Goal: Task Accomplishment & Management: Use online tool/utility

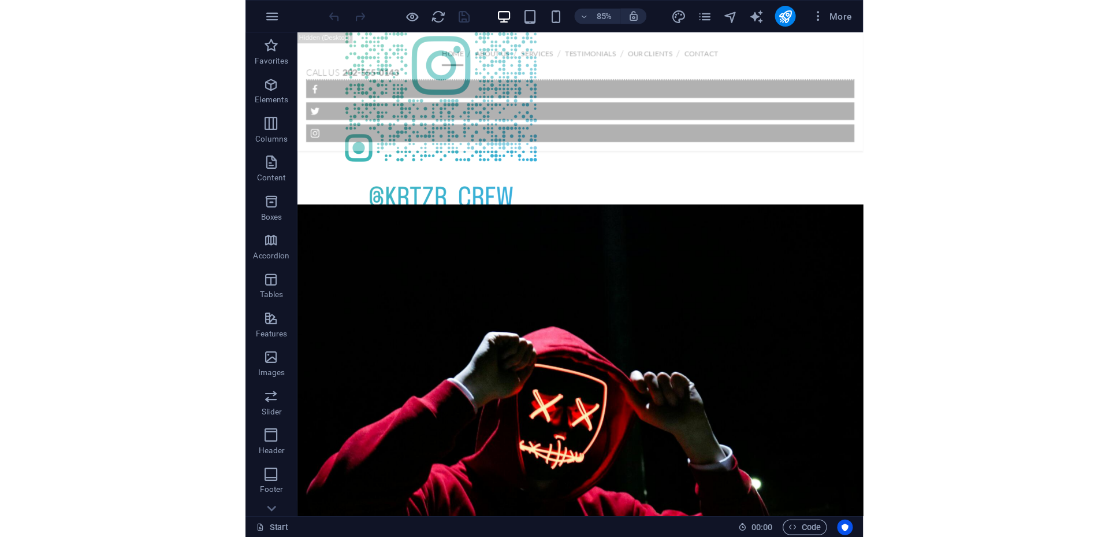
scroll to position [751, 0]
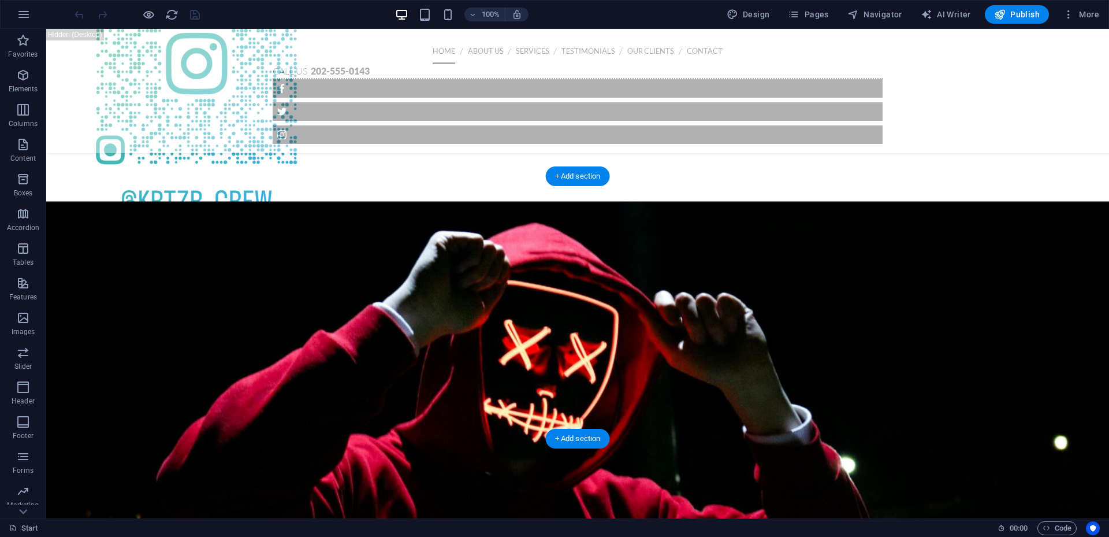
click at [865, 278] on figure at bounding box center [577, 389] width 1063 height 376
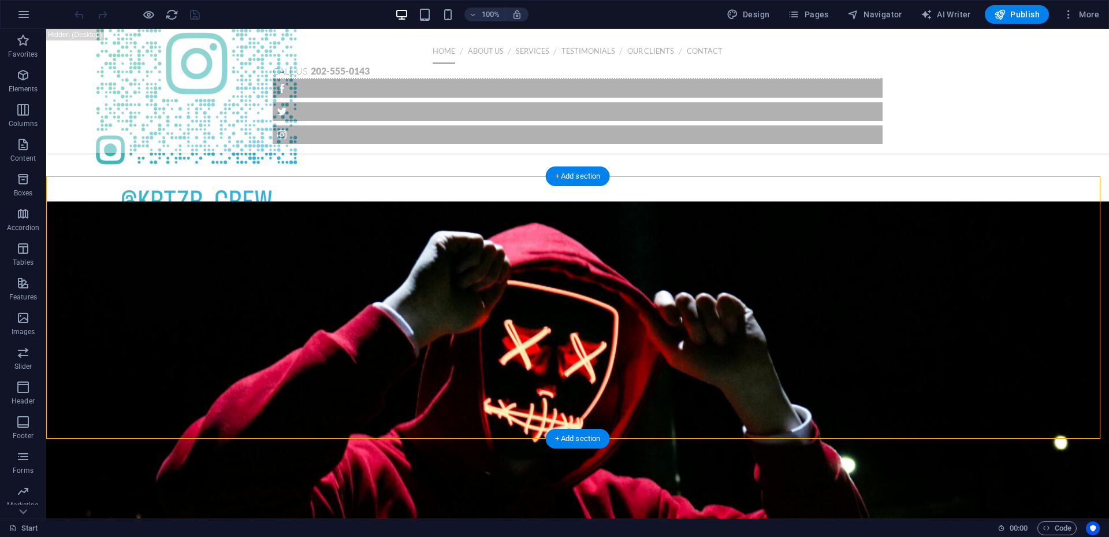
click at [865, 278] on figure at bounding box center [577, 389] width 1063 height 376
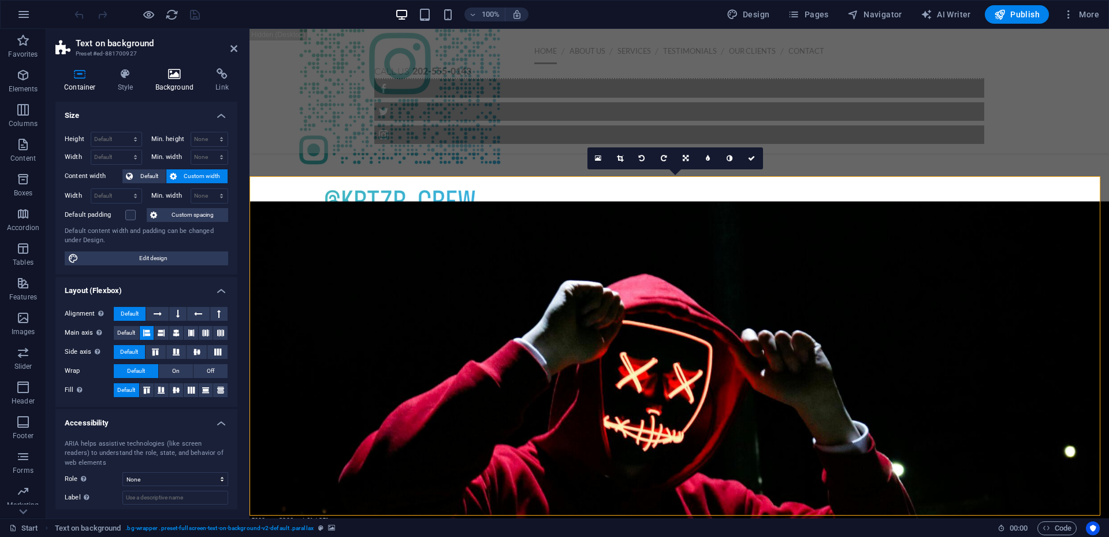
click at [167, 90] on h4 "Background" at bounding box center [177, 80] width 61 height 24
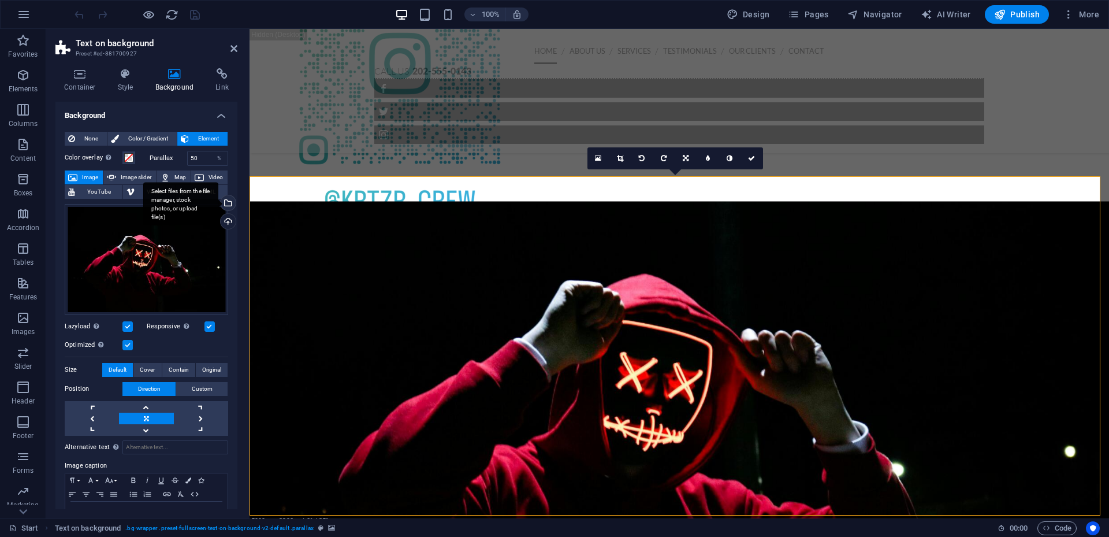
click at [218, 205] on div "Select files from the file manager, stock photos, or upload file(s)" at bounding box center [180, 203] width 75 height 43
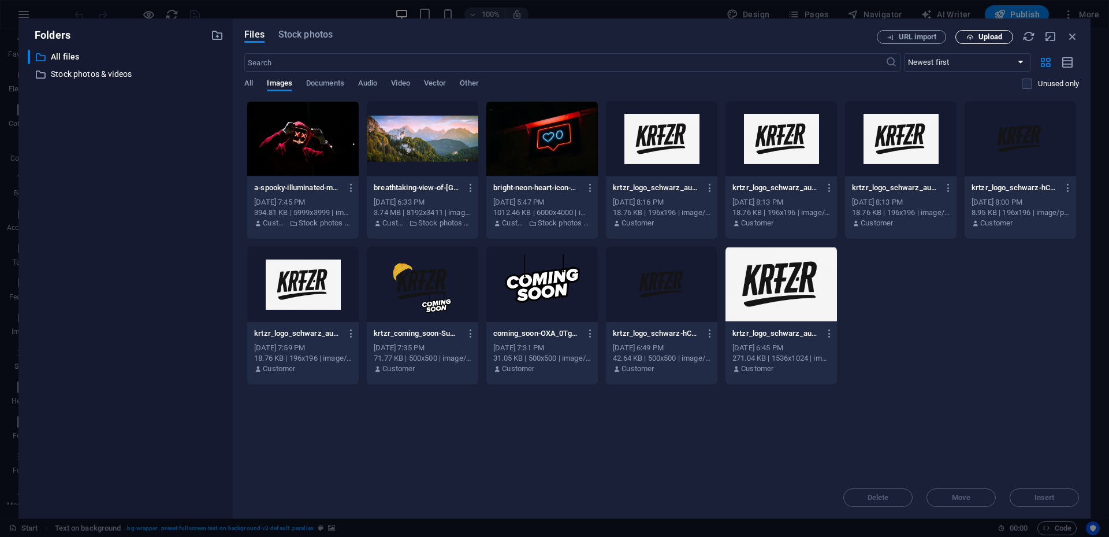
click at [973, 38] on icon "button" at bounding box center [971, 38] width 8 height 8
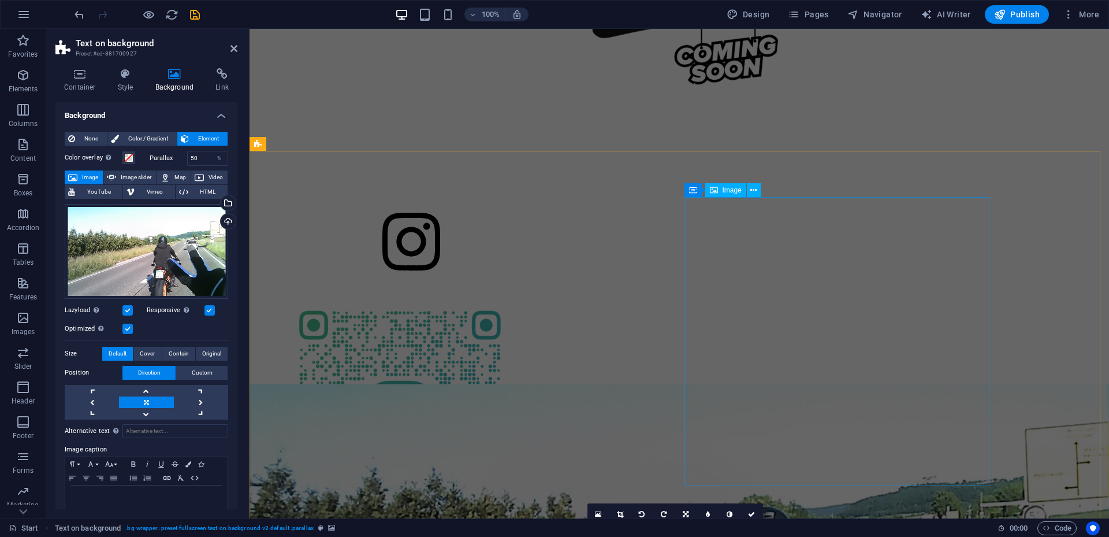
scroll to position [116, 0]
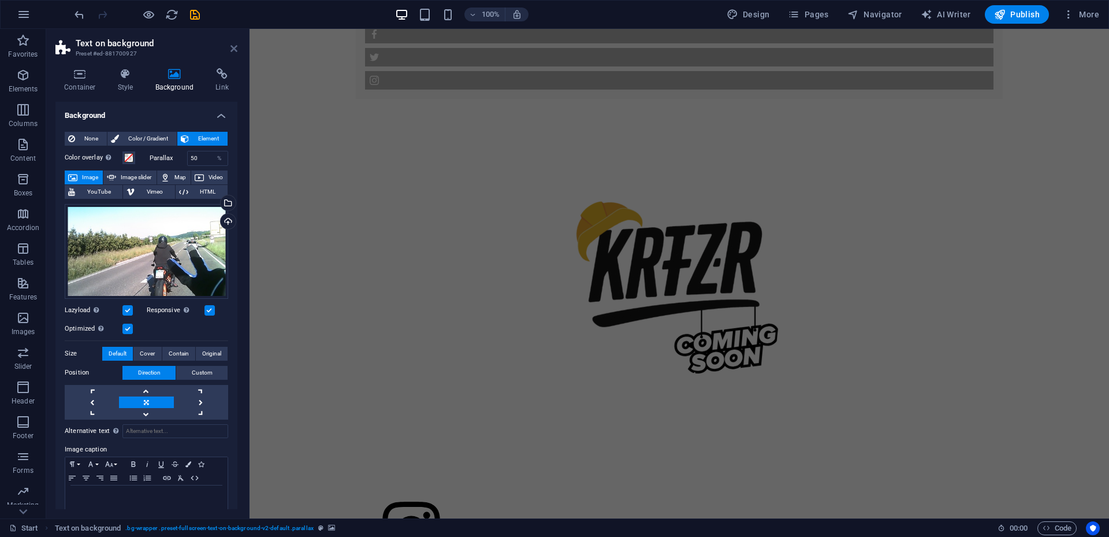
click at [236, 49] on icon at bounding box center [234, 48] width 7 height 9
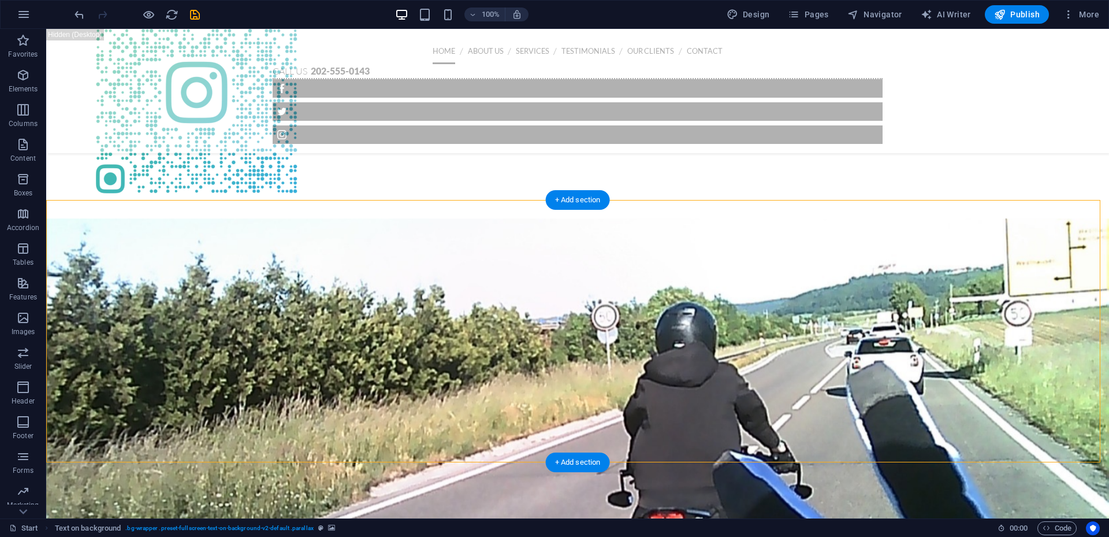
scroll to position [727, 0]
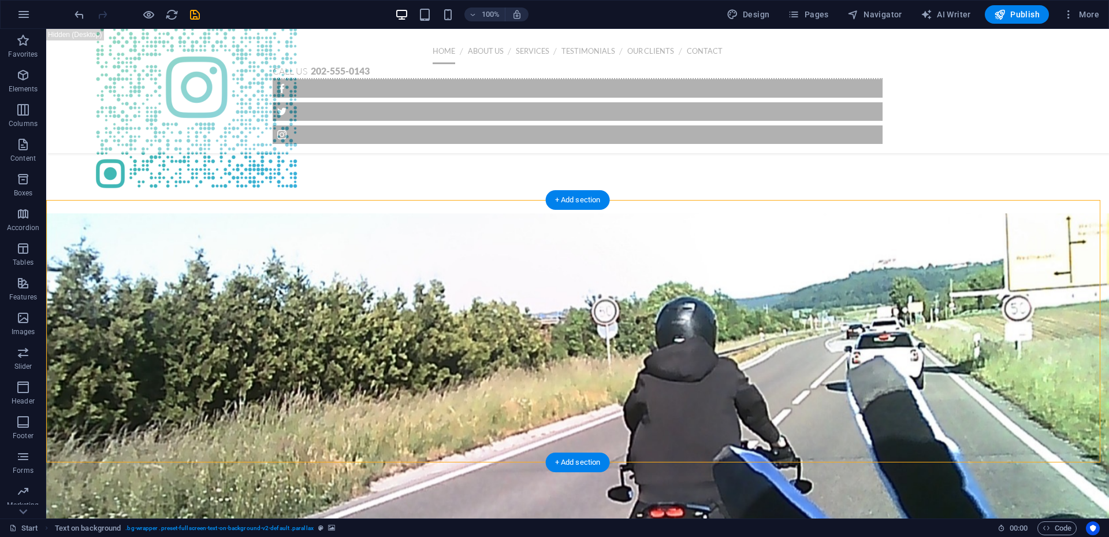
click at [879, 326] on figure at bounding box center [577, 401] width 1063 height 376
drag, startPoint x: 879, startPoint y: 326, endPoint x: 676, endPoint y: 328, distance: 203.4
click at [879, 327] on figure at bounding box center [577, 401] width 1063 height 376
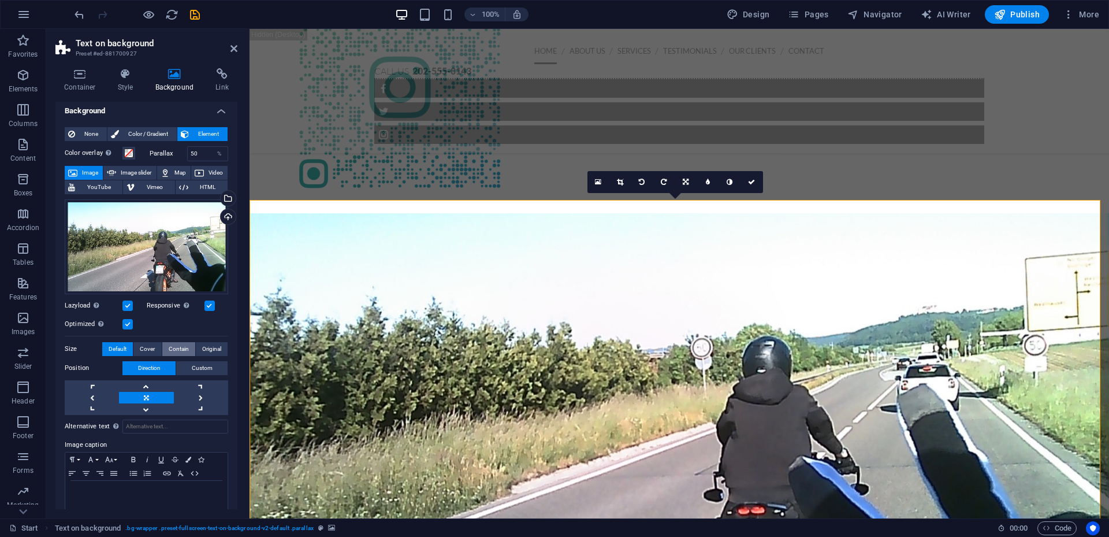
scroll to position [0, 0]
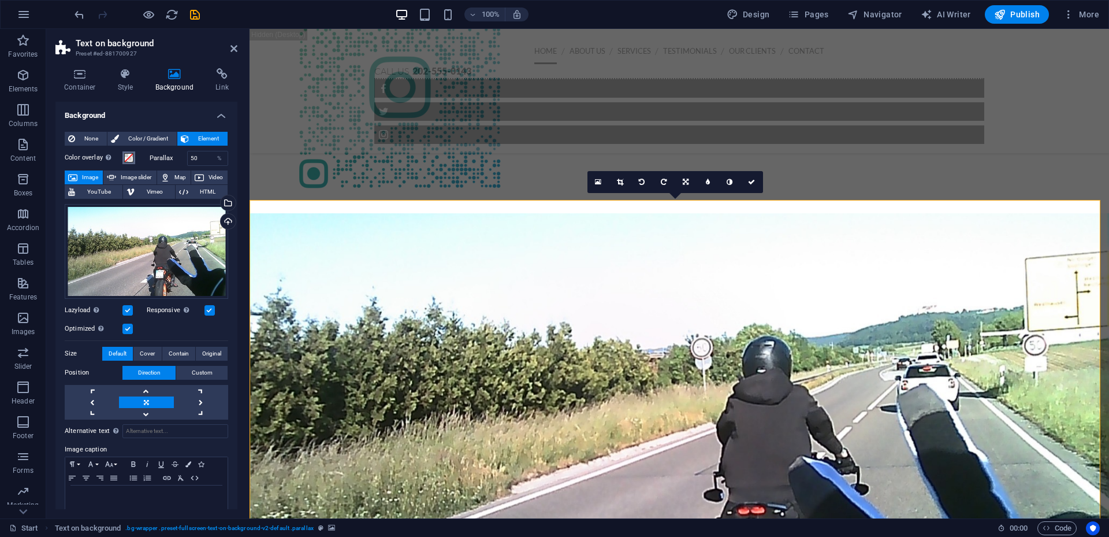
click at [126, 161] on span at bounding box center [128, 157] width 9 height 9
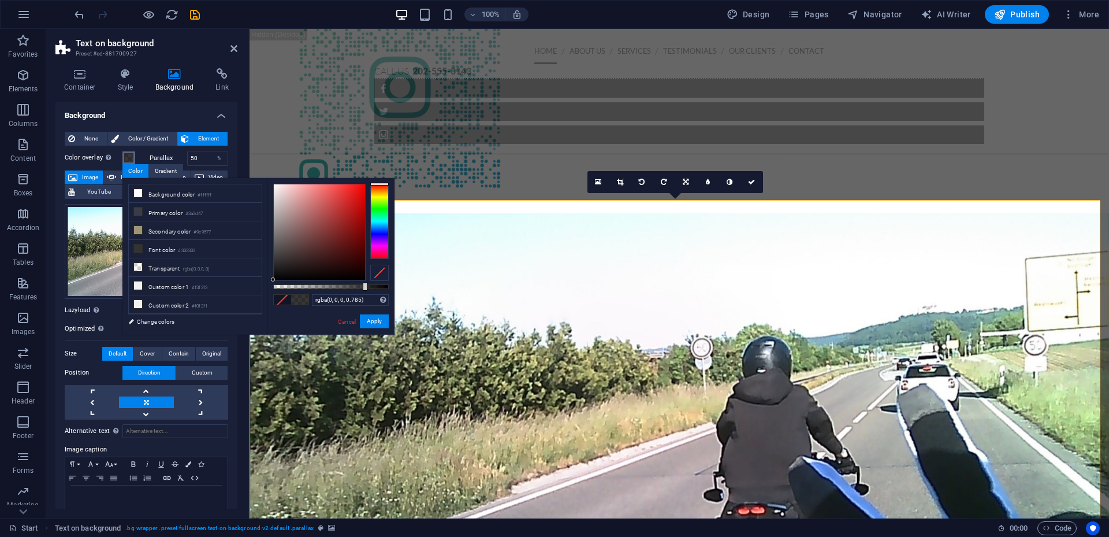
drag, startPoint x: 315, startPoint y: 284, endPoint x: 364, endPoint y: 293, distance: 49.9
click at [364, 293] on div "rgba(0, 0, 0, 0.785) Supported formats #0852ed rgb(8, 82, 237) rgba(8, 82, 237,…" at bounding box center [331, 340] width 128 height 324
click at [281, 299] on span at bounding box center [282, 300] width 17 height 10
click at [305, 299] on span at bounding box center [299, 300] width 17 height 10
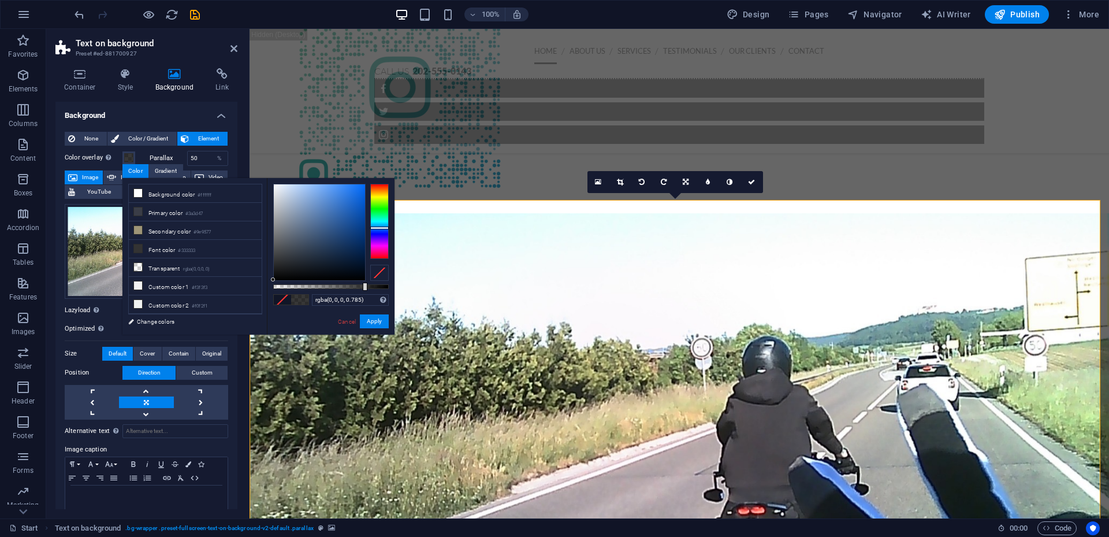
drag, startPoint x: 380, startPoint y: 218, endPoint x: 384, endPoint y: 227, distance: 10.1
click at [384, 227] on div at bounding box center [379, 221] width 18 height 75
type input "rgba(0, 0, 0, 0.785)"
drag, startPoint x: 305, startPoint y: 235, endPoint x: 255, endPoint y: 294, distance: 77.5
click at [255, 294] on div "less Background color #ffffff Primary color #3a3d47 Secondary color #9e9577 Fon…" at bounding box center [258, 256] width 272 height 157
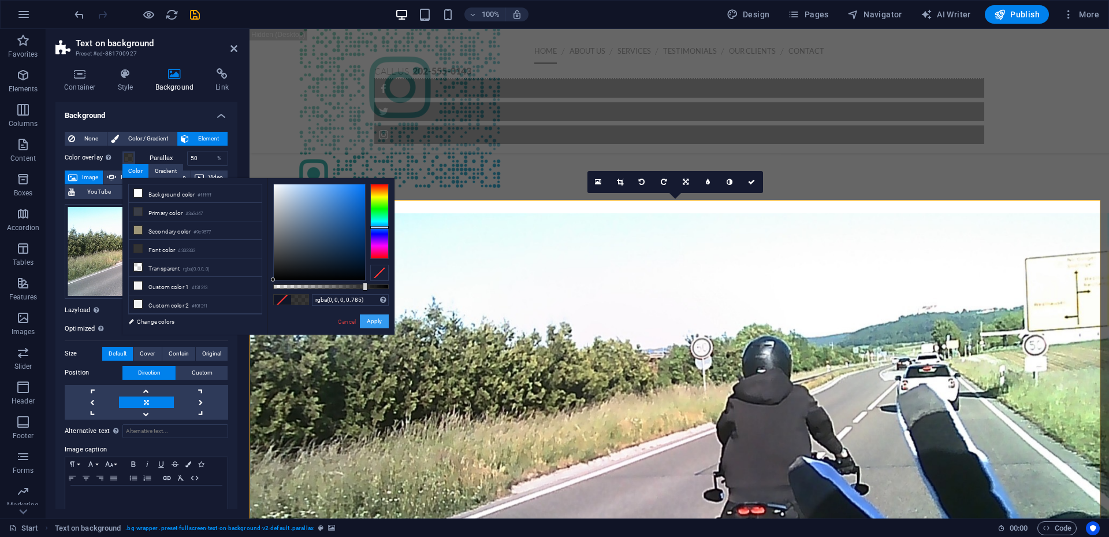
click at [374, 317] on button "Apply" at bounding box center [374, 321] width 29 height 14
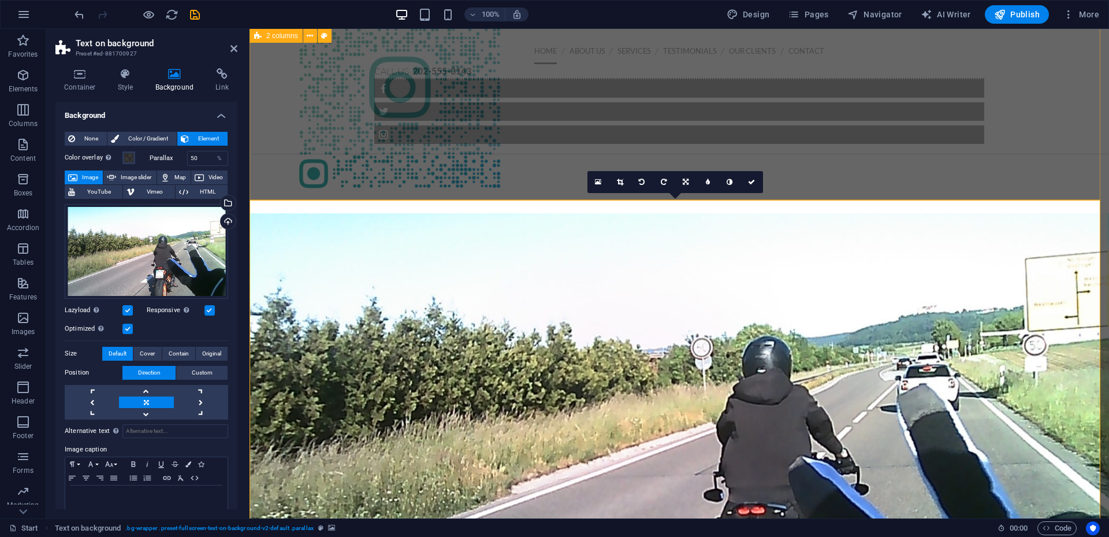
click at [447, 157] on div at bounding box center [680, 69] width 860 height 460
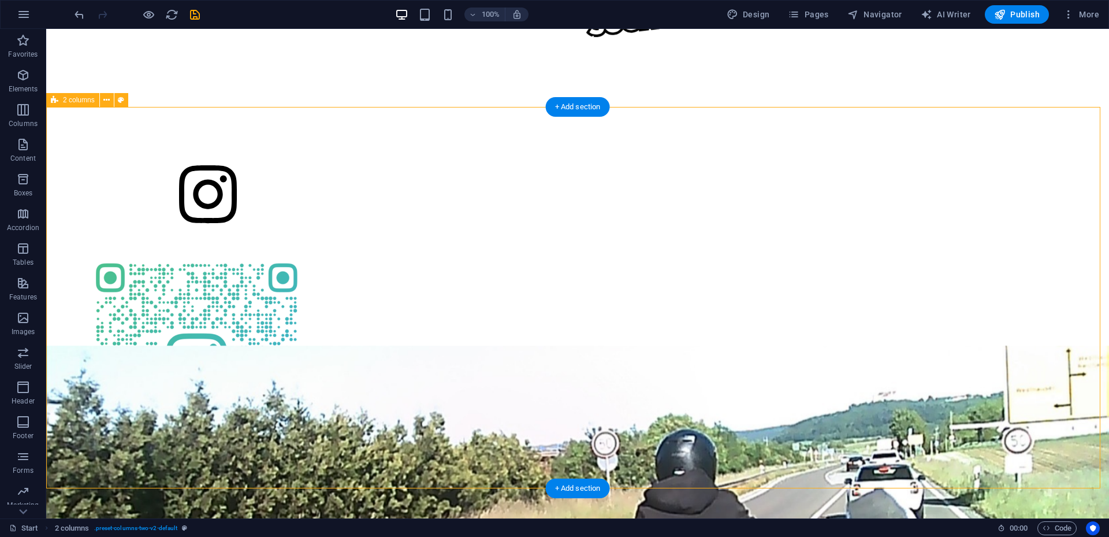
scroll to position [439, 0]
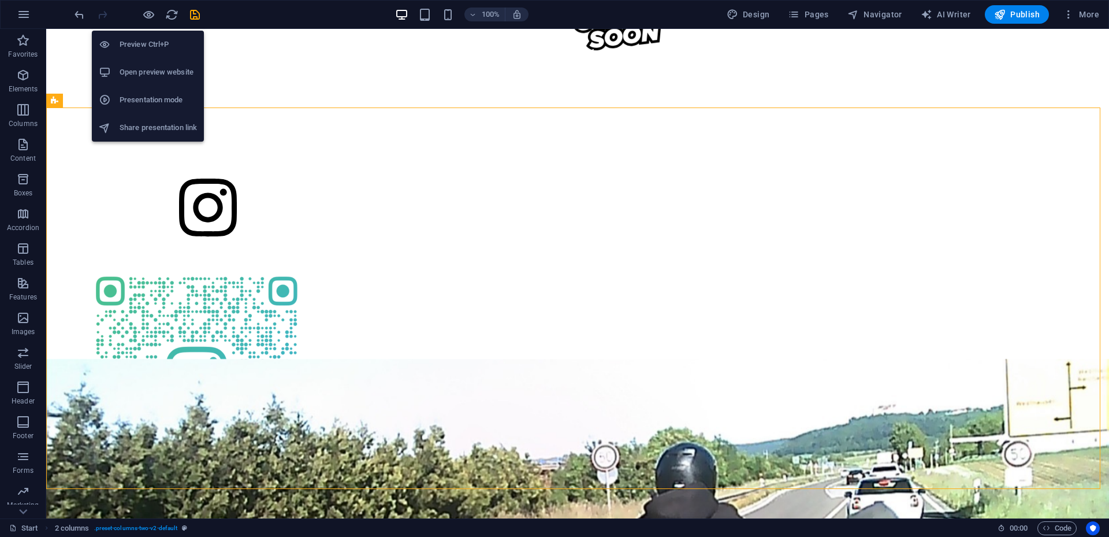
click at [148, 42] on h6 "Preview Ctrl+P" at bounding box center [158, 45] width 77 height 14
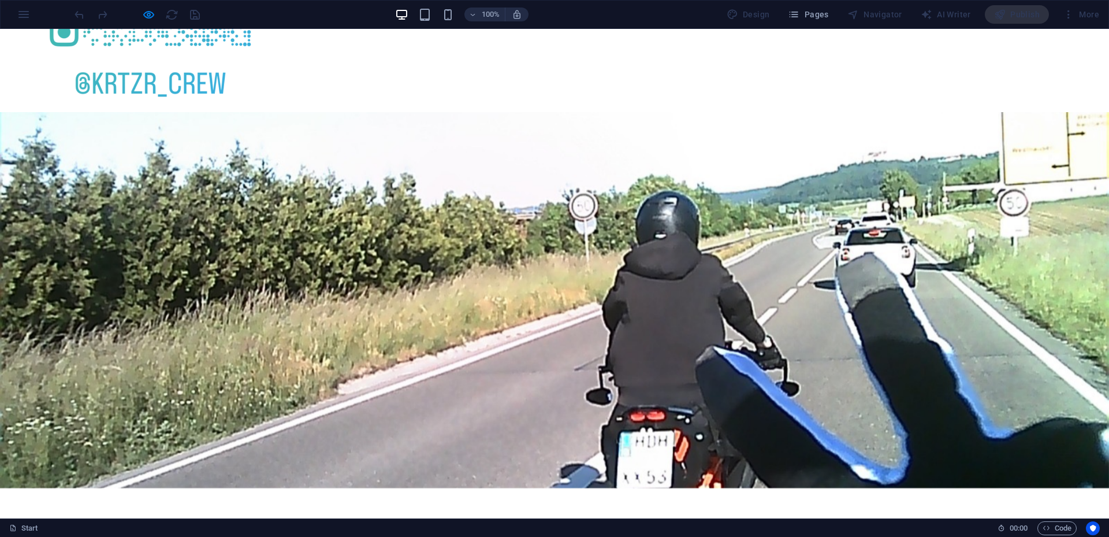
scroll to position [836, 0]
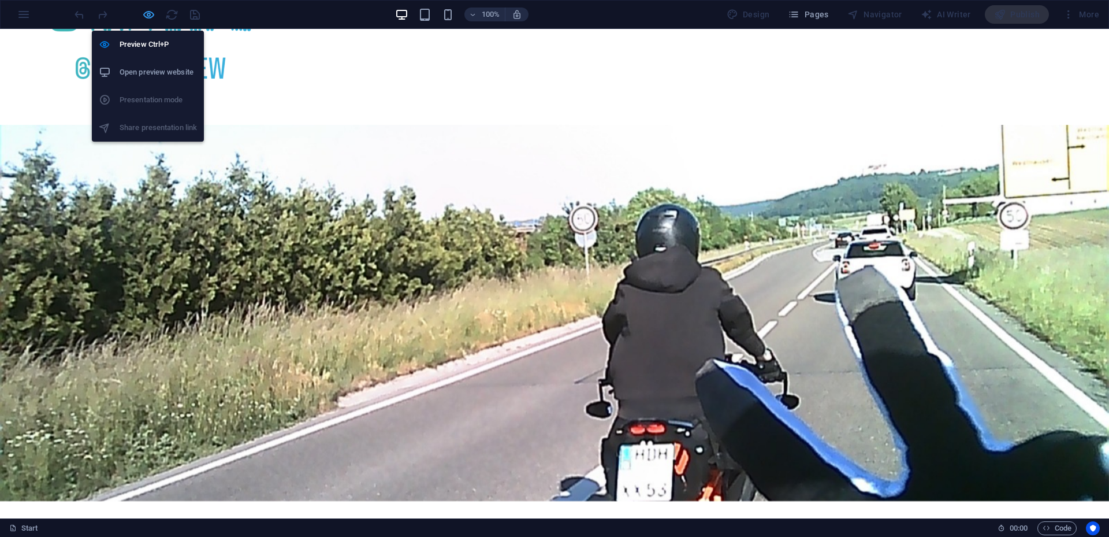
click at [146, 18] on icon "button" at bounding box center [148, 14] width 13 height 13
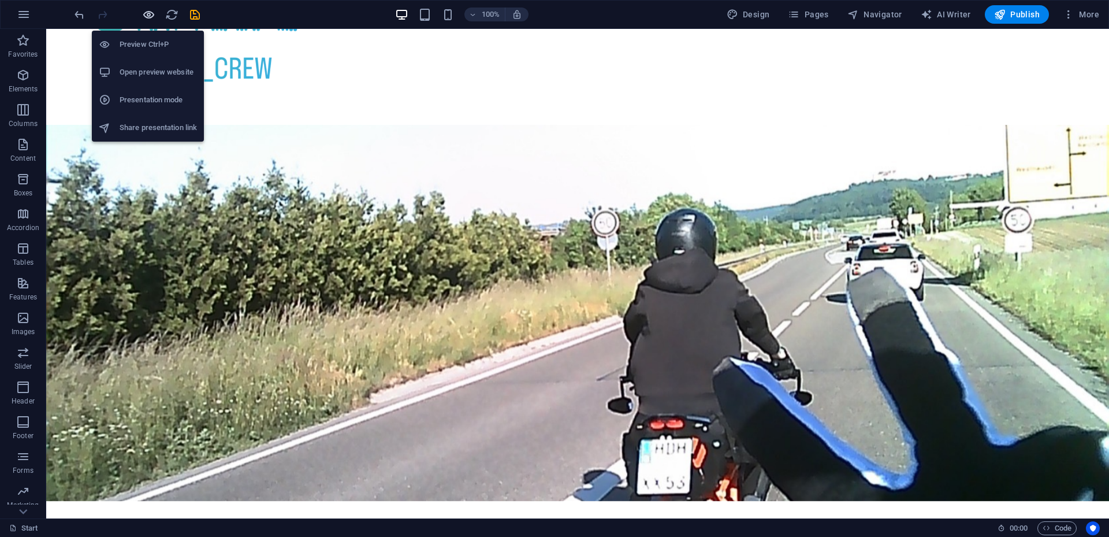
scroll to position [864, 0]
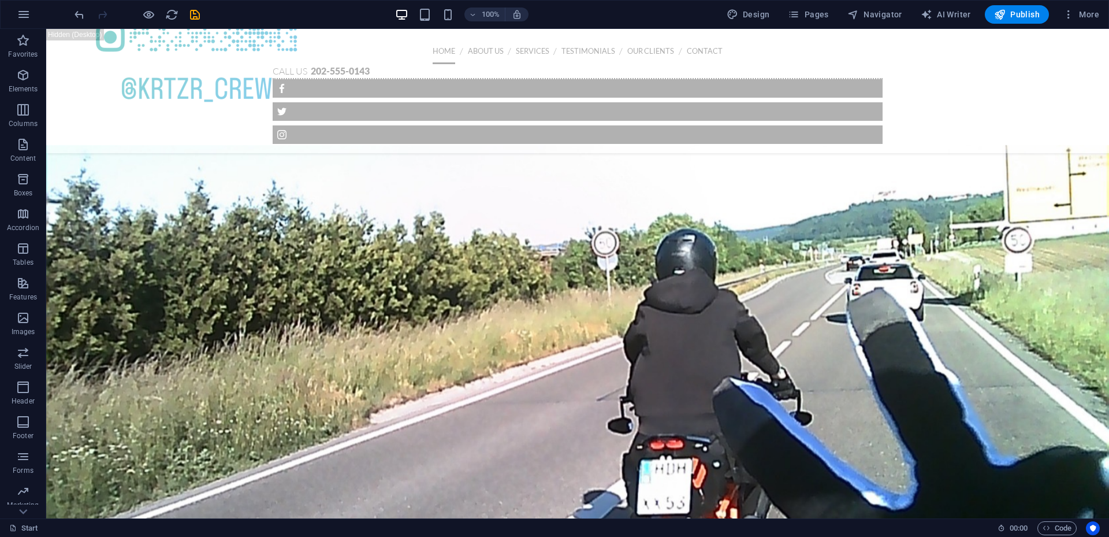
click at [195, 24] on div "100% Design Pages Navigator AI Writer Publish More" at bounding box center [555, 15] width 1108 height 28
click at [195, 16] on icon "save" at bounding box center [194, 14] width 13 height 13
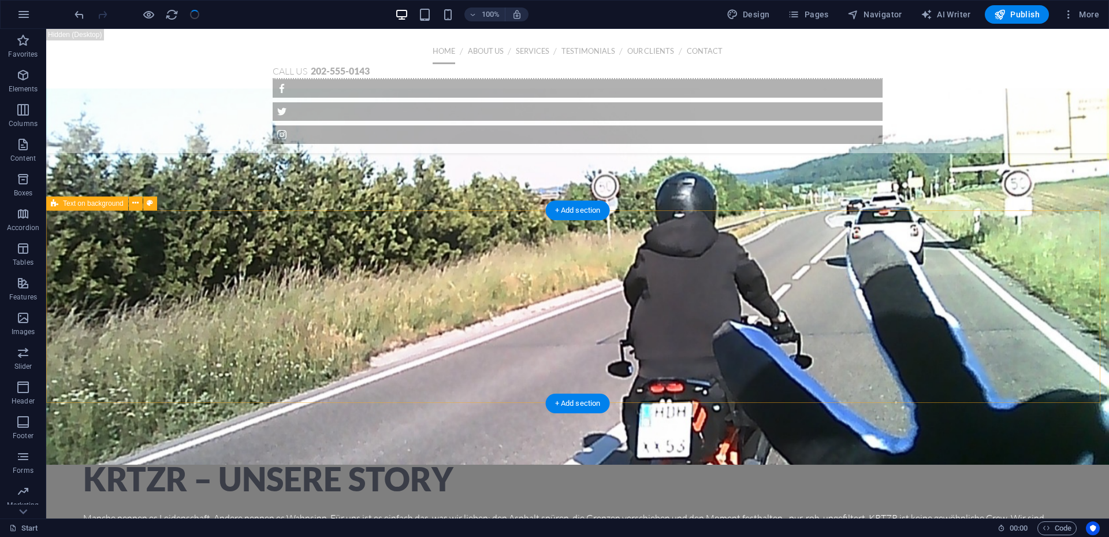
scroll to position [979, 0]
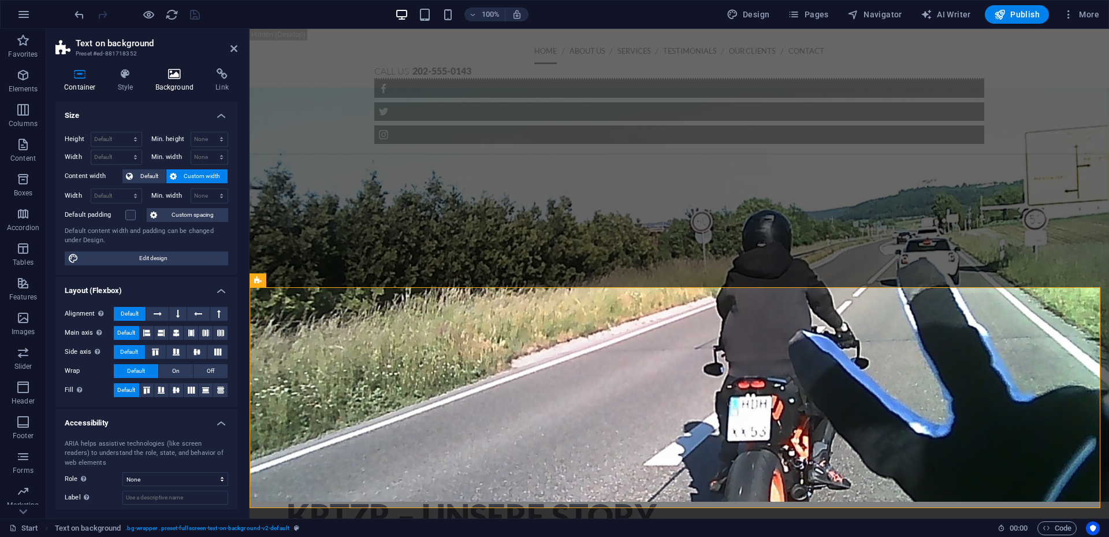
click at [190, 82] on h4 "Background" at bounding box center [177, 80] width 61 height 24
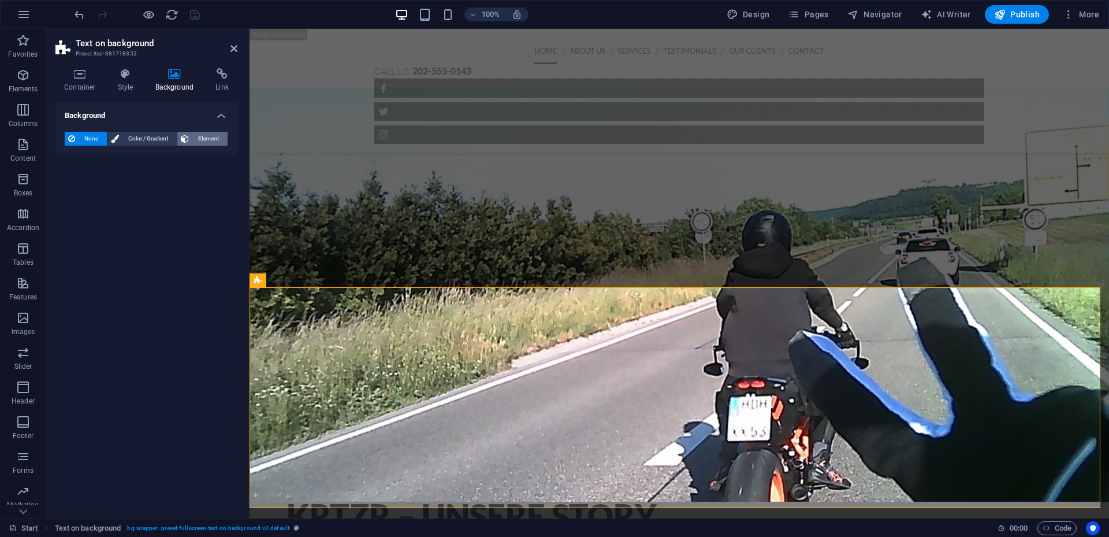
click at [205, 136] on span "Element" at bounding box center [208, 139] width 32 height 14
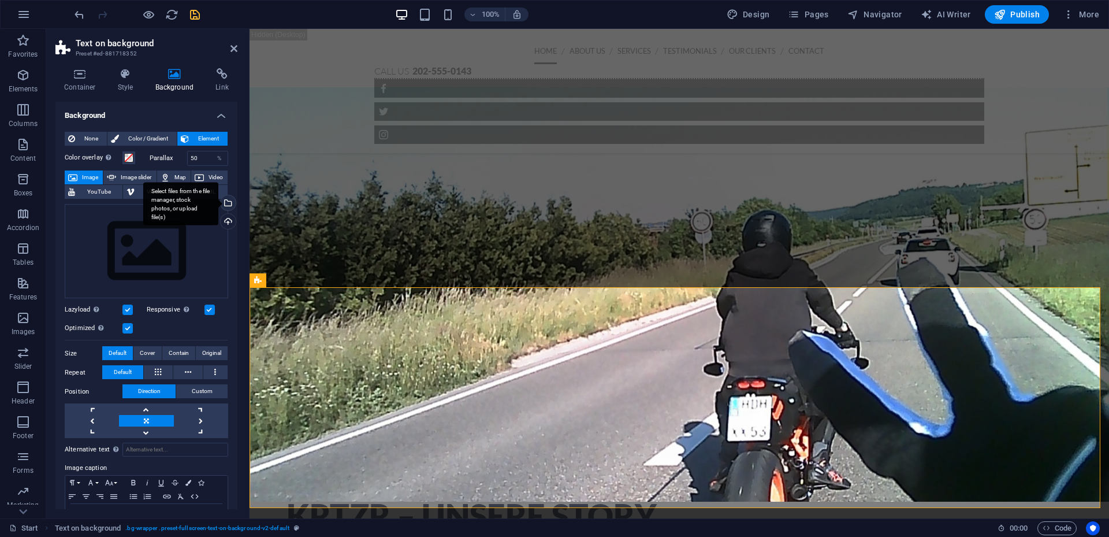
click at [228, 200] on div "Select files from the file manager, stock photos, or upload file(s)" at bounding box center [226, 203] width 17 height 17
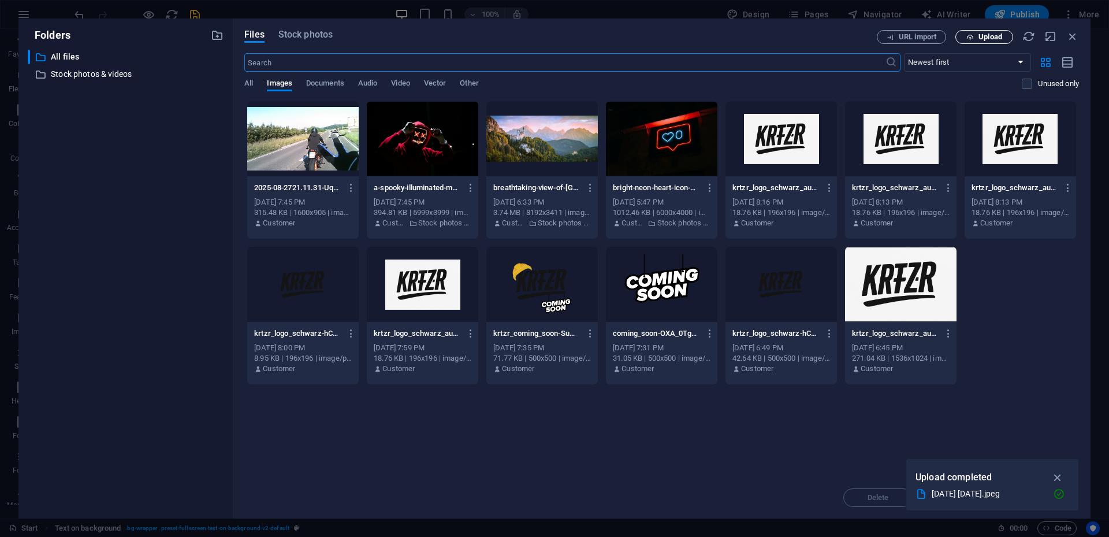
click at [987, 35] on span "Upload" at bounding box center [991, 37] width 24 height 7
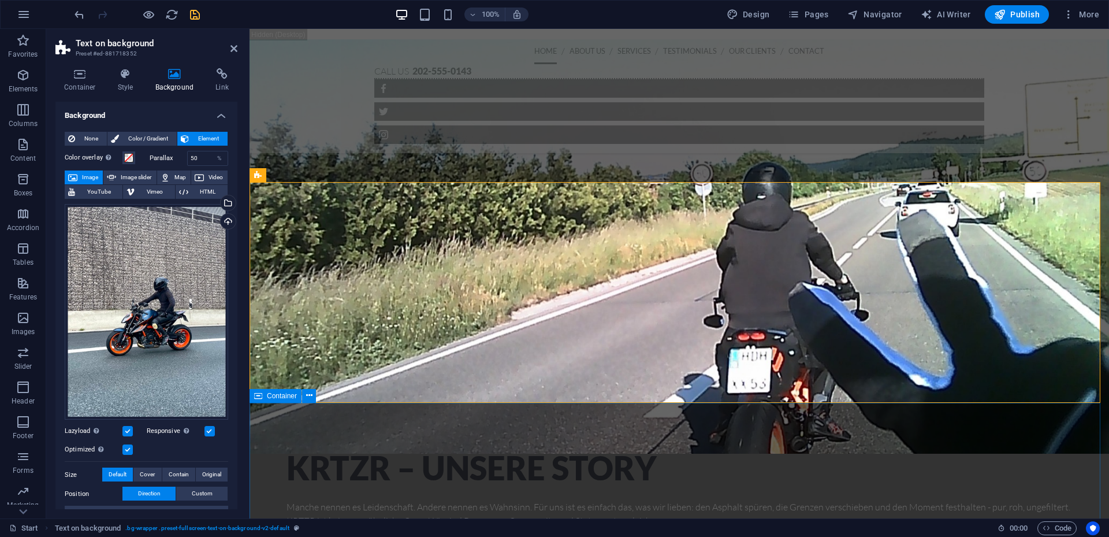
scroll to position [1095, 0]
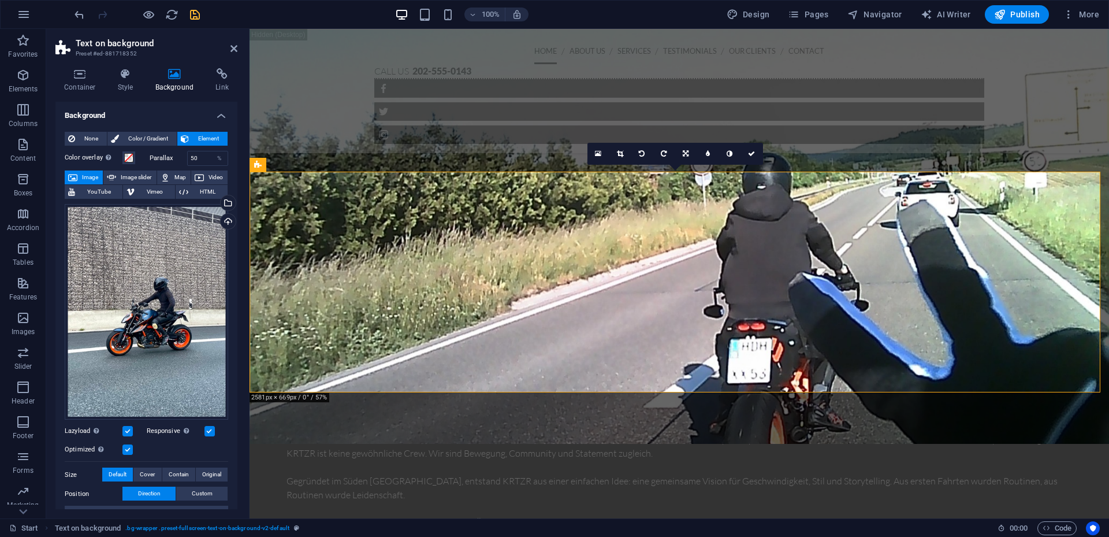
drag, startPoint x: 601, startPoint y: 310, endPoint x: 569, endPoint y: 315, distance: 32.8
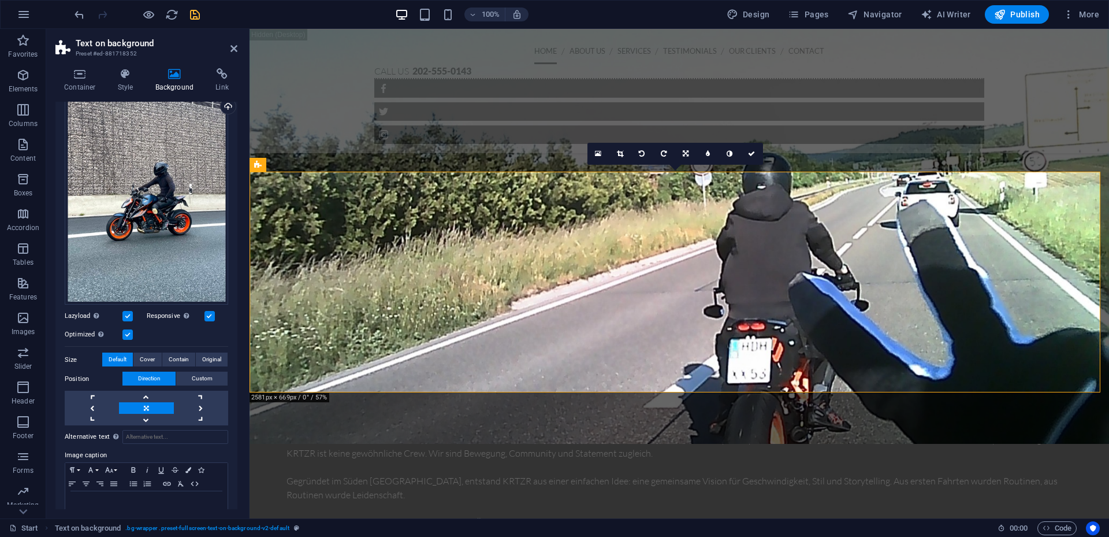
scroll to position [116, 0]
click at [88, 405] on link at bounding box center [92, 408] width 54 height 12
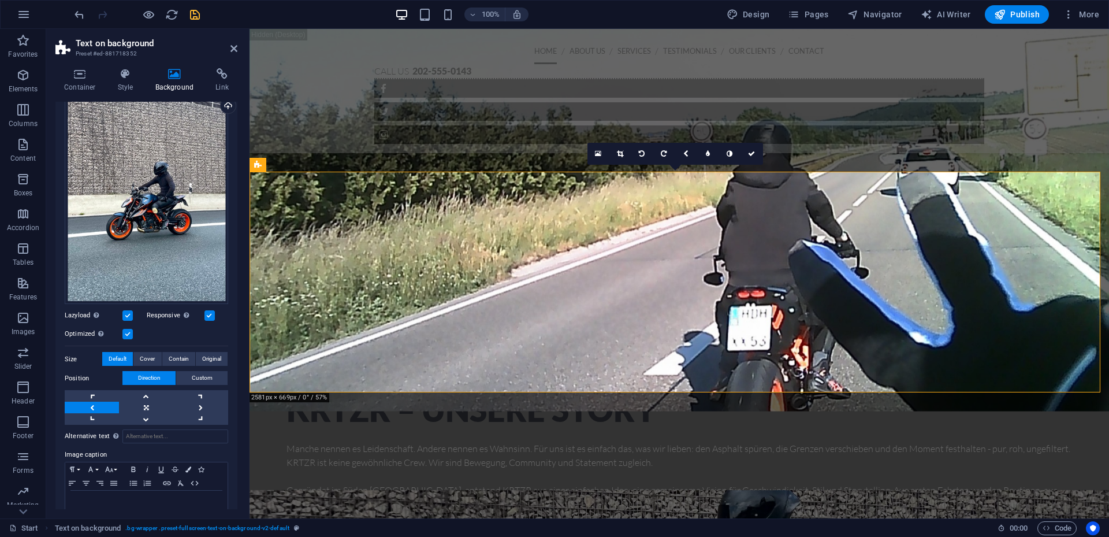
scroll to position [1095, 0]
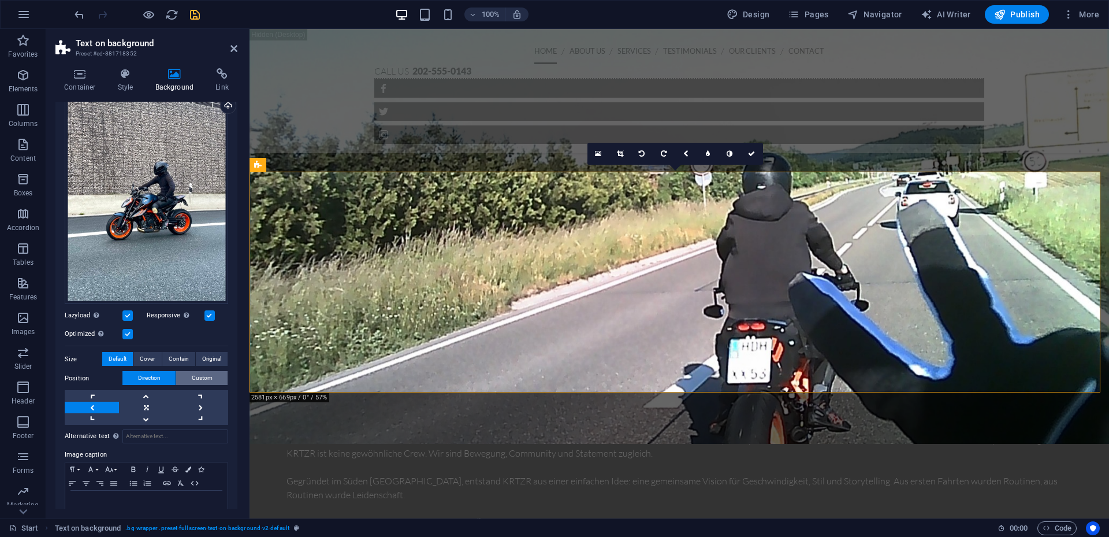
click at [206, 373] on span "Custom" at bounding box center [202, 378] width 21 height 14
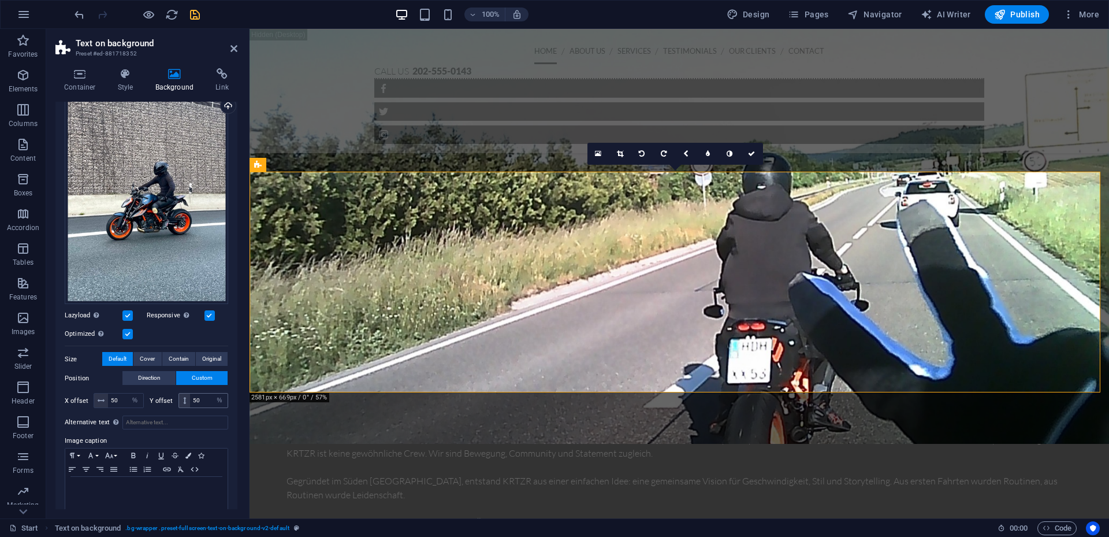
click at [183, 399] on icon at bounding box center [184, 400] width 3 height 7
click at [102, 397] on icon at bounding box center [101, 400] width 7 height 7
drag, startPoint x: 102, startPoint y: 397, endPoint x: 127, endPoint y: 402, distance: 25.3
click at [87, 400] on div "X offset 50 px rem % vh vw" at bounding box center [104, 400] width 79 height 15
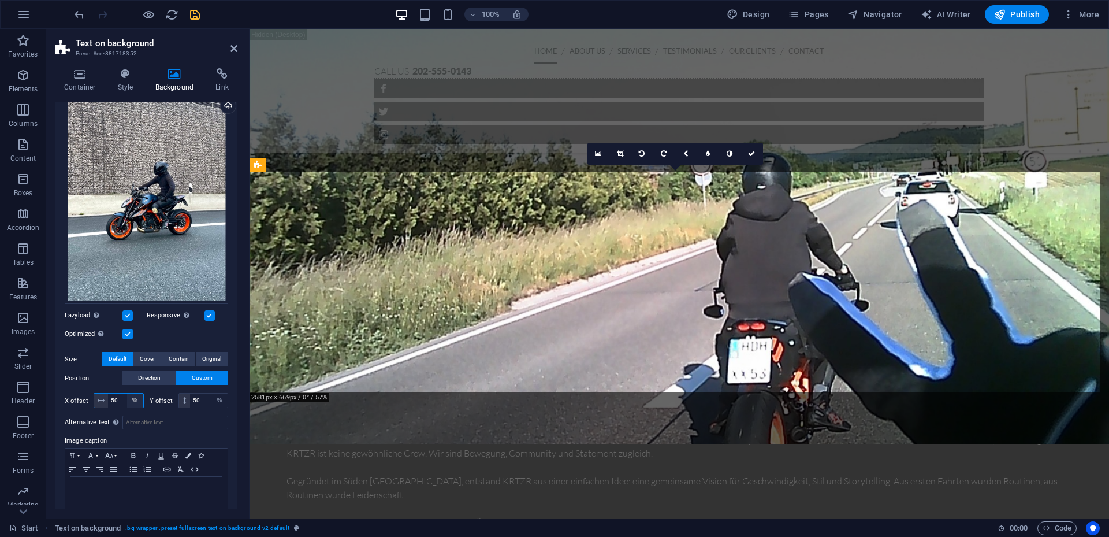
click at [134, 397] on select "px rem % vh vw" at bounding box center [135, 400] width 16 height 14
click at [121, 395] on input "50" at bounding box center [125, 400] width 35 height 14
drag, startPoint x: 120, startPoint y: 395, endPoint x: 102, endPoint y: 399, distance: 18.4
click at [102, 399] on div "50 px rem % vh vw" at bounding box center [119, 400] width 50 height 15
click at [121, 403] on input "20" at bounding box center [125, 400] width 35 height 14
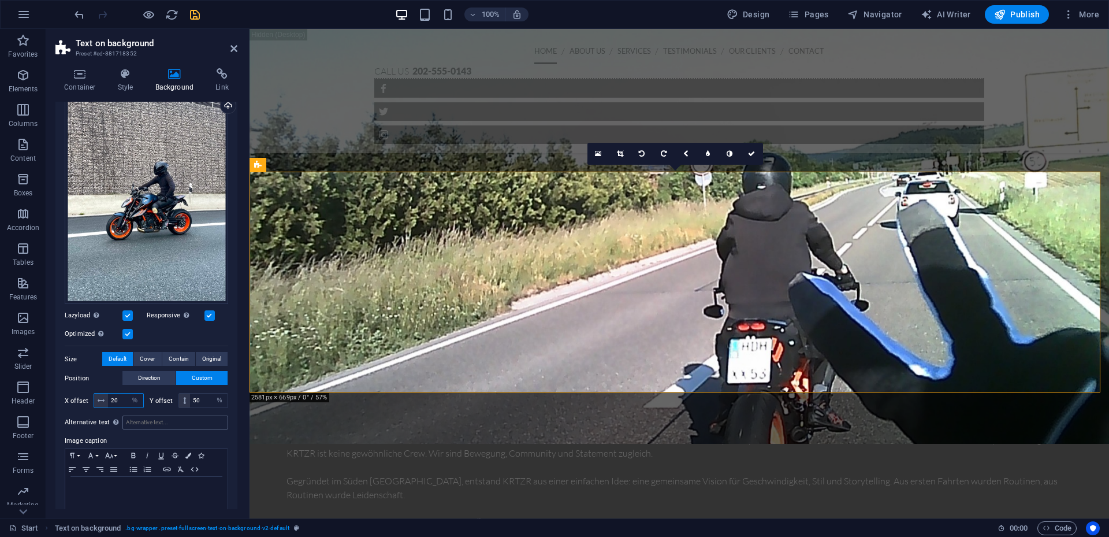
type input "20"
click at [151, 415] on input "Alternative text The alternative text is used by devices that cannot display im…" at bounding box center [175, 422] width 106 height 14
click at [196, 396] on input "50" at bounding box center [209, 400] width 38 height 14
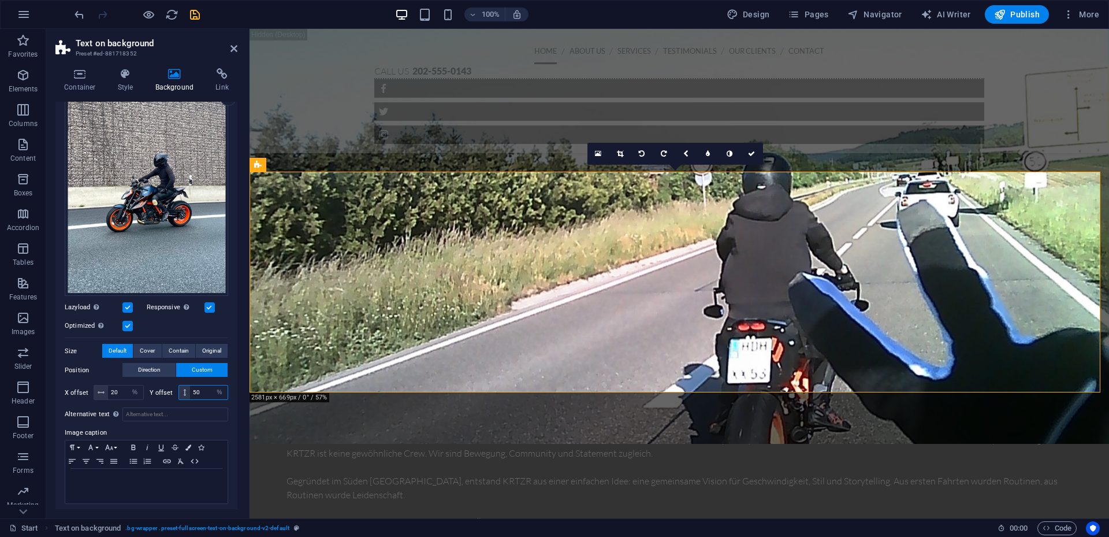
scroll to position [125, 0]
click at [159, 366] on span "Direction" at bounding box center [149, 368] width 23 height 14
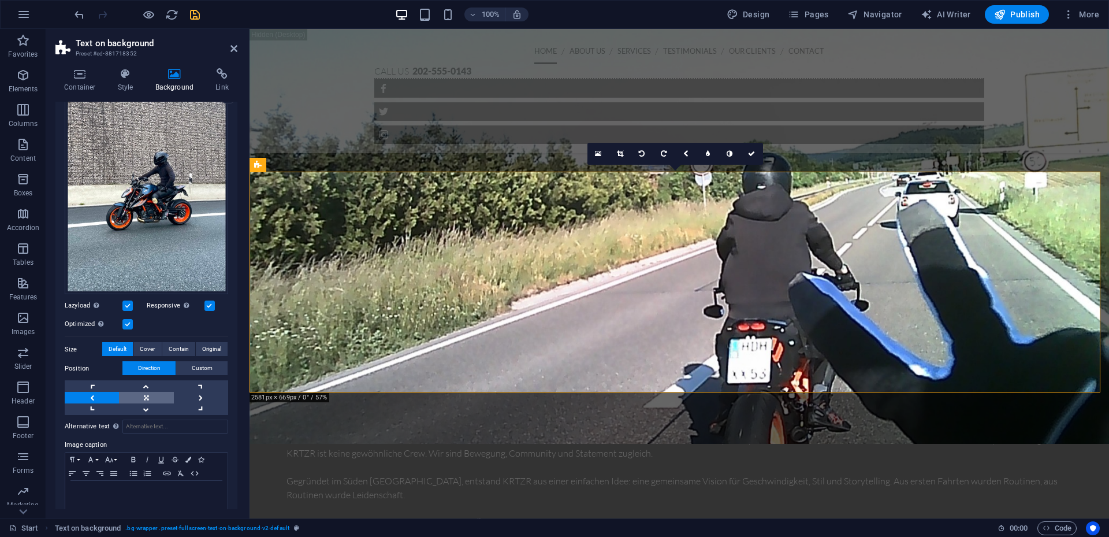
click at [144, 393] on link at bounding box center [146, 398] width 54 height 12
drag, startPoint x: 440, startPoint y: 292, endPoint x: 396, endPoint y: 296, distance: 44.1
drag, startPoint x: 604, startPoint y: 315, endPoint x: 499, endPoint y: 291, distance: 107.9
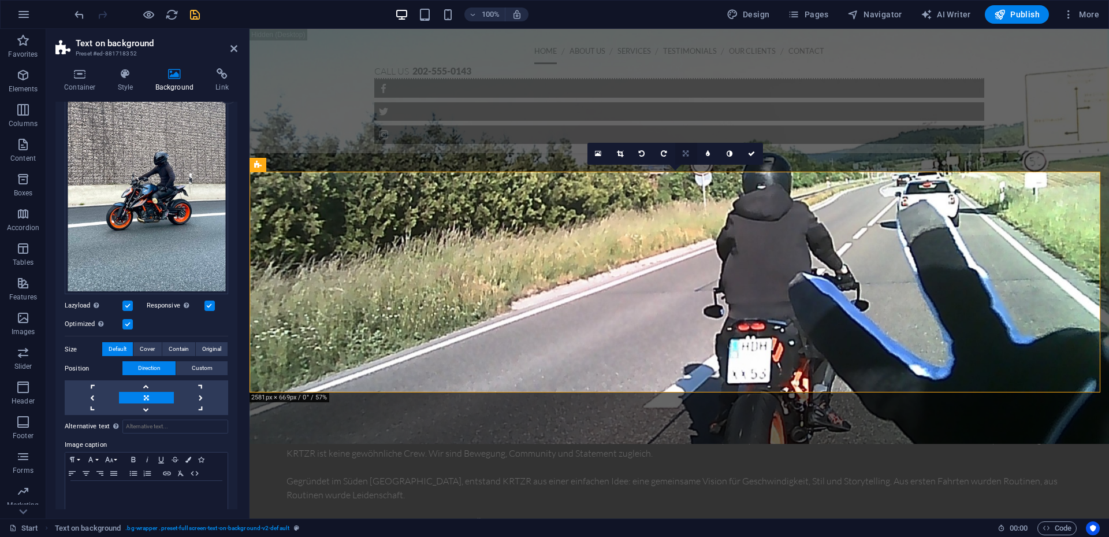
click at [689, 157] on icon at bounding box center [686, 153] width 6 height 7
drag, startPoint x: 641, startPoint y: 296, endPoint x: 579, endPoint y: 257, distance: 73.7
click at [685, 154] on icon at bounding box center [686, 153] width 6 height 7
click at [662, 151] on icon at bounding box center [664, 153] width 5 height 7
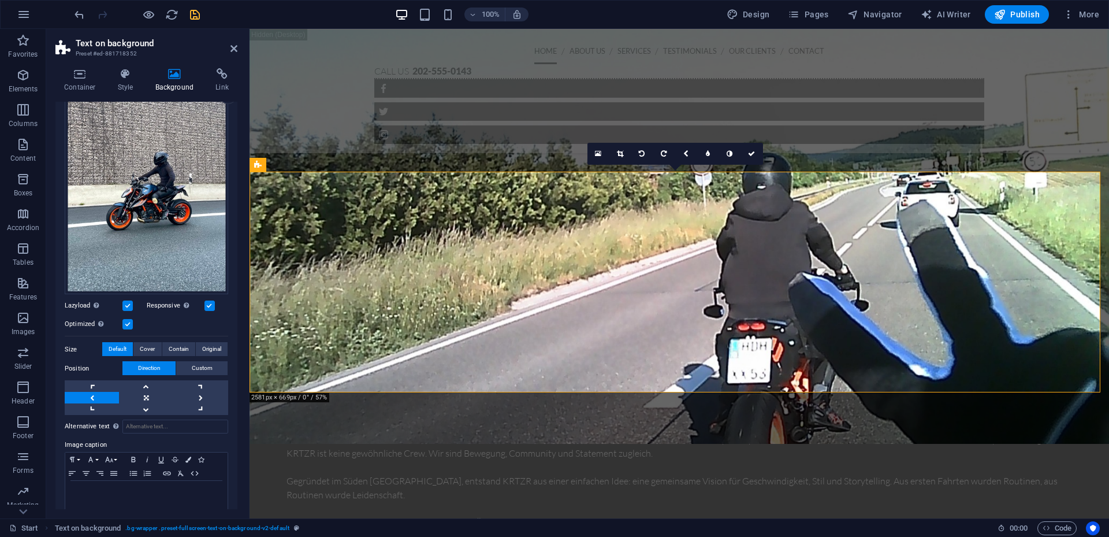
drag, startPoint x: 610, startPoint y: 311, endPoint x: 429, endPoint y: 327, distance: 180.9
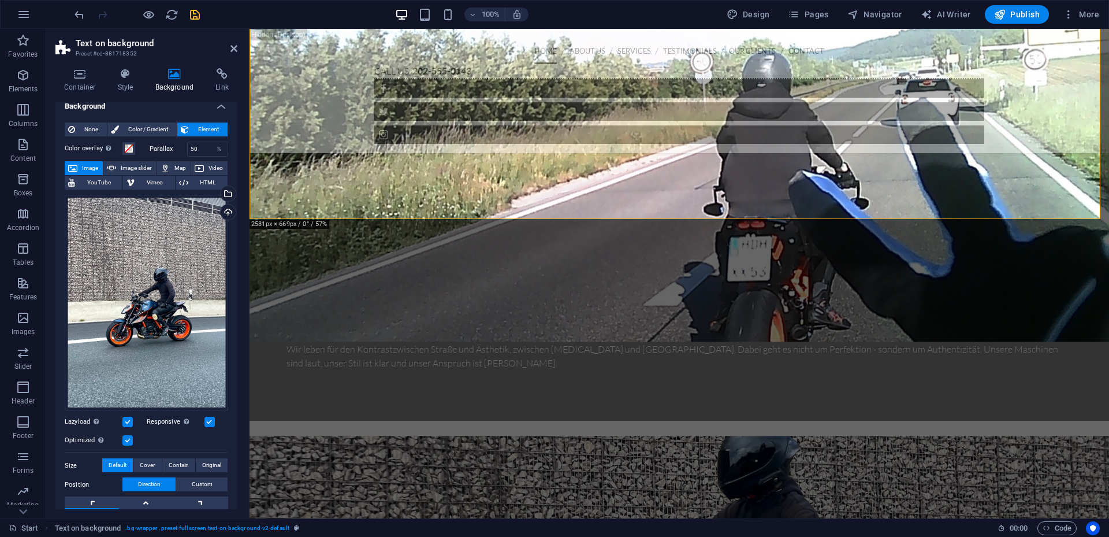
scroll to position [0, 0]
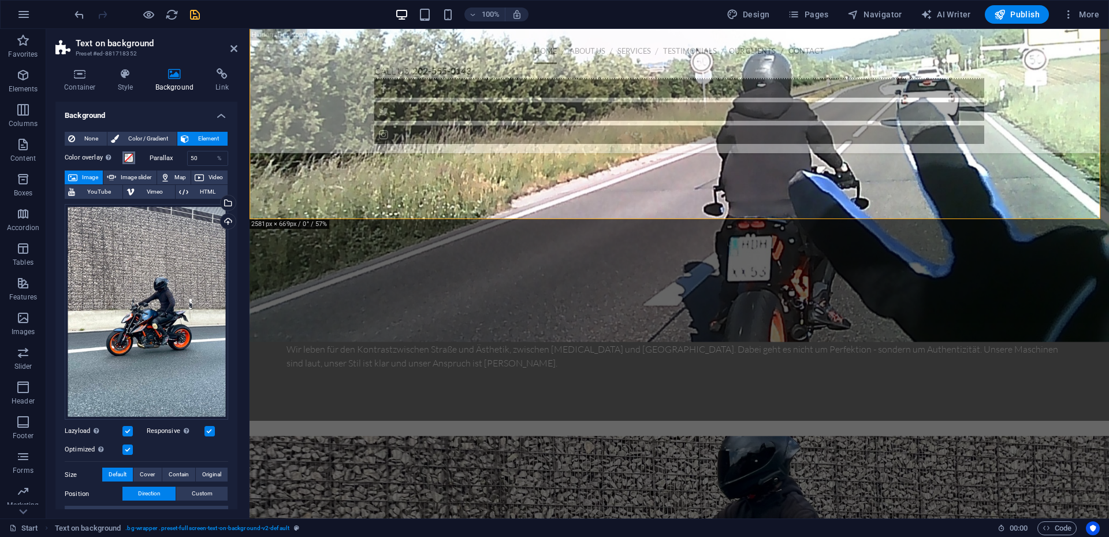
click at [131, 157] on span at bounding box center [128, 157] width 9 height 9
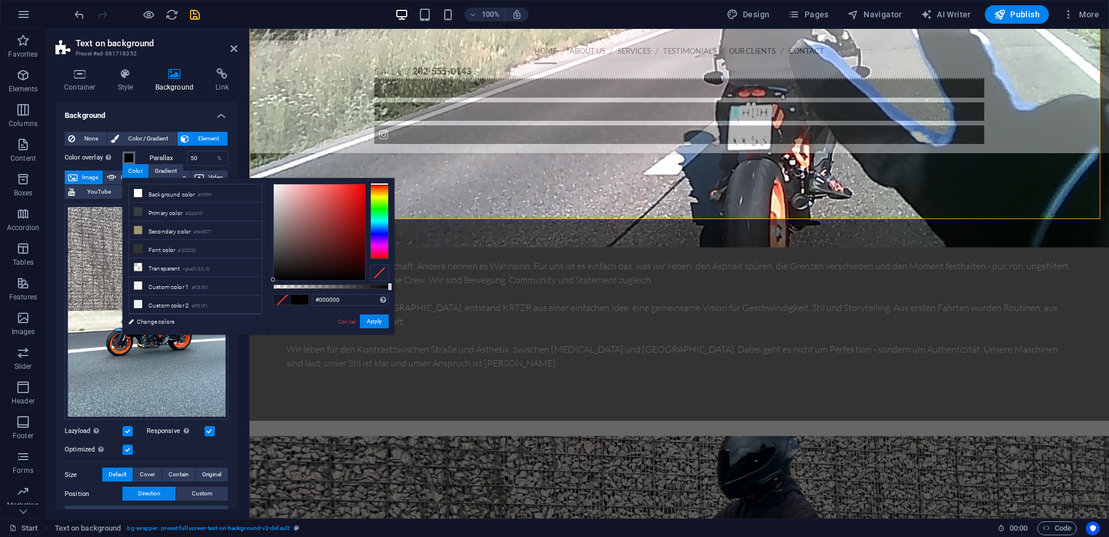
drag, startPoint x: 315, startPoint y: 270, endPoint x: 266, endPoint y: 288, distance: 51.7
click at [266, 288] on div "less Background color #ffffff Primary color #3a3d47 Secondary color #9e9577 Fon…" at bounding box center [258, 256] width 272 height 157
type input "rgba(0, 0, 0, 0.76)"
drag, startPoint x: 388, startPoint y: 285, endPoint x: 361, endPoint y: 287, distance: 27.2
click at [361, 287] on div at bounding box center [362, 287] width 5 height 8
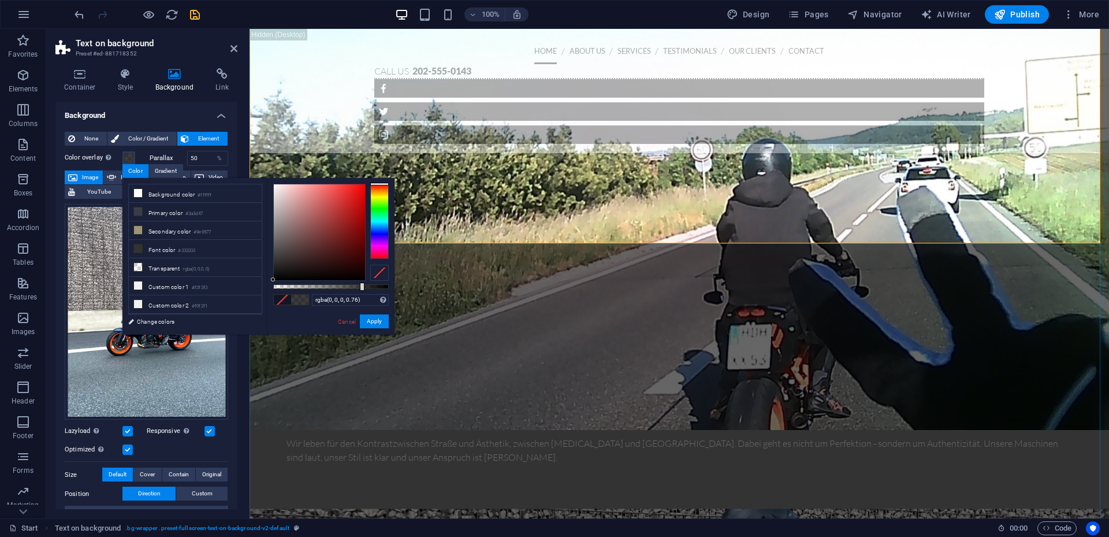
scroll to position [1037, 0]
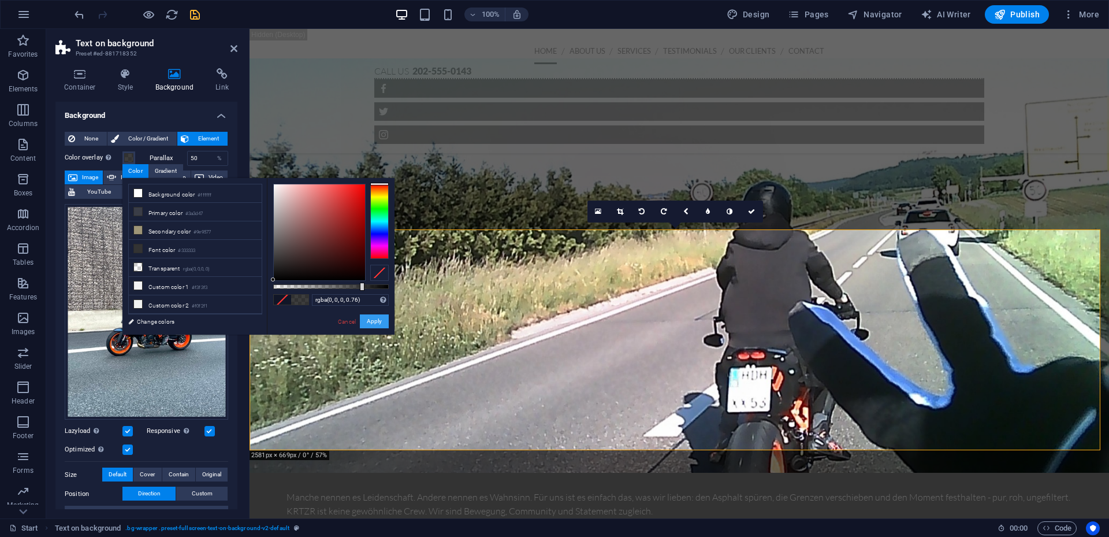
click at [373, 320] on button "Apply" at bounding box center [374, 321] width 29 height 14
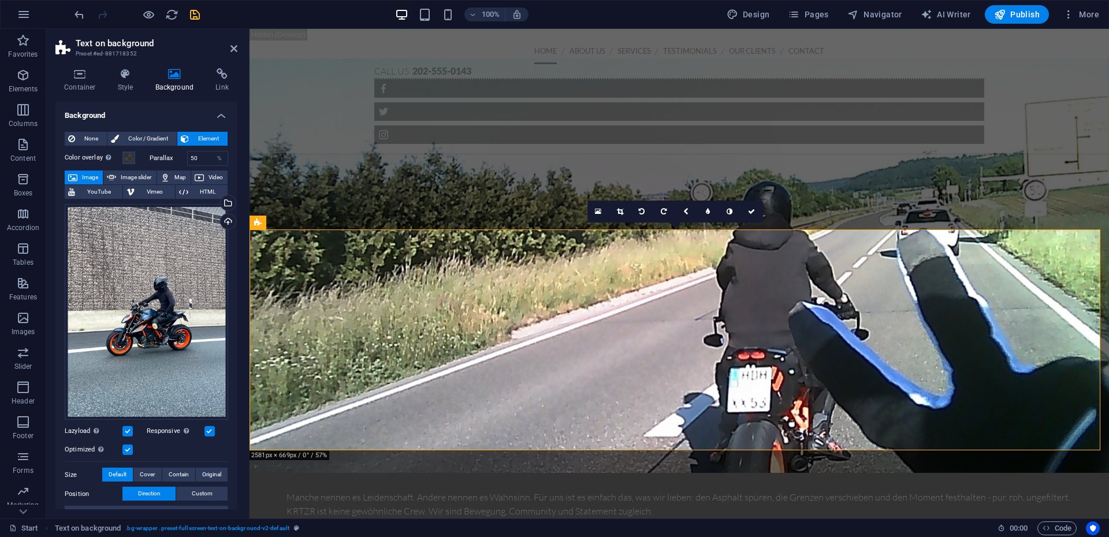
click at [868, 157] on figure at bounding box center [680, 265] width 860 height 414
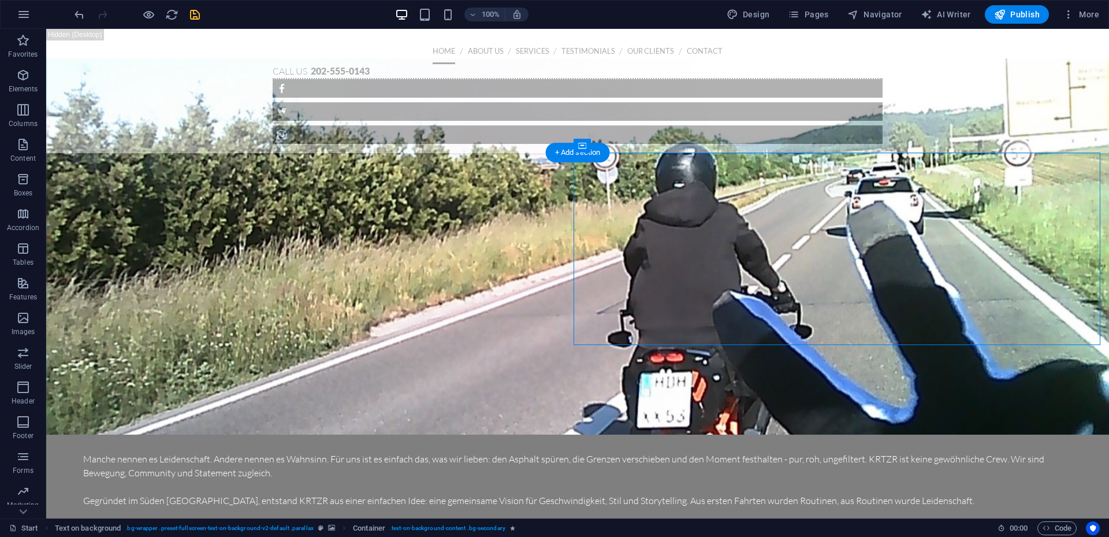
click at [845, 120] on figure at bounding box center [577, 246] width 1063 height 376
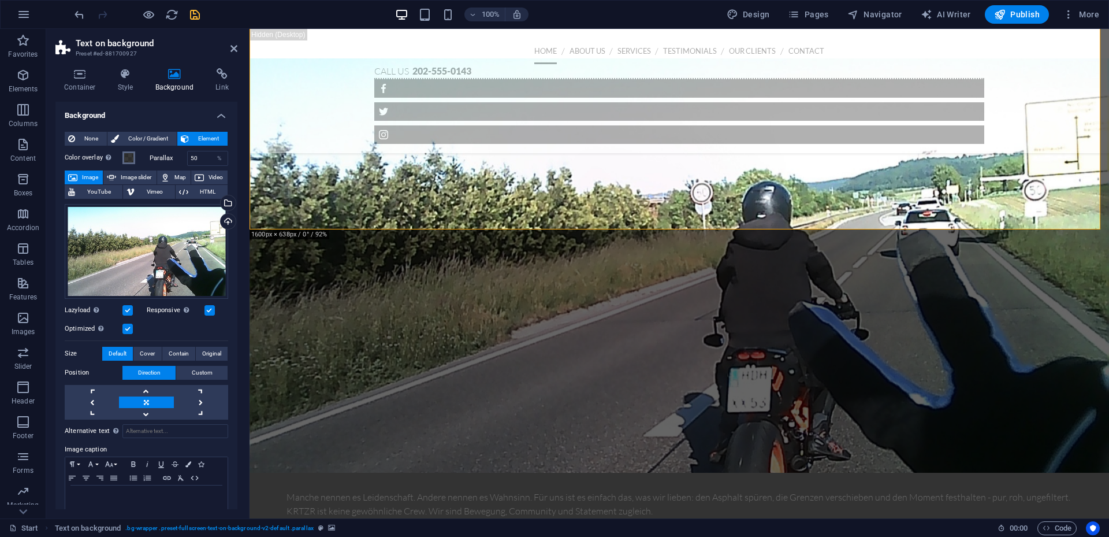
click at [130, 159] on span at bounding box center [128, 157] width 9 height 9
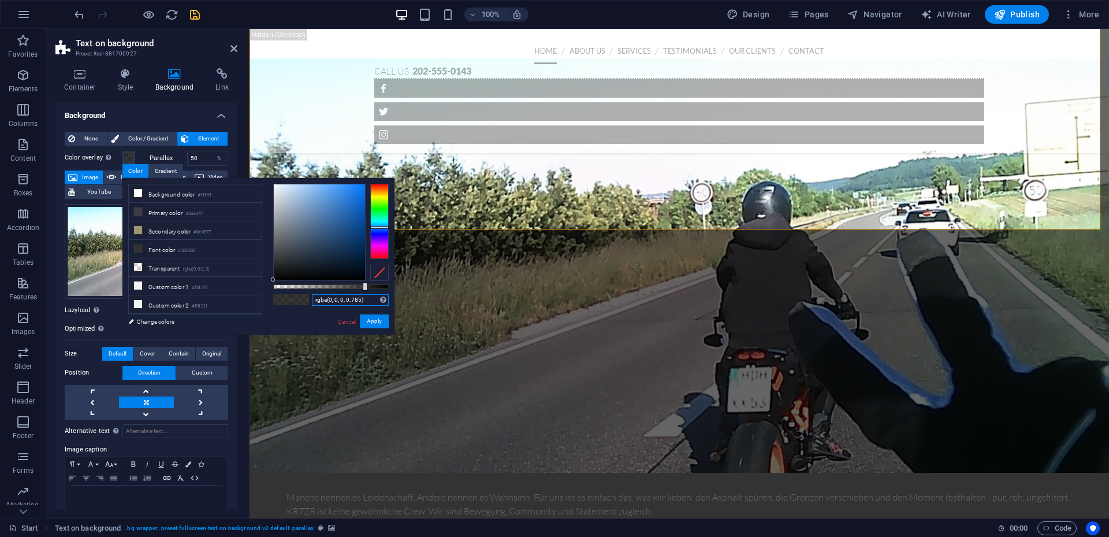
drag, startPoint x: 369, startPoint y: 303, endPoint x: 289, endPoint y: 299, distance: 80.4
click at [289, 299] on div "rgba(0, 0, 0, 0.785) Supported formats #0852ed rgb(8, 82, 237) rgba(8, 82, 237,…" at bounding box center [331, 340] width 128 height 324
click at [377, 325] on button "Apply" at bounding box center [374, 321] width 29 height 14
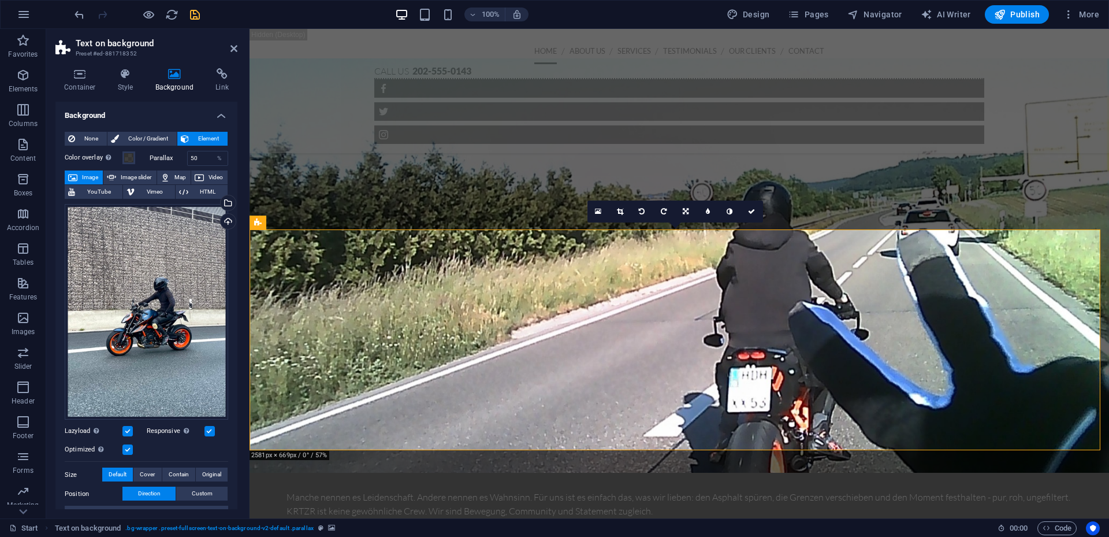
click at [200, 157] on input "50" at bounding box center [208, 158] width 40 height 14
click at [127, 157] on span at bounding box center [128, 157] width 9 height 9
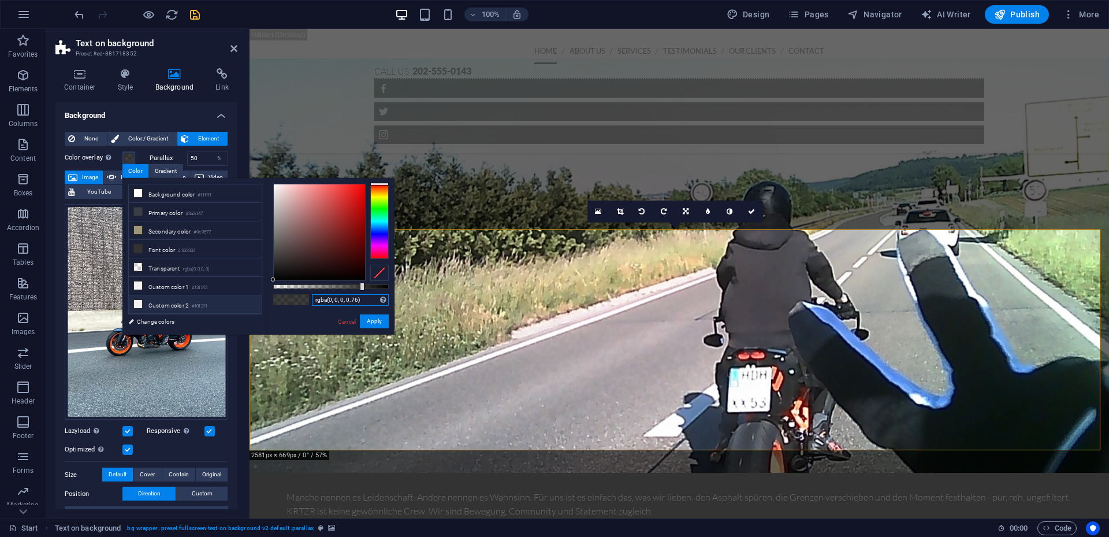
drag, startPoint x: 369, startPoint y: 299, endPoint x: 249, endPoint y: 303, distance: 120.2
click at [249, 303] on div "less Background color #ffffff Primary color #3a3d47 Secondary color #9e9577 Fon…" at bounding box center [258, 256] width 272 height 157
paste input "rgba(0, 0, 0, 0.785)"
type input "rgba(0, 0, 0, 0.785)"
click at [375, 326] on button "Apply" at bounding box center [374, 321] width 29 height 14
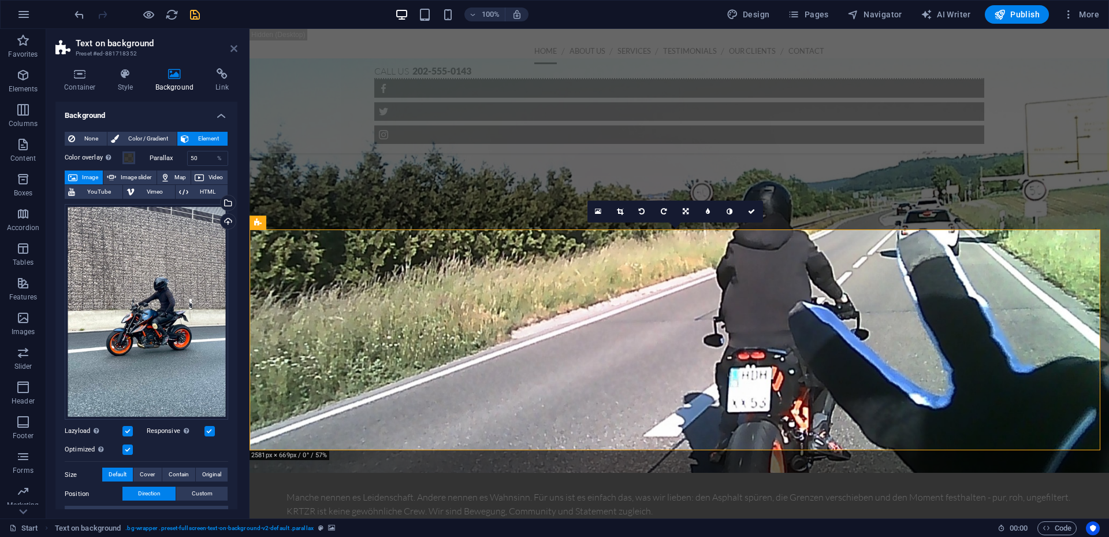
click at [236, 46] on icon at bounding box center [234, 48] width 7 height 9
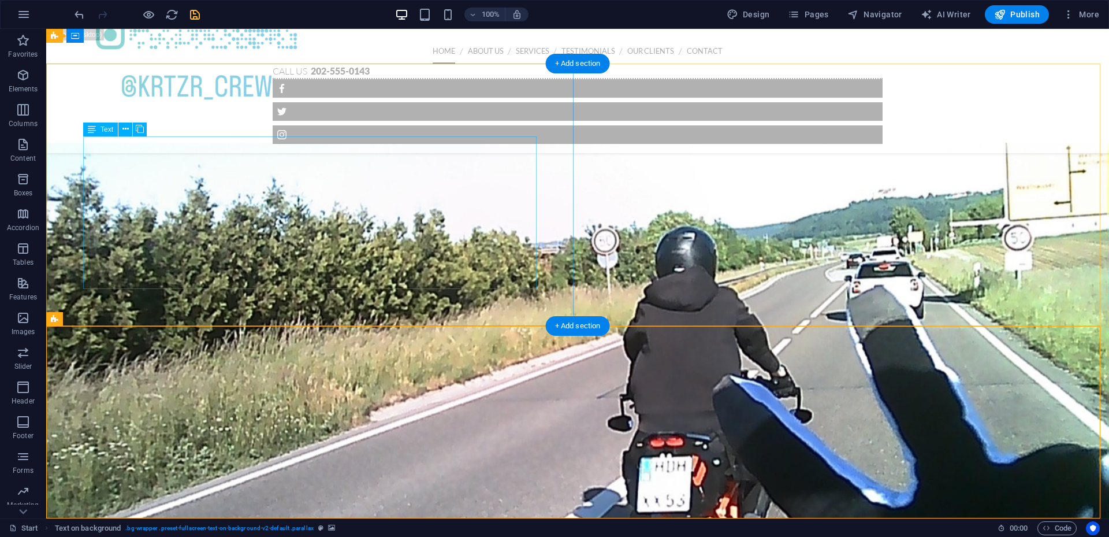
scroll to position [864, 0]
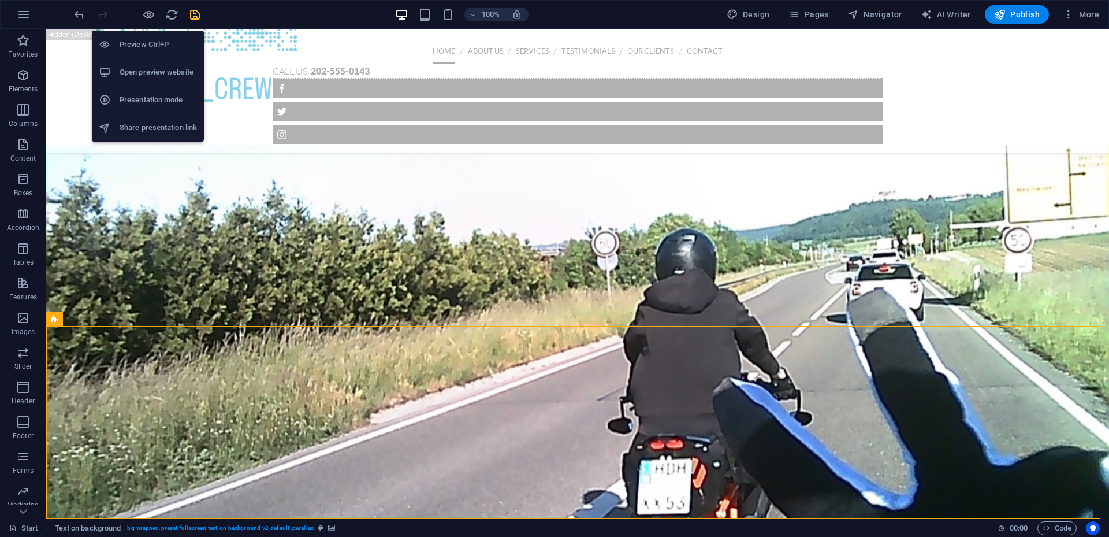
click at [150, 51] on li "Preview Ctrl+P" at bounding box center [148, 45] width 112 height 28
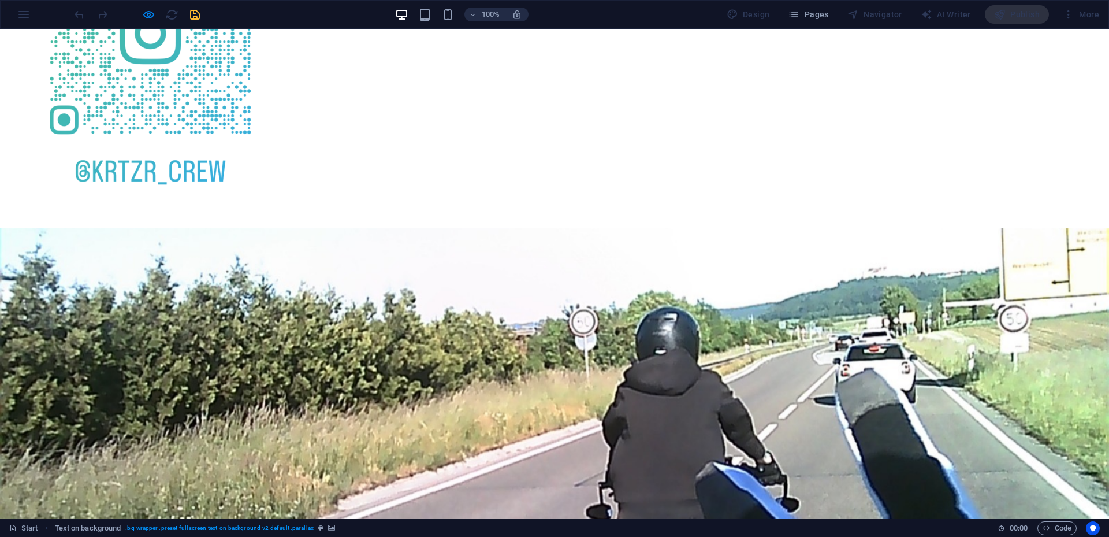
scroll to position [836, 0]
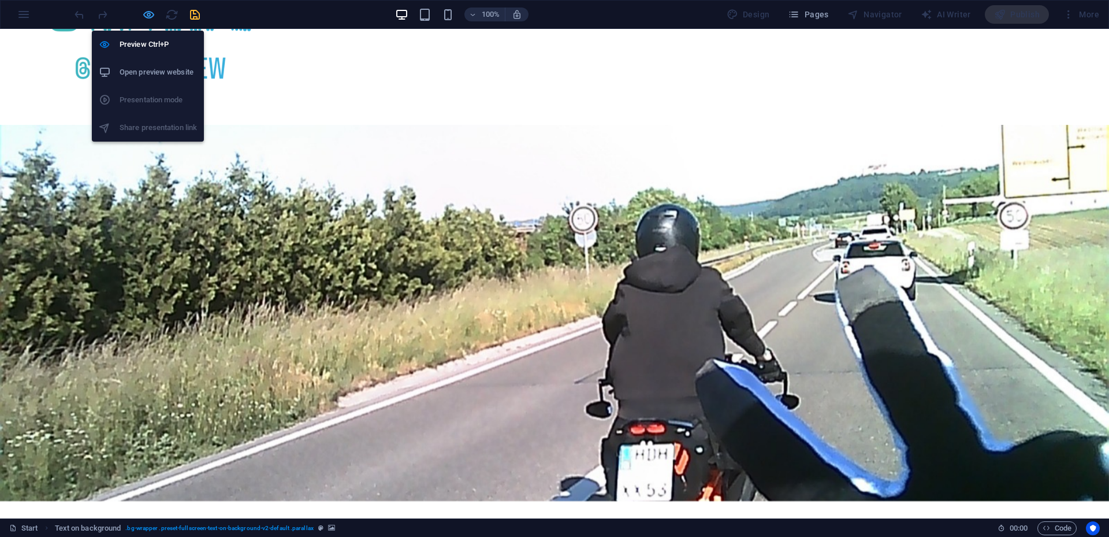
click at [150, 15] on icon "button" at bounding box center [148, 14] width 13 height 13
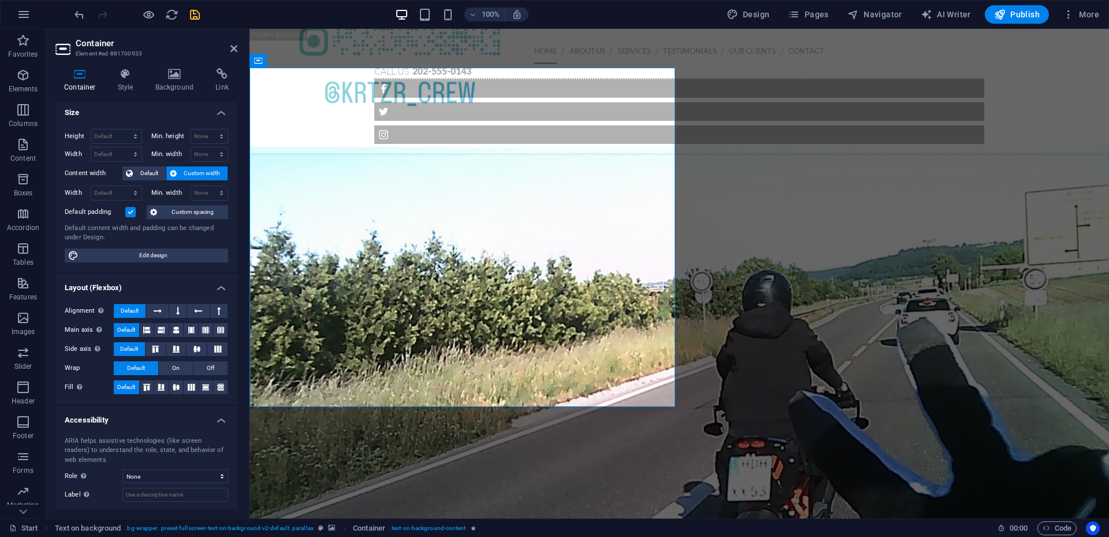
scroll to position [0, 0]
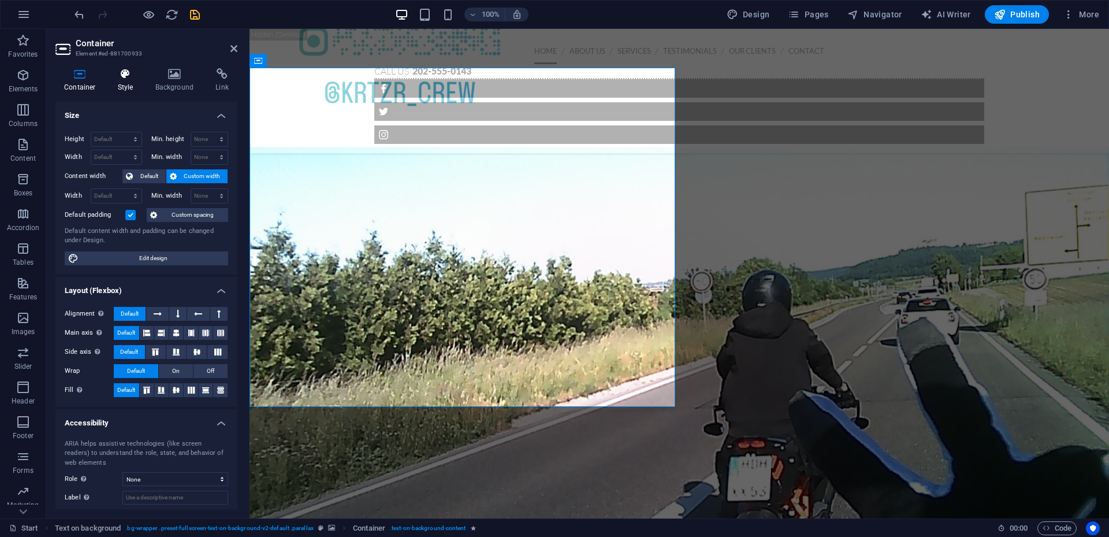
click at [125, 86] on h4 "Style" at bounding box center [128, 80] width 38 height 24
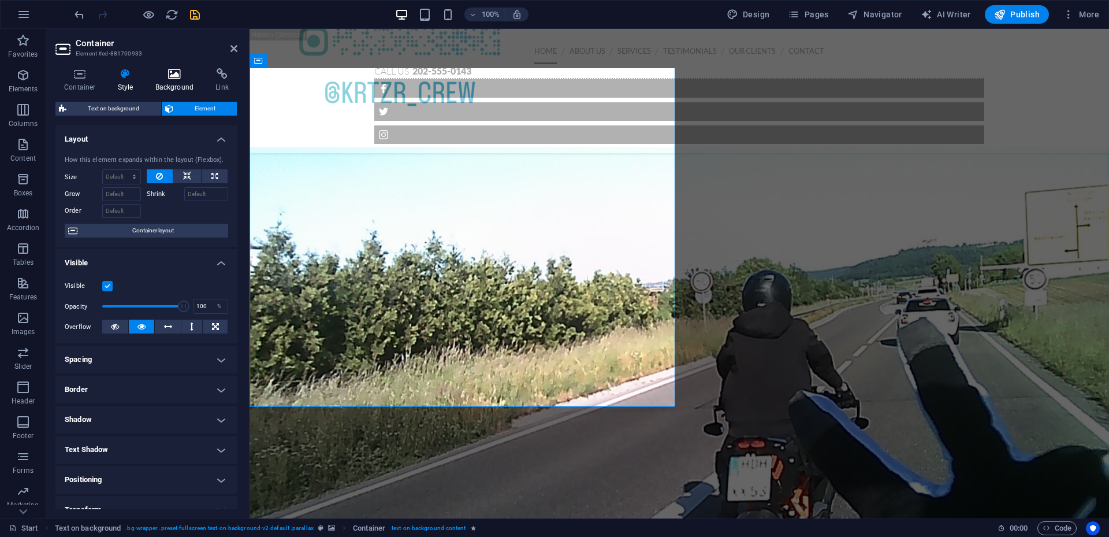
click at [161, 77] on icon at bounding box center [175, 74] width 56 height 12
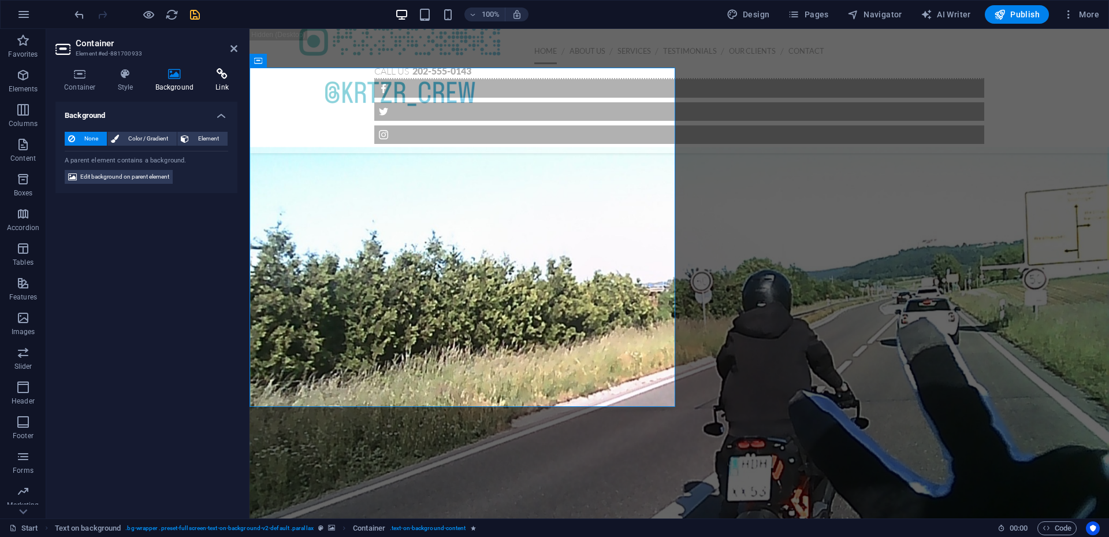
click at [224, 69] on icon at bounding box center [222, 74] width 31 height 12
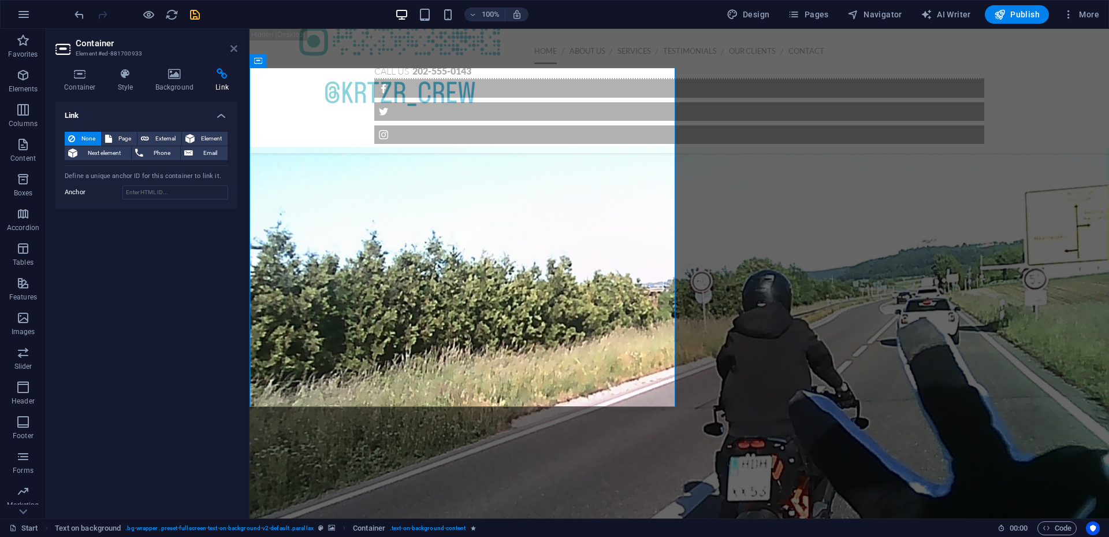
click at [233, 49] on icon at bounding box center [234, 48] width 7 height 9
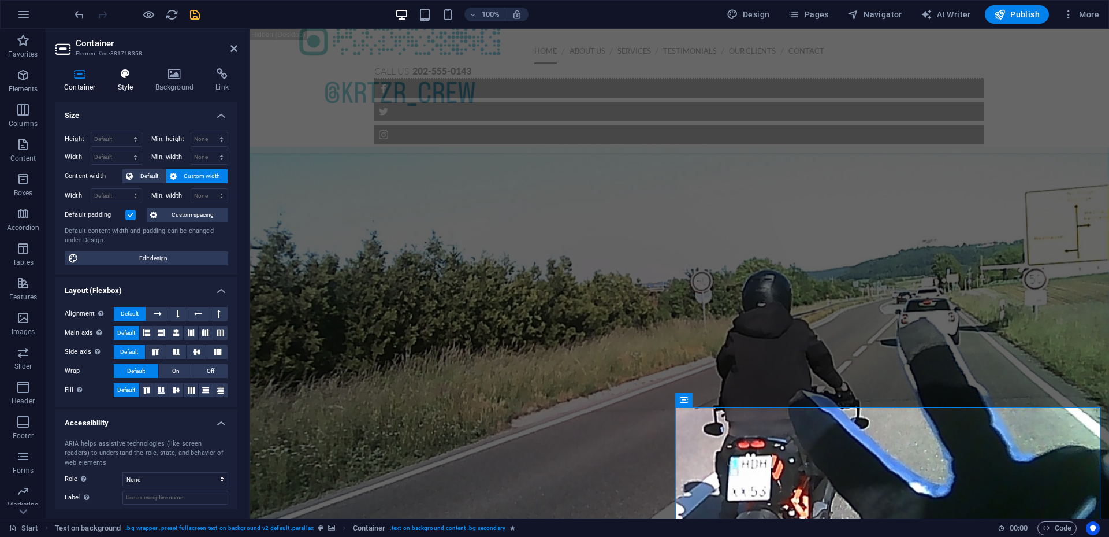
click at [127, 83] on h4 "Style" at bounding box center [128, 80] width 38 height 24
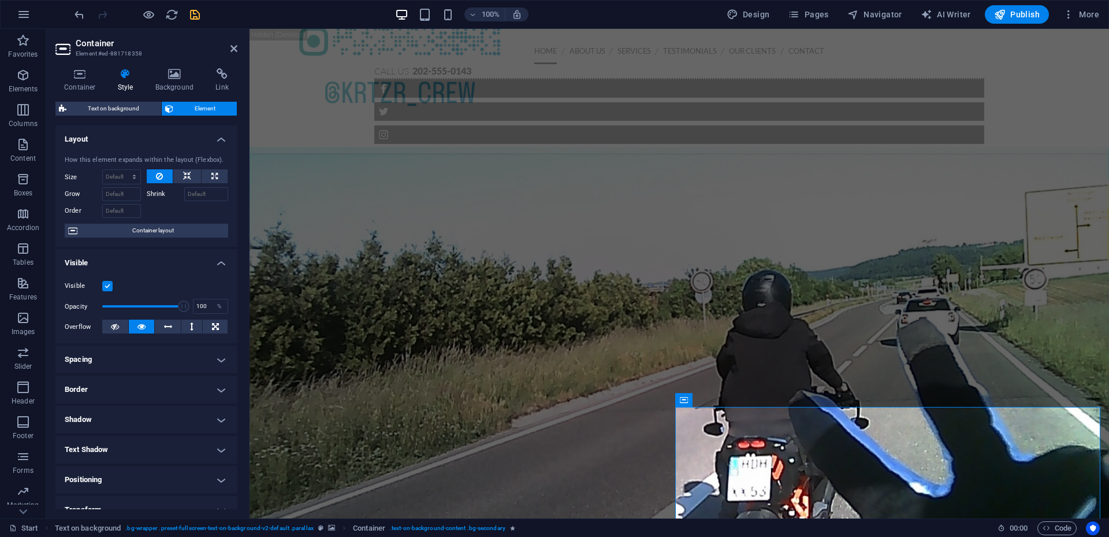
click at [135, 80] on h4 "Style" at bounding box center [128, 80] width 38 height 24
click at [172, 70] on icon at bounding box center [175, 74] width 56 height 12
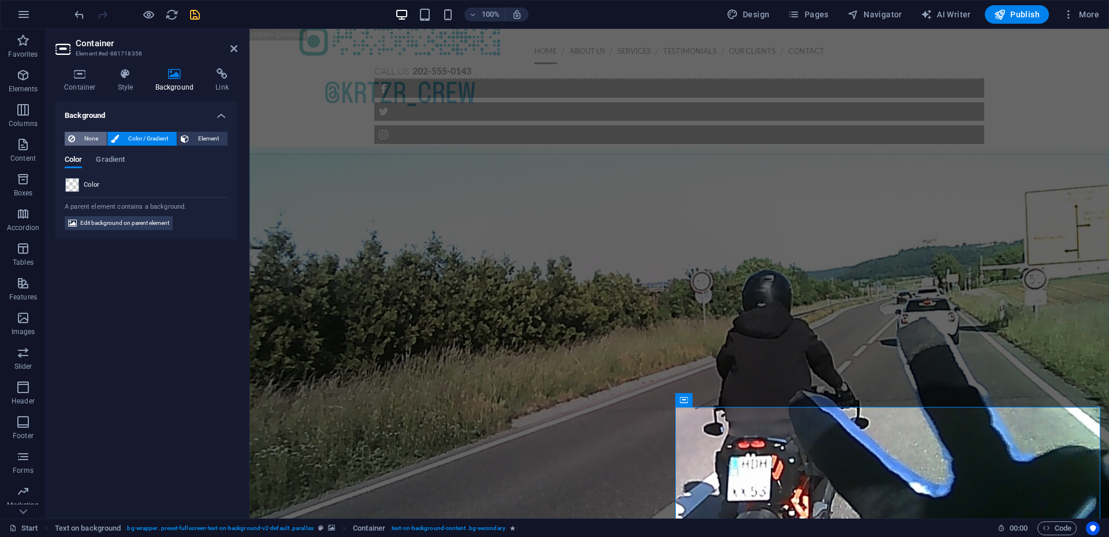
click at [90, 136] on span "None" at bounding box center [91, 139] width 25 height 14
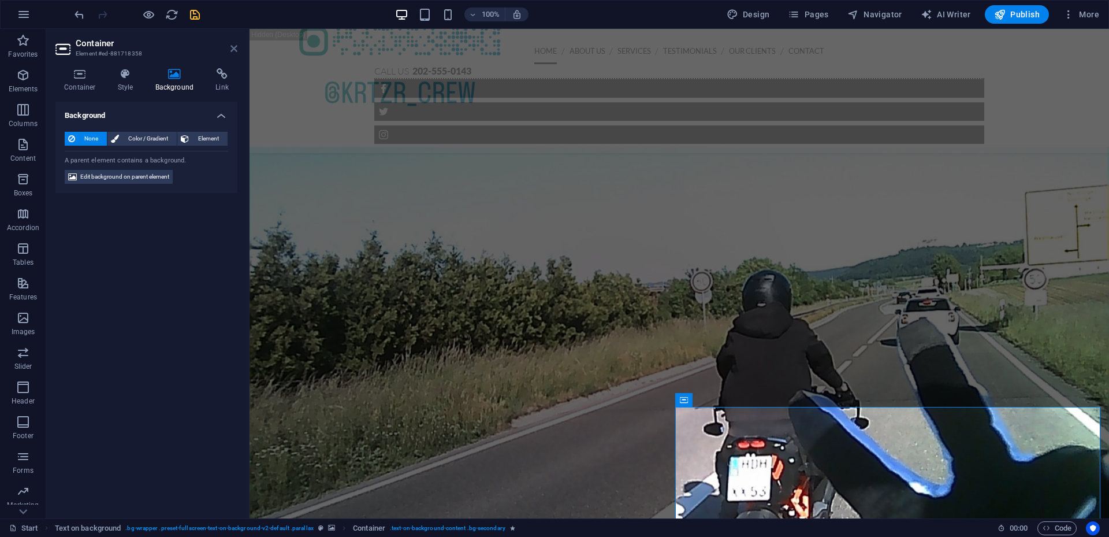
click at [237, 49] on icon at bounding box center [234, 48] width 7 height 9
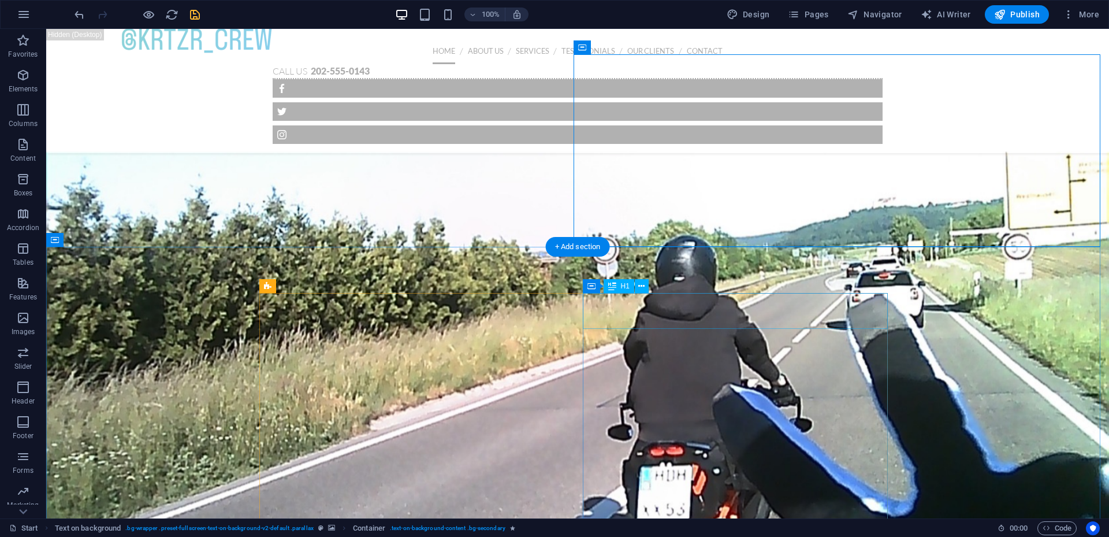
scroll to position [802, 0]
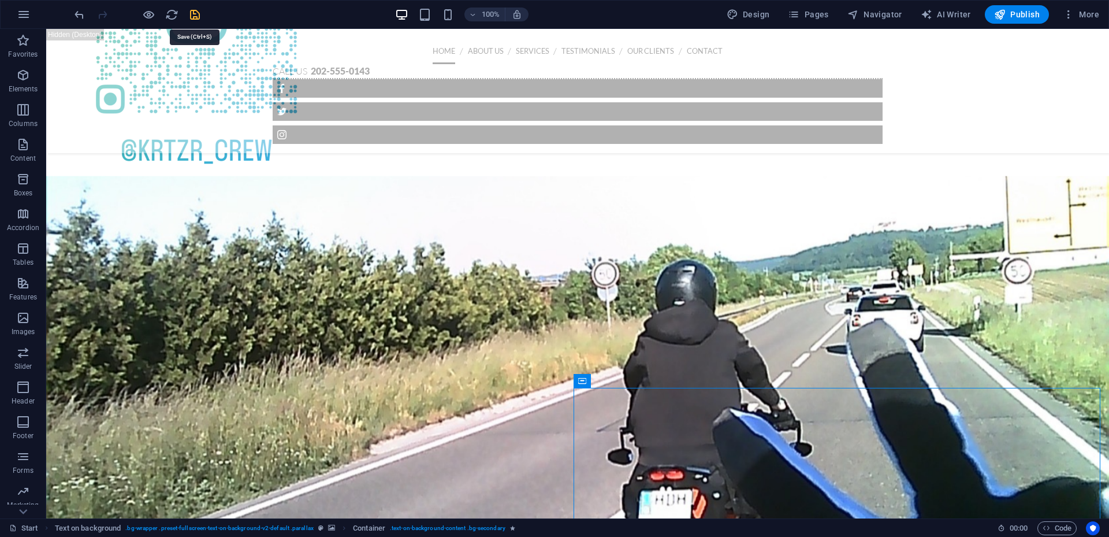
click at [194, 17] on icon "save" at bounding box center [194, 14] width 13 height 13
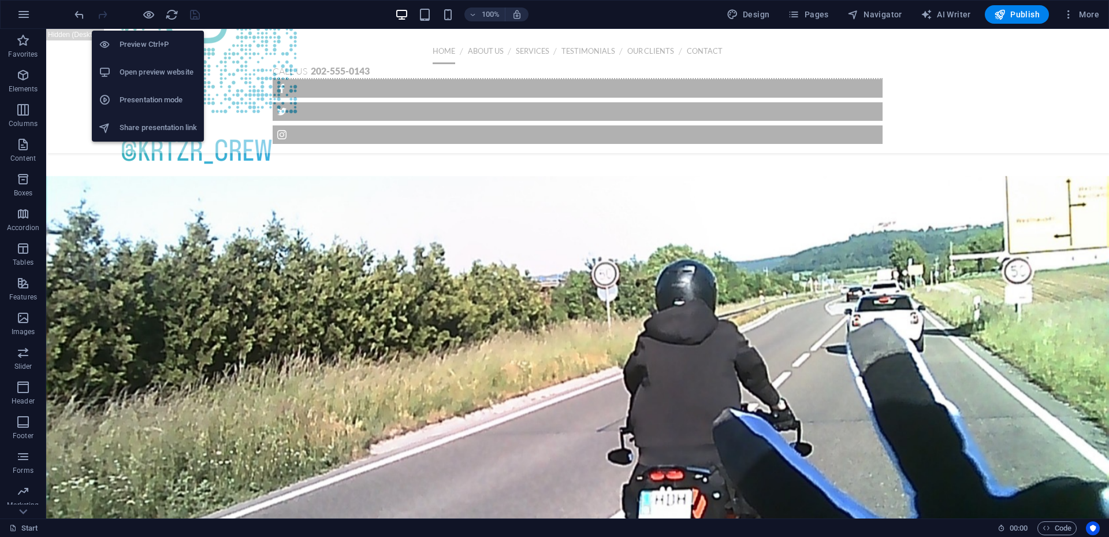
click at [148, 44] on h6 "Preview Ctrl+P" at bounding box center [158, 45] width 77 height 14
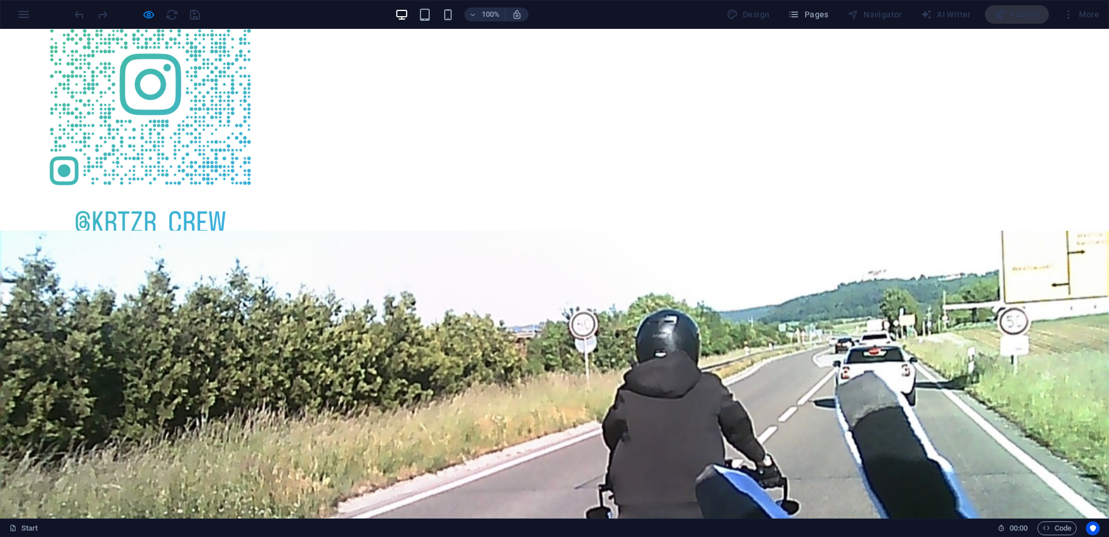
scroll to position [836, 0]
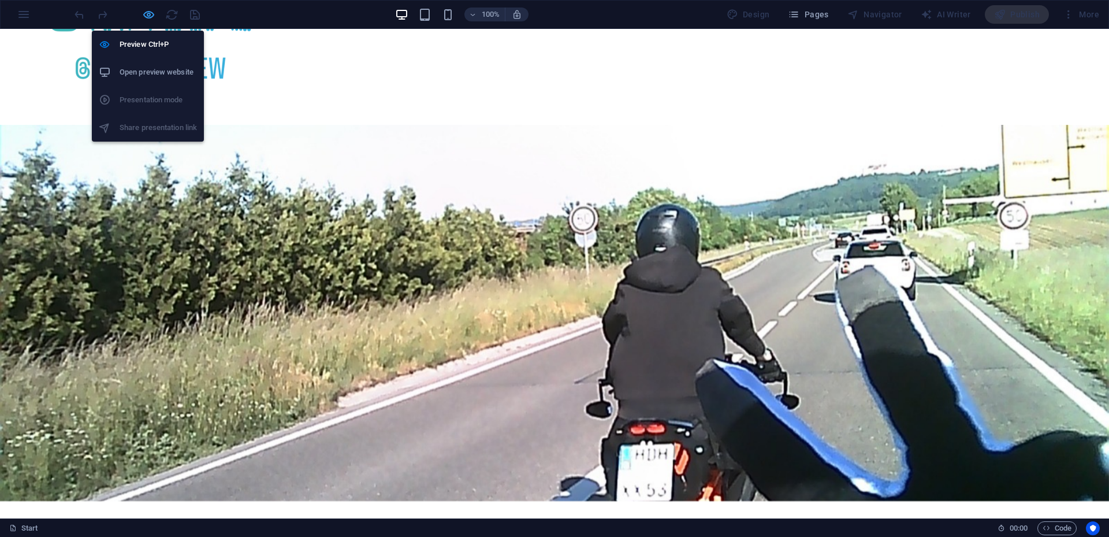
click at [146, 14] on icon "button" at bounding box center [148, 14] width 13 height 13
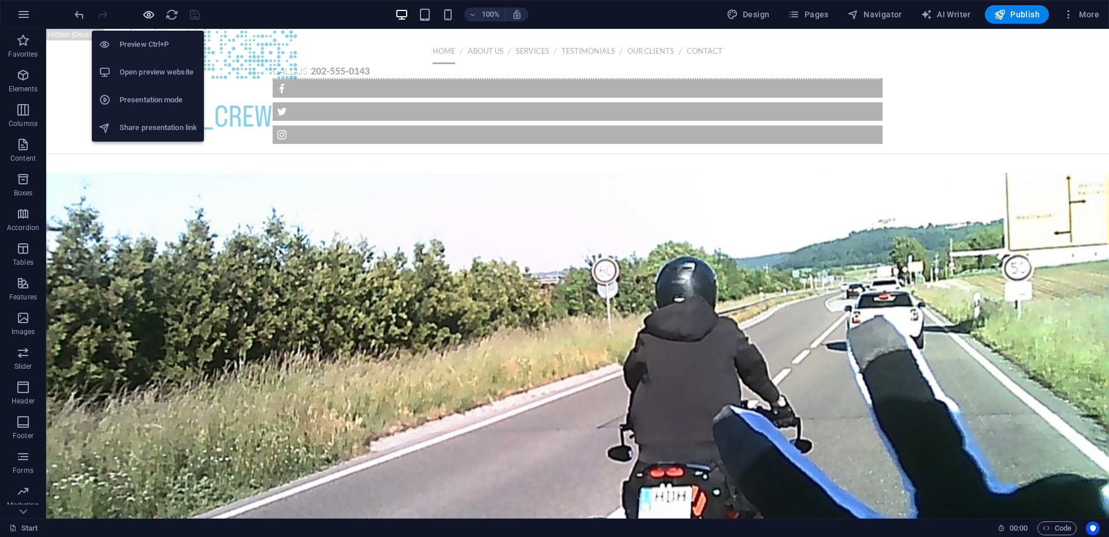
scroll to position [864, 0]
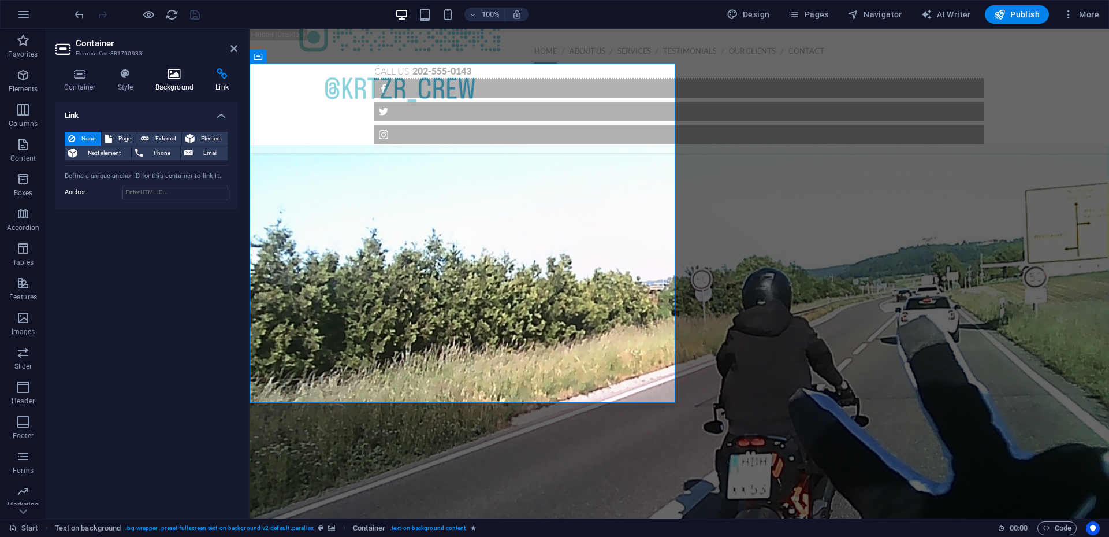
click at [181, 81] on h4 "Background" at bounding box center [177, 80] width 61 height 24
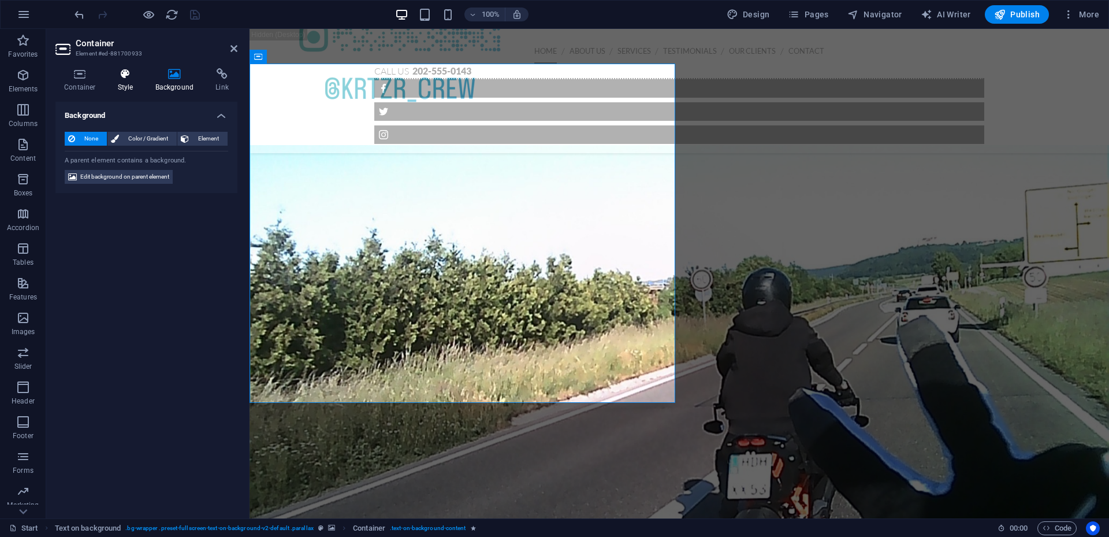
click at [132, 72] on icon at bounding box center [125, 74] width 33 height 12
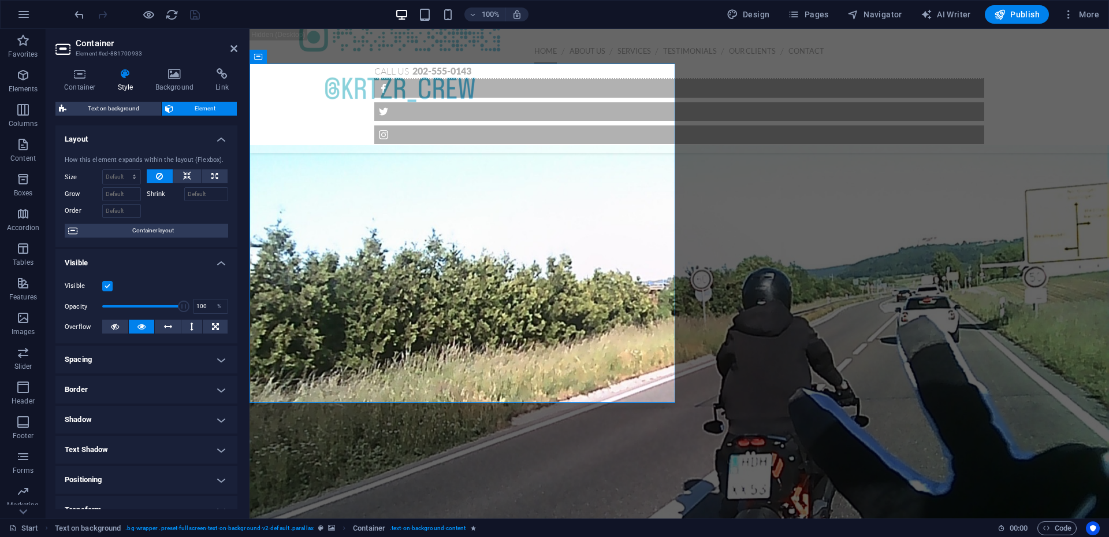
click at [922, 247] on figure at bounding box center [680, 352] width 860 height 414
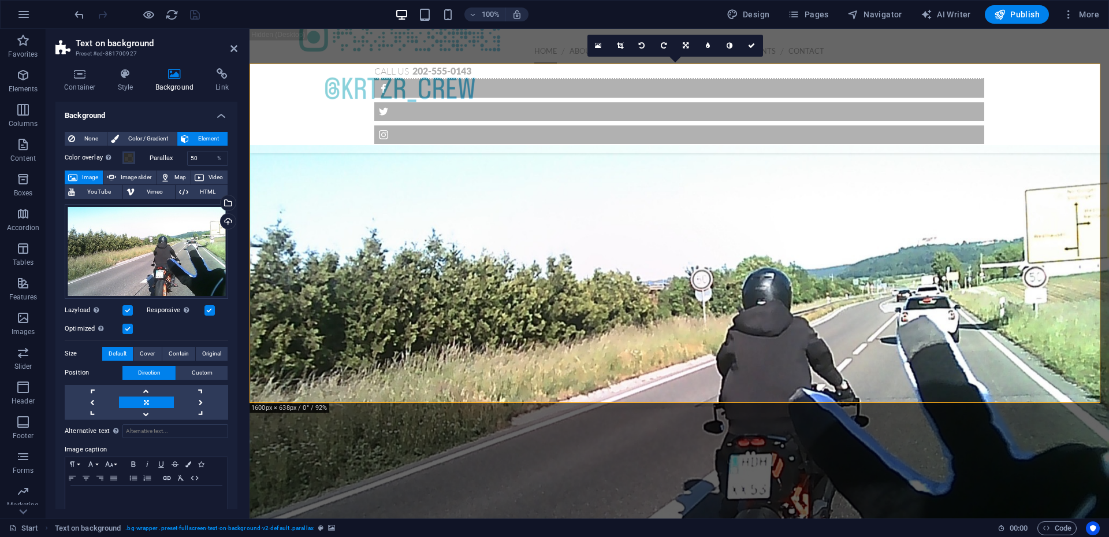
click at [922, 247] on figure at bounding box center [680, 352] width 860 height 414
click at [130, 156] on span at bounding box center [128, 157] width 9 height 9
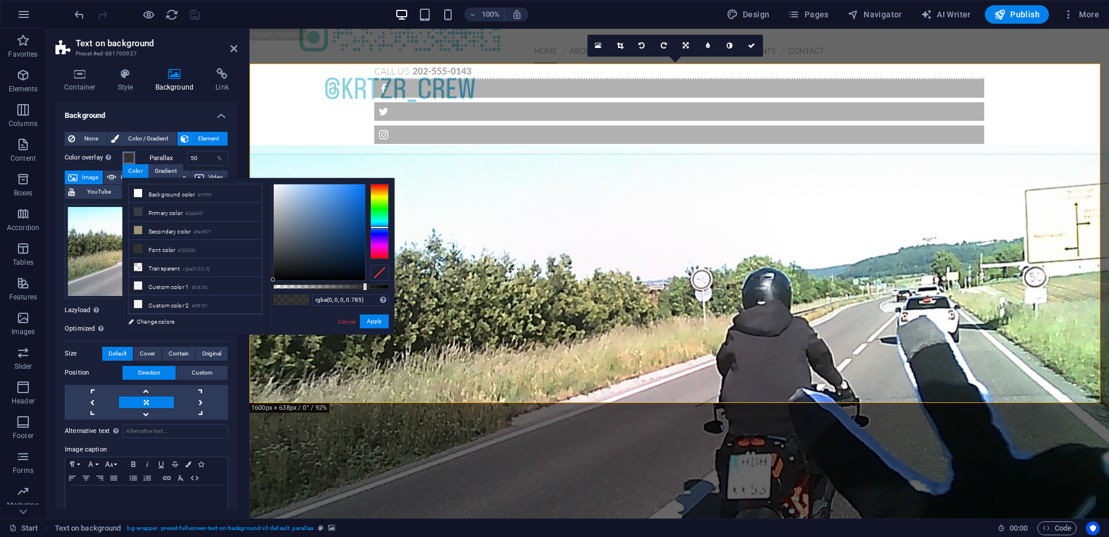
click at [364, 287] on div at bounding box center [365, 287] width 5 height 8
click at [340, 320] on link "Cancel" at bounding box center [347, 321] width 20 height 9
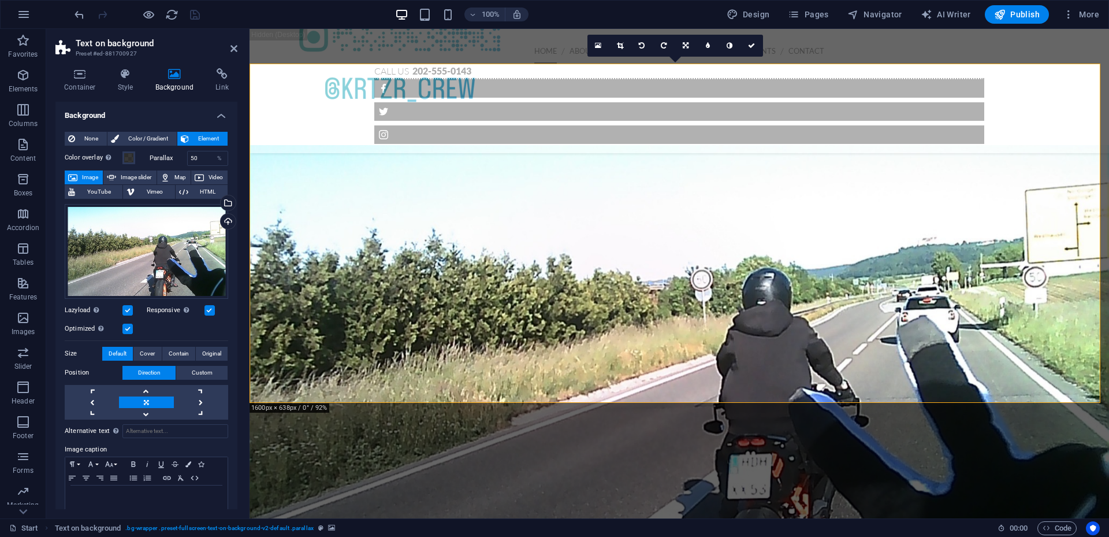
click at [827, 161] on figure at bounding box center [680, 352] width 860 height 414
click at [131, 157] on span at bounding box center [128, 157] width 9 height 9
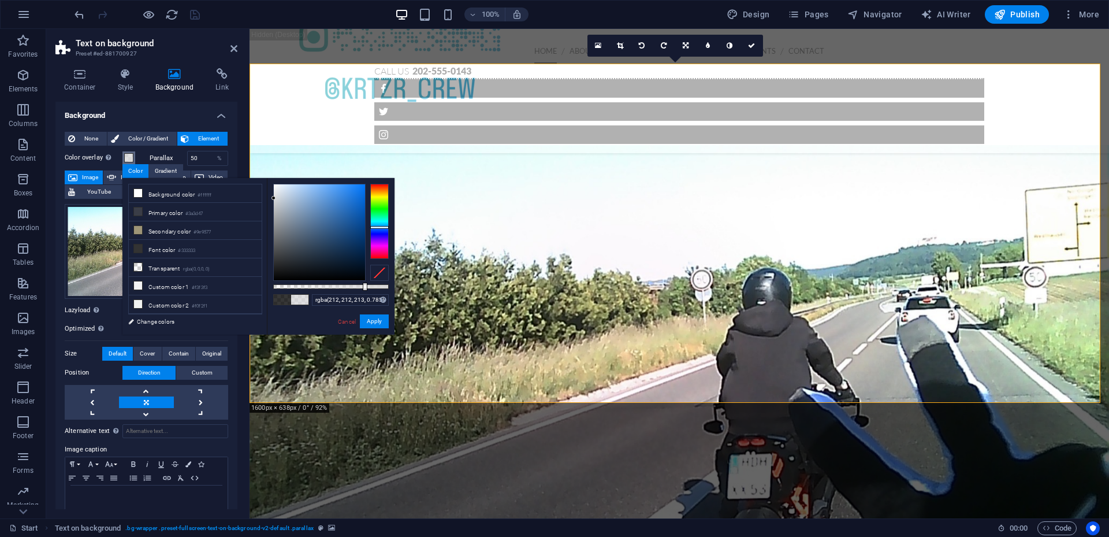
drag, startPoint x: 285, startPoint y: 209, endPoint x: 274, endPoint y: 199, distance: 14.7
click at [274, 199] on div at bounding box center [319, 232] width 91 height 96
drag, startPoint x: 365, startPoint y: 285, endPoint x: 310, endPoint y: 302, distance: 57.4
click at [310, 302] on div "rgba(212, 212, 213, 0.315) Supported formats #0852ed rgb(8, 82, 237) rgba(8, 82…" at bounding box center [331, 340] width 128 height 324
click at [378, 321] on button "Apply" at bounding box center [374, 321] width 29 height 14
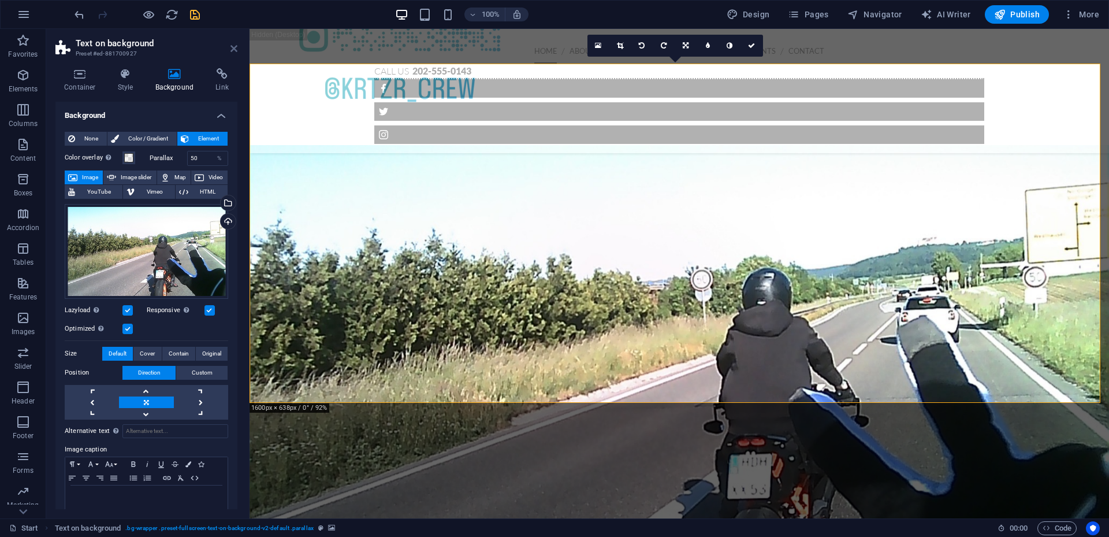
click at [233, 50] on icon at bounding box center [234, 48] width 7 height 9
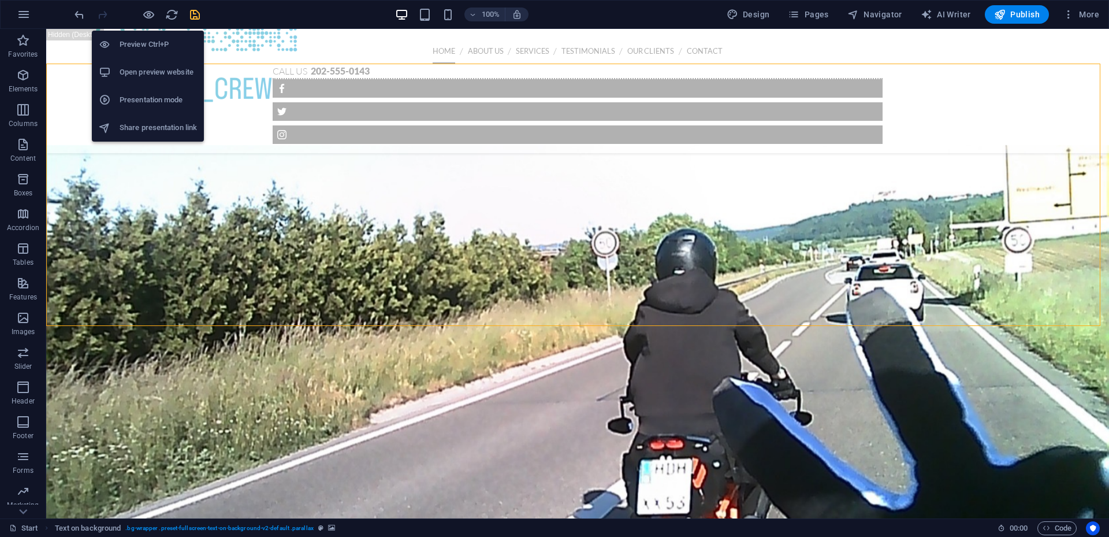
click at [148, 49] on h6 "Preview Ctrl+P" at bounding box center [158, 45] width 77 height 14
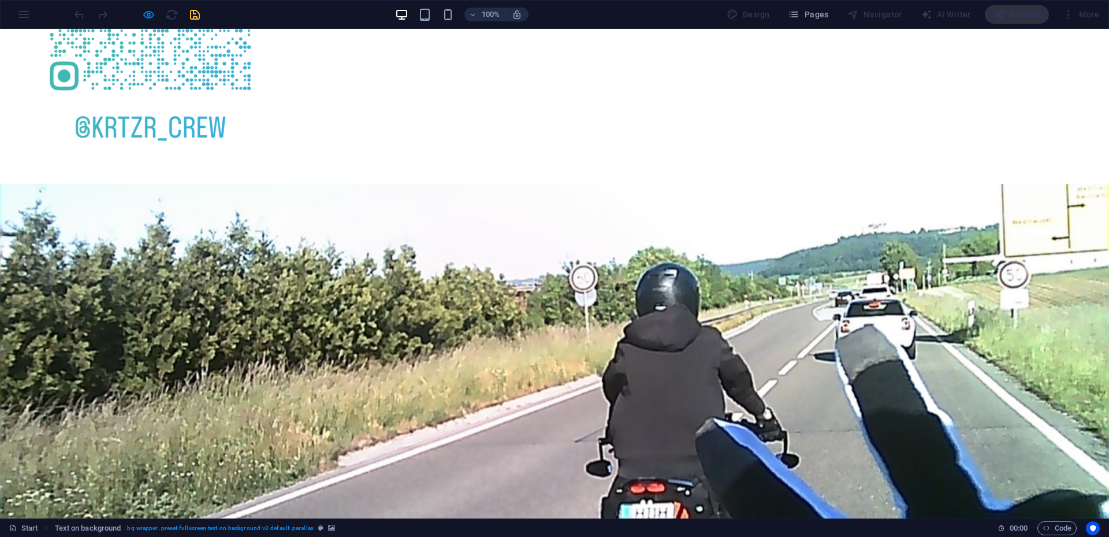
scroll to position [836, 0]
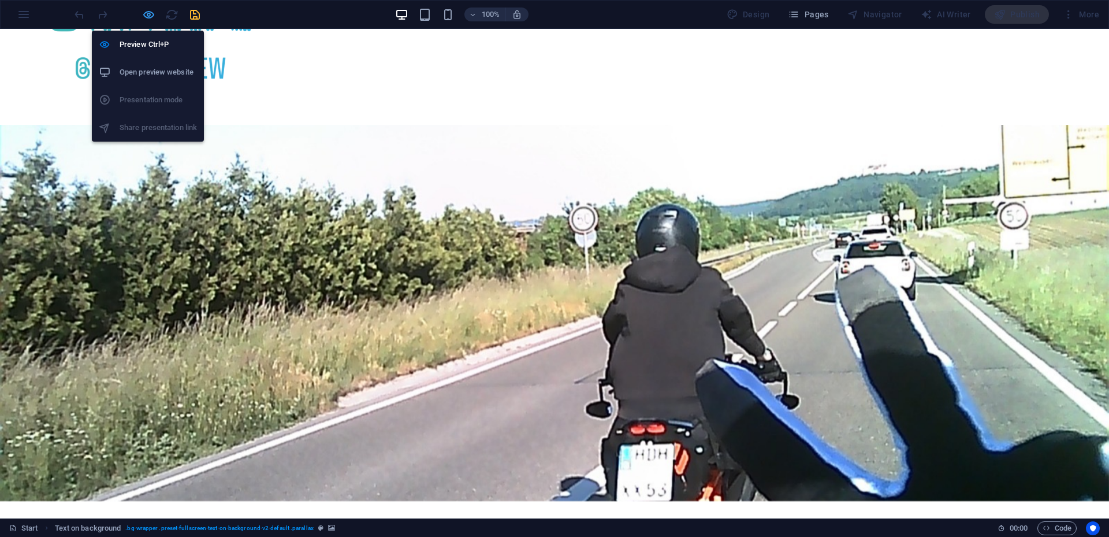
click at [142, 16] on icon "button" at bounding box center [148, 14] width 13 height 13
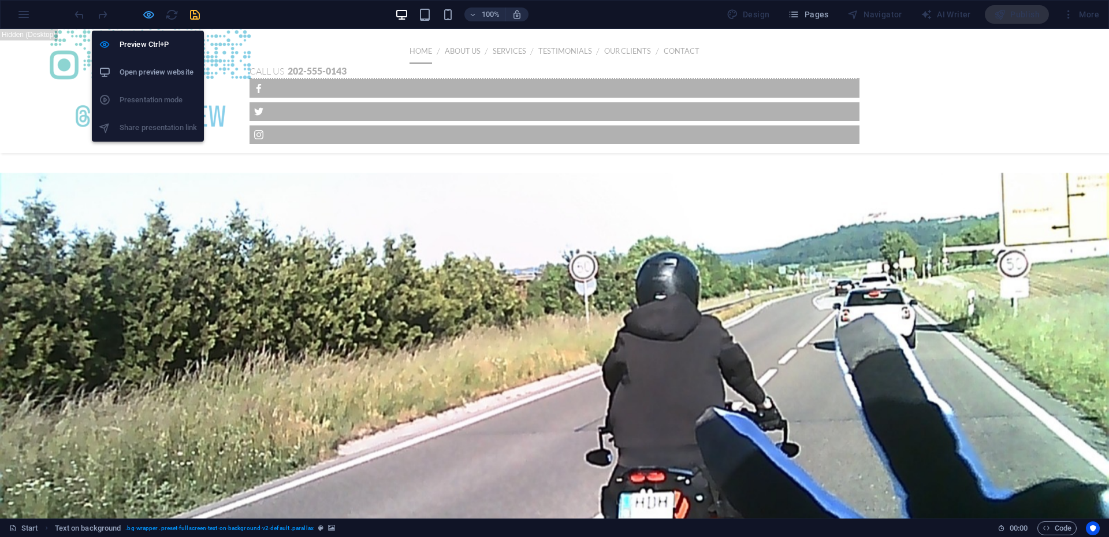
scroll to position [864, 0]
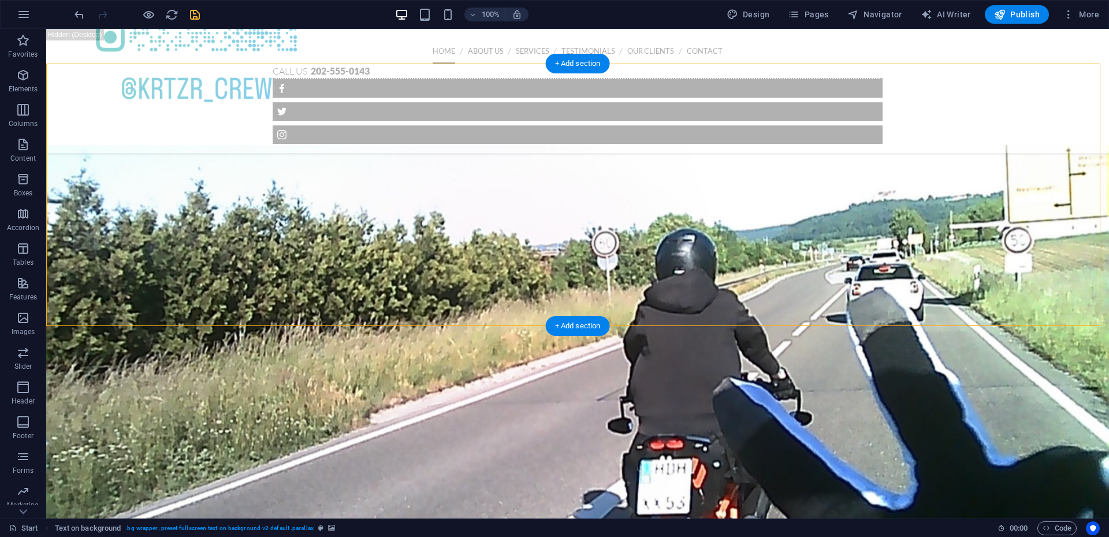
click at [647, 145] on figure at bounding box center [577, 333] width 1063 height 376
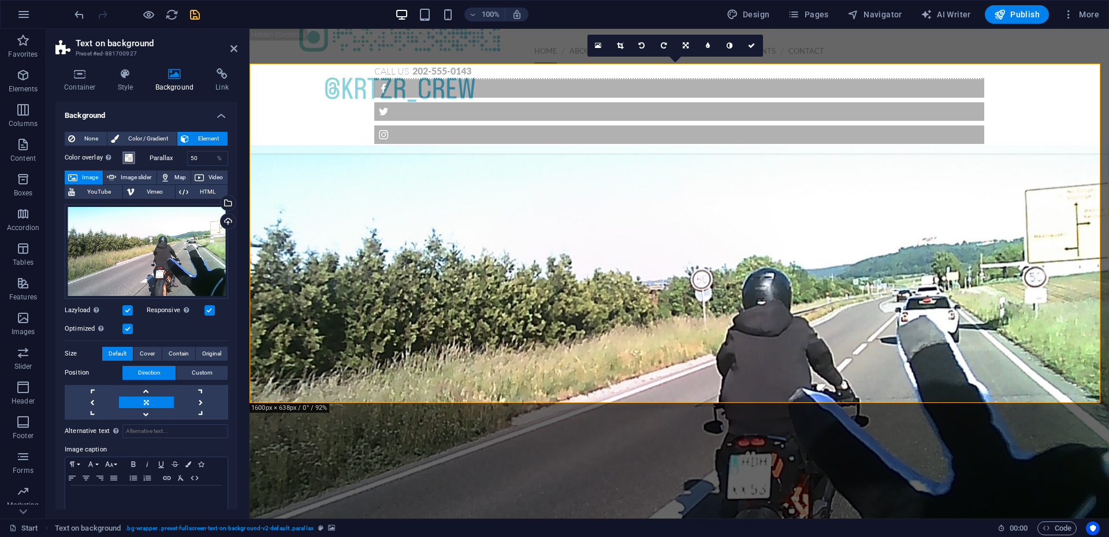
click at [127, 161] on span at bounding box center [128, 157] width 9 height 9
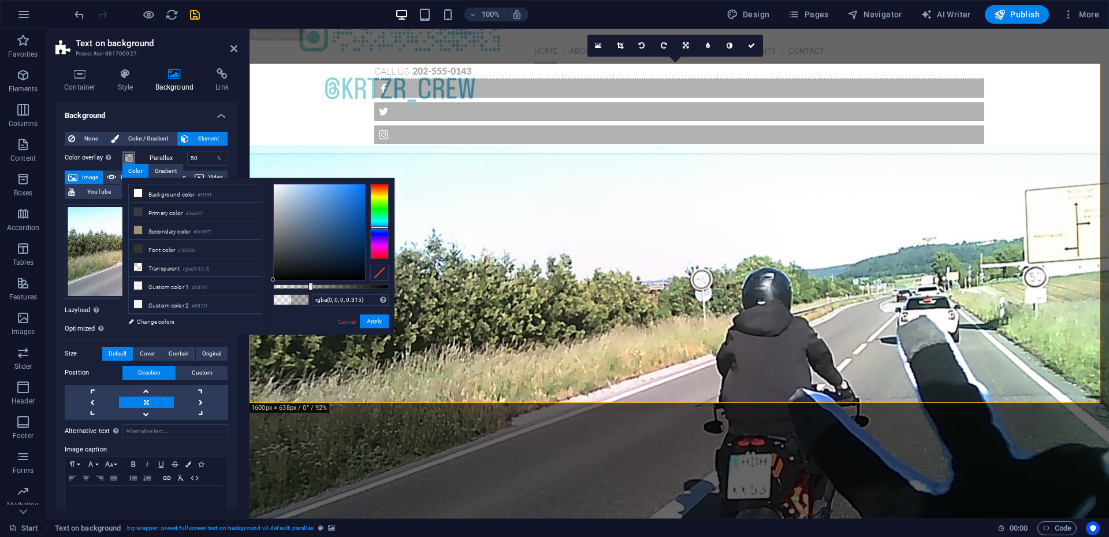
drag, startPoint x: 299, startPoint y: 277, endPoint x: 265, endPoint y: 288, distance: 35.6
click at [265, 288] on div "less Background color #ffffff Primary color #3a3d47 Secondary color #9e9577 Fon…" at bounding box center [258, 256] width 272 height 157
drag, startPoint x: 310, startPoint y: 287, endPoint x: 348, endPoint y: 294, distance: 38.9
click at [348, 294] on div "rgba(0, 0, 0, 0.645) Supported formats #0852ed rgb(8, 82, 237) rgba(8, 82, 237,…" at bounding box center [331, 340] width 128 height 324
click at [211, 233] on small "#9e9577" at bounding box center [202, 232] width 17 height 8
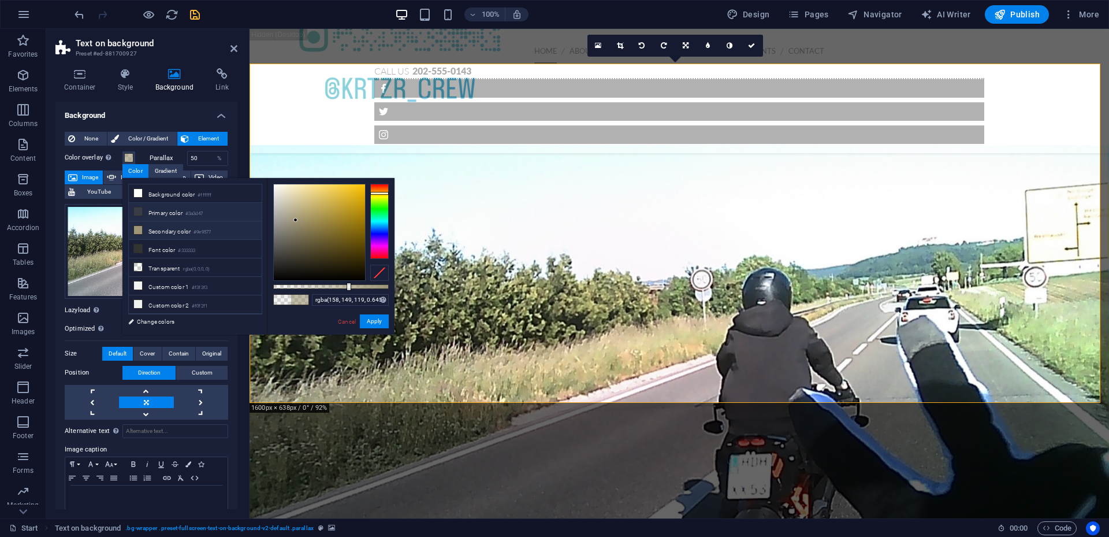
click at [197, 216] on small "#3a3d47" at bounding box center [193, 214] width 17 height 8
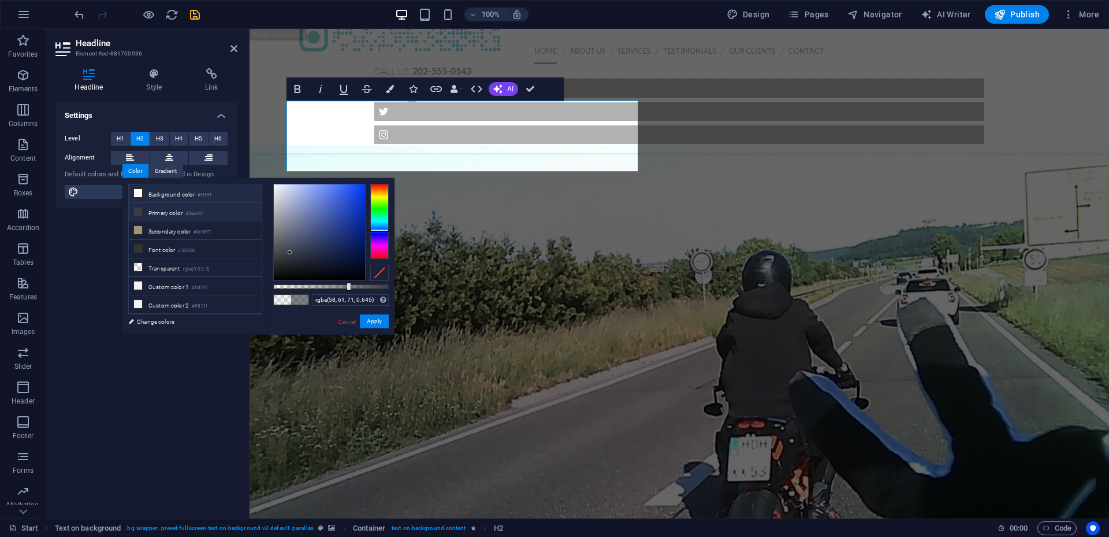
click at [178, 194] on li "Background color #ffffff" at bounding box center [195, 193] width 133 height 18
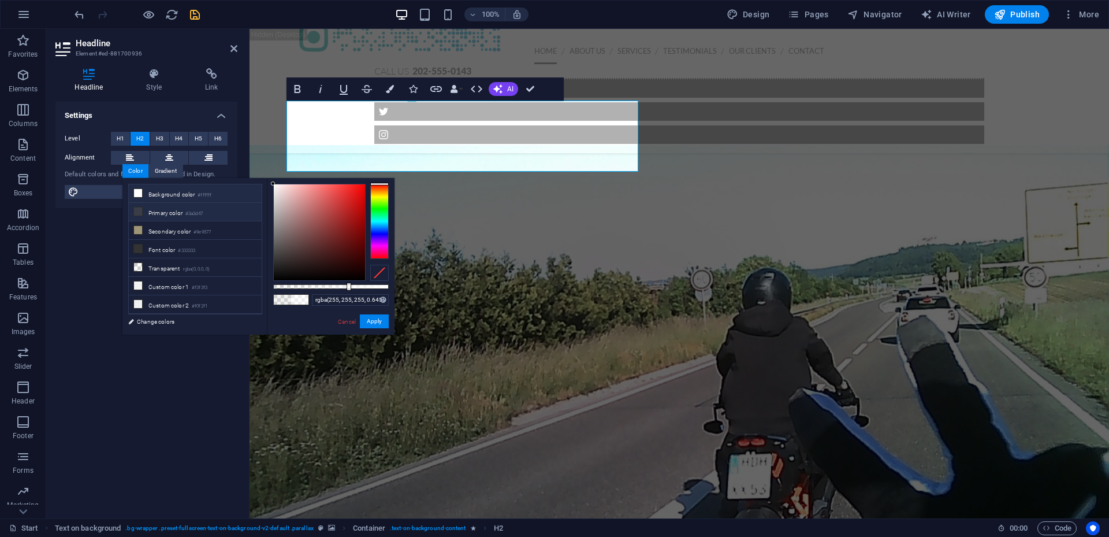
click at [177, 211] on li "Primary color #3a3d47" at bounding box center [195, 212] width 133 height 18
type input "rgba(58, 61, 71, 0.645)"
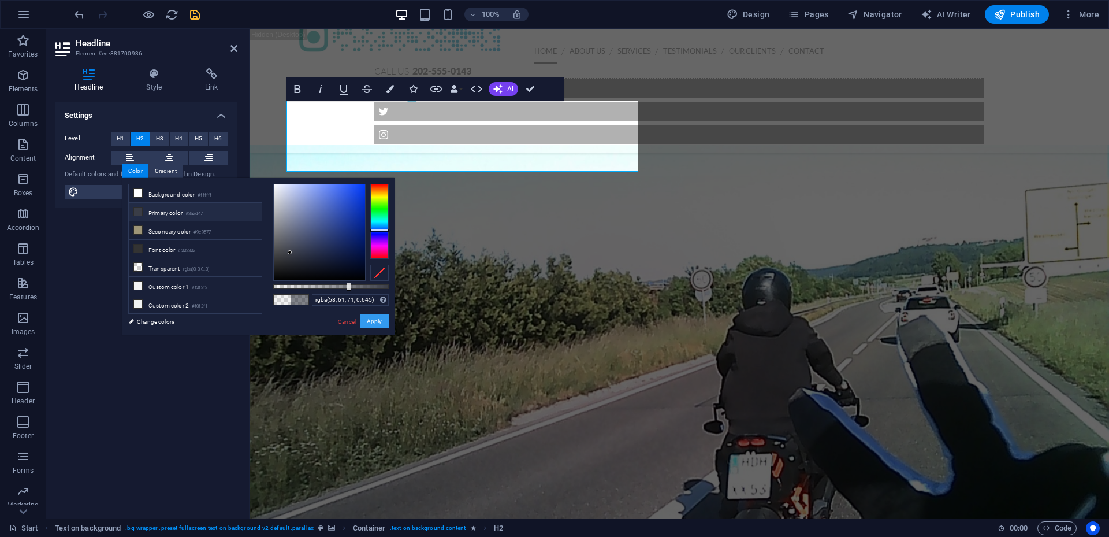
click at [380, 318] on button "Apply" at bounding box center [374, 321] width 29 height 14
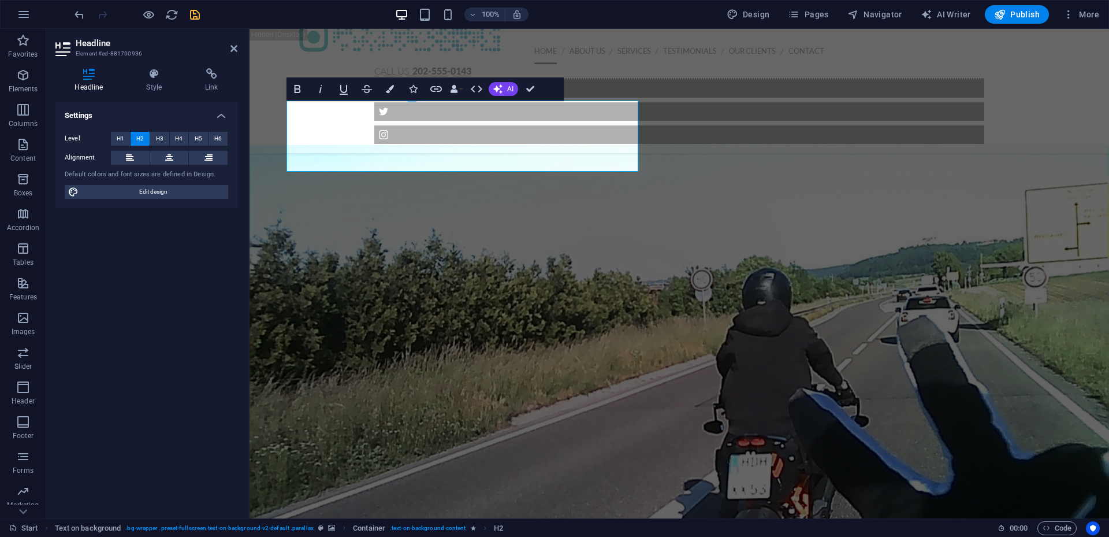
click at [748, 262] on figure at bounding box center [680, 352] width 860 height 414
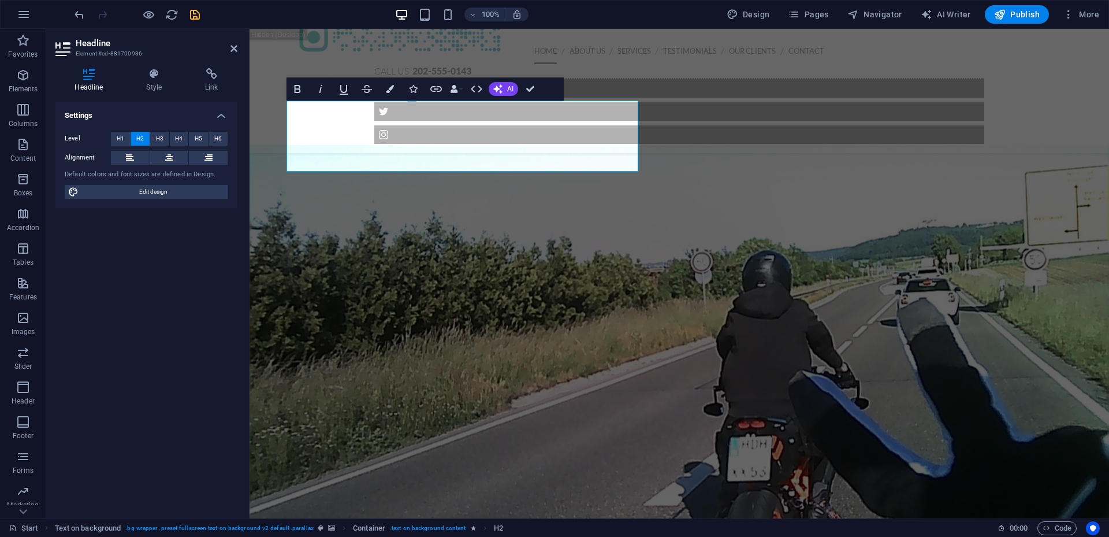
click at [153, 65] on div "Headline Style Link Settings Level H1 H2 H3 H4 H5 H6 Alignment Default colors a…" at bounding box center [146, 288] width 200 height 459
click at [162, 84] on h4 "Style" at bounding box center [156, 80] width 59 height 24
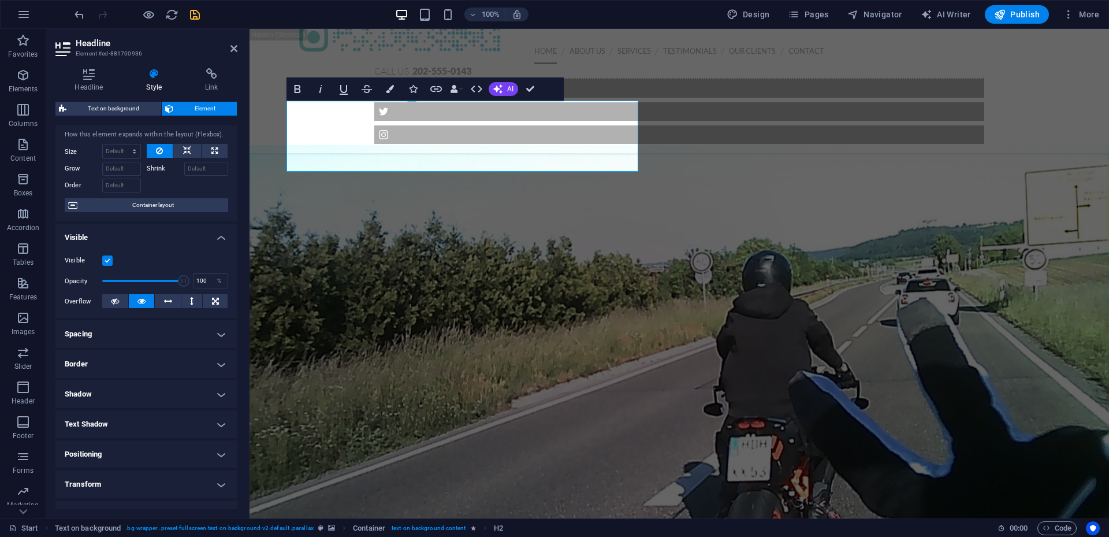
scroll to position [0, 0]
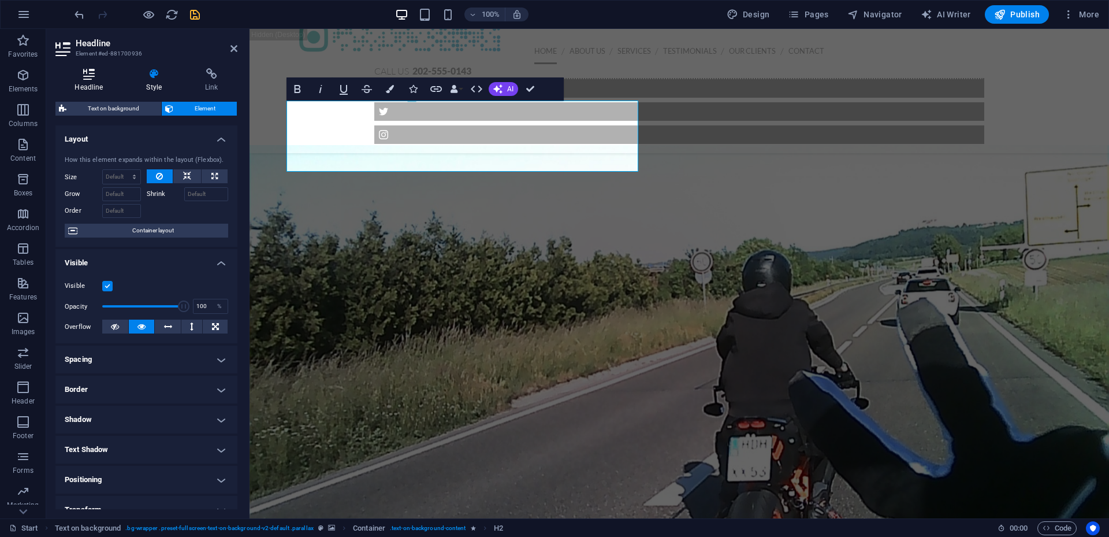
click at [91, 72] on icon at bounding box center [88, 74] width 67 height 12
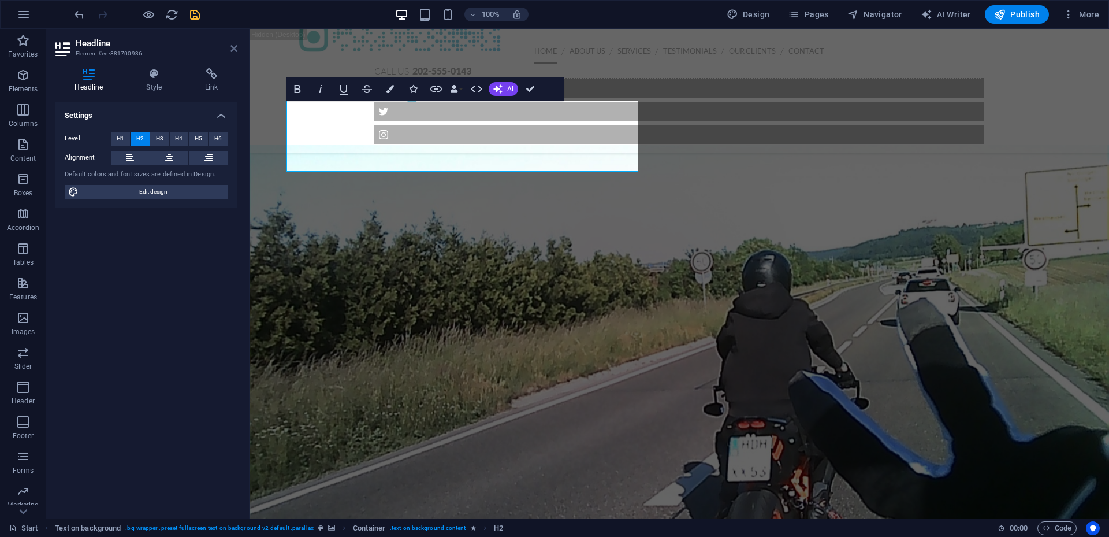
click at [232, 49] on icon at bounding box center [234, 48] width 7 height 9
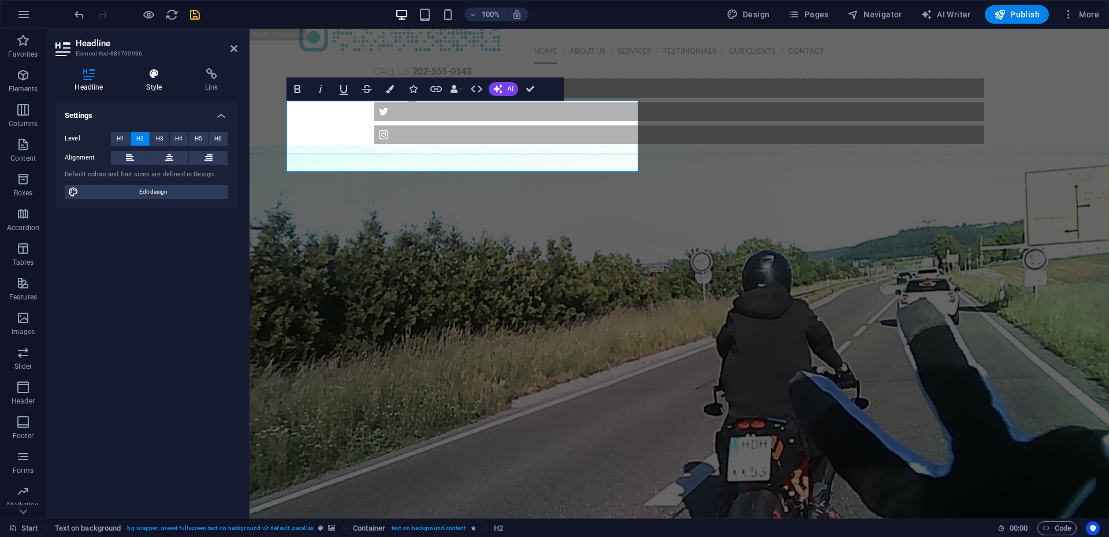
click at [163, 72] on icon at bounding box center [154, 74] width 54 height 12
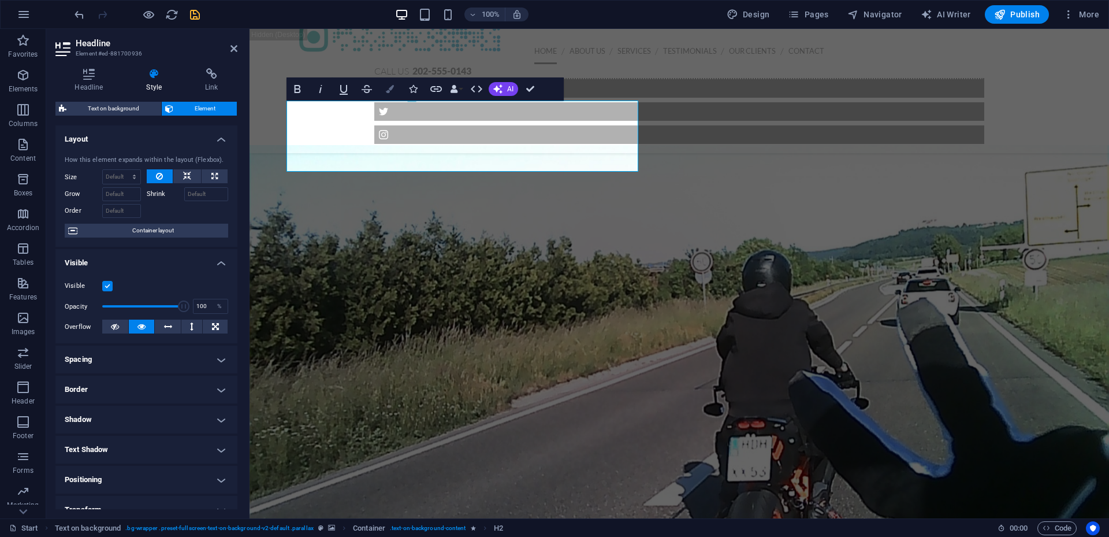
click at [396, 87] on button "Colors" at bounding box center [390, 88] width 22 height 23
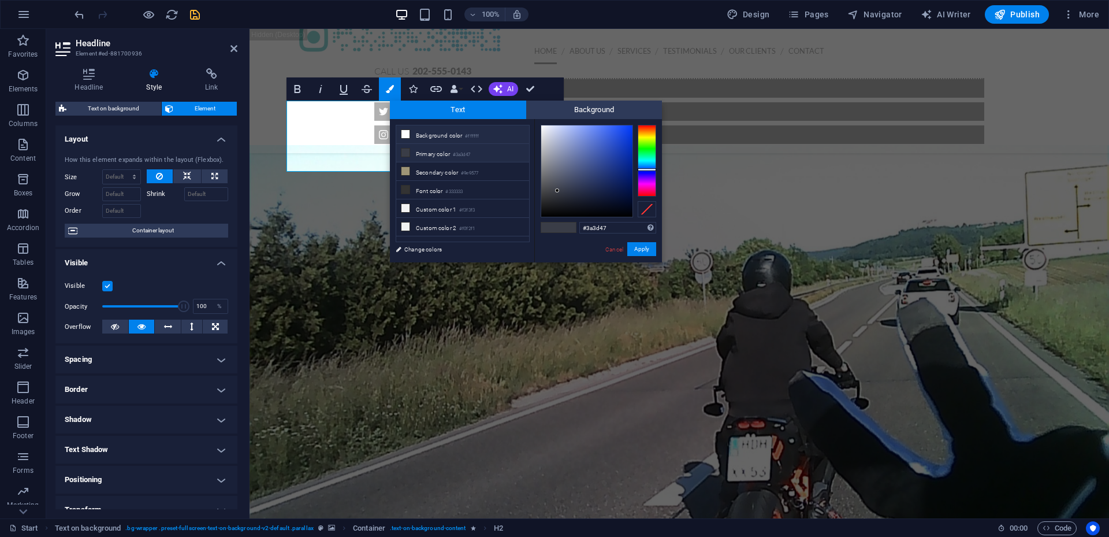
click at [440, 136] on li "Background color #ffffff" at bounding box center [462, 134] width 133 height 18
type input "#ffffff"
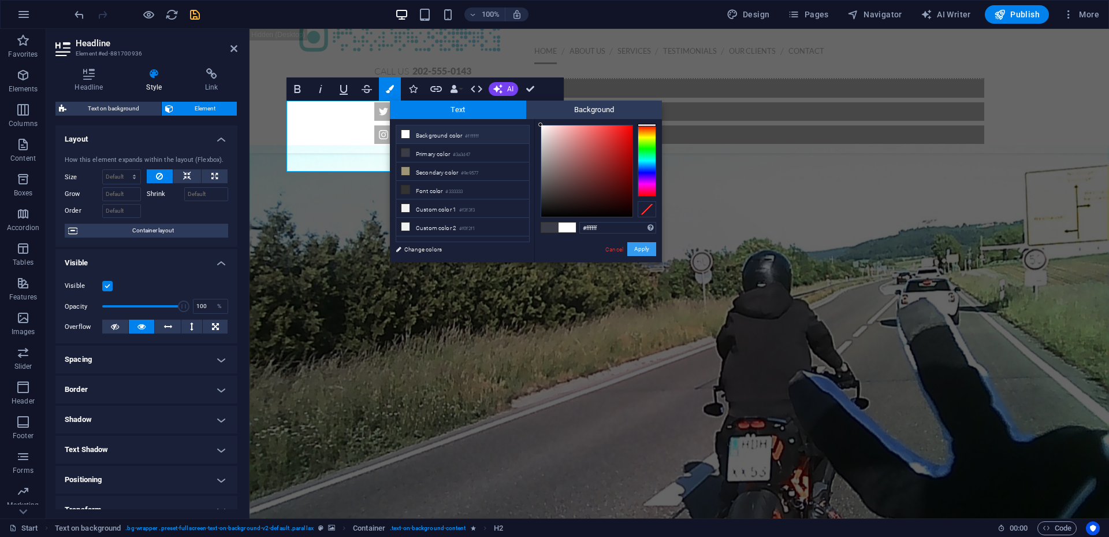
click at [640, 252] on button "Apply" at bounding box center [641, 249] width 29 height 14
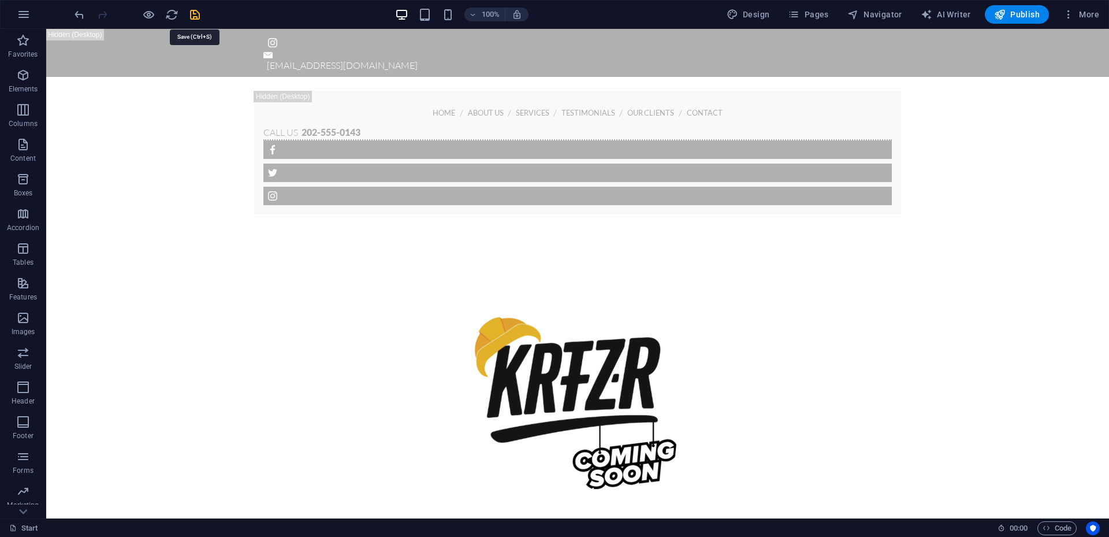
click at [201, 12] on icon "save" at bounding box center [194, 14] width 13 height 13
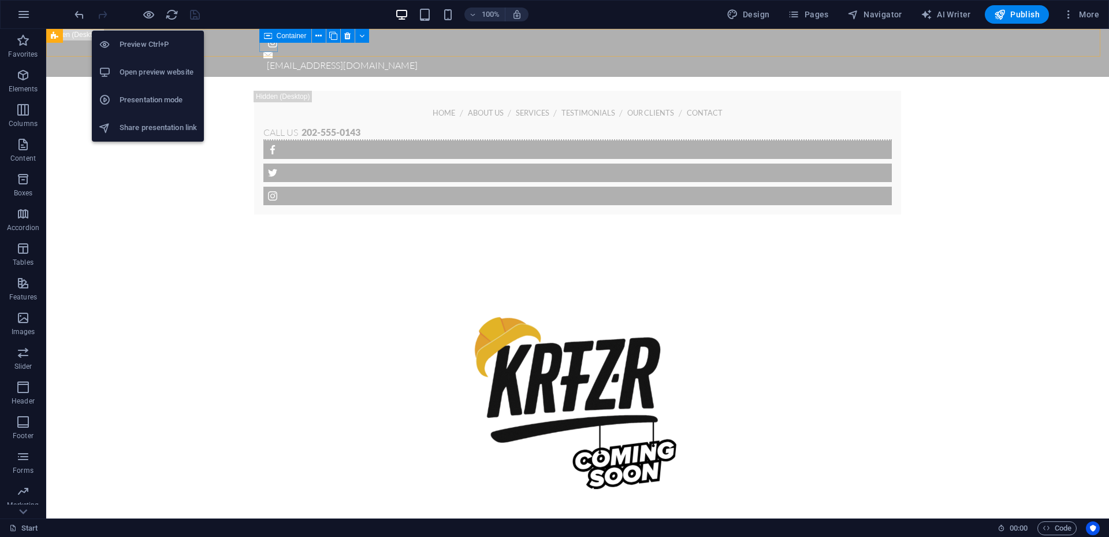
click at [151, 38] on h6 "Preview Ctrl+P" at bounding box center [158, 45] width 77 height 14
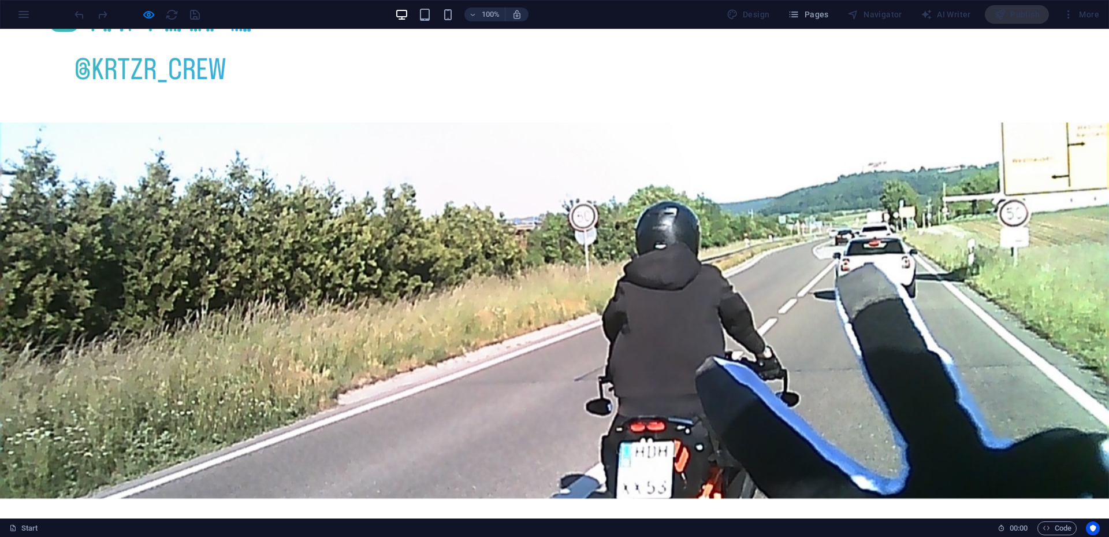
scroll to position [836, 0]
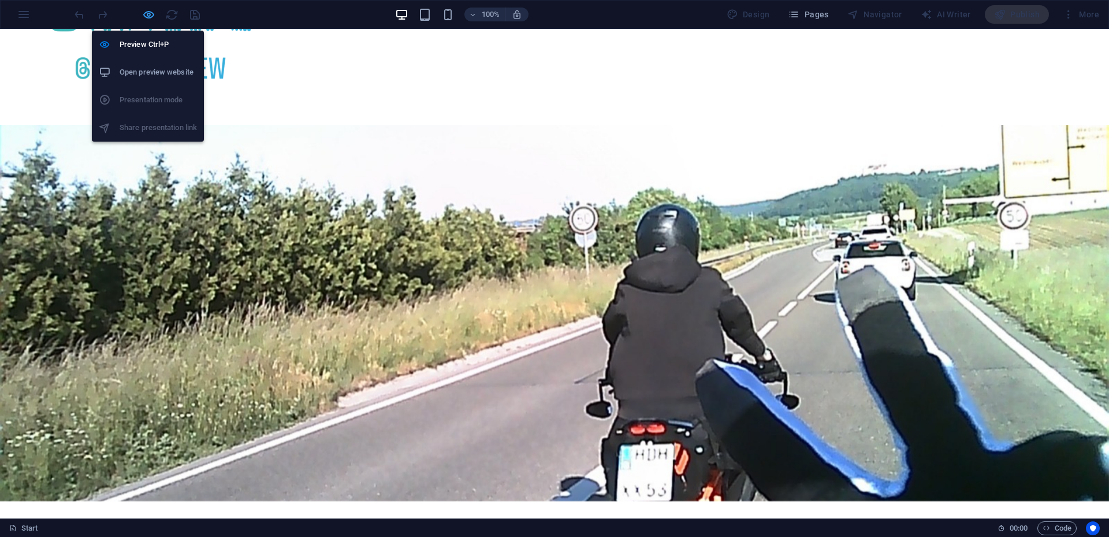
click at [144, 16] on icon "button" at bounding box center [148, 14] width 13 height 13
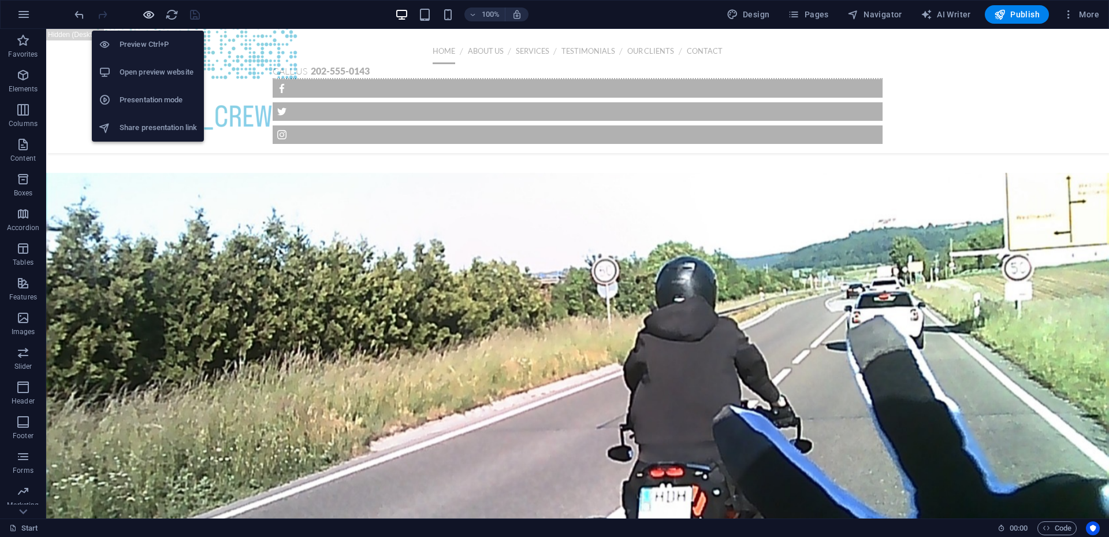
scroll to position [864, 0]
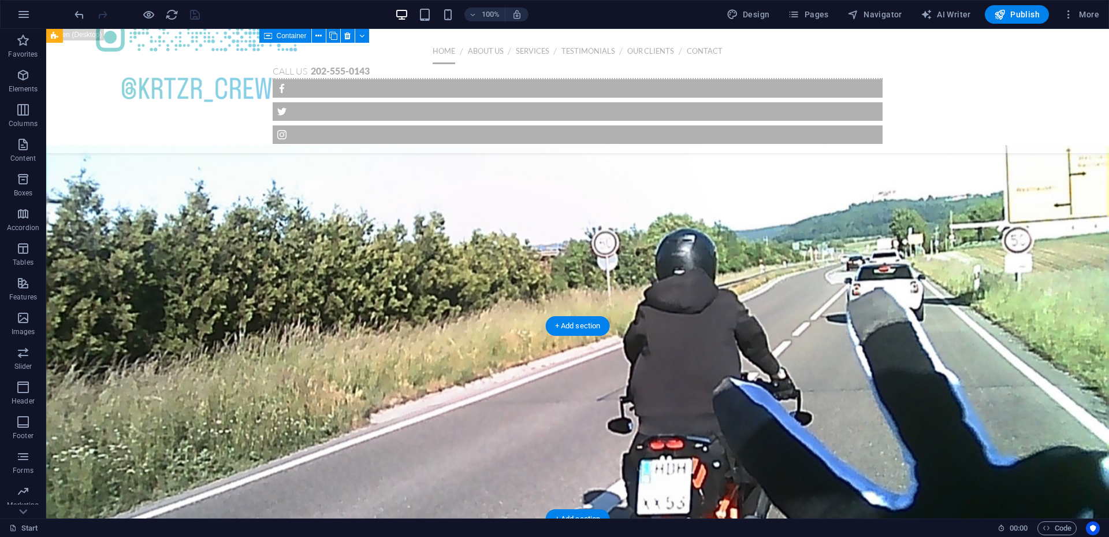
drag, startPoint x: 476, startPoint y: 369, endPoint x: 272, endPoint y: 369, distance: 203.9
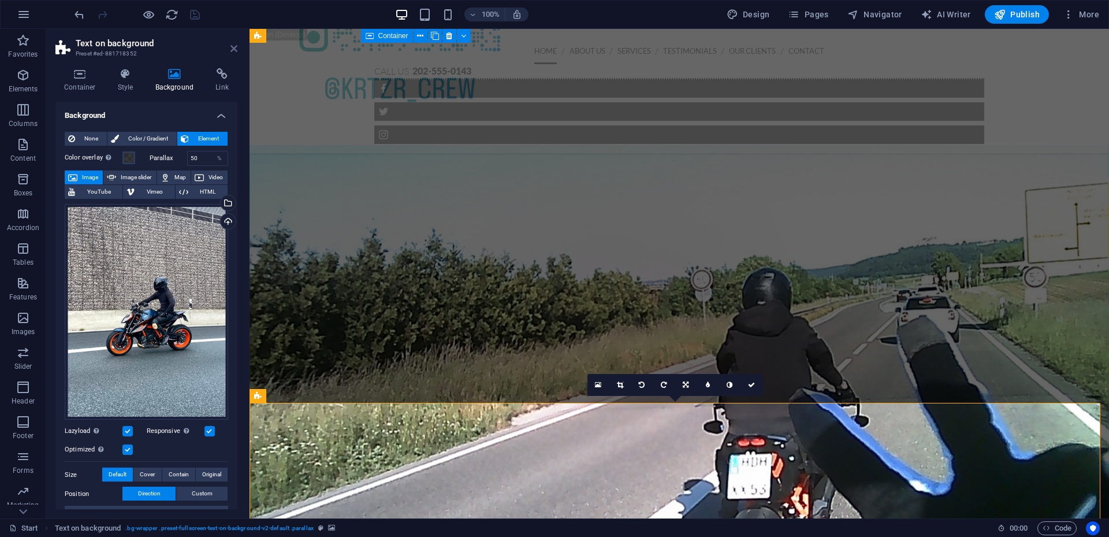
click at [234, 50] on icon at bounding box center [234, 48] width 7 height 9
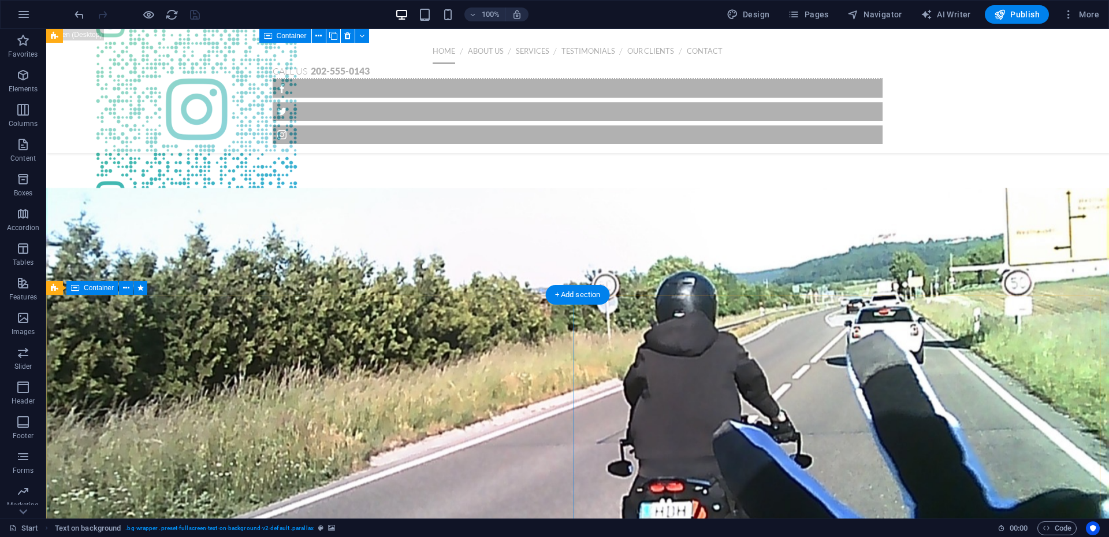
scroll to position [633, 0]
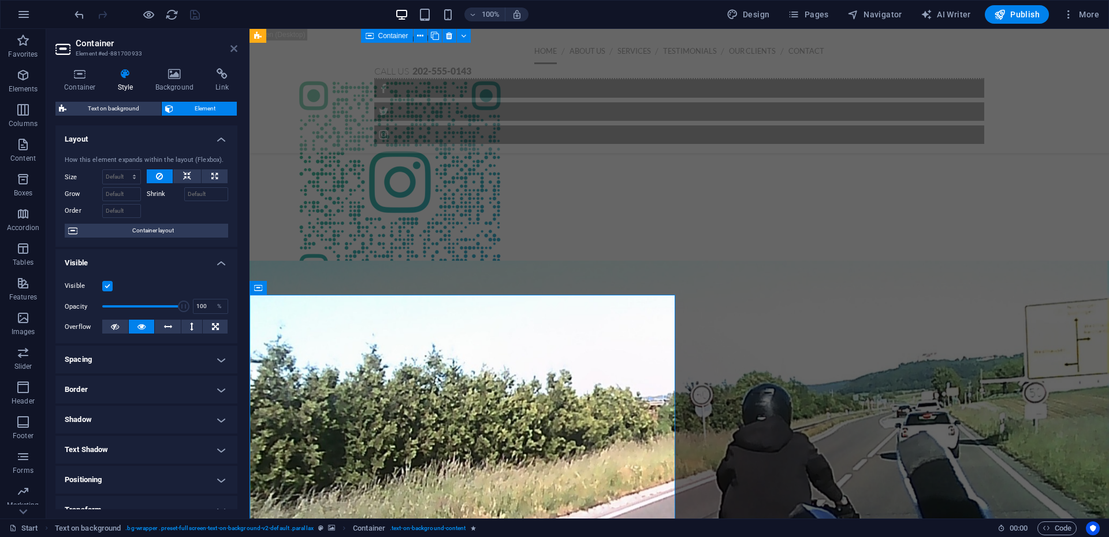
click at [237, 50] on aside "Container Element #ed-881700933 Container Style Background Link Size Height Def…" at bounding box center [147, 273] width 203 height 489
click at [231, 47] on icon at bounding box center [234, 48] width 7 height 9
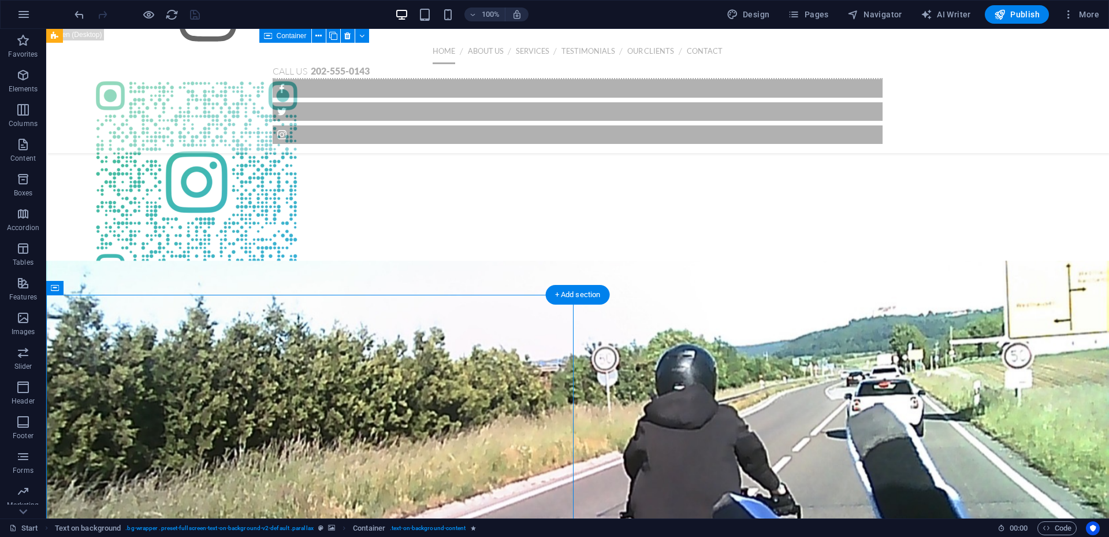
click at [893, 378] on figure at bounding box center [577, 449] width 1063 height 376
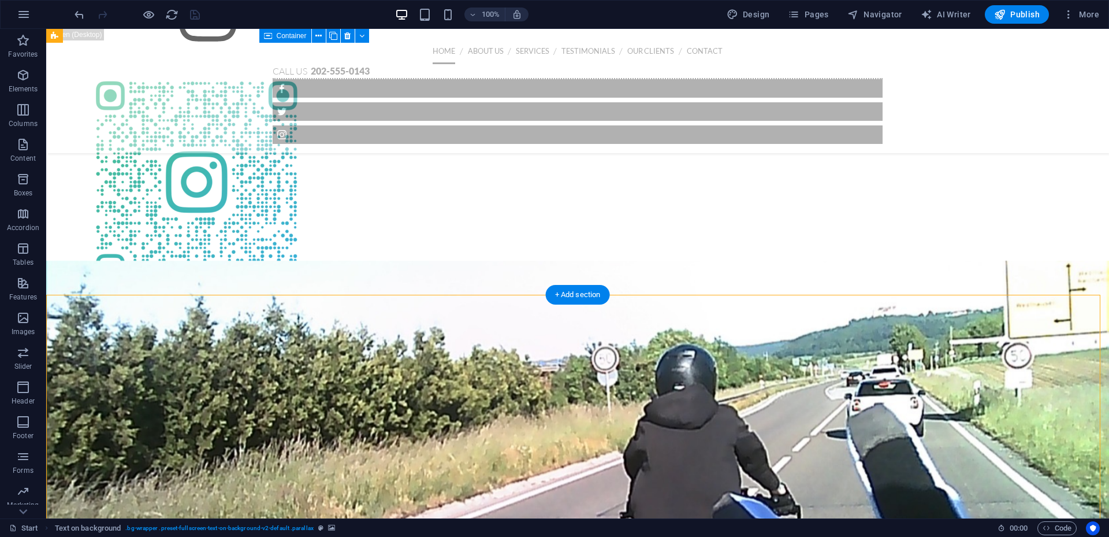
drag, startPoint x: 893, startPoint y: 378, endPoint x: 689, endPoint y: 378, distance: 203.9
click at [892, 378] on figure at bounding box center [577, 449] width 1063 height 376
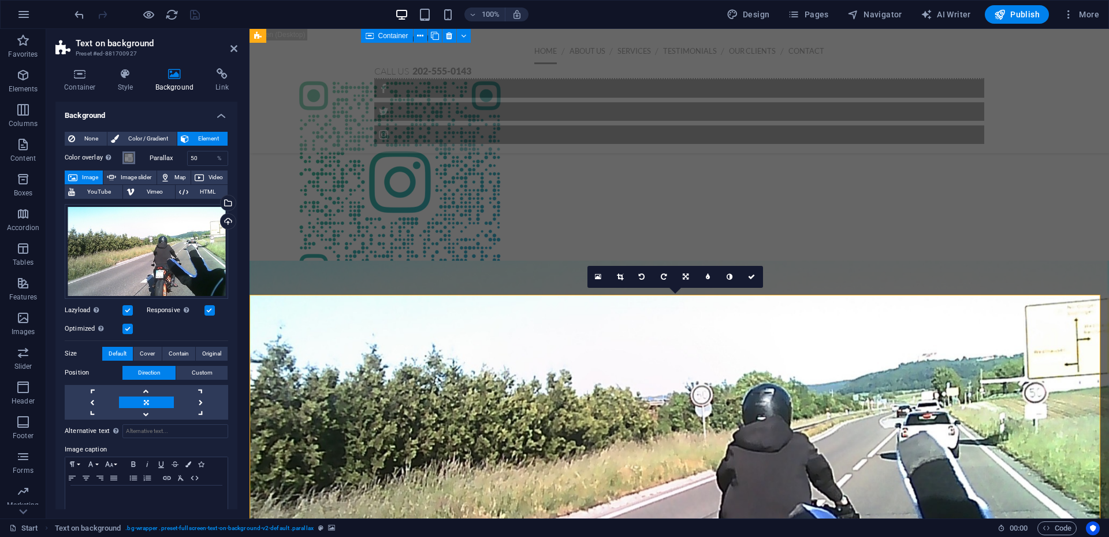
click at [127, 154] on span at bounding box center [128, 157] width 9 height 9
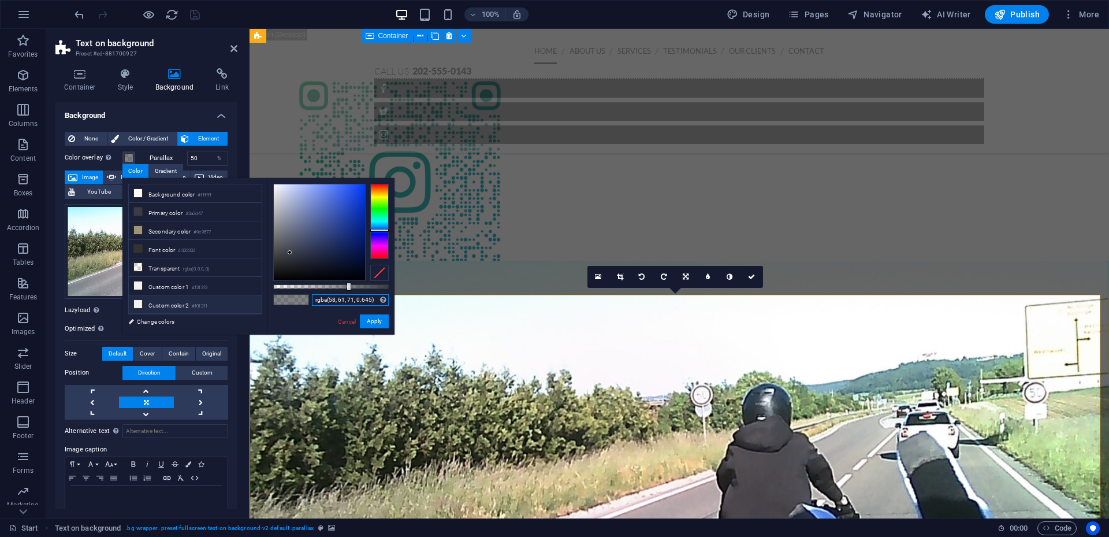
drag, startPoint x: 374, startPoint y: 297, endPoint x: 246, endPoint y: 299, distance: 128.9
click at [246, 299] on div "less Background color #ffffff Primary color #3a3d47 Secondary color #9e9577 Fon…" at bounding box center [258, 256] width 272 height 157
click at [380, 322] on button "Apply" at bounding box center [374, 321] width 29 height 14
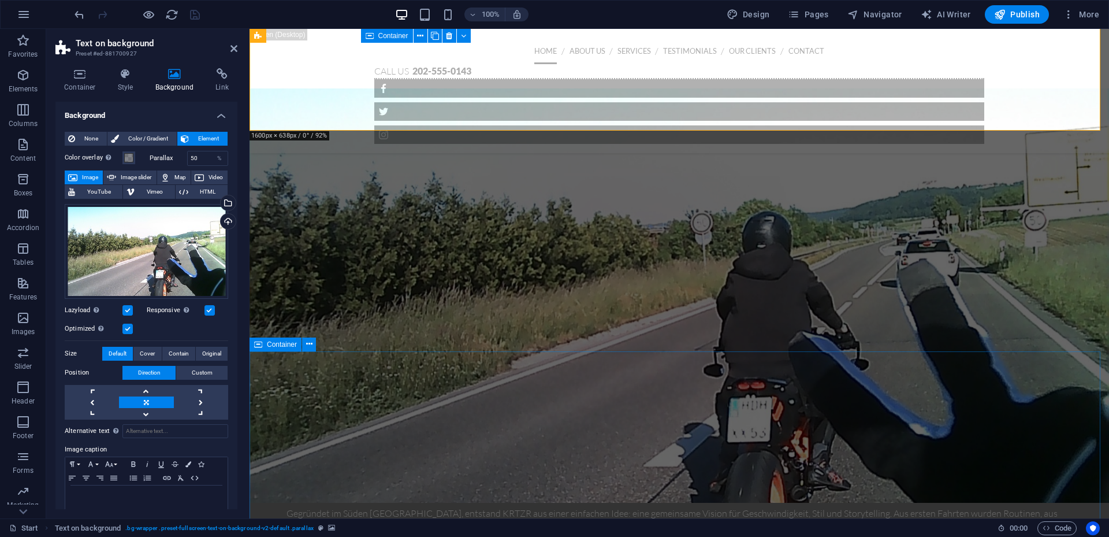
scroll to position [1153, 0]
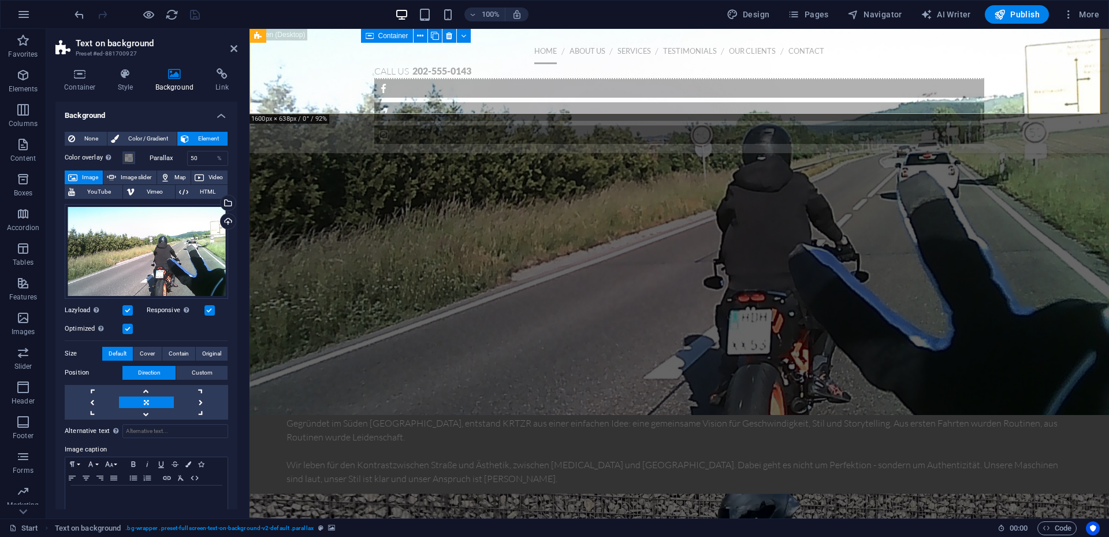
drag, startPoint x: 502, startPoint y: 252, endPoint x: 497, endPoint y: 257, distance: 7.4
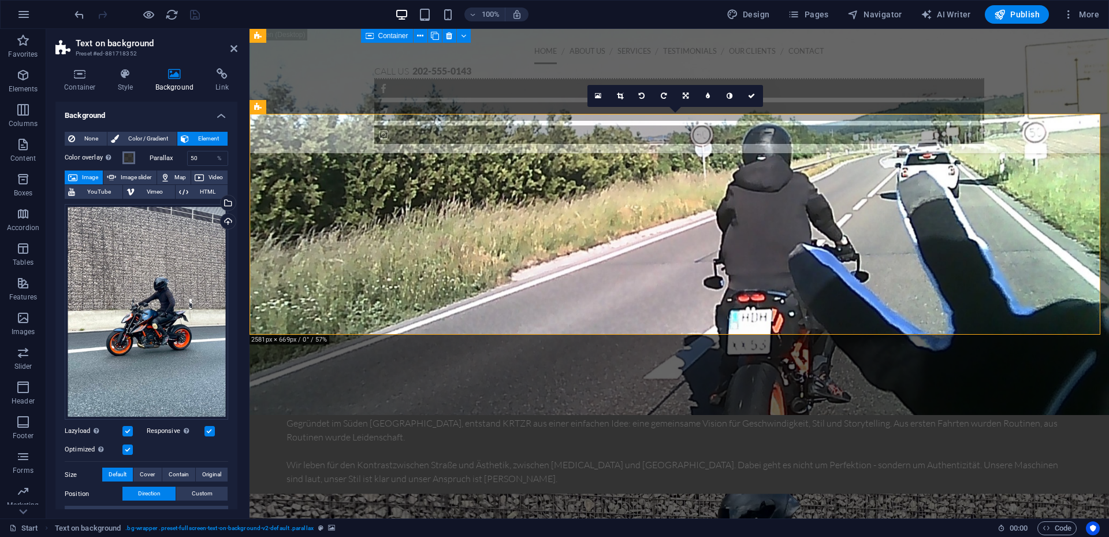
click at [126, 156] on span at bounding box center [128, 157] width 9 height 9
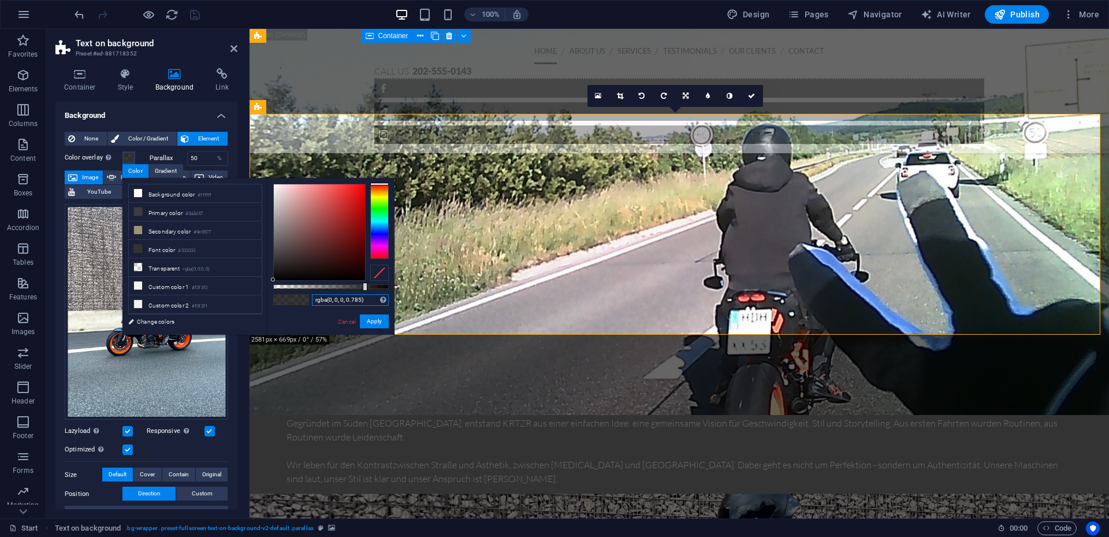
drag, startPoint x: 370, startPoint y: 300, endPoint x: 289, endPoint y: 300, distance: 80.9
click at [289, 300] on div "rgba(0, 0, 0, 0.785) Supported formats #0852ed rgb(8, 82, 237) rgba(8, 82, 237,…" at bounding box center [331, 340] width 128 height 324
paste input "58, 61, 71, 0.64"
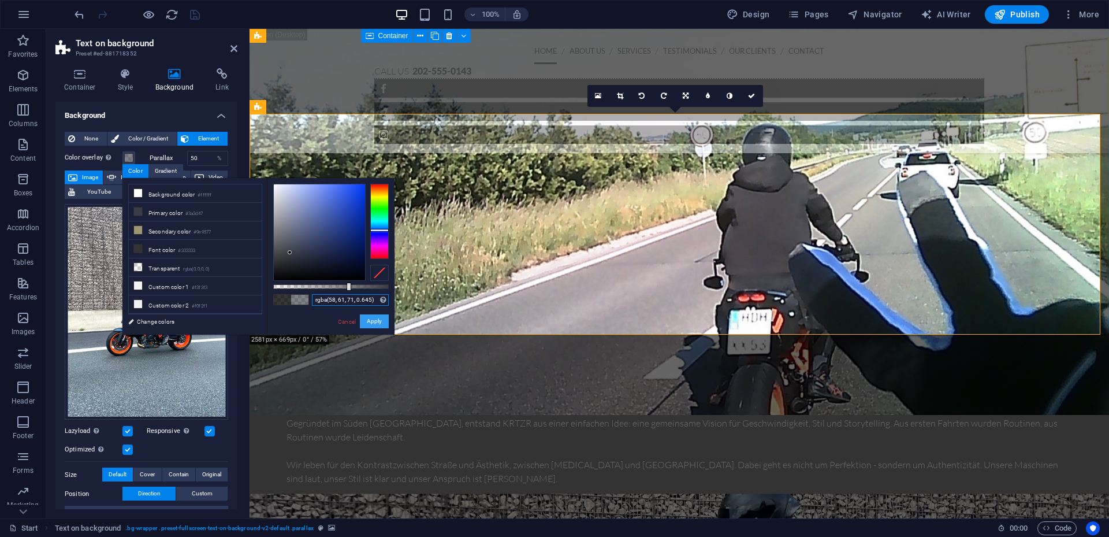
type input "rgba(58, 61, 71, 0.645)"
click at [379, 321] on button "Apply" at bounding box center [374, 321] width 29 height 14
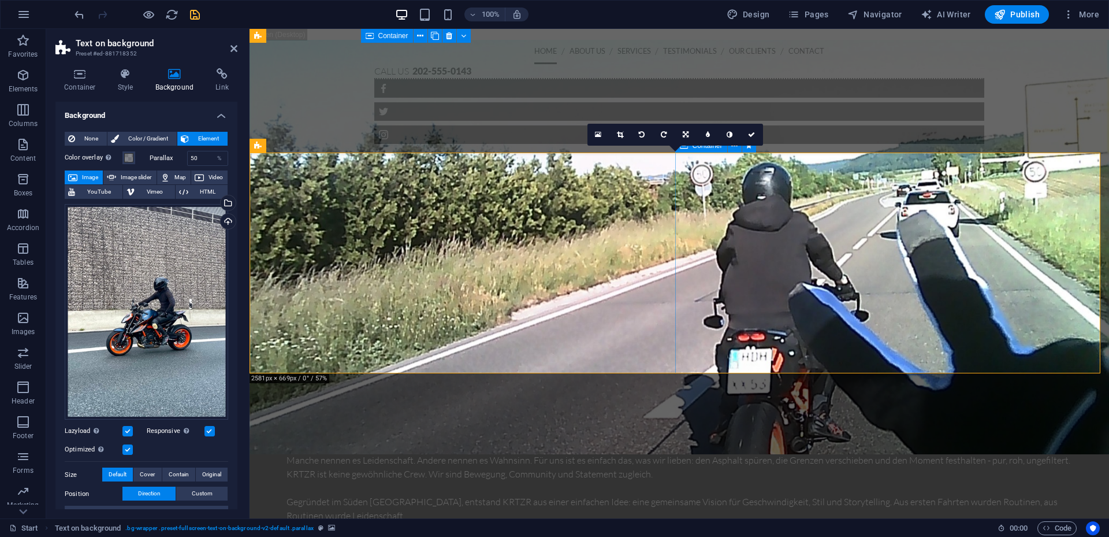
scroll to position [979, 0]
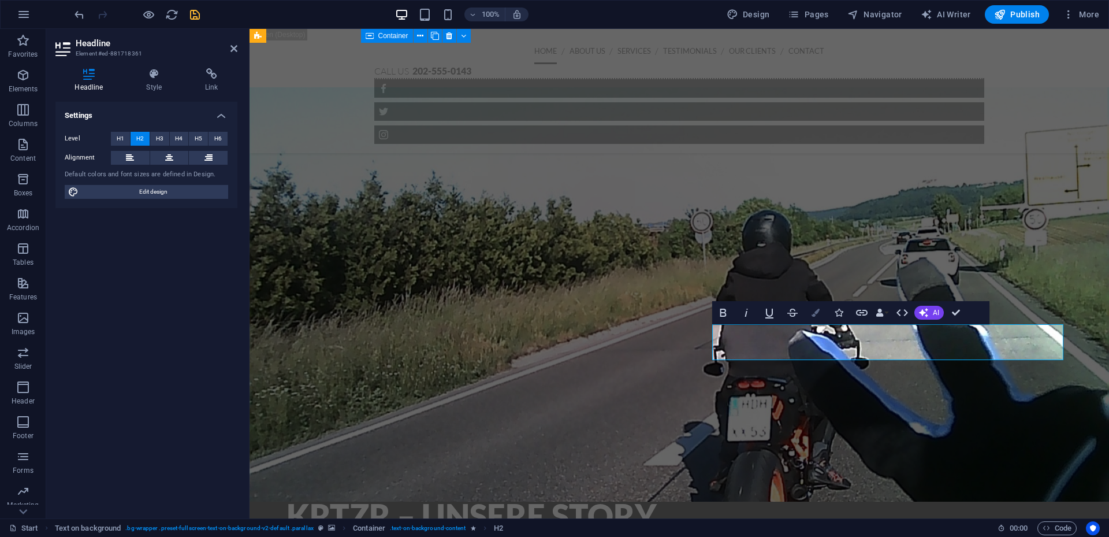
click at [812, 314] on icon "button" at bounding box center [816, 313] width 8 height 8
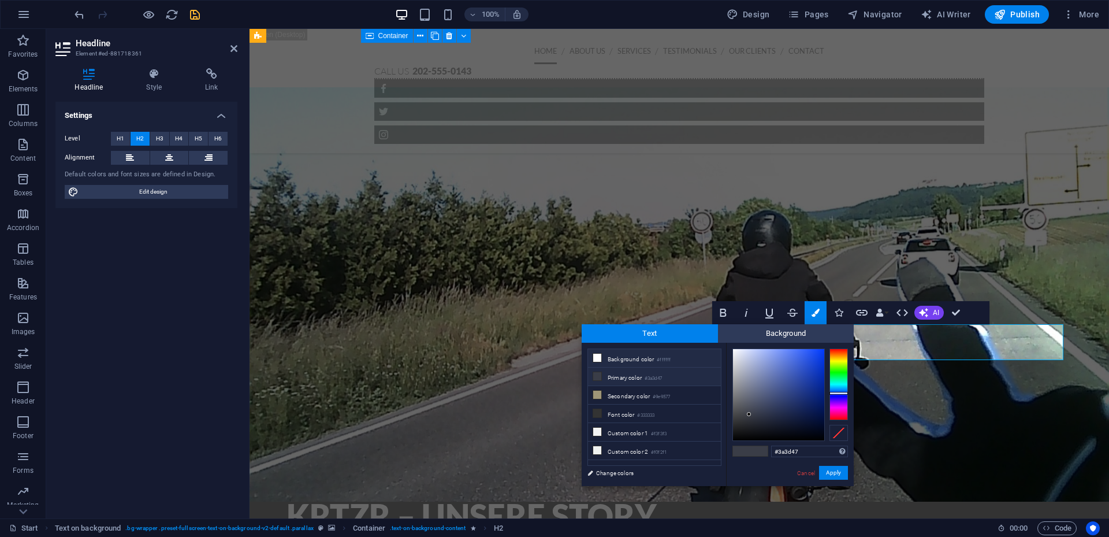
click at [635, 358] on li "Background color #ffffff" at bounding box center [654, 358] width 133 height 18
type input "#ffffff"
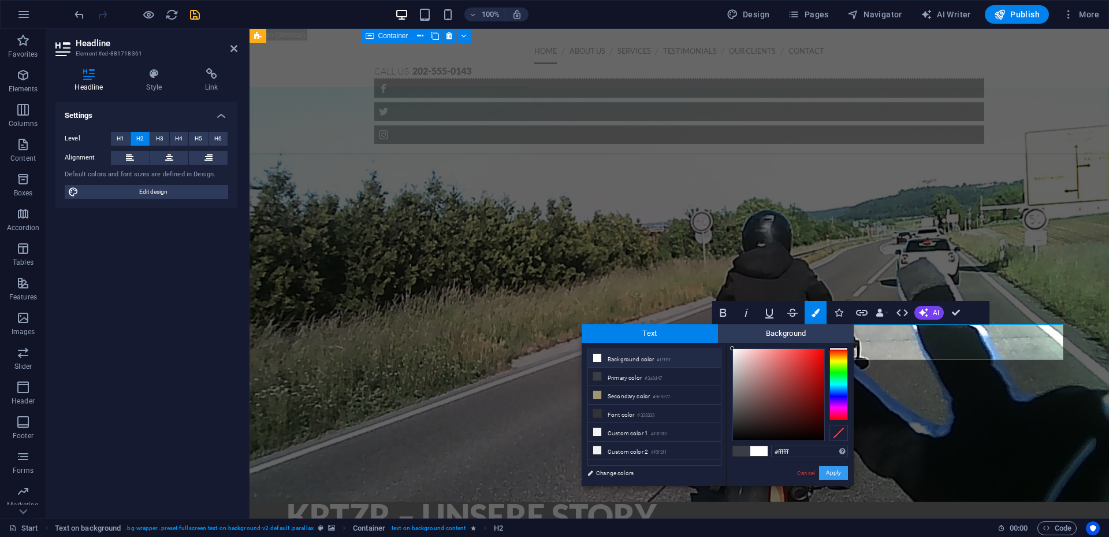
click at [841, 472] on button "Apply" at bounding box center [833, 473] width 29 height 14
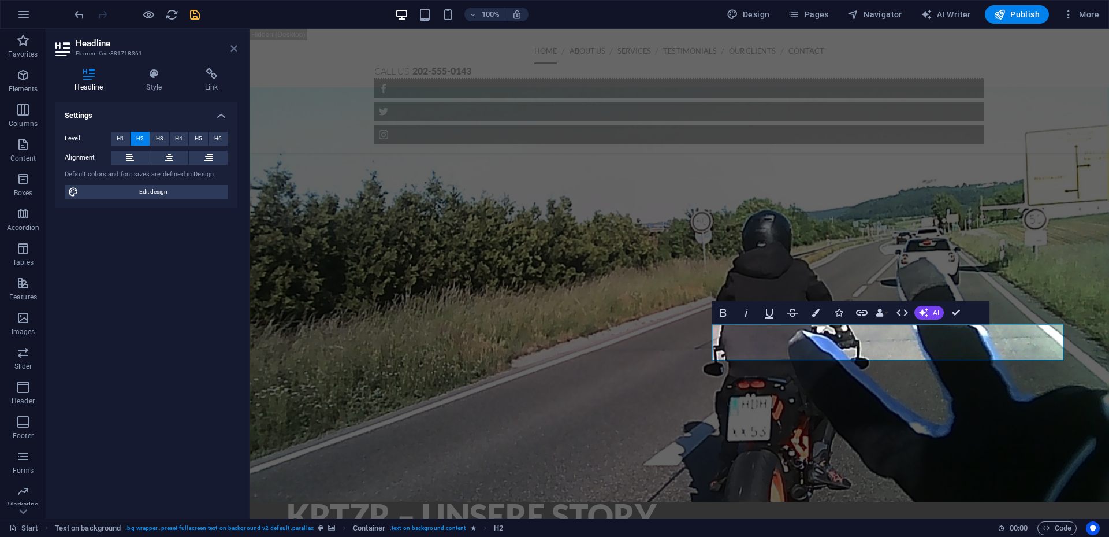
drag, startPoint x: 235, startPoint y: 50, endPoint x: 179, endPoint y: 4, distance: 72.6
click at [235, 50] on icon at bounding box center [234, 48] width 7 height 9
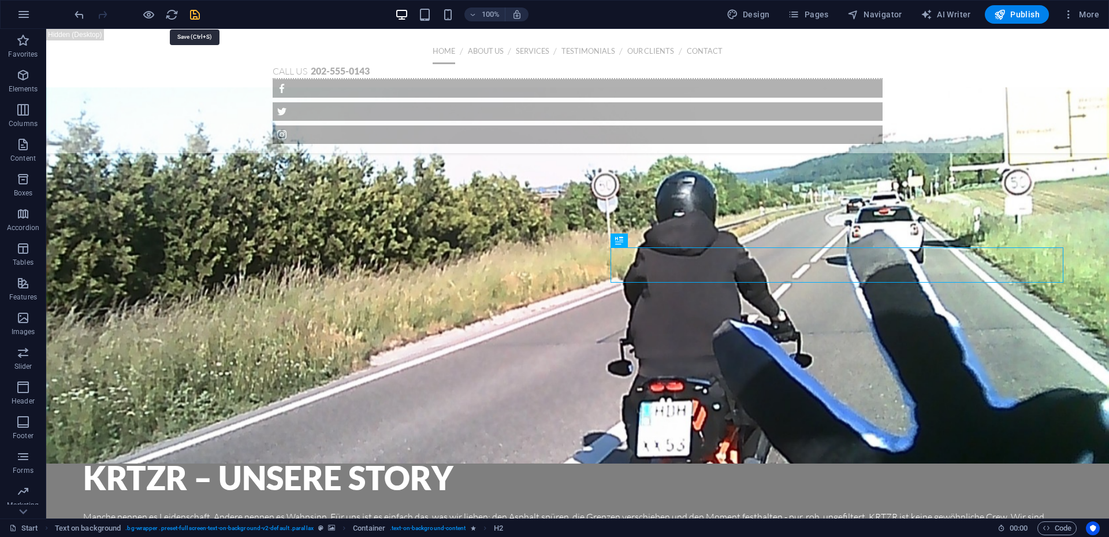
click at [190, 11] on icon "save" at bounding box center [194, 14] width 13 height 13
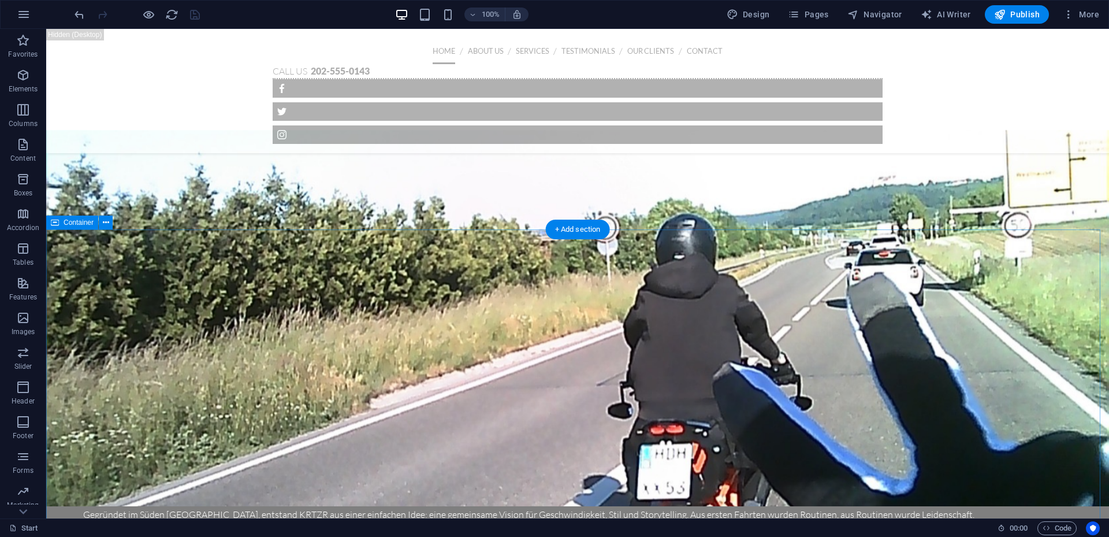
scroll to position [806, 0]
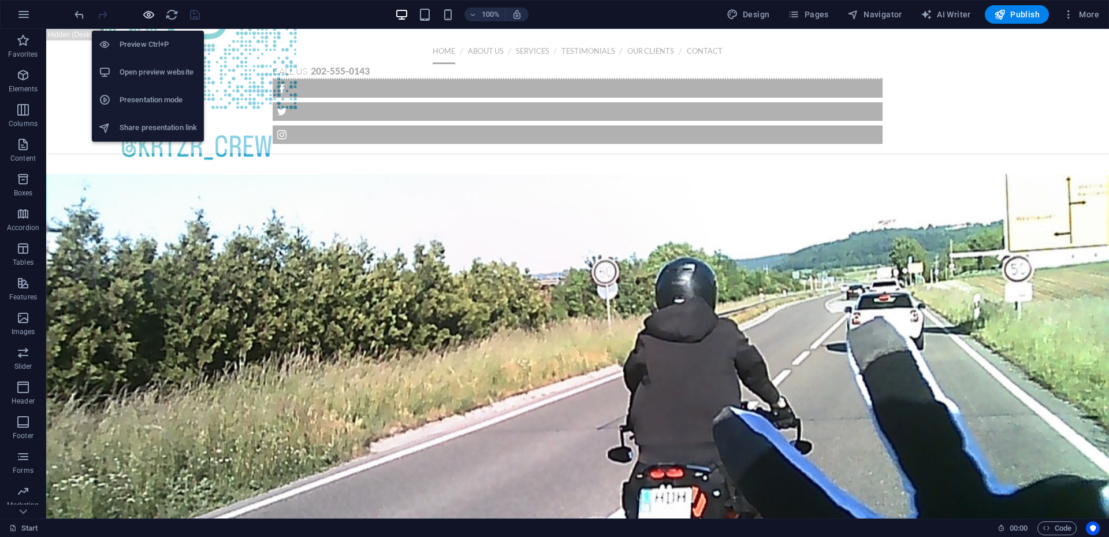
click at [153, 18] on icon "button" at bounding box center [148, 14] width 13 height 13
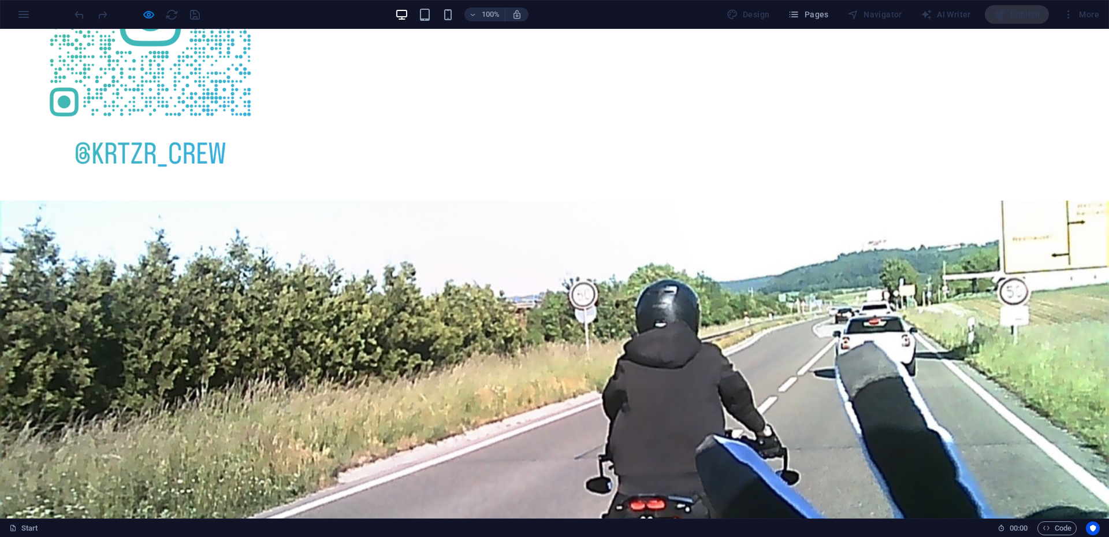
scroll to position [605, 0]
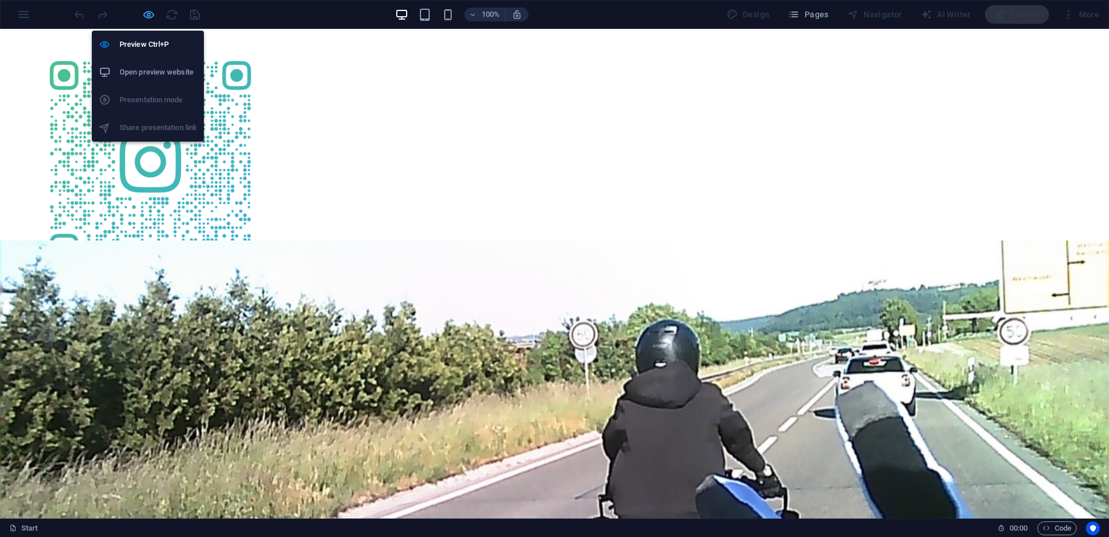
click at [149, 9] on icon "button" at bounding box center [148, 14] width 13 height 13
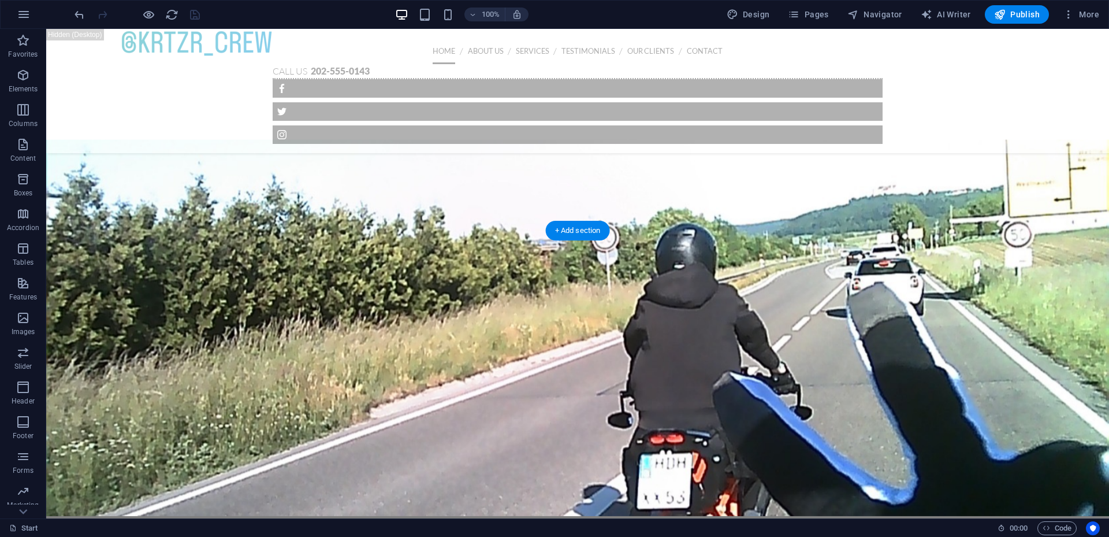
scroll to position [806, 0]
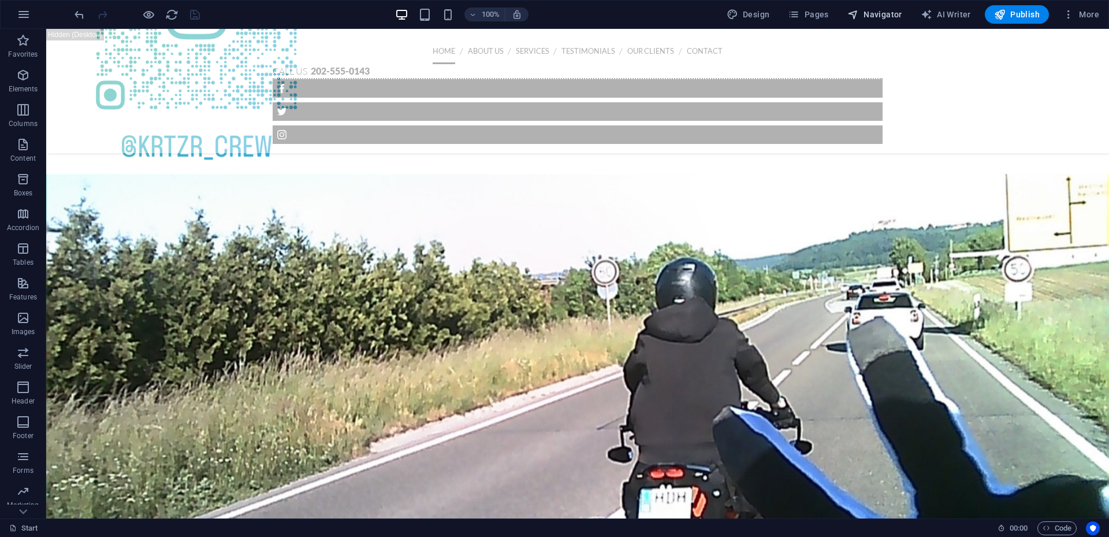
click at [876, 10] on span "Navigator" at bounding box center [875, 15] width 55 height 12
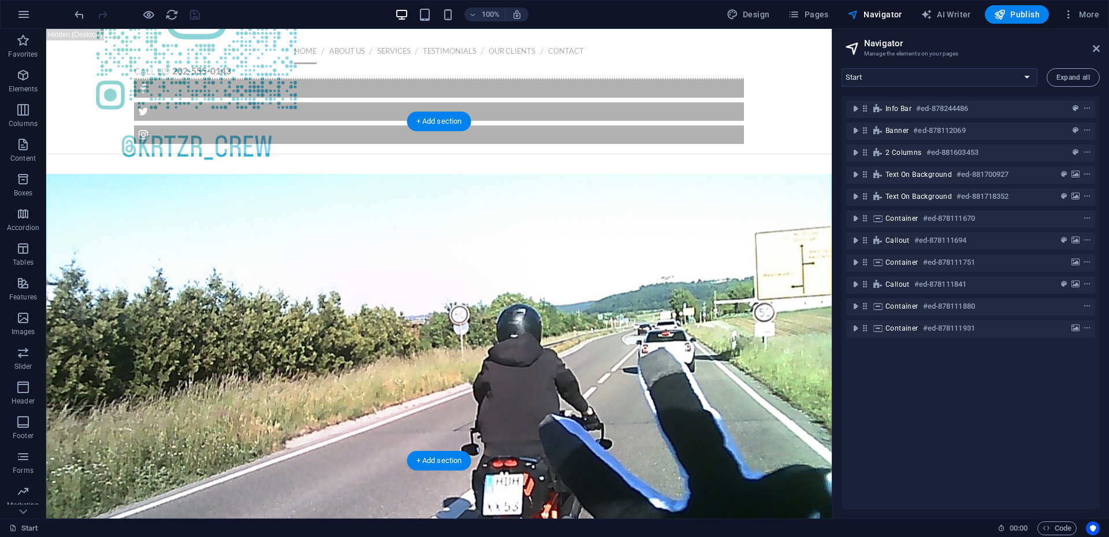
click at [518, 174] on figure at bounding box center [439, 381] width 786 height 414
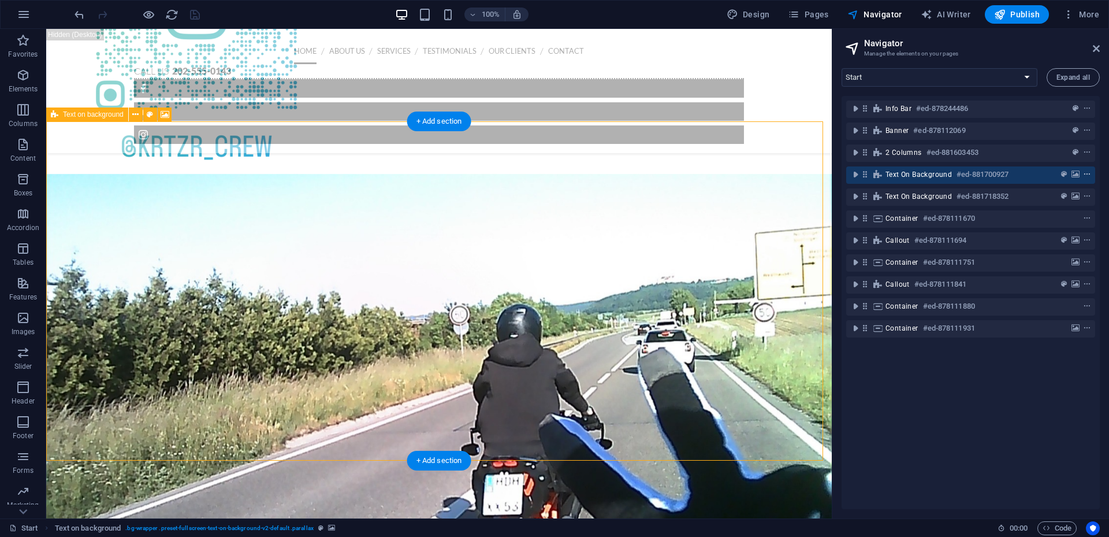
click at [1084, 173] on icon "context-menu" at bounding box center [1087, 174] width 8 height 8
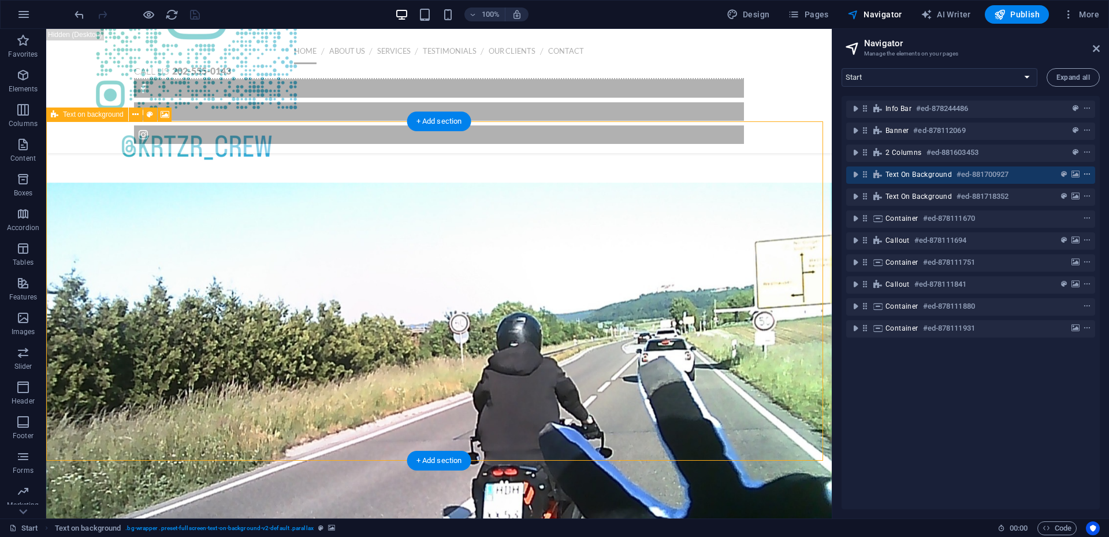
scroll to position [823, 0]
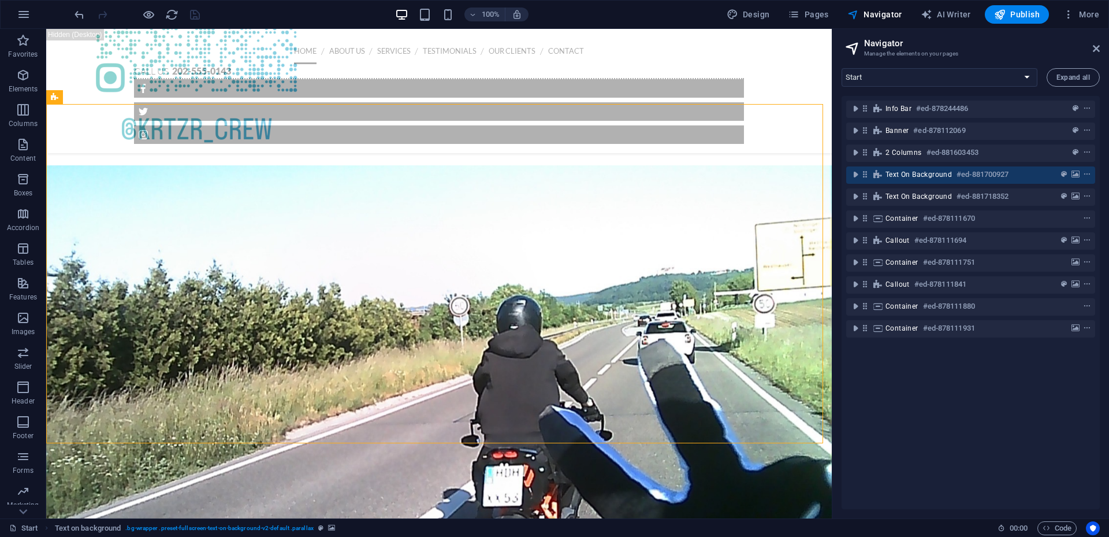
click at [900, 416] on div "Info Bar #ed-878244486 Banner #ed-878112069 2 columns #ed-881603453 Text on bac…" at bounding box center [971, 302] width 258 height 413
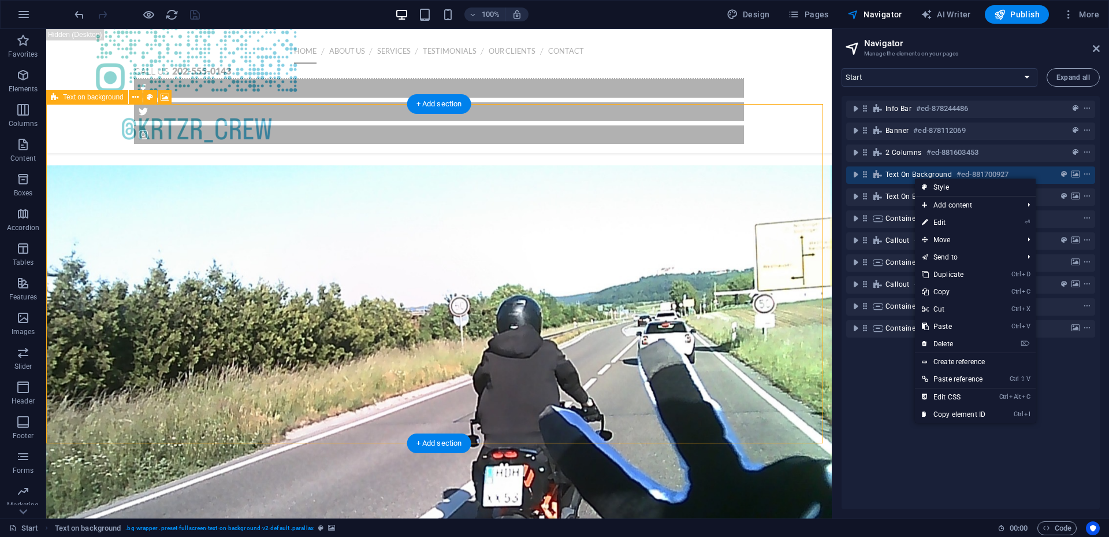
click at [908, 175] on span "Text on background" at bounding box center [919, 174] width 66 height 9
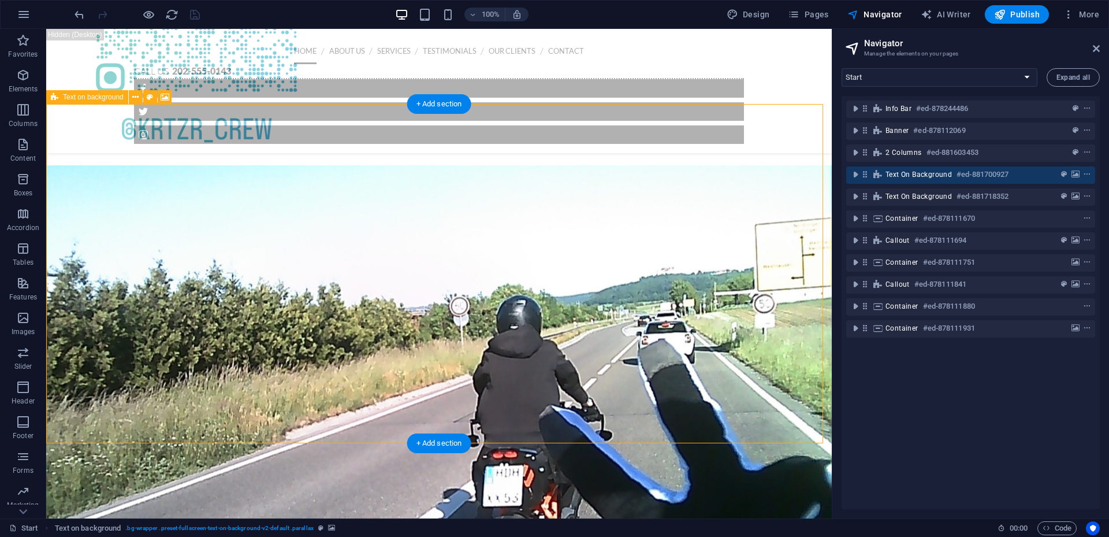
click at [908, 175] on span "Text on background" at bounding box center [919, 174] width 66 height 9
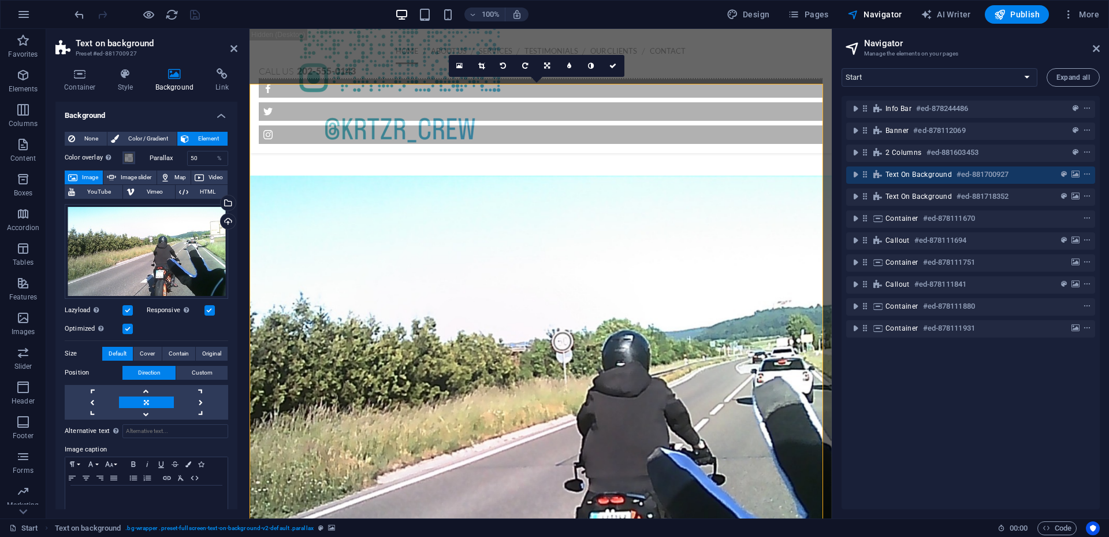
click at [127, 37] on header "Text on background Preset #ed-881700927" at bounding box center [146, 44] width 182 height 30
click at [131, 40] on h2 "Text on background" at bounding box center [157, 43] width 162 height 10
click at [131, 41] on h2 "Text on background" at bounding box center [157, 43] width 162 height 10
click at [132, 41] on h2 "Text on background" at bounding box center [157, 43] width 162 height 10
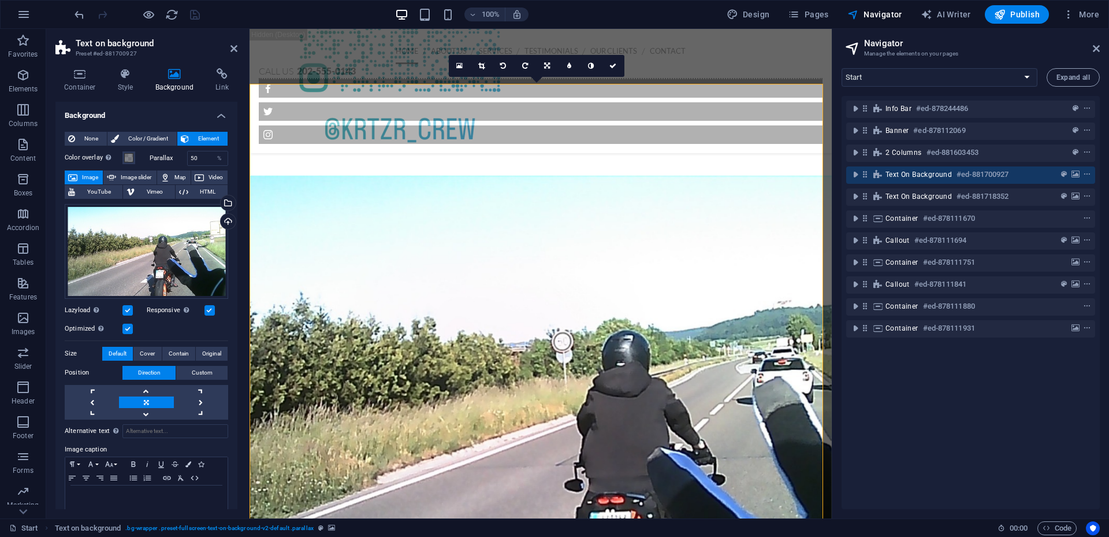
click at [132, 41] on h2 "Text on background" at bounding box center [157, 43] width 162 height 10
drag, startPoint x: 132, startPoint y: 41, endPoint x: 224, endPoint y: 32, distance: 92.3
click at [223, 32] on header "Text on background Preset #ed-881700927" at bounding box center [146, 44] width 182 height 30
click at [235, 46] on icon at bounding box center [234, 48] width 7 height 9
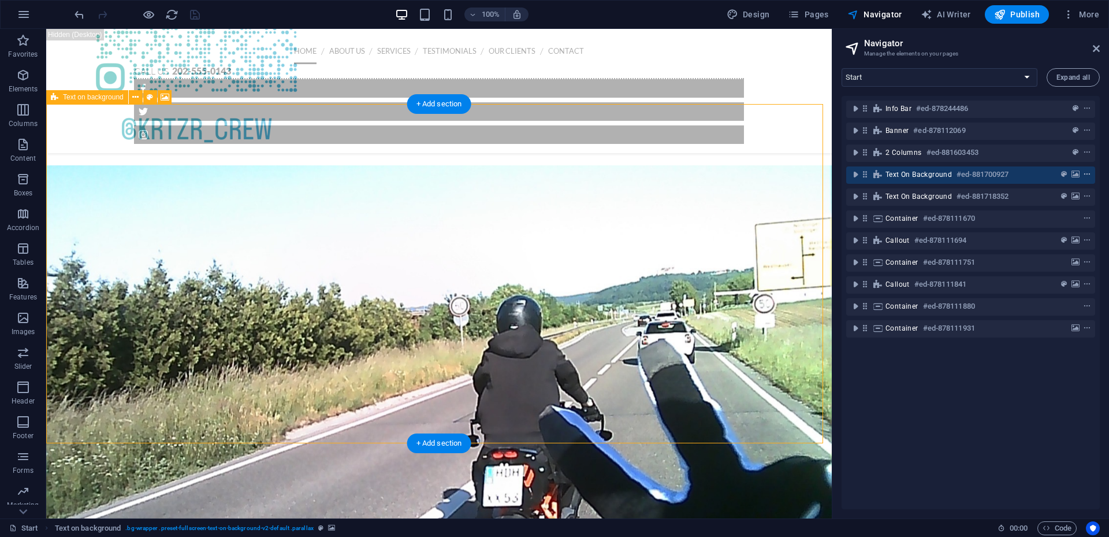
click at [1087, 177] on icon "context-menu" at bounding box center [1087, 174] width 8 height 8
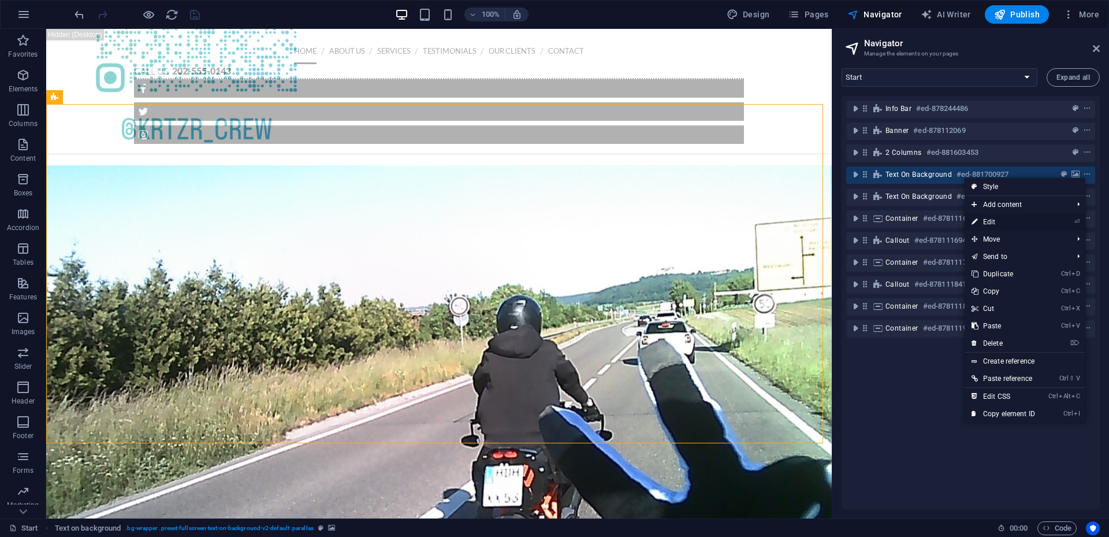
click at [987, 221] on link "⏎ Edit" at bounding box center [1003, 221] width 77 height 17
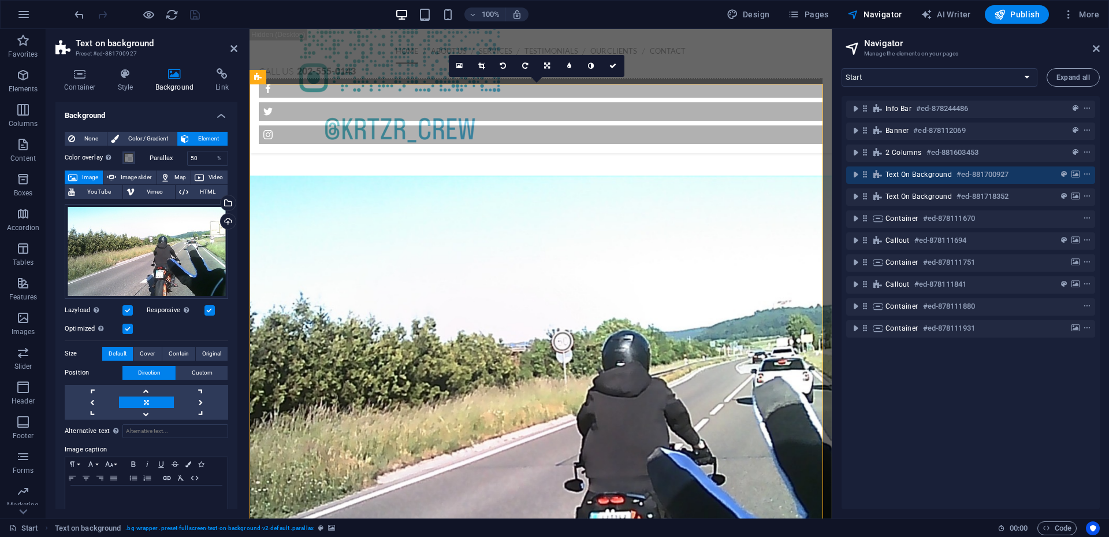
click at [109, 43] on h2 "Text on background" at bounding box center [157, 43] width 162 height 10
click at [110, 42] on h2 "Text on background" at bounding box center [157, 43] width 162 height 10
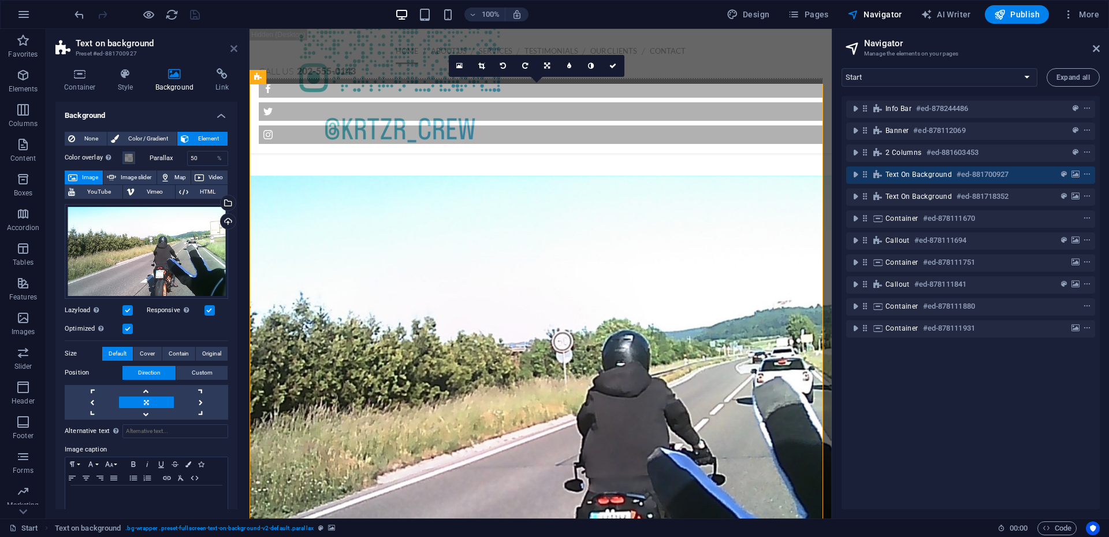
click at [236, 47] on icon at bounding box center [234, 48] width 7 height 9
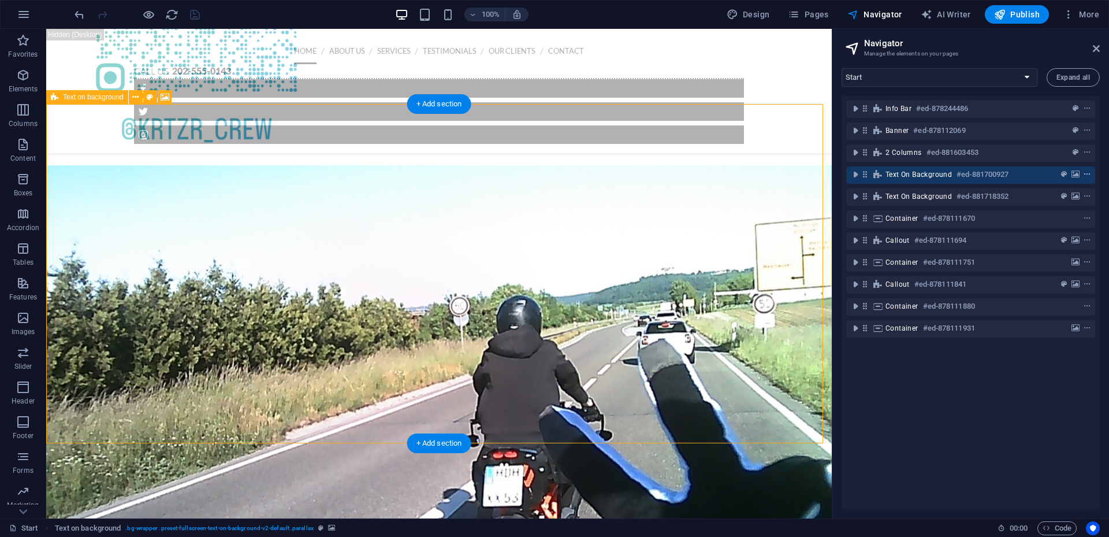
click at [1088, 174] on icon "context-menu" at bounding box center [1087, 174] width 8 height 8
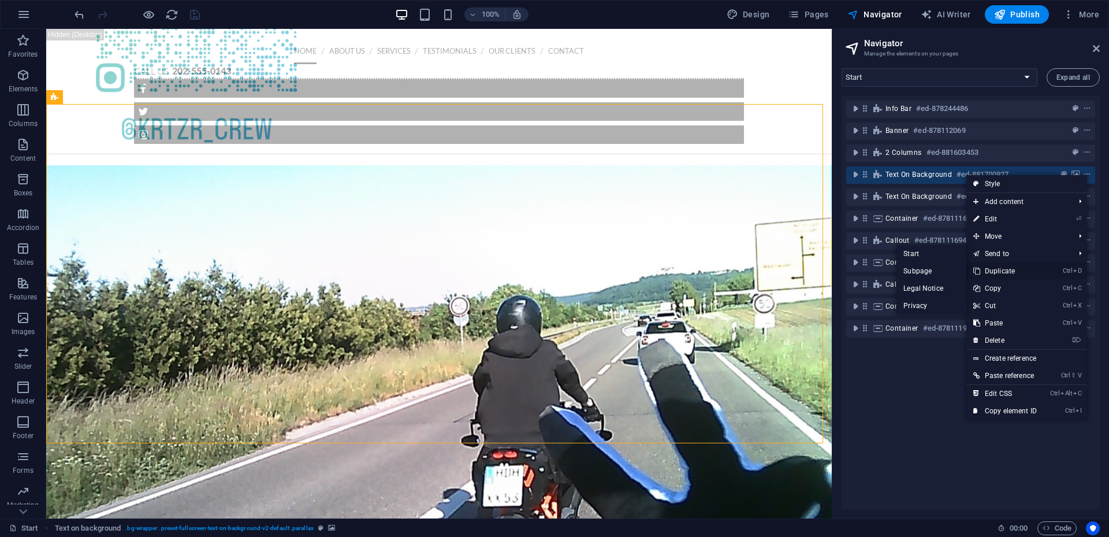
click at [1010, 274] on link "Ctrl D Duplicate" at bounding box center [1005, 270] width 77 height 17
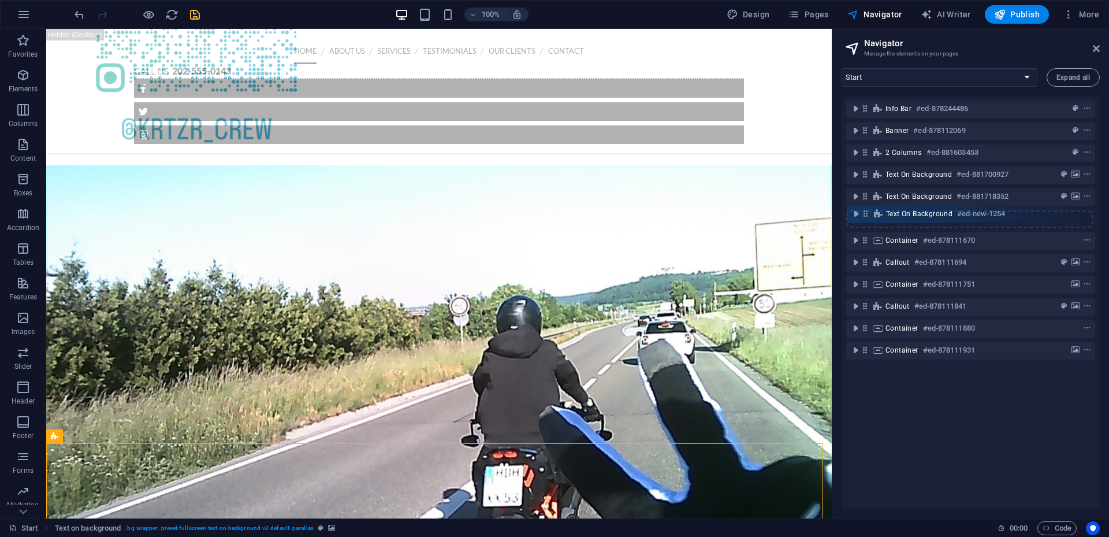
drag, startPoint x: 863, startPoint y: 199, endPoint x: 865, endPoint y: 219, distance: 20.4
click at [865, 219] on div "Info Bar #ed-878244486 Banner #ed-878112069 2 columns #ed-881603453 Text on bac…" at bounding box center [971, 302] width 258 height 413
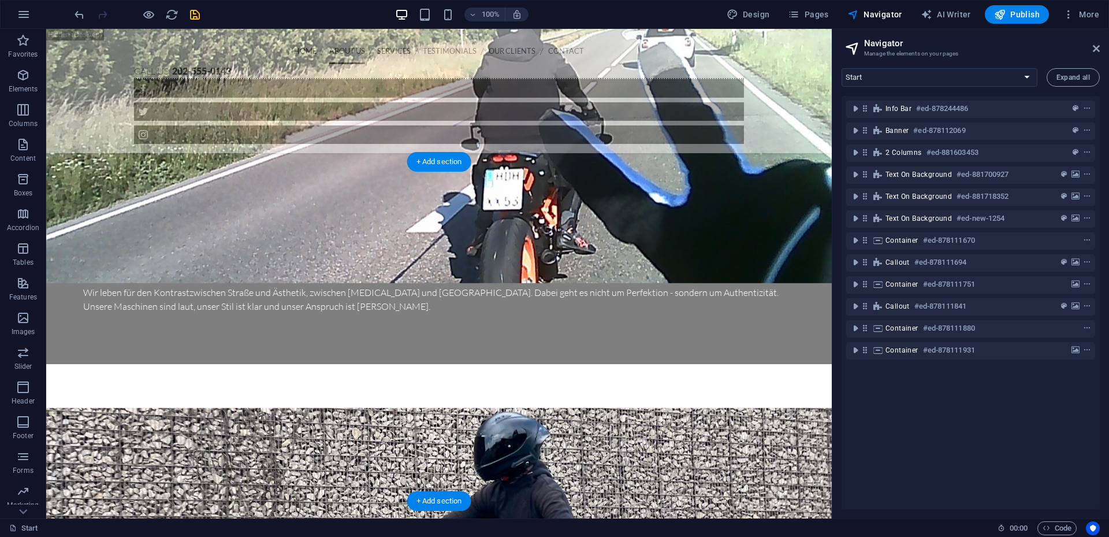
scroll to position [1325, 0]
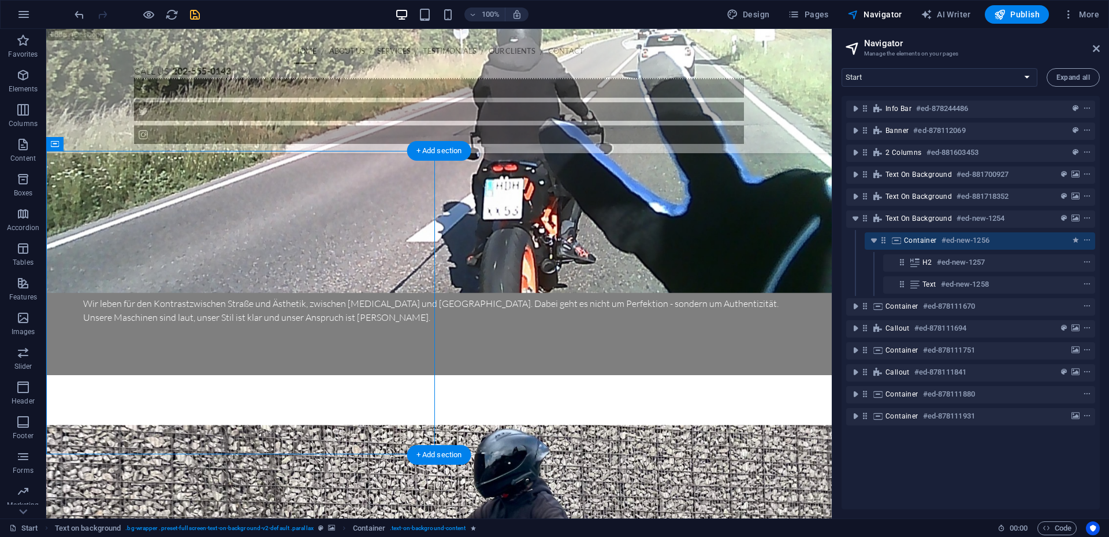
scroll to position [1338, 0]
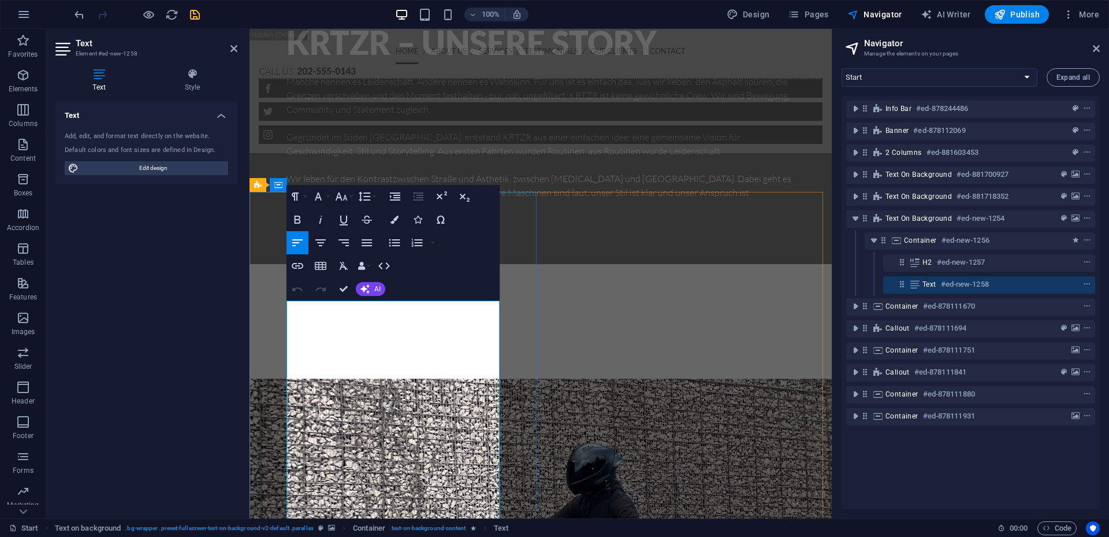
scroll to position [1626, 0]
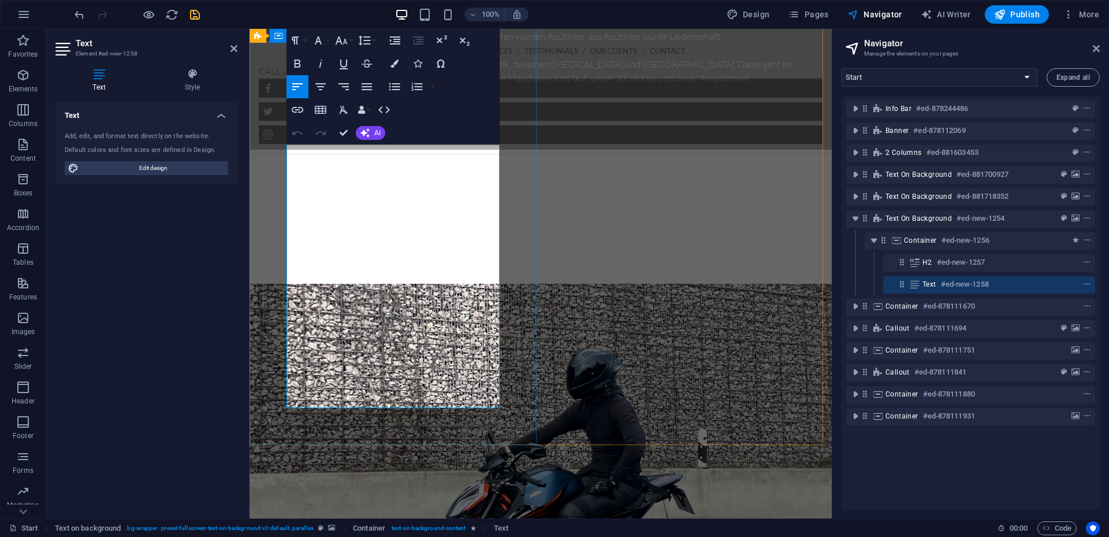
drag, startPoint x: 441, startPoint y: 389, endPoint x: 288, endPoint y: 155, distance: 279.5
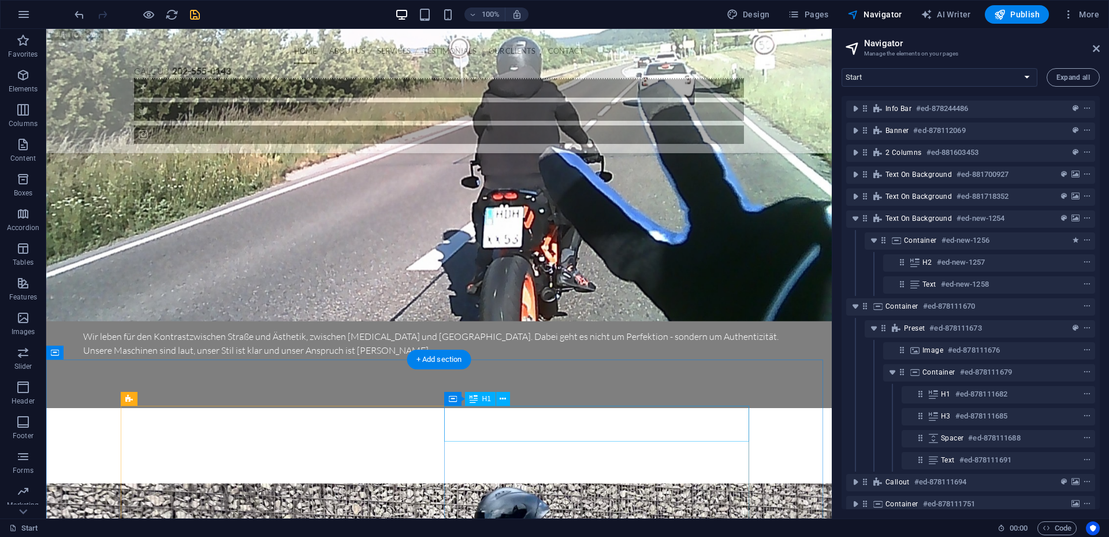
scroll to position [1395, 0]
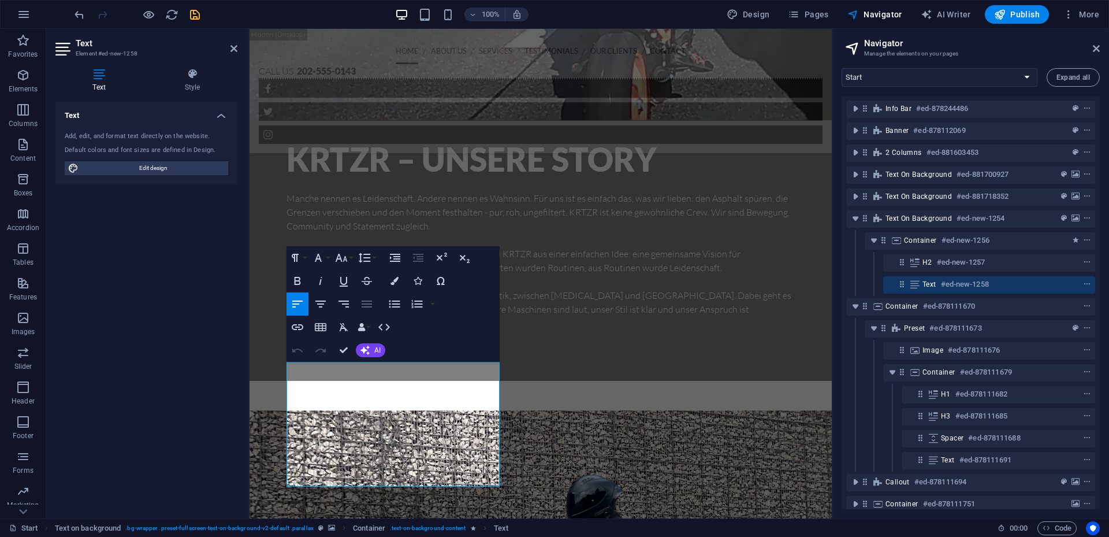
click at [370, 309] on icon "button" at bounding box center [367, 304] width 14 height 14
click at [232, 49] on icon at bounding box center [234, 48] width 7 height 9
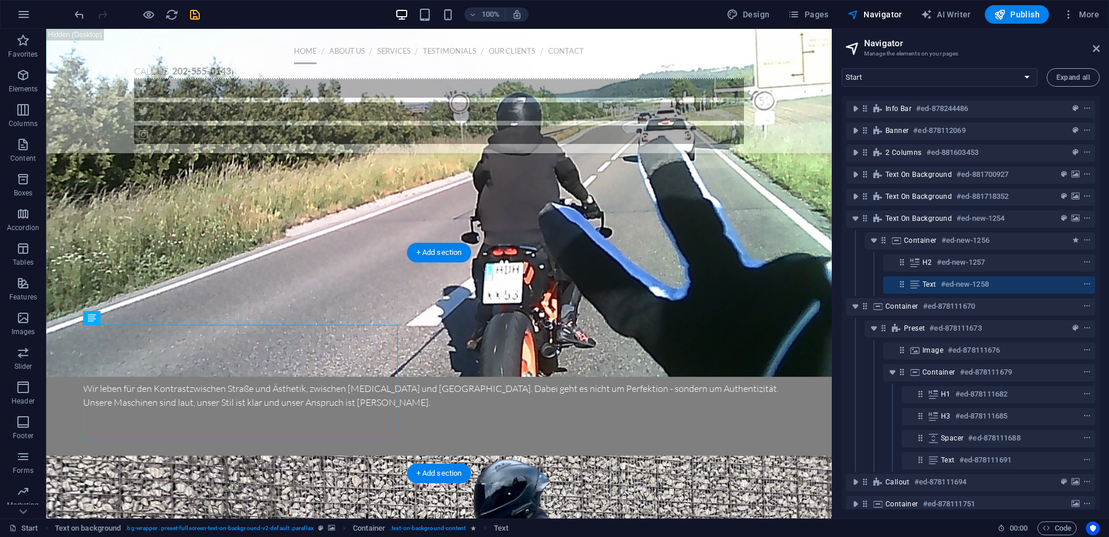
scroll to position [1222, 0]
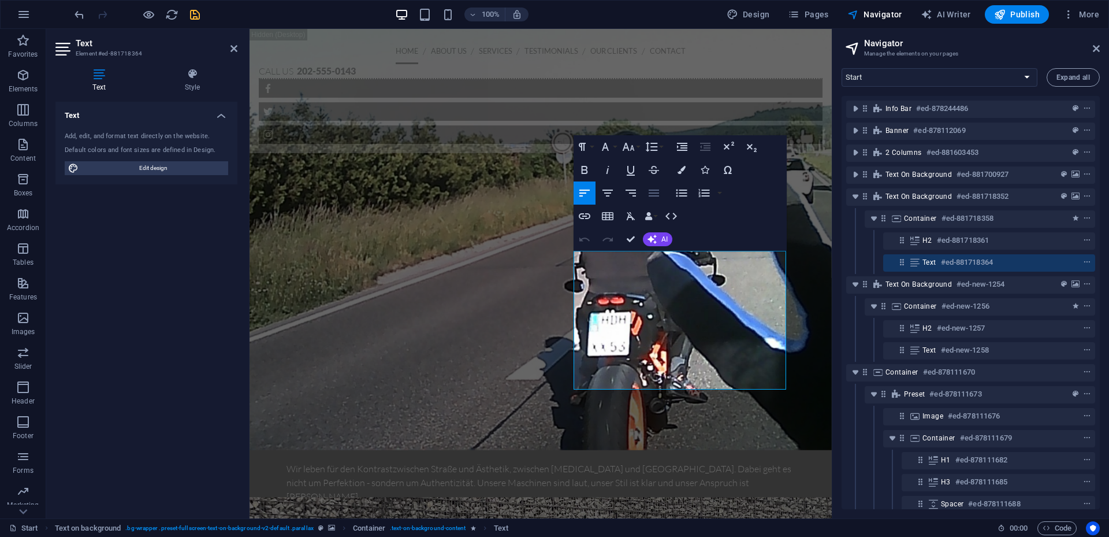
click at [654, 198] on icon "button" at bounding box center [654, 193] width 14 height 14
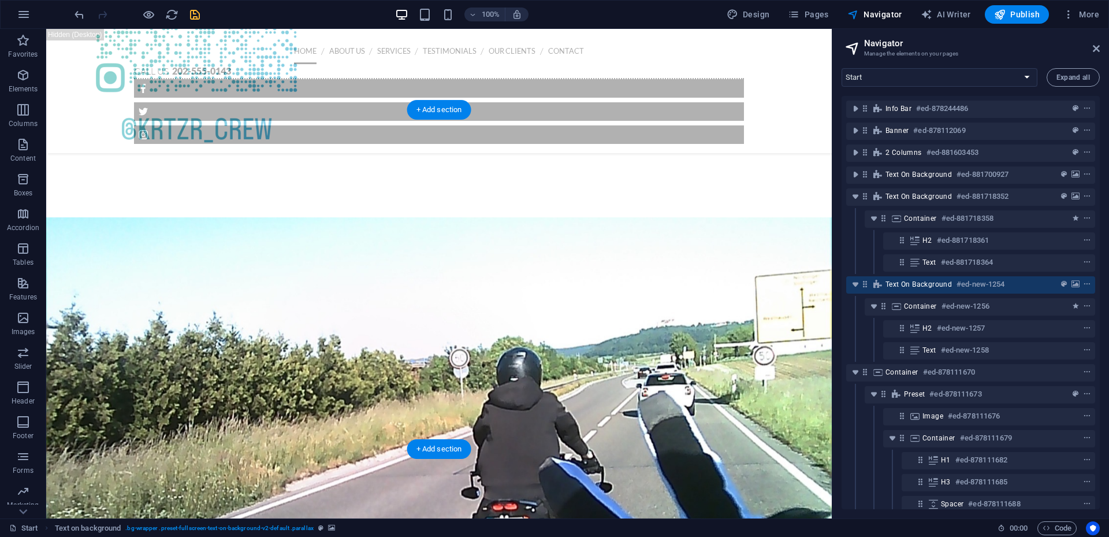
scroll to position [818, 0]
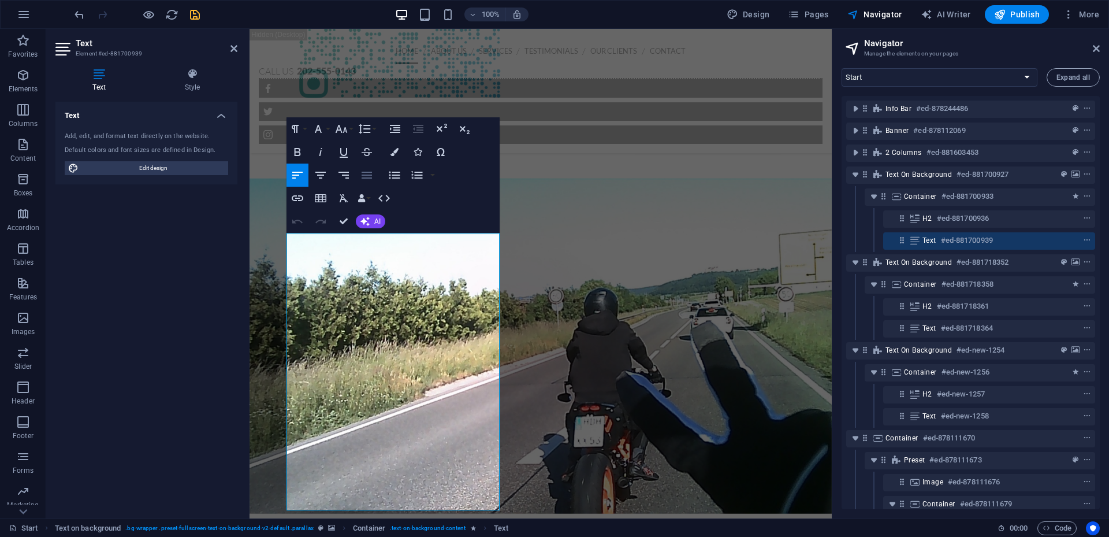
click at [366, 176] on icon "button" at bounding box center [367, 175] width 10 height 7
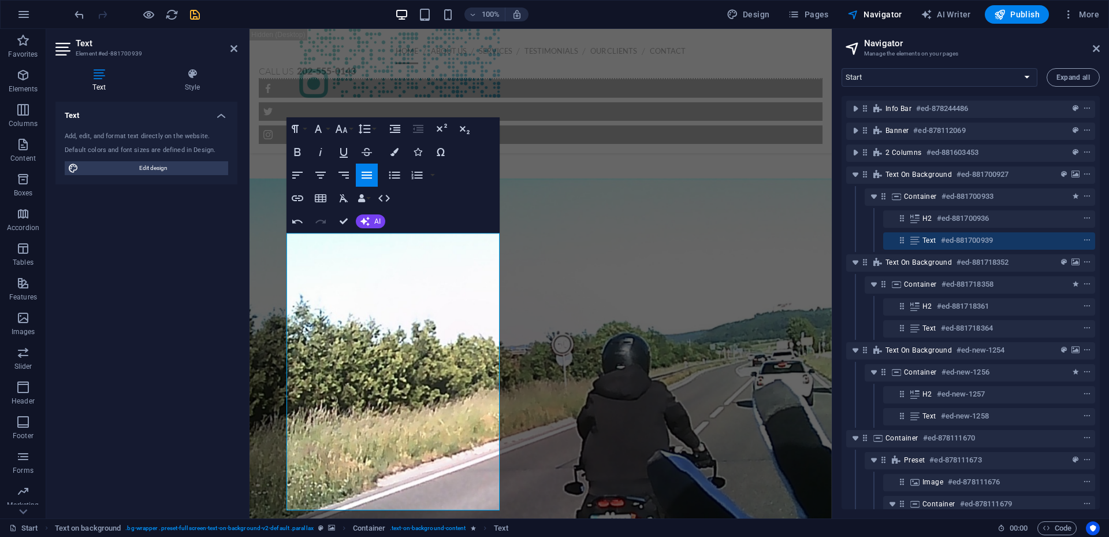
click at [179, 406] on div "Text Add, edit, and format text directly on the website. Default colors and fon…" at bounding box center [146, 305] width 182 height 407
click at [232, 48] on icon at bounding box center [234, 48] width 7 height 9
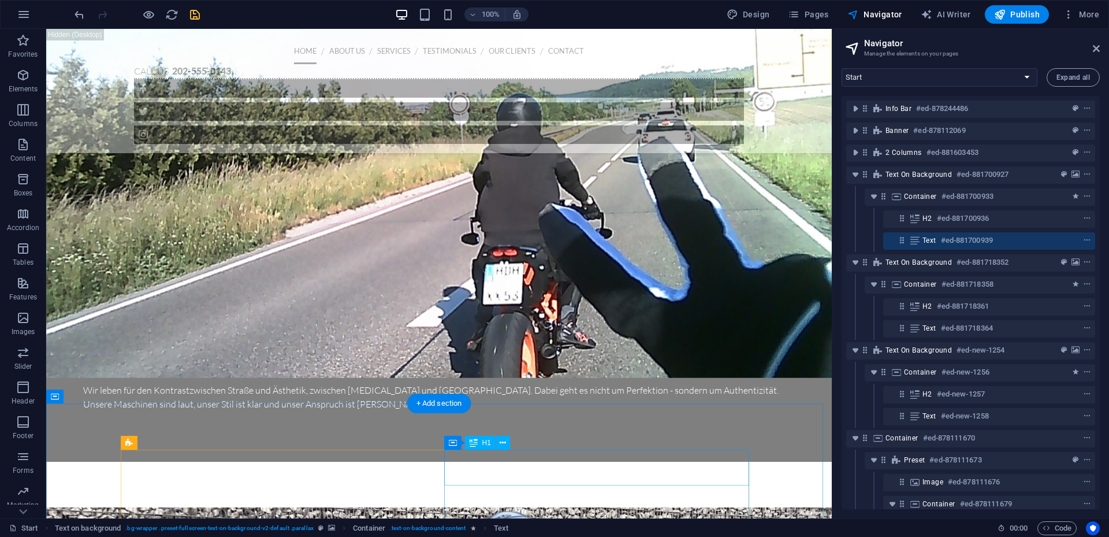
scroll to position [1338, 0]
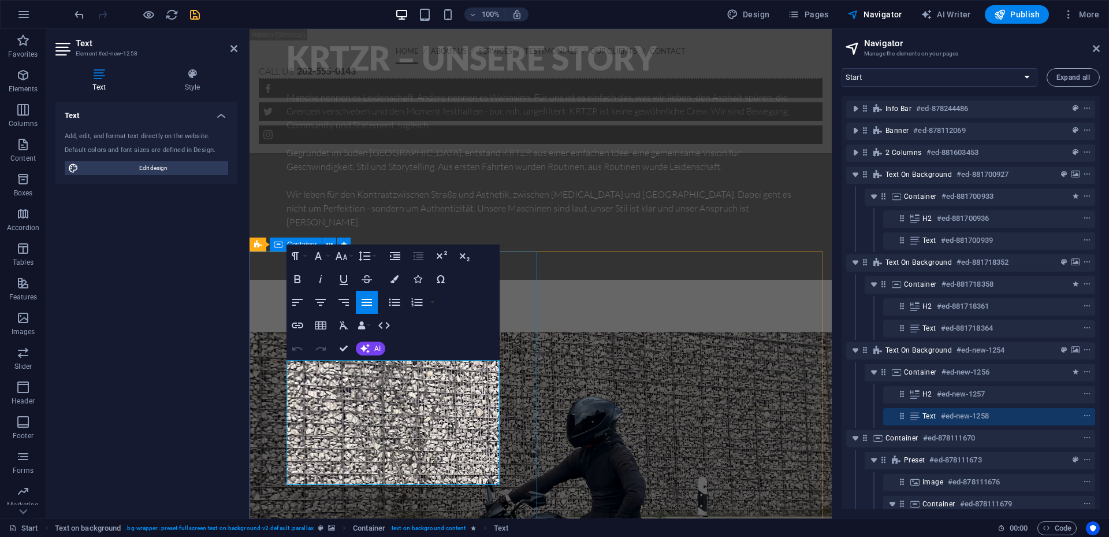
scroll to position [1511, 0]
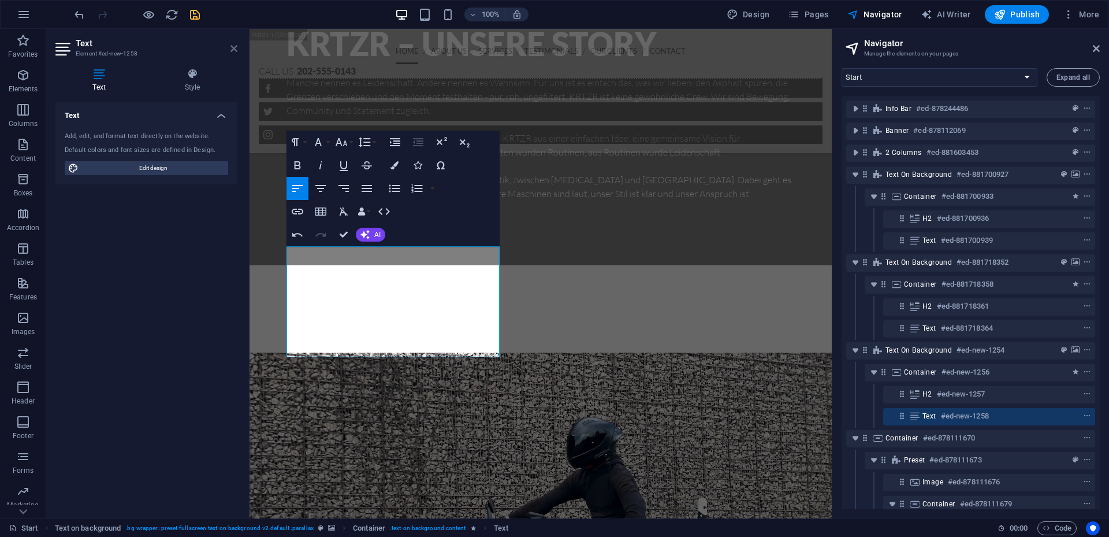
click at [235, 44] on icon at bounding box center [234, 48] width 7 height 9
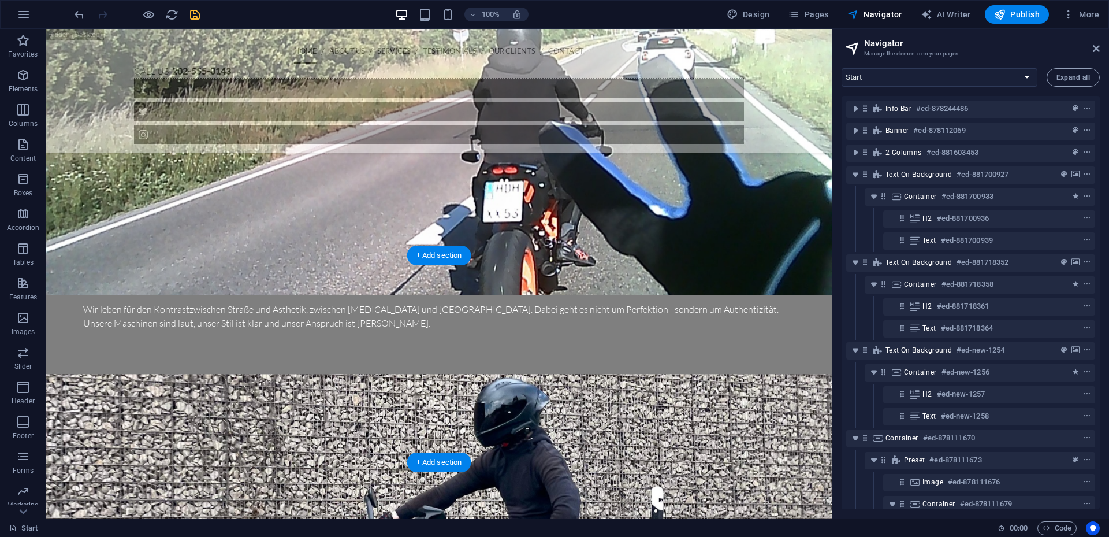
scroll to position [1222, 0]
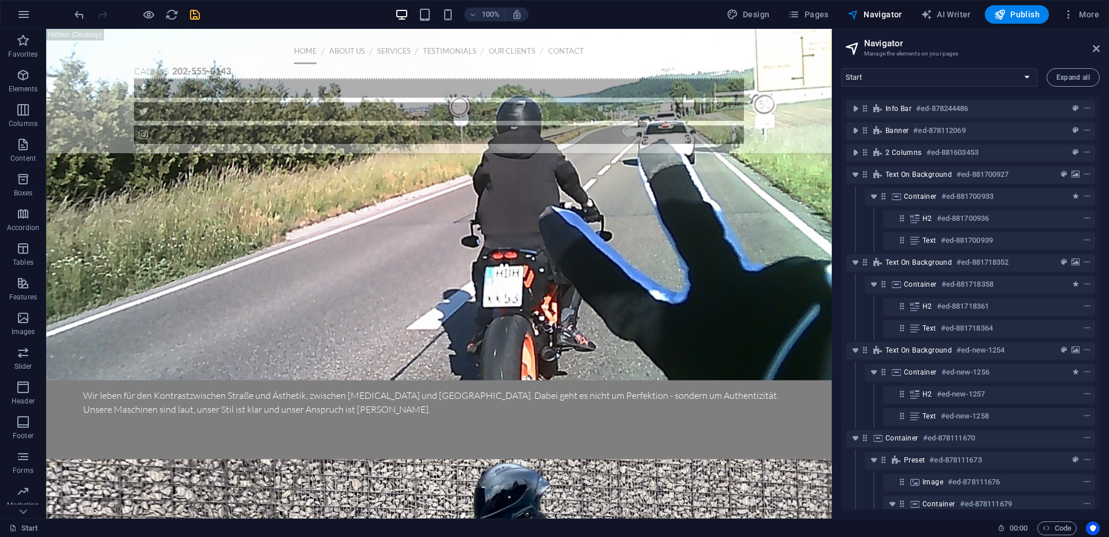
click at [1105, 47] on aside "Navigator Manage the elements on your pages Start Subpage Legal Notice Privacy …" at bounding box center [970, 273] width 277 height 489
drag, startPoint x: 1095, startPoint y: 47, endPoint x: 1043, endPoint y: 18, distance: 59.7
click at [1095, 47] on icon at bounding box center [1096, 48] width 7 height 9
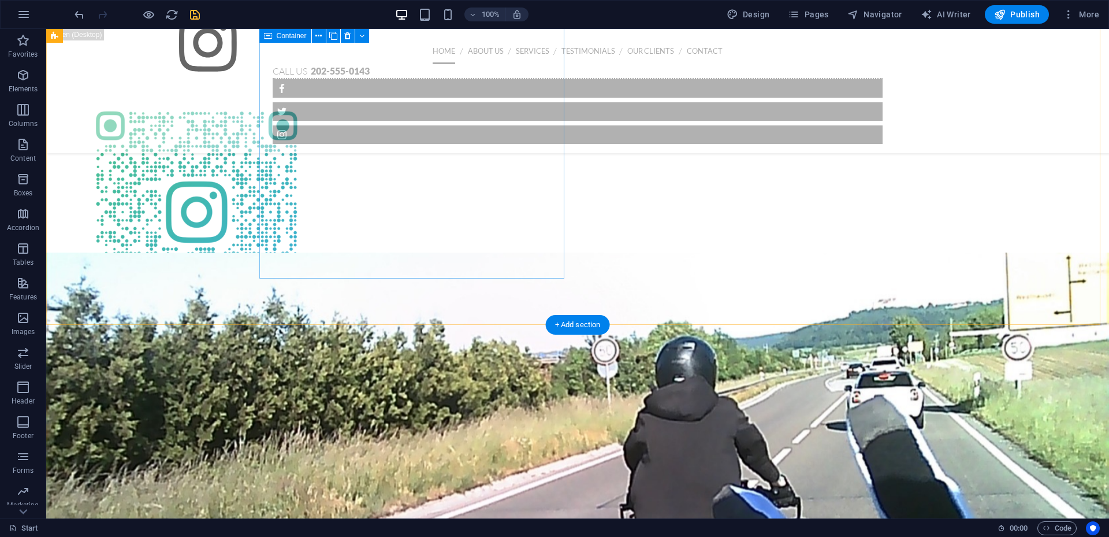
scroll to position [529, 0]
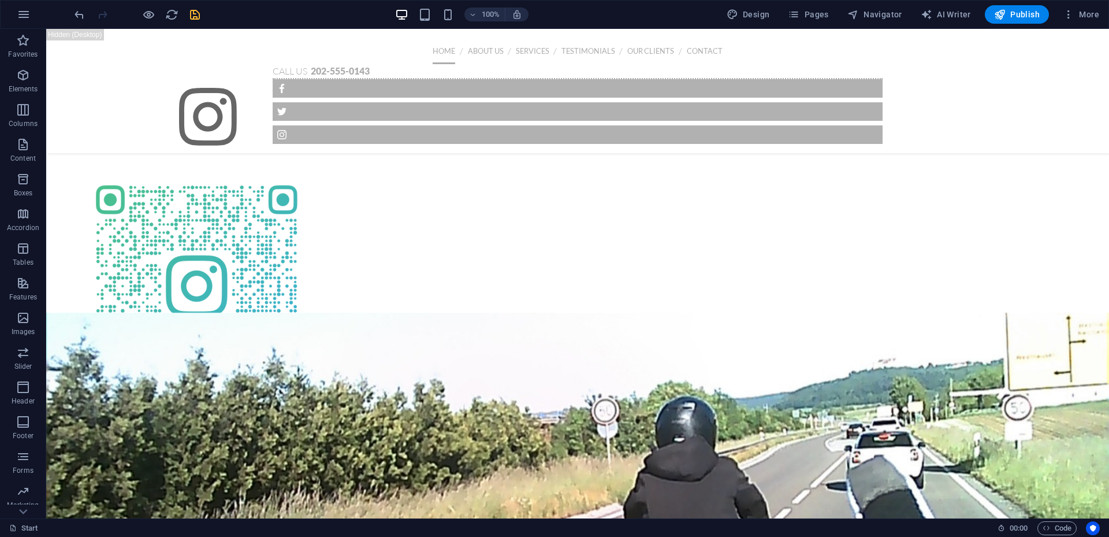
click at [200, 17] on icon "save" at bounding box center [194, 14] width 13 height 13
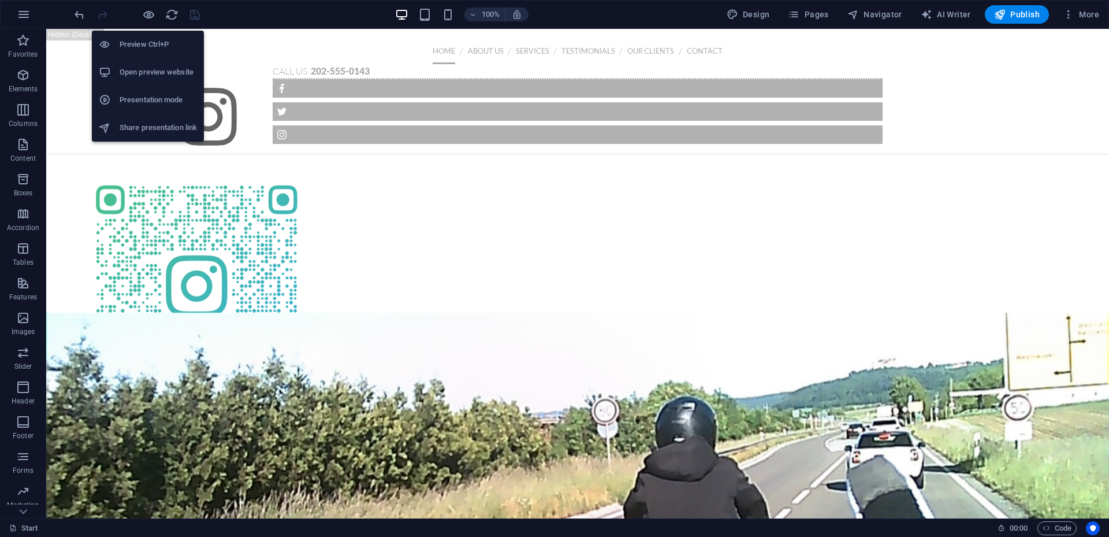
click at [144, 49] on h6 "Preview Ctrl+P" at bounding box center [158, 45] width 77 height 14
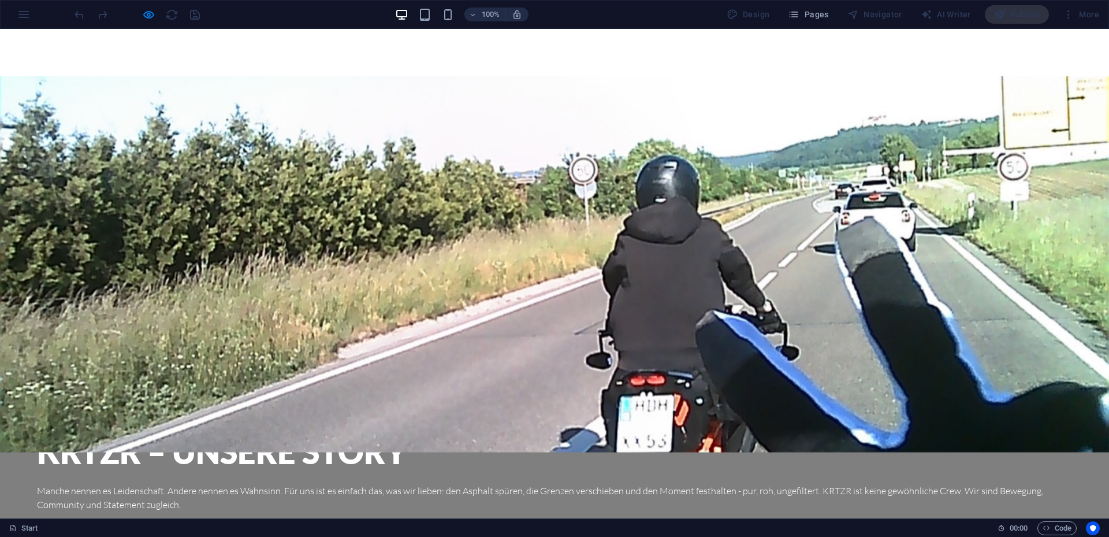
scroll to position [1015, 0]
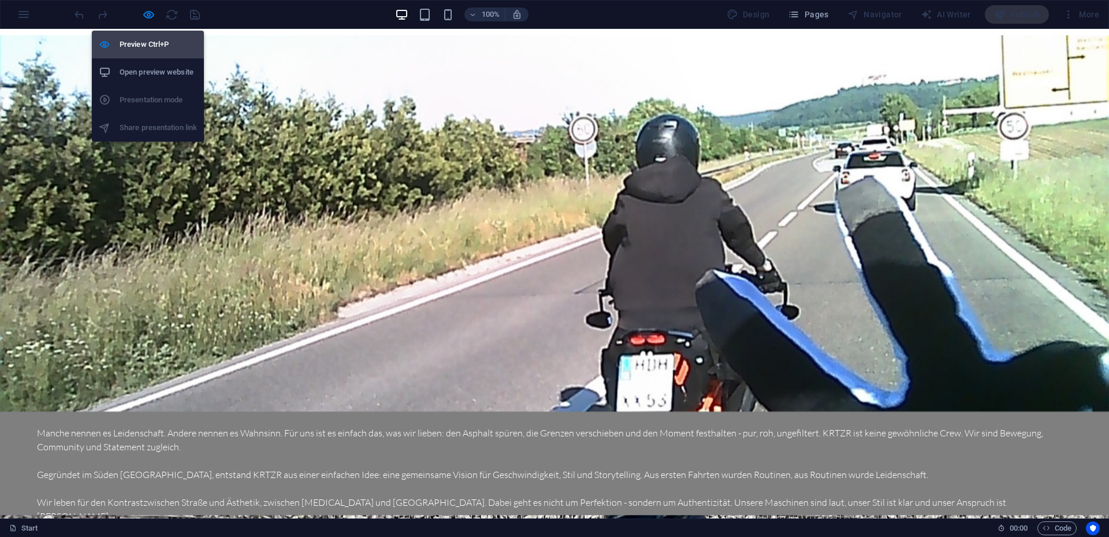
click at [140, 48] on h6 "Preview Ctrl+P" at bounding box center [158, 45] width 77 height 14
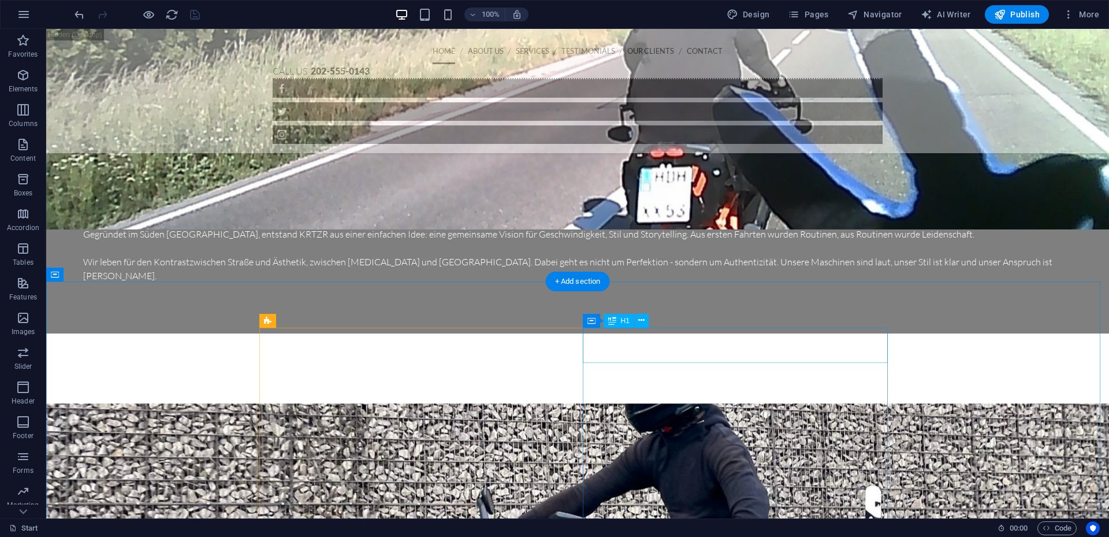
scroll to position [1304, 0]
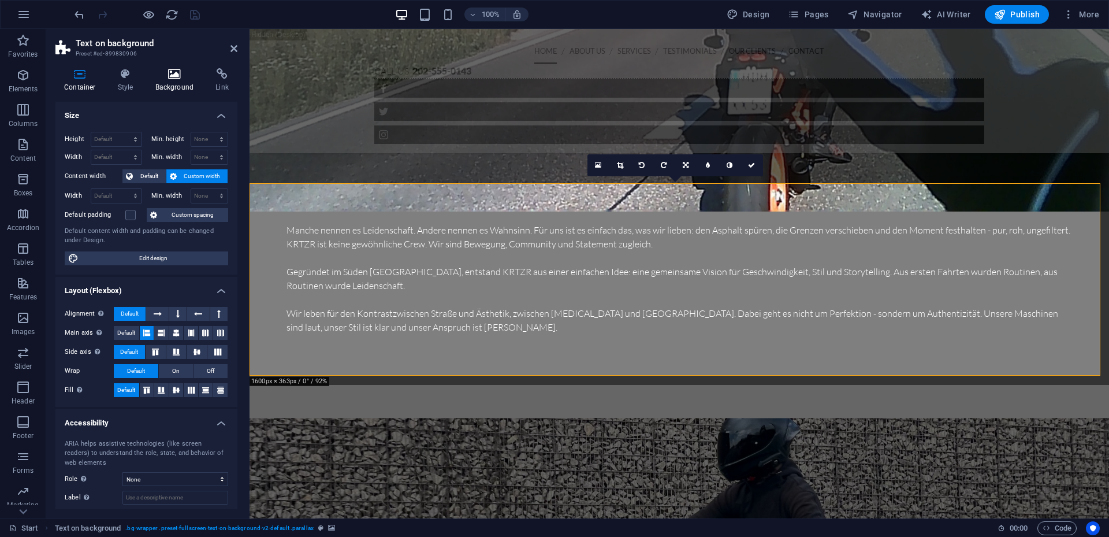
click at [173, 81] on h4 "Background" at bounding box center [177, 80] width 61 height 24
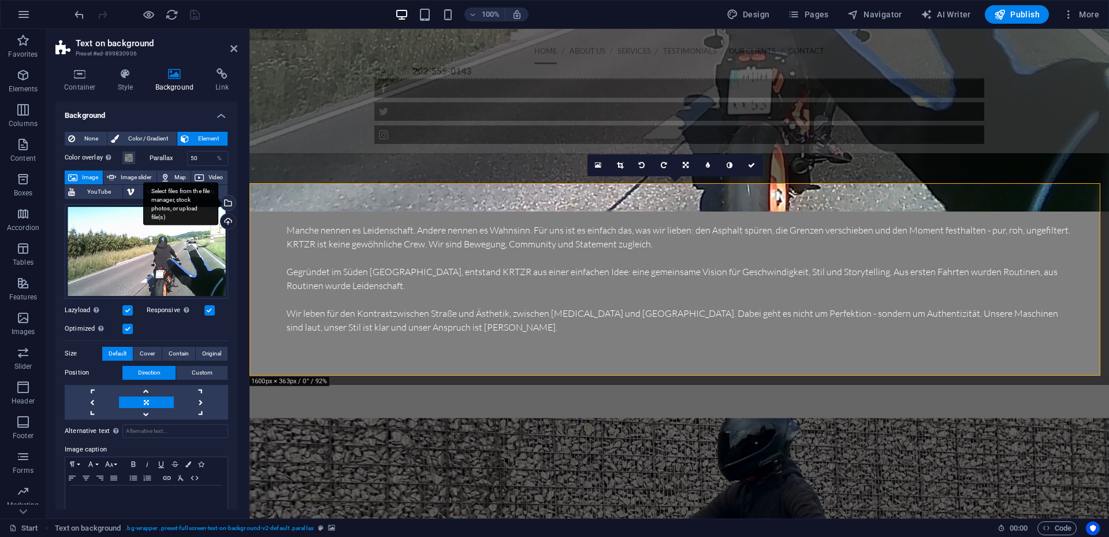
click at [225, 199] on div "Select files from the file manager, stock photos, or upload file(s)" at bounding box center [226, 203] width 17 height 17
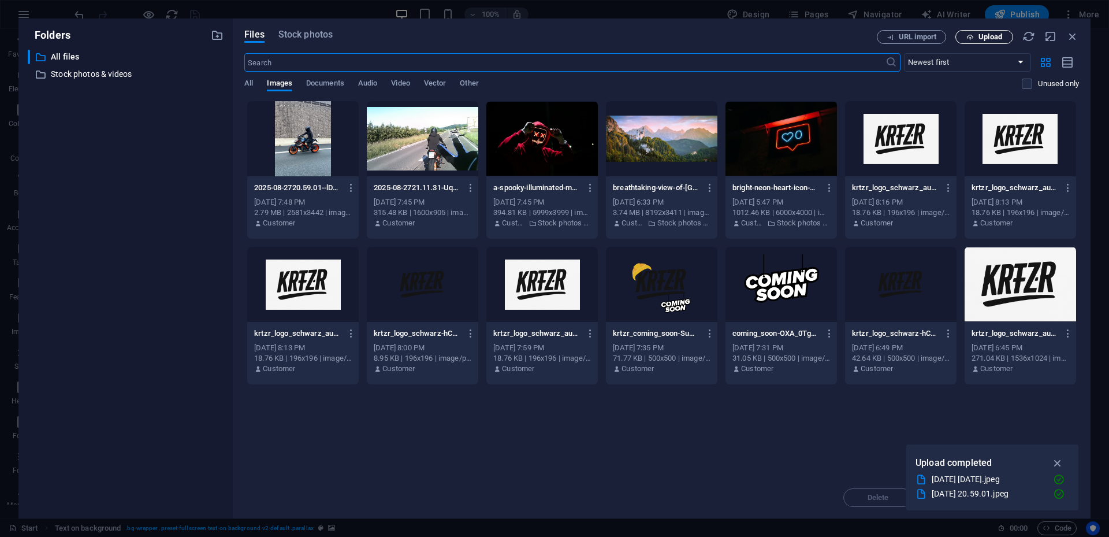
click at [979, 36] on span "Upload" at bounding box center [991, 37] width 24 height 7
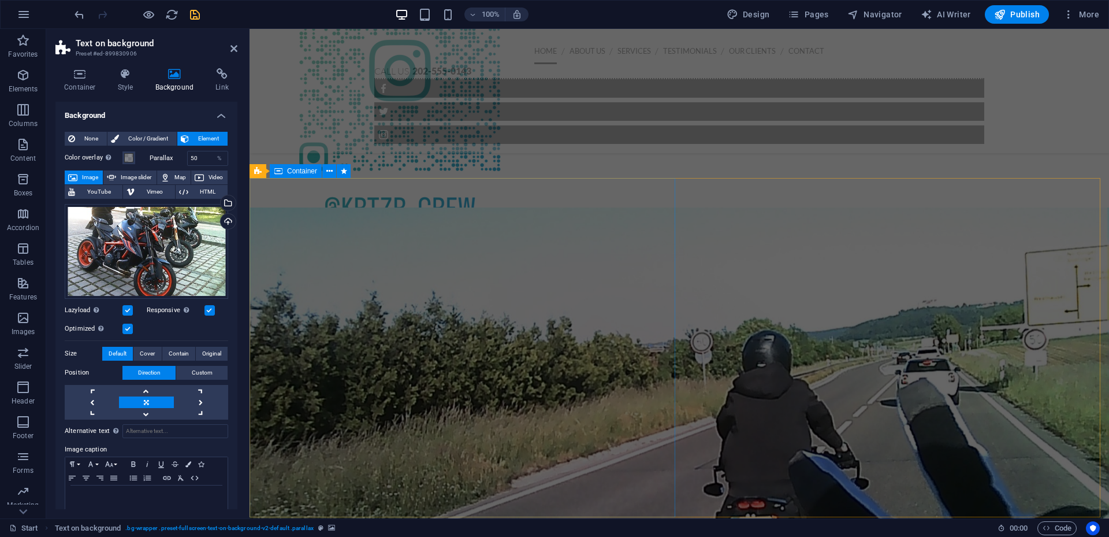
scroll to position [749, 0]
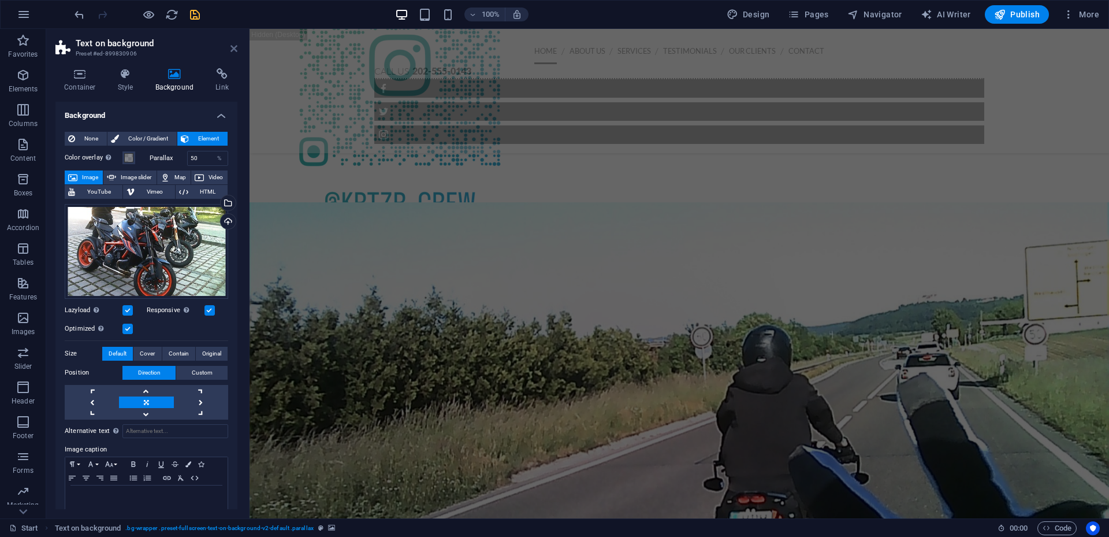
drag, startPoint x: 235, startPoint y: 44, endPoint x: 187, endPoint y: 14, distance: 56.6
click at [235, 44] on icon at bounding box center [234, 48] width 7 height 9
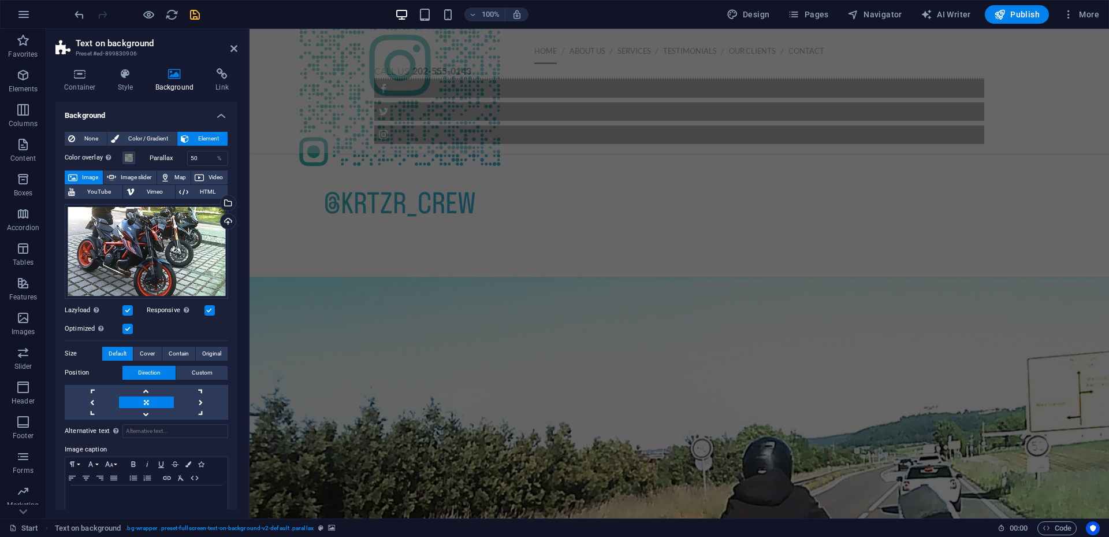
scroll to position [1198, 0]
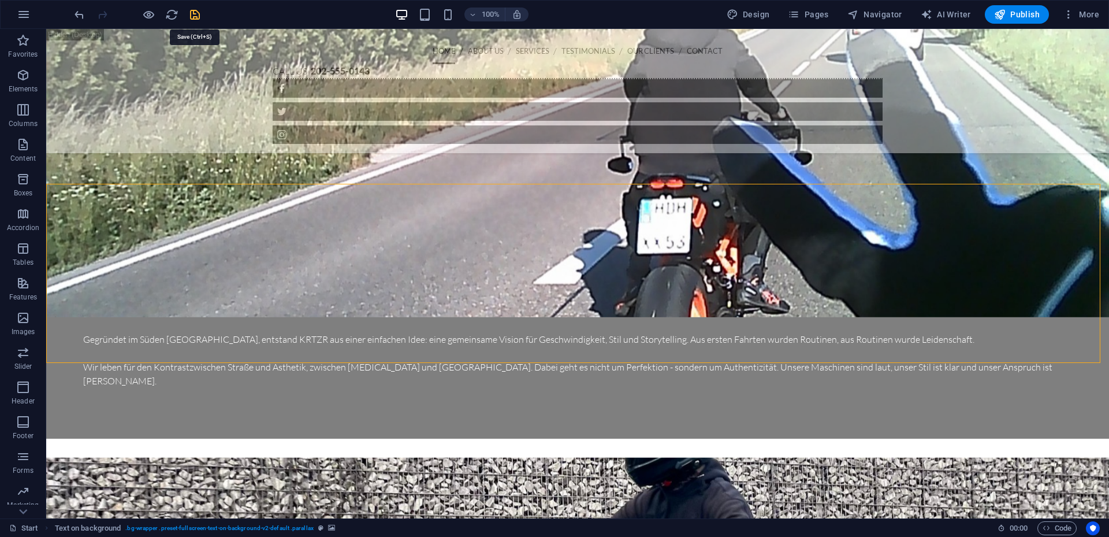
click at [199, 15] on icon "save" at bounding box center [194, 14] width 13 height 13
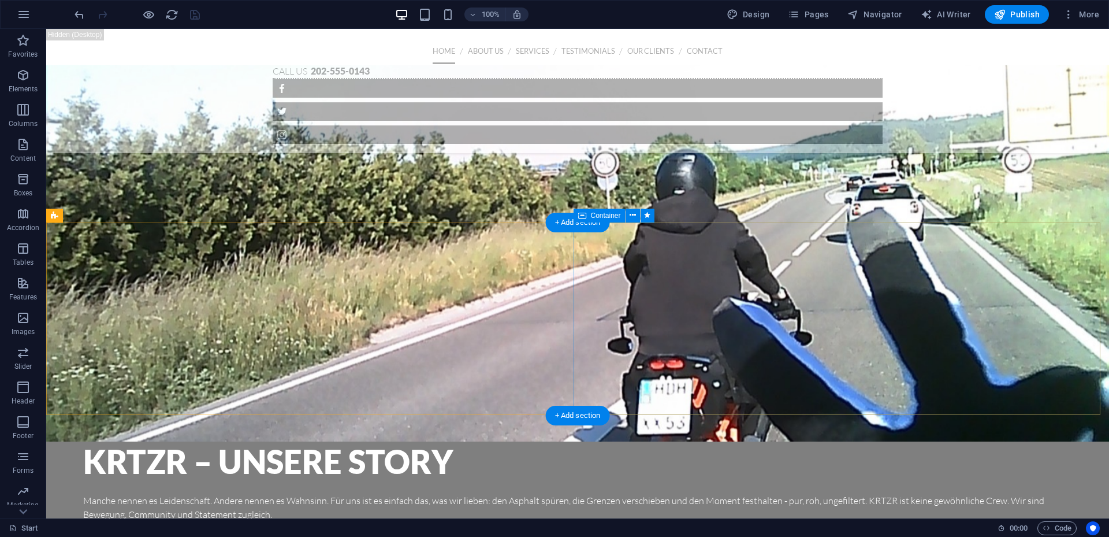
scroll to position [967, 0]
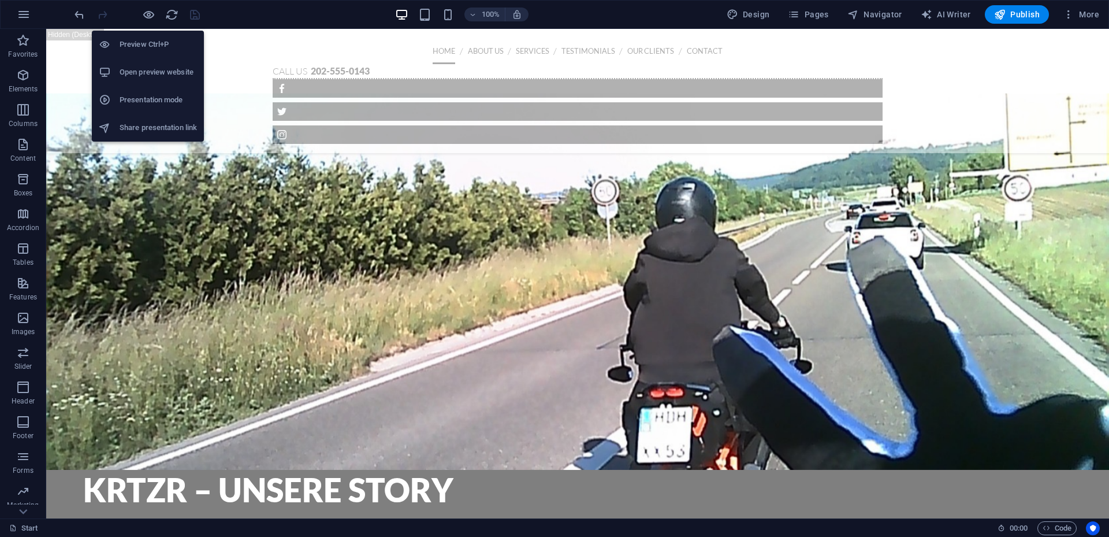
drag, startPoint x: 148, startPoint y: 43, endPoint x: 221, endPoint y: 51, distance: 73.2
click at [148, 43] on h6 "Preview Ctrl+P" at bounding box center [158, 45] width 77 height 14
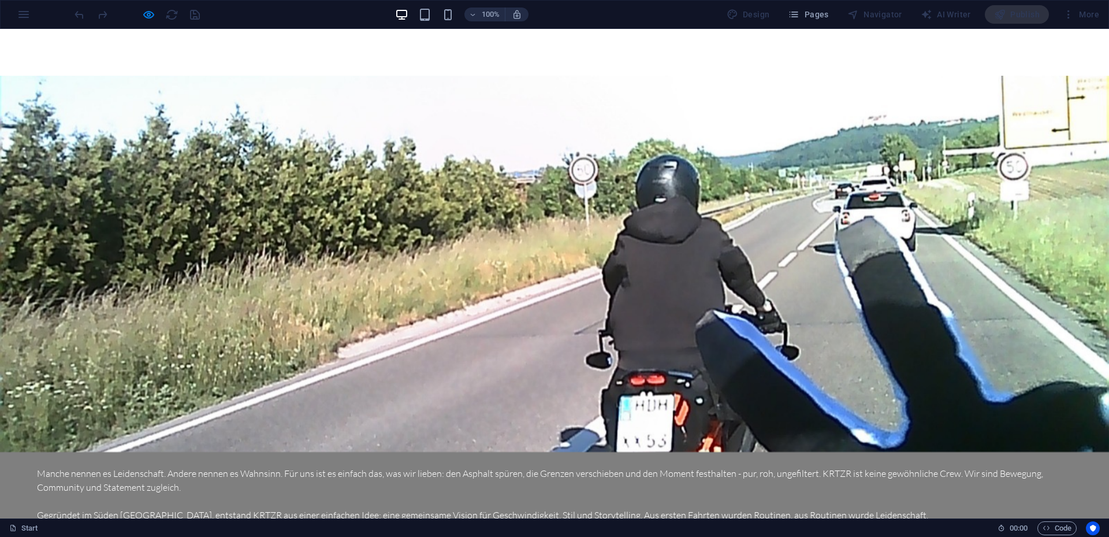
scroll to position [1015, 0]
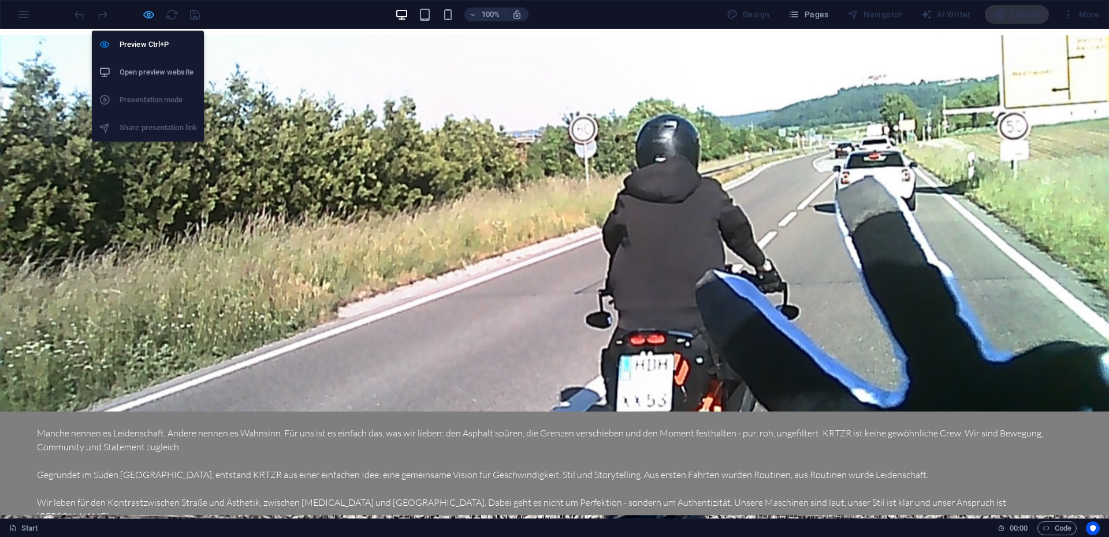
click at [144, 15] on icon "button" at bounding box center [148, 14] width 13 height 13
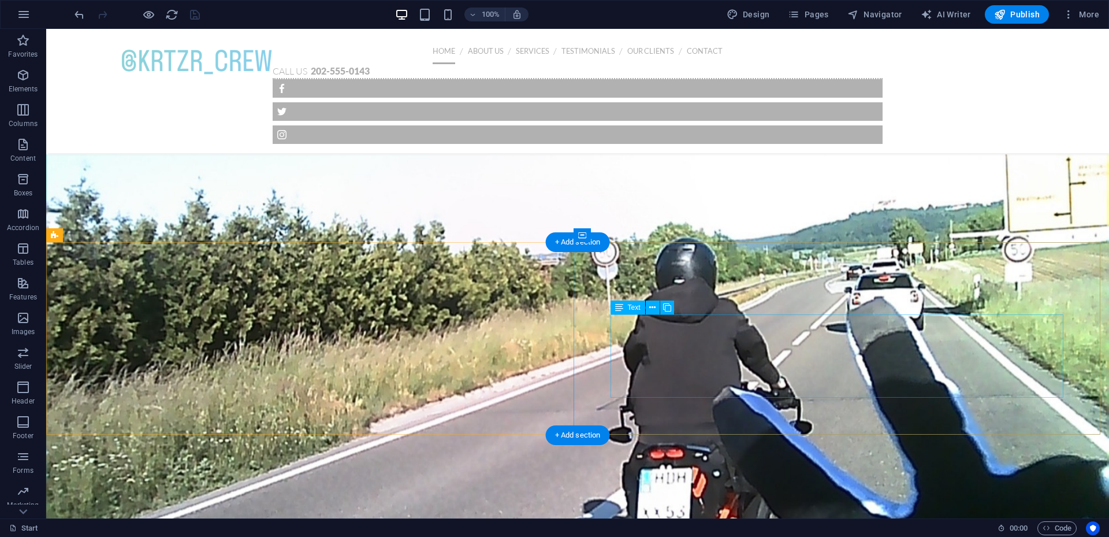
scroll to position [842, 0]
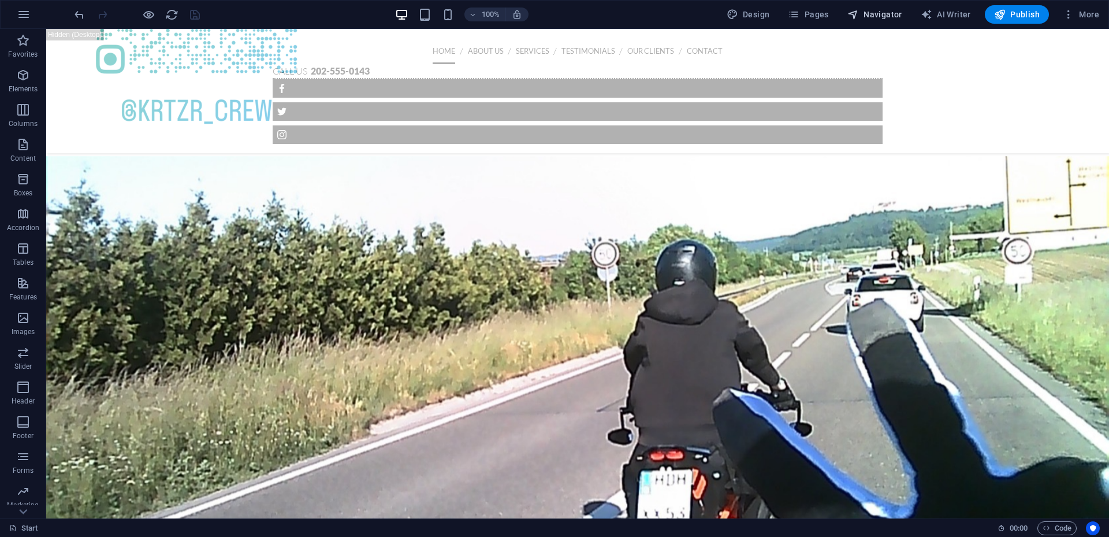
click at [864, 13] on span "Navigator" at bounding box center [875, 15] width 55 height 12
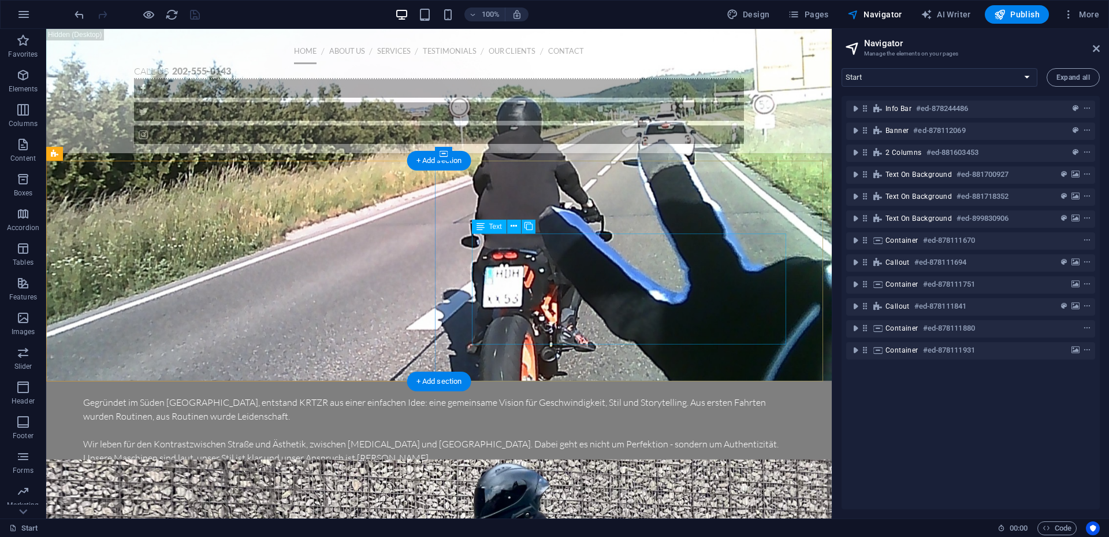
scroll to position [1188, 0]
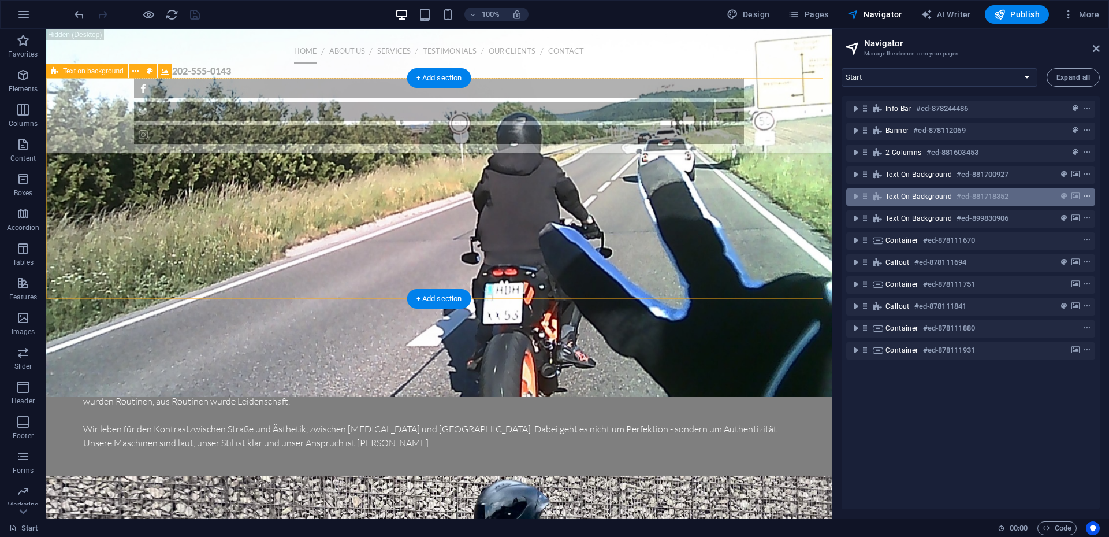
click at [1085, 196] on icon "context-menu" at bounding box center [1087, 196] width 8 height 8
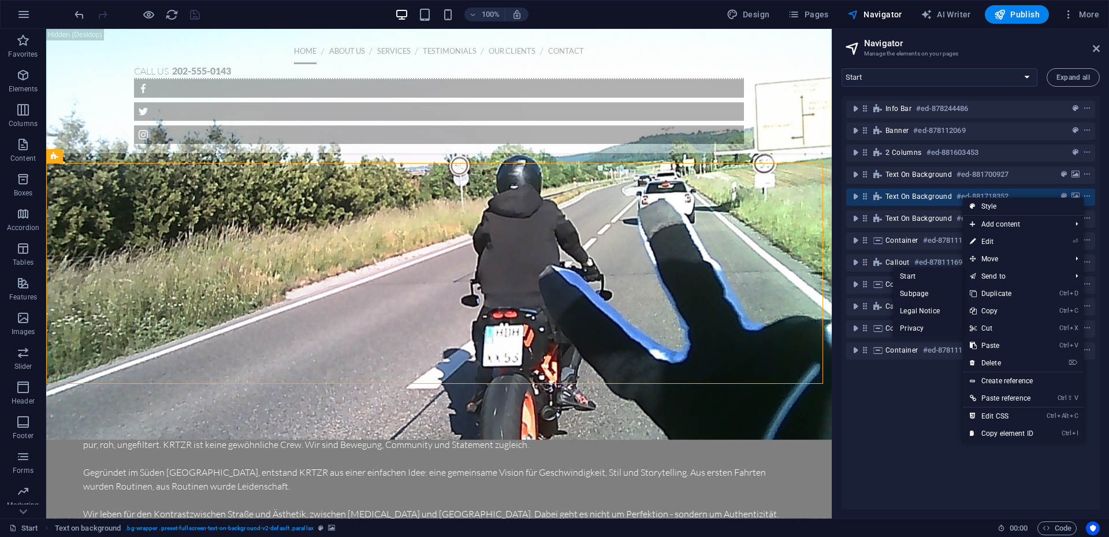
click at [1008, 294] on link "Ctrl D Duplicate" at bounding box center [1001, 293] width 77 height 17
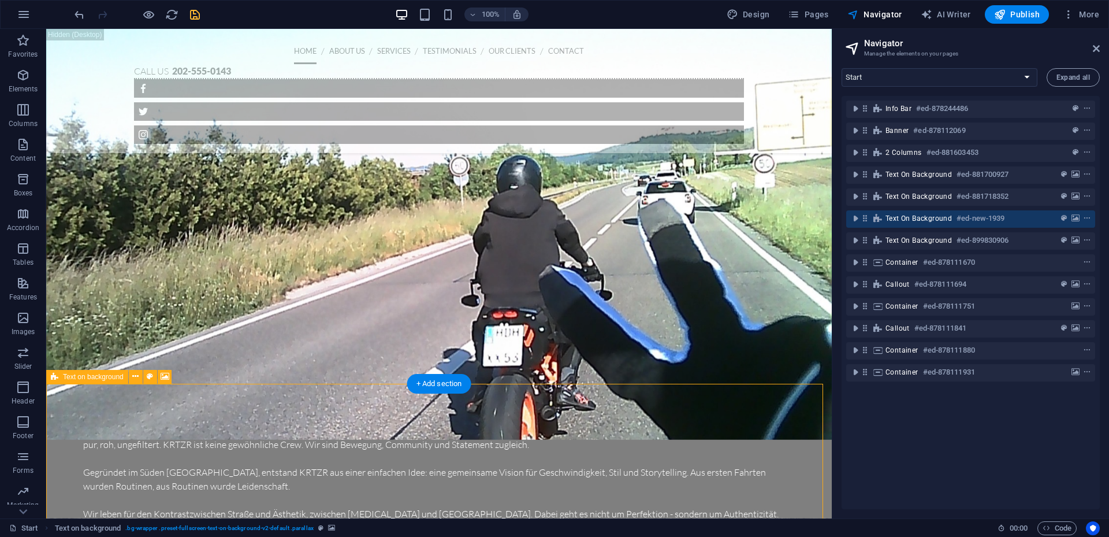
click at [867, 218] on div "Text on background #ed-new-1939" at bounding box center [970, 218] width 249 height 17
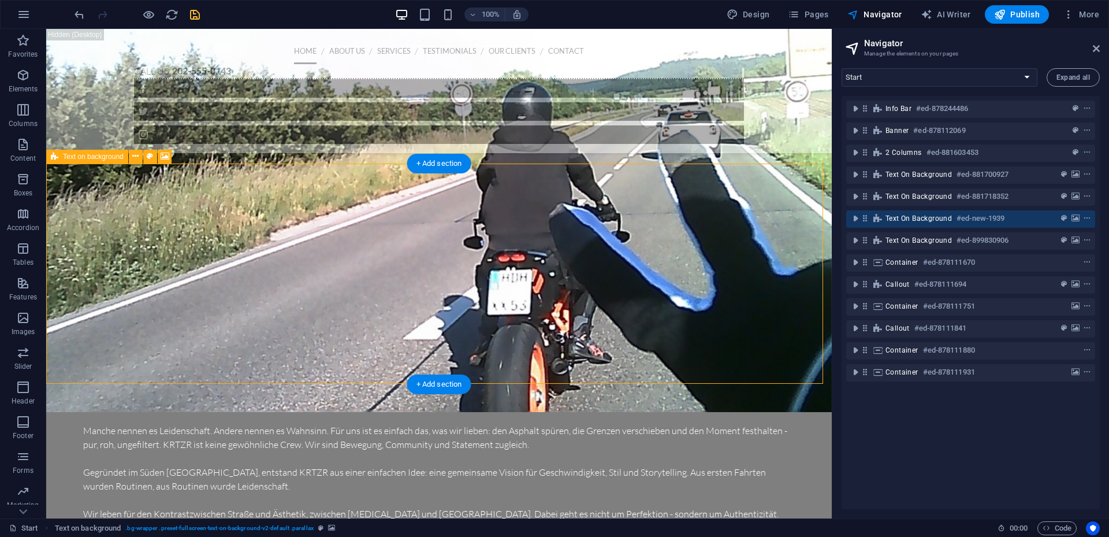
scroll to position [1324, 0]
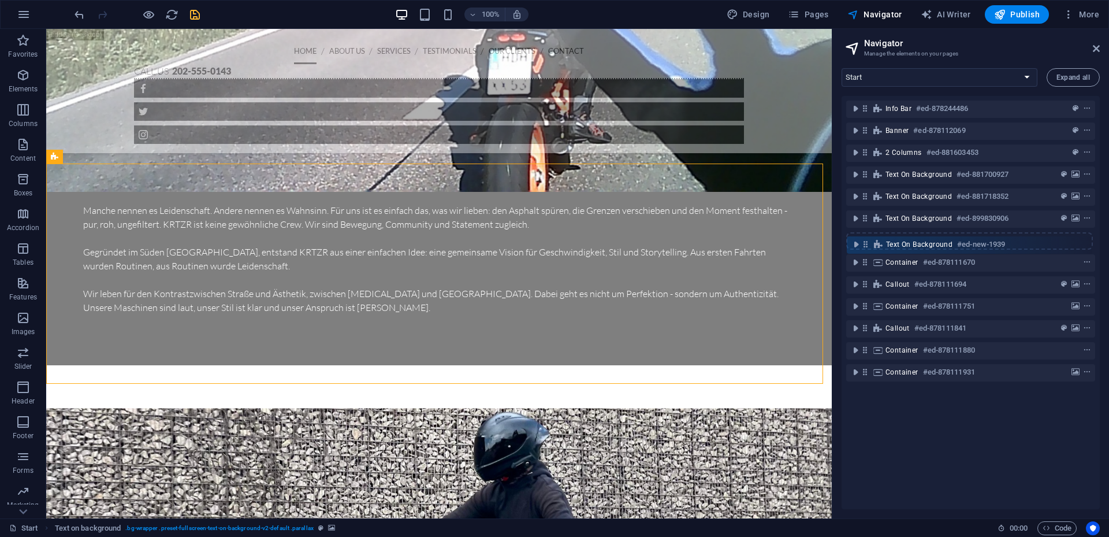
drag, startPoint x: 865, startPoint y: 218, endPoint x: 866, endPoint y: 247, distance: 28.9
click at [866, 247] on div "Info Bar #ed-878244486 Banner #ed-878112069 2 columns #ed-881603453 Text on bac…" at bounding box center [971, 302] width 258 height 413
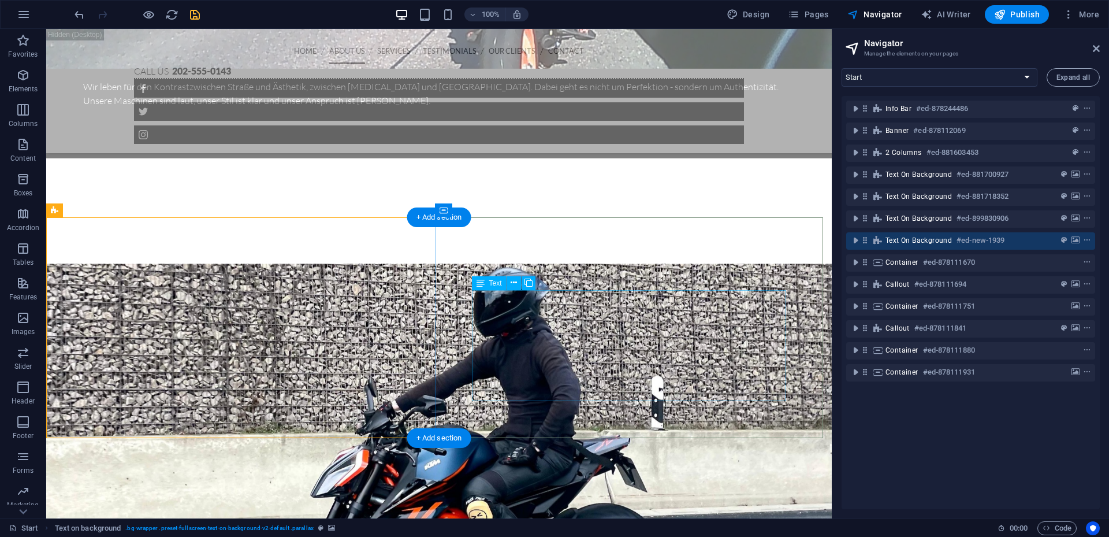
scroll to position [1555, 0]
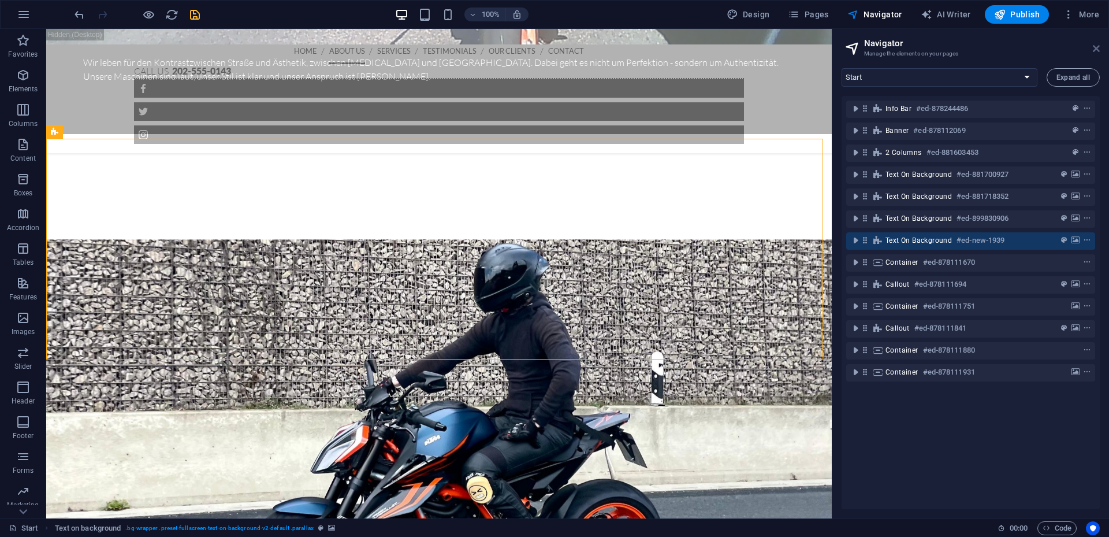
drag, startPoint x: 1093, startPoint y: 44, endPoint x: 759, endPoint y: 89, distance: 336.9
click at [1093, 44] on icon at bounding box center [1096, 48] width 7 height 9
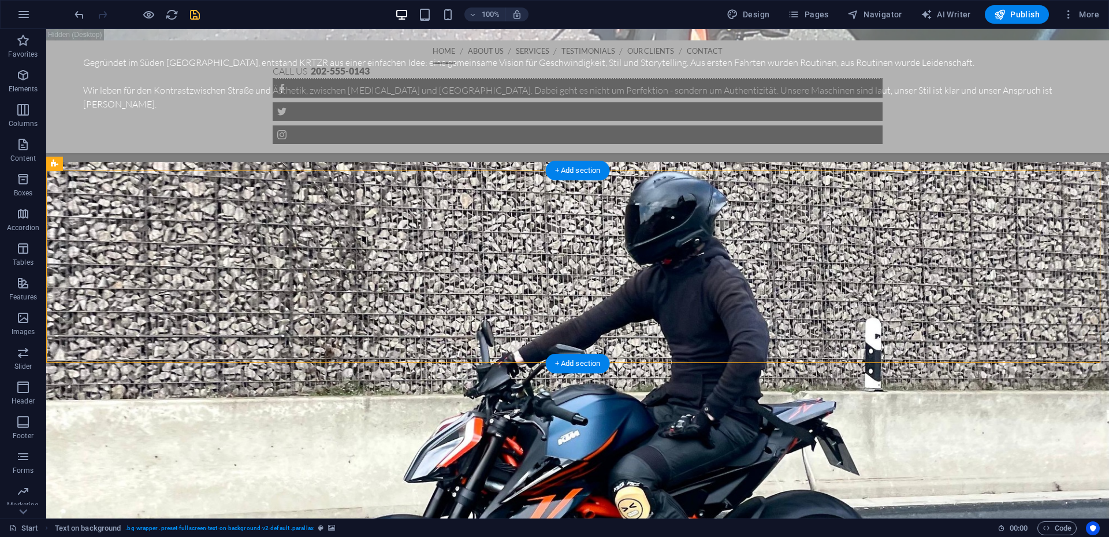
scroll to position [1381, 0]
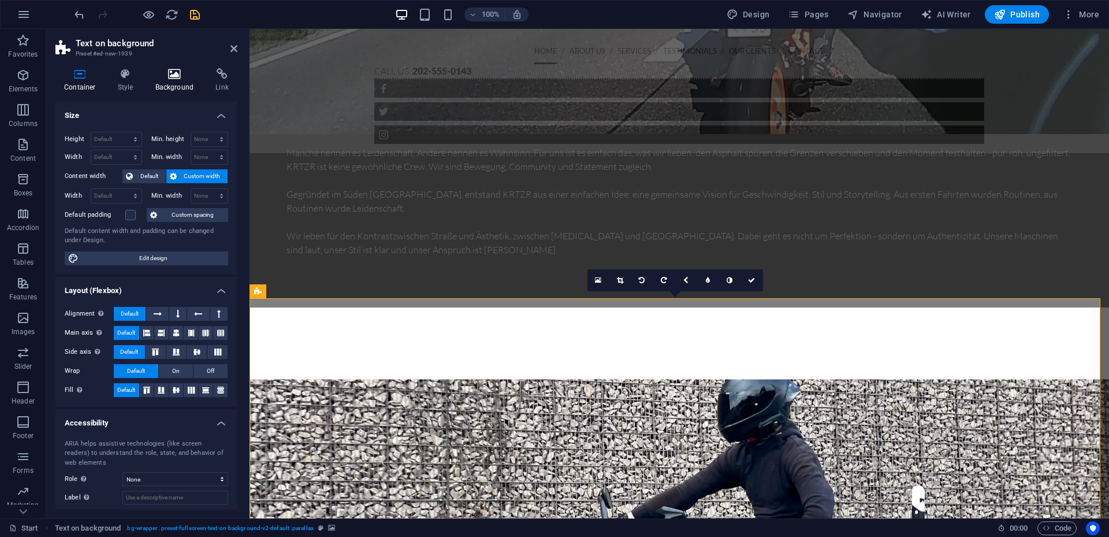
click at [174, 76] on icon at bounding box center [175, 74] width 56 height 12
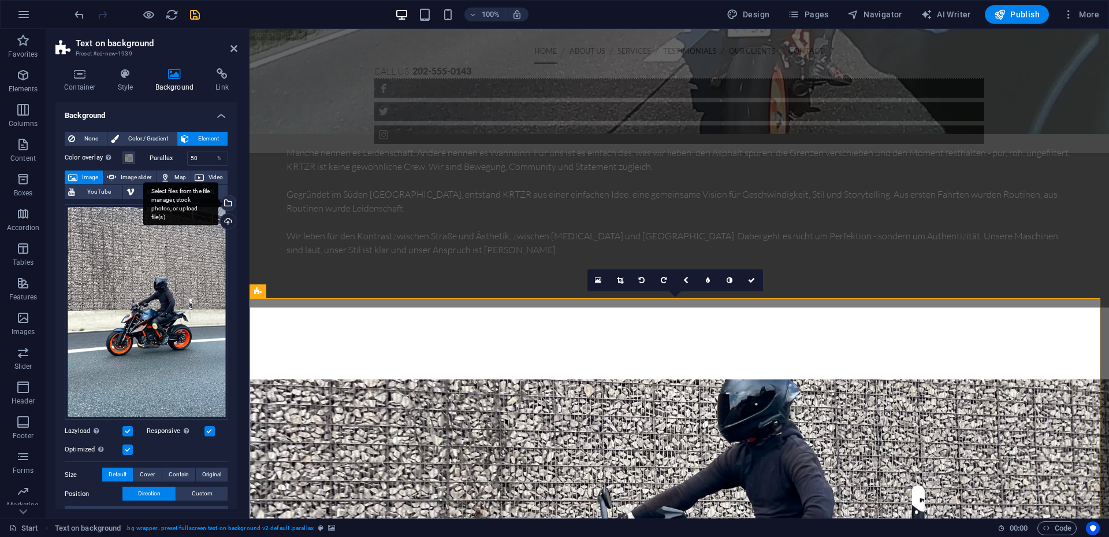
click at [218, 205] on div "Select files from the file manager, stock photos, or upload file(s)" at bounding box center [180, 203] width 75 height 43
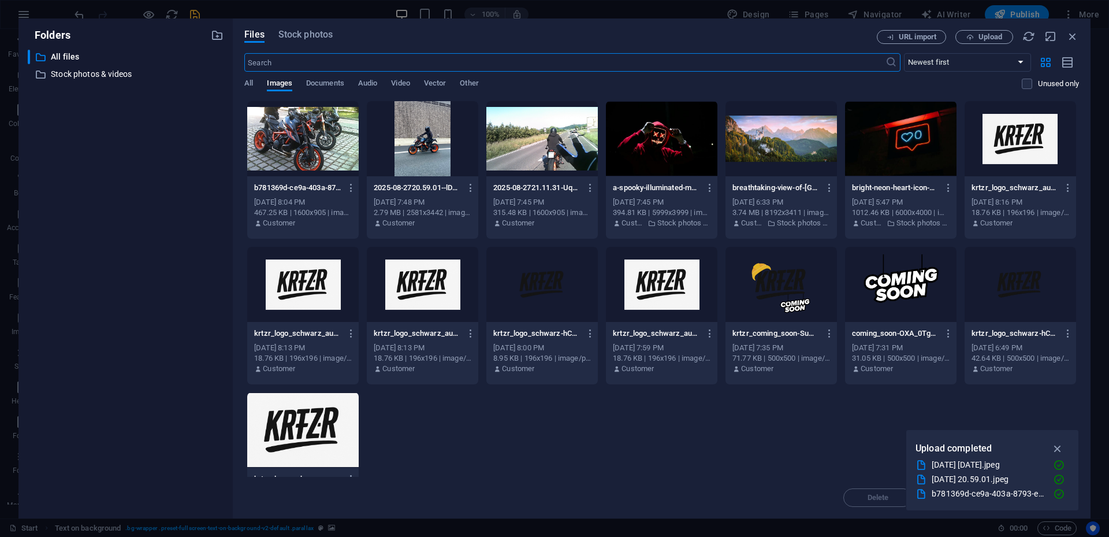
click at [479, 60] on input "text" at bounding box center [564, 62] width 641 height 18
type input "respekt"
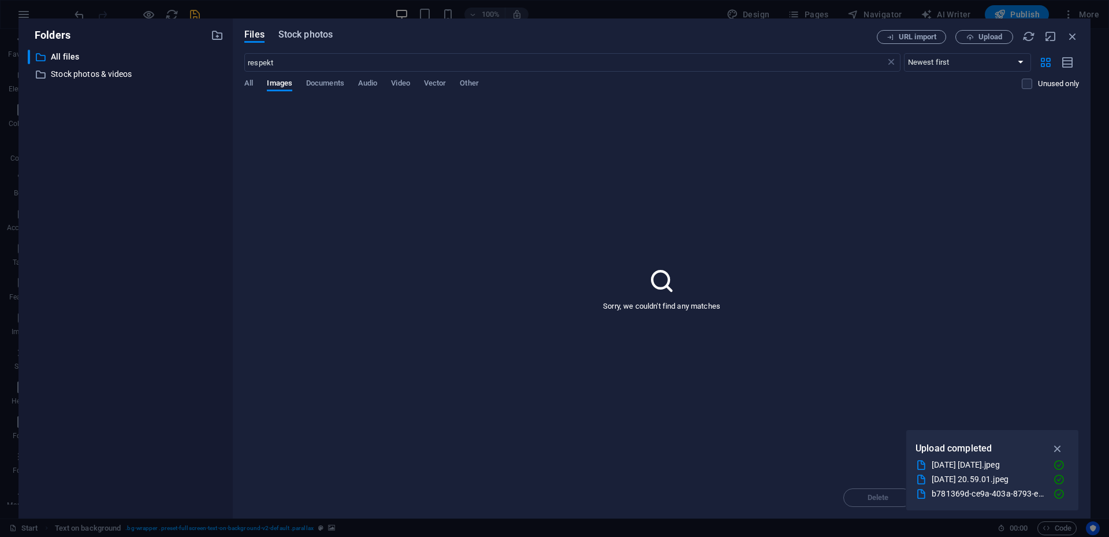
click at [311, 38] on span "Stock photos" at bounding box center [305, 35] width 54 height 14
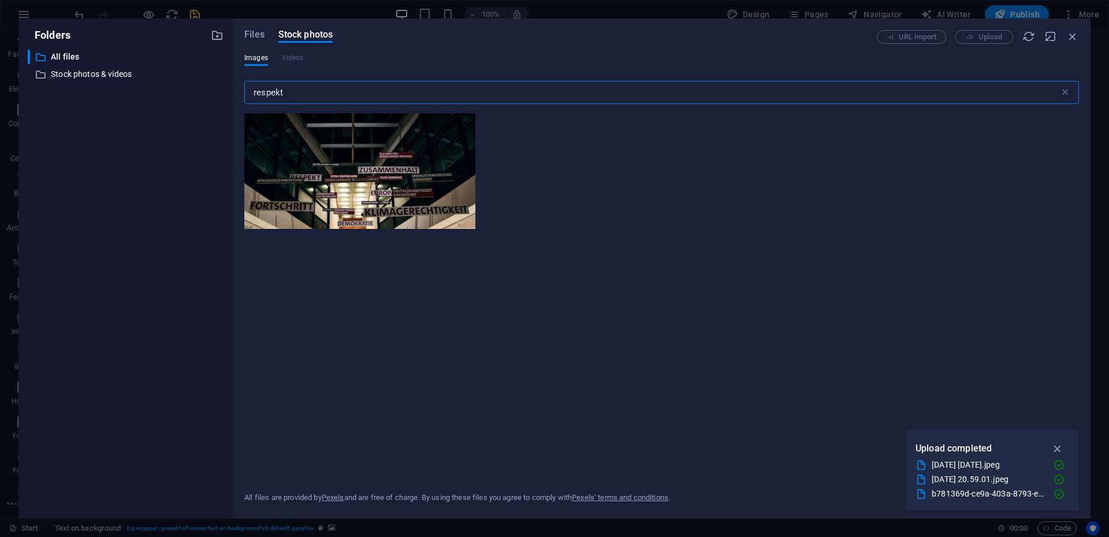
drag, startPoint x: 287, startPoint y: 94, endPoint x: 275, endPoint y: 99, distance: 13.4
click at [275, 99] on input "respekt" at bounding box center [651, 92] width 815 height 23
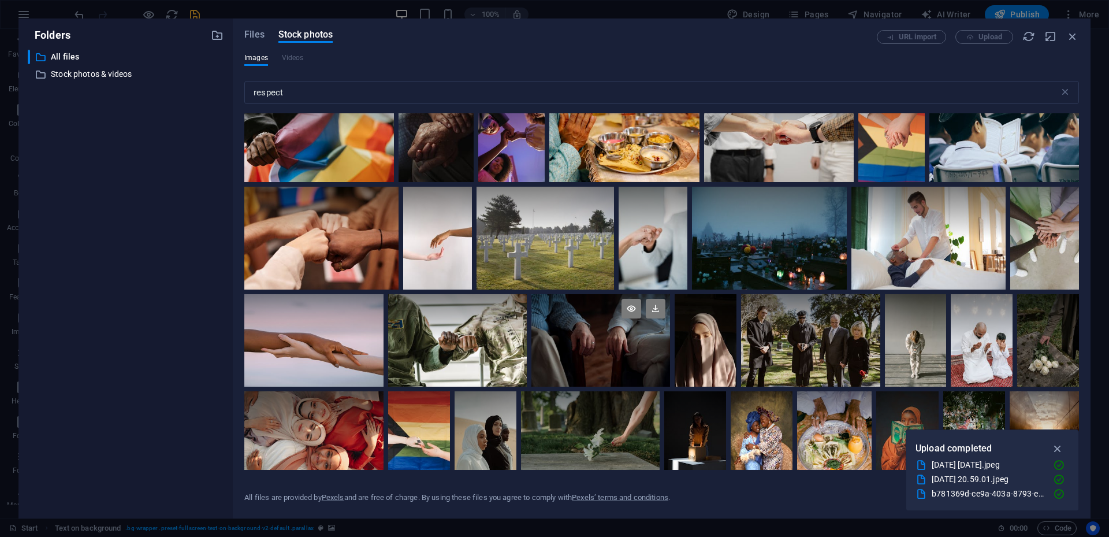
scroll to position [636, 0]
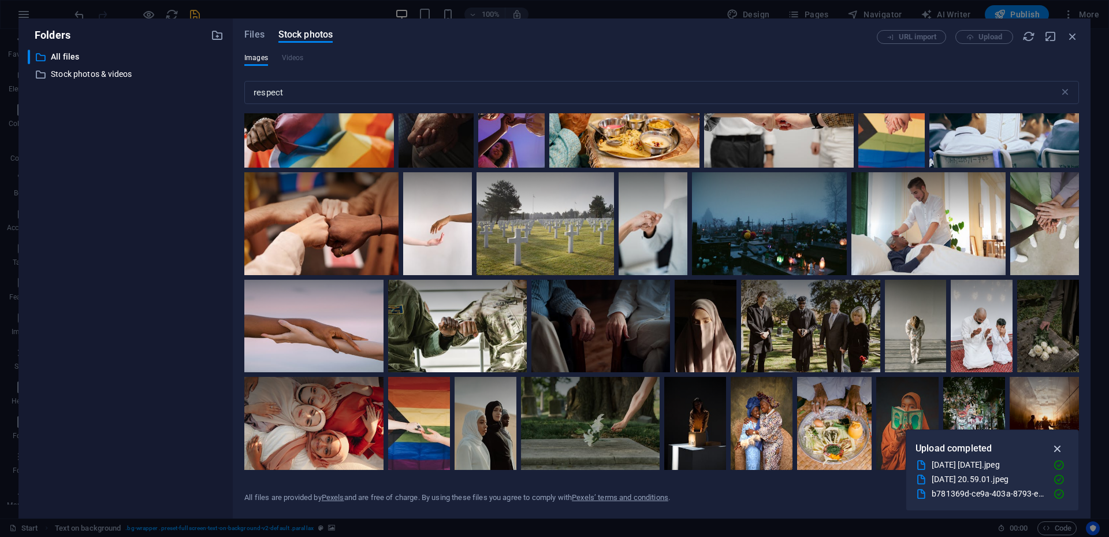
click at [1058, 448] on icon "button" at bounding box center [1058, 448] width 13 height 13
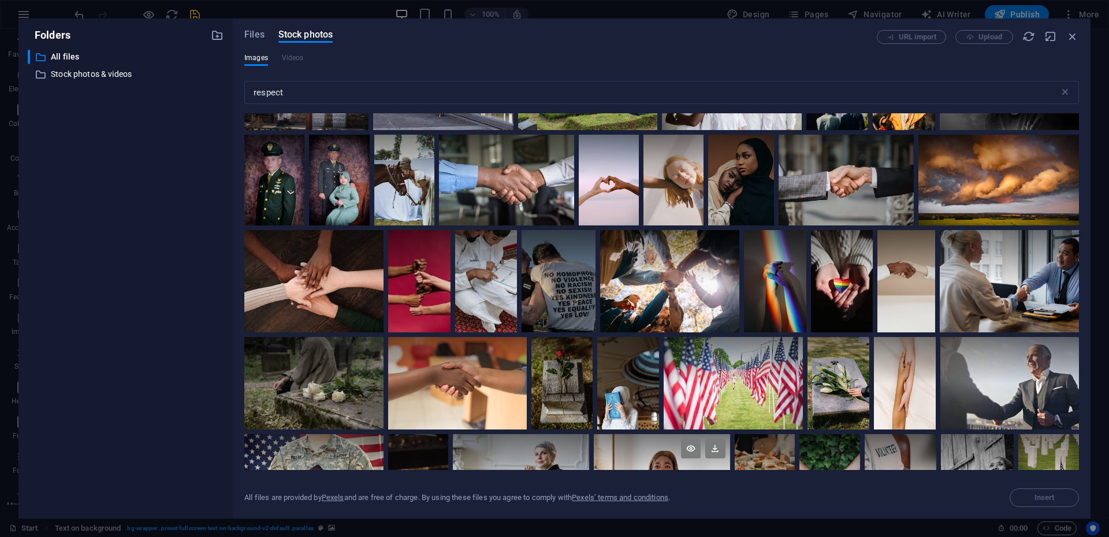
scroll to position [0, 0]
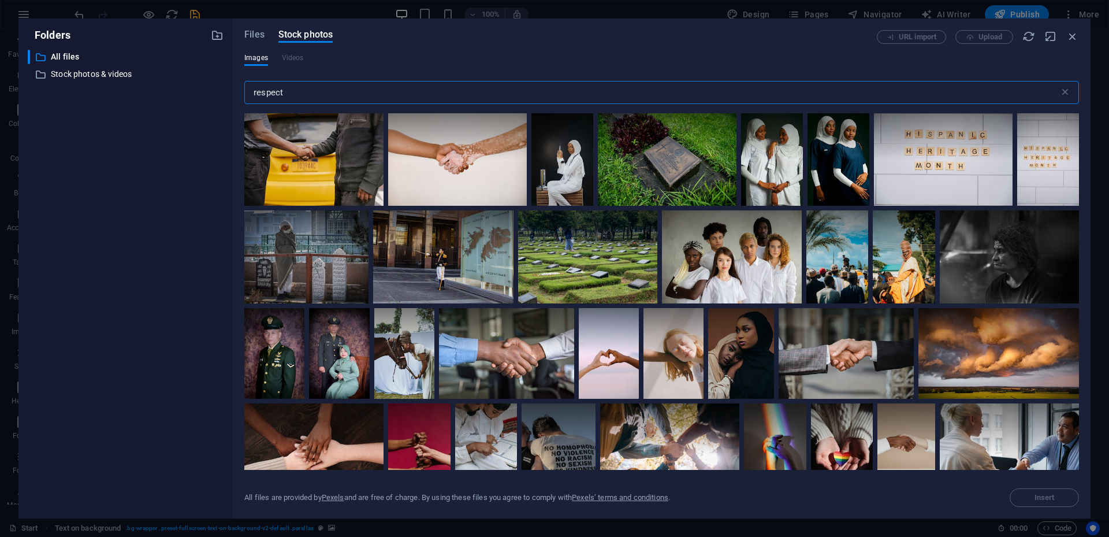
drag, startPoint x: 307, startPoint y: 92, endPoint x: 229, endPoint y: 105, distance: 79.0
click at [229, 105] on div "Folders ​ All files All files ​ Stock photos & videos Stock photos & videos Fil…" at bounding box center [554, 268] width 1072 height 500
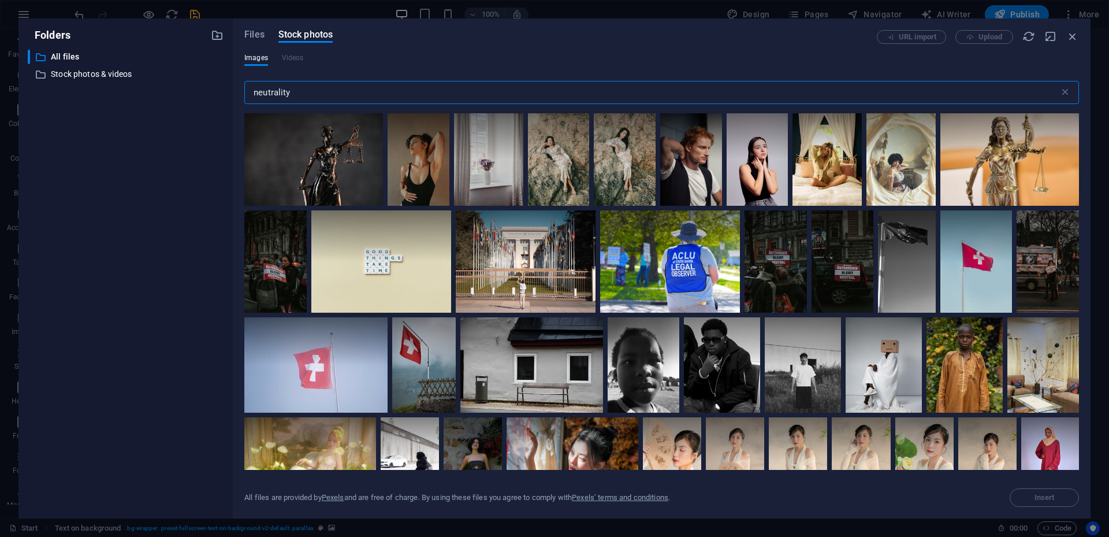
drag, startPoint x: 308, startPoint y: 90, endPoint x: 248, endPoint y: 90, distance: 60.1
click at [248, 90] on input "neutrality" at bounding box center [651, 92] width 815 height 23
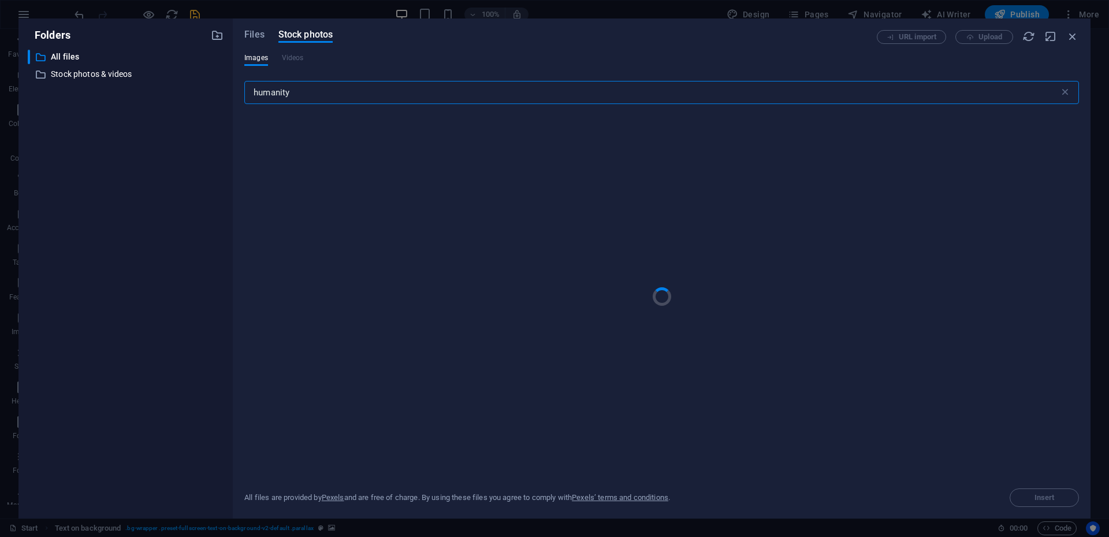
type input "humanity"
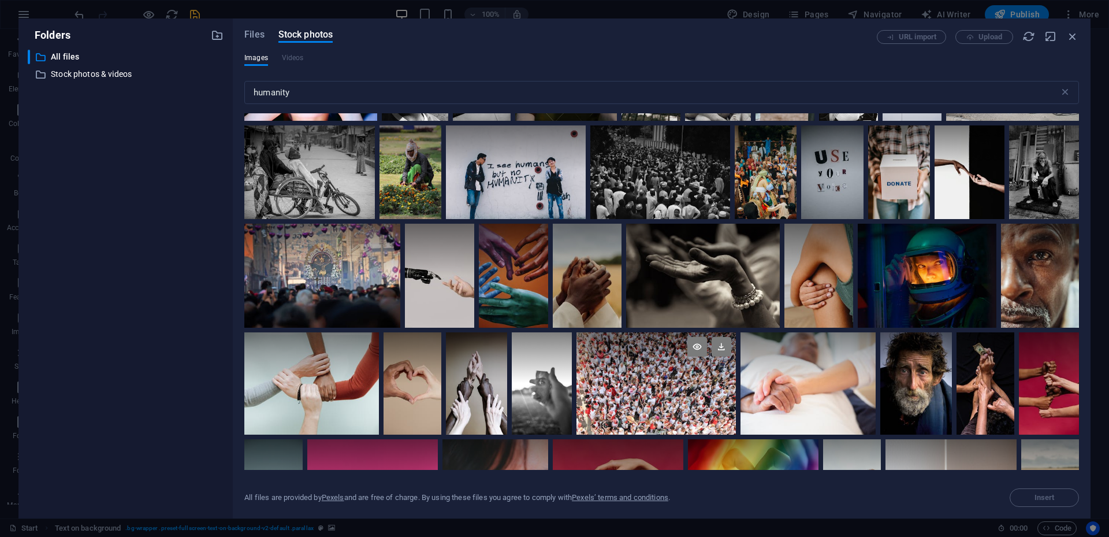
scroll to position [173, 0]
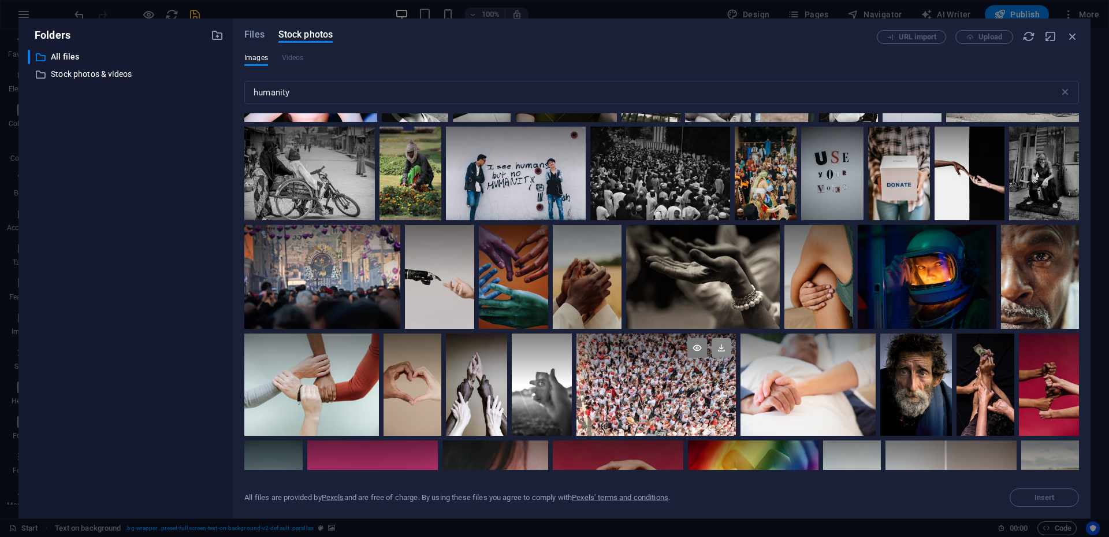
click at [723, 345] on icon at bounding box center [722, 348] width 20 height 20
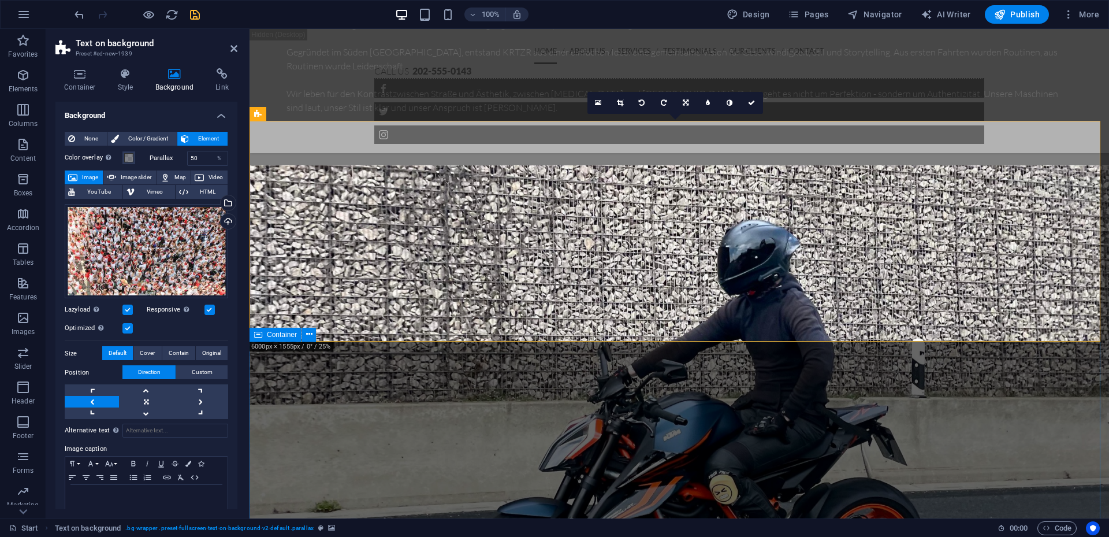
scroll to position [1424, 0]
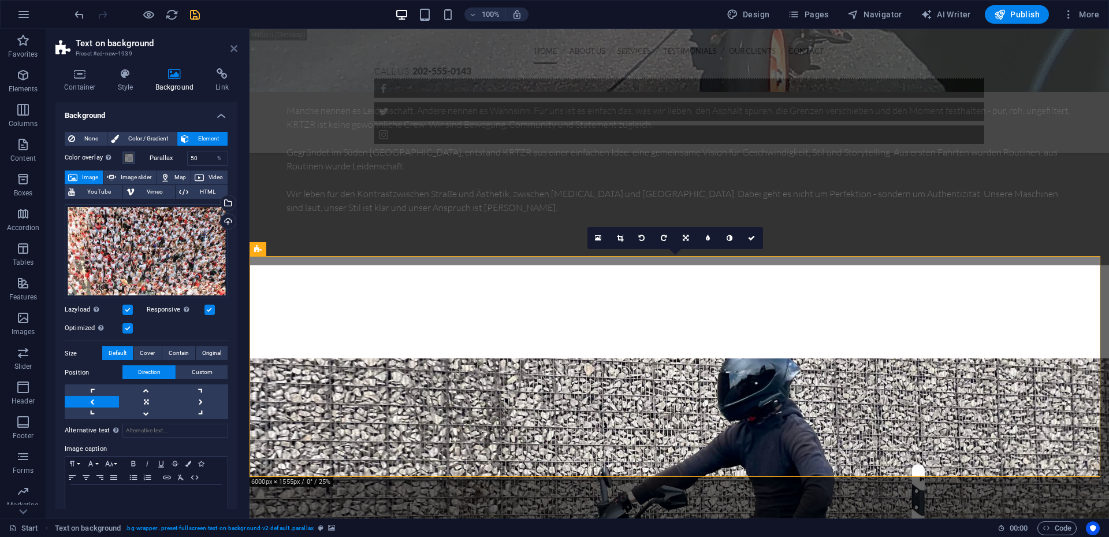
click at [233, 50] on icon at bounding box center [234, 48] width 7 height 9
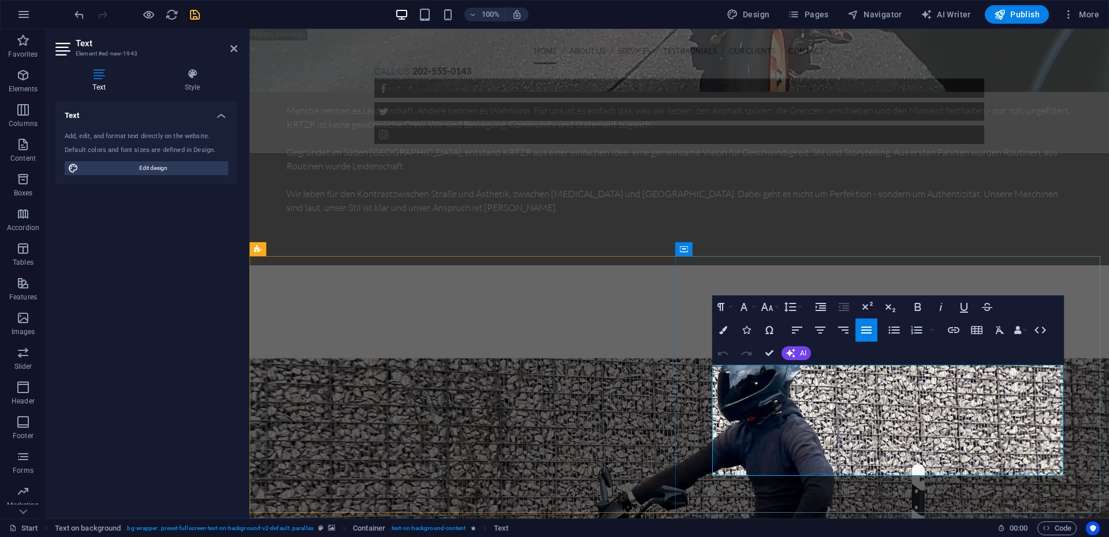
drag, startPoint x: 742, startPoint y: 467, endPoint x: 712, endPoint y: 377, distance: 94.8
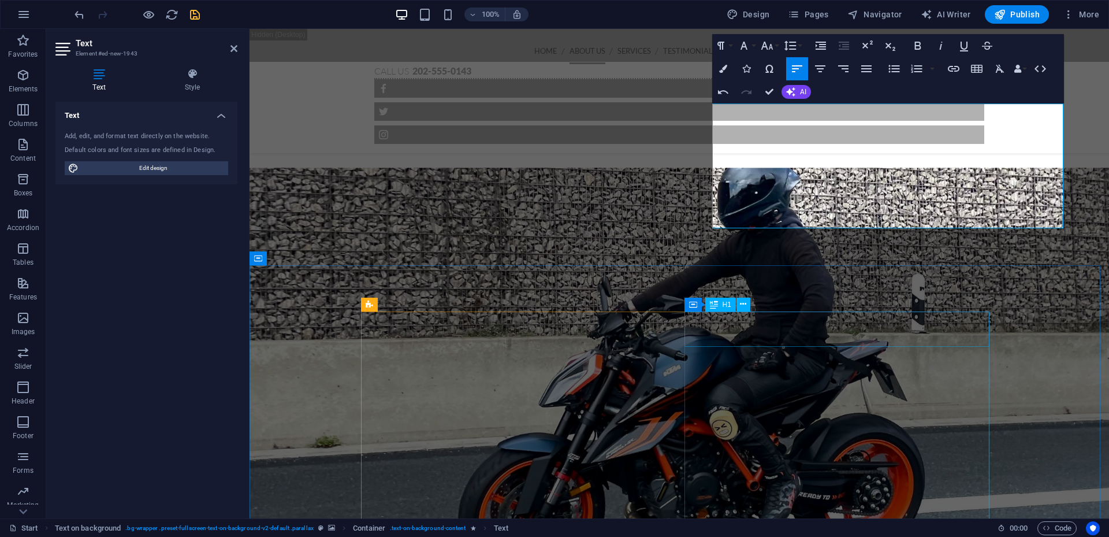
scroll to position [1712, 0]
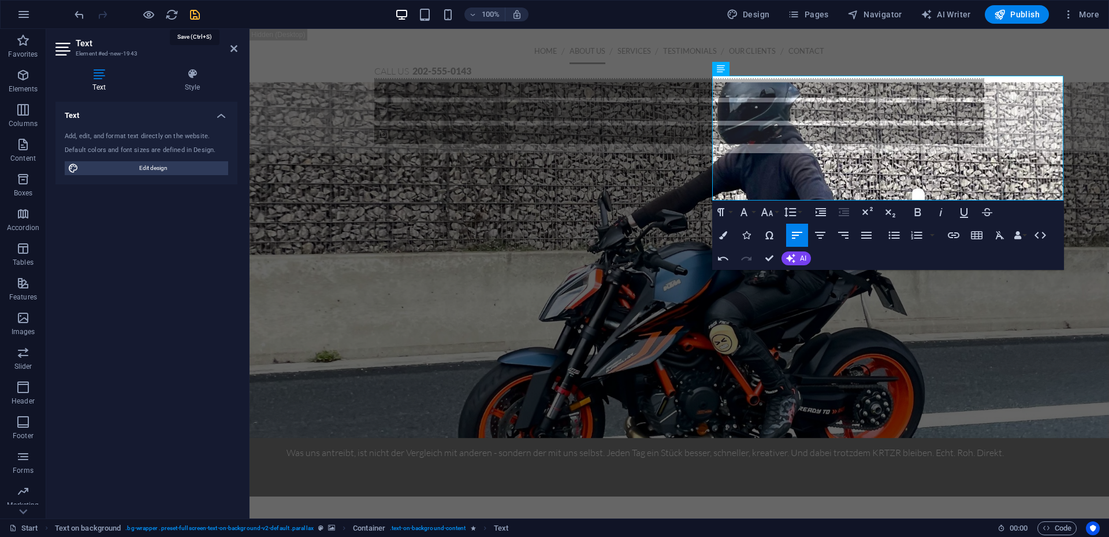
click at [192, 18] on icon "save" at bounding box center [194, 14] width 13 height 13
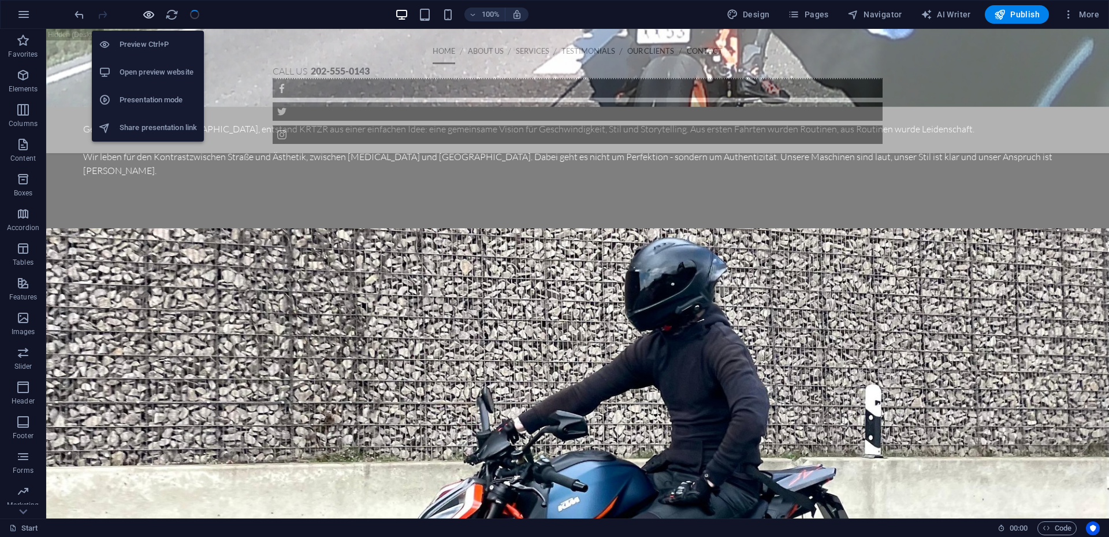
click at [147, 16] on icon "button" at bounding box center [148, 14] width 13 height 13
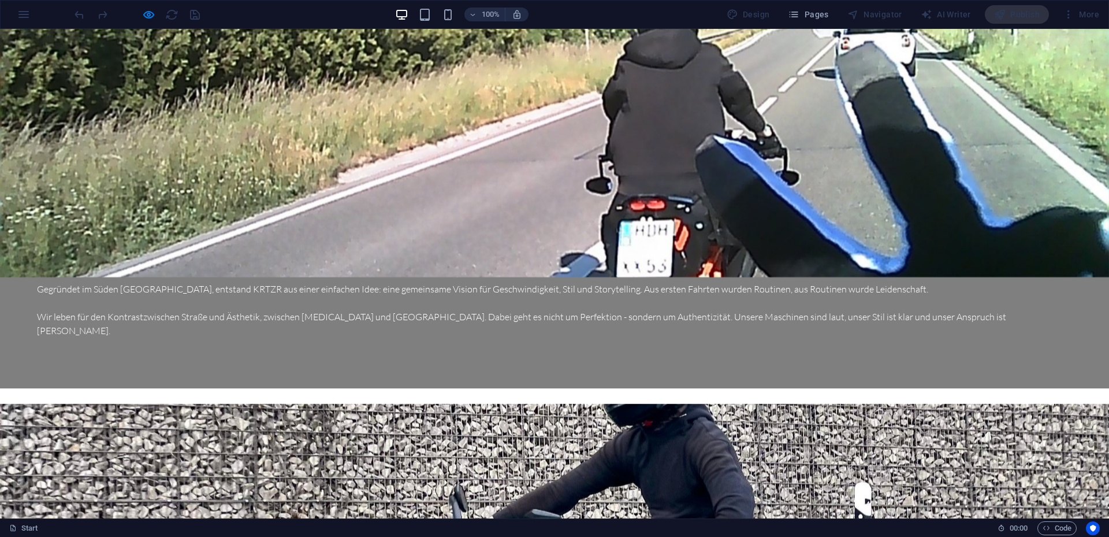
scroll to position [1221, 0]
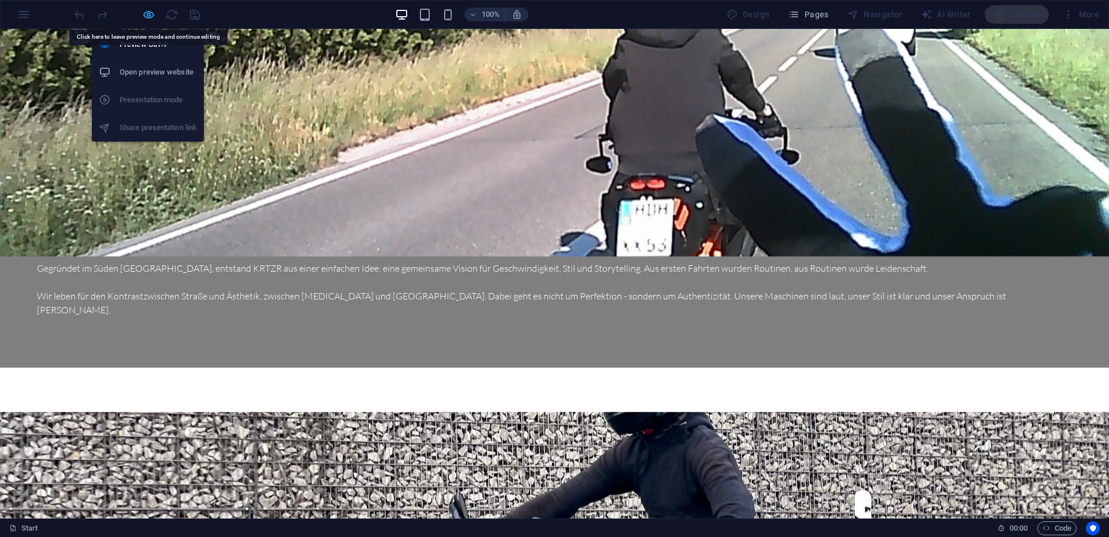
click at [147, 9] on icon "button" at bounding box center [148, 14] width 13 height 13
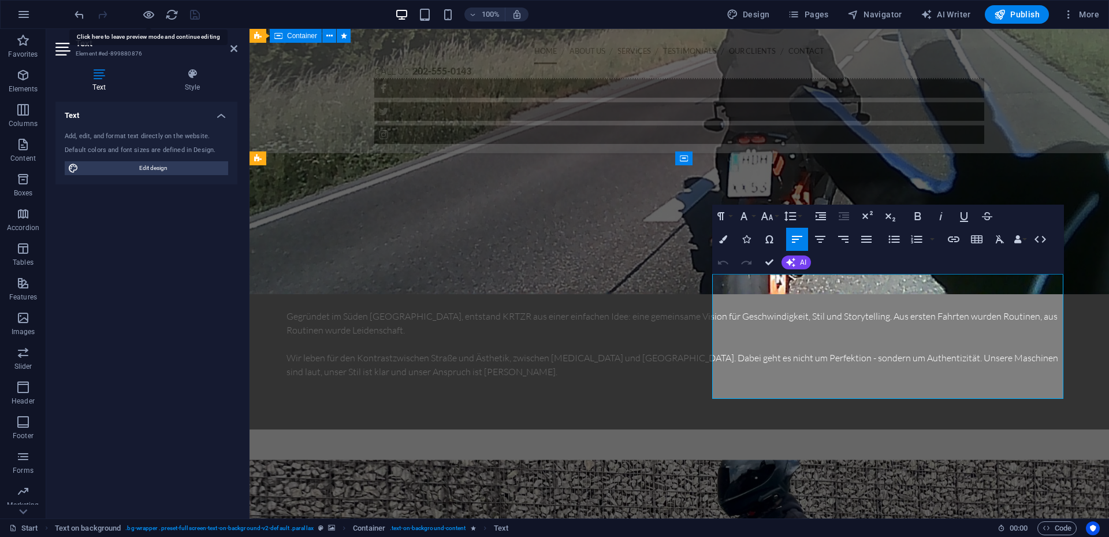
scroll to position [1514, 0]
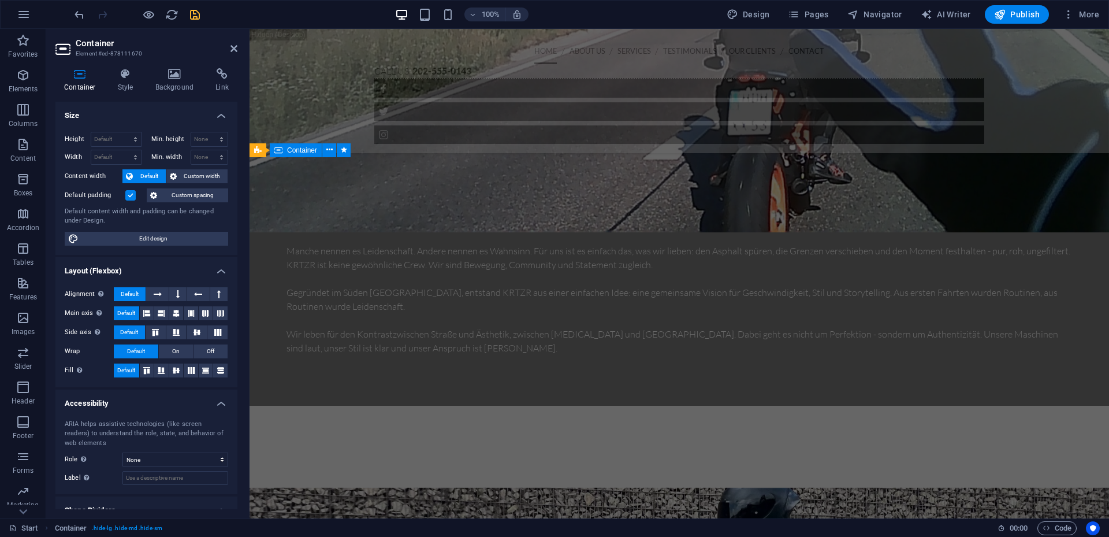
scroll to position [1572, 0]
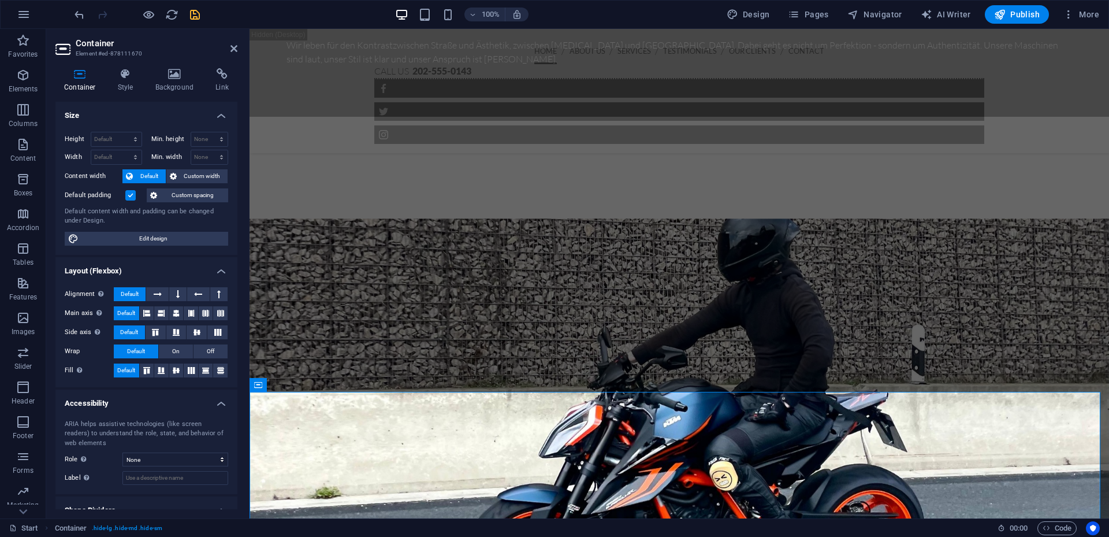
click at [225, 53] on header "Container Element #ed-878111670" at bounding box center [146, 44] width 182 height 30
click at [236, 53] on icon at bounding box center [234, 48] width 7 height 9
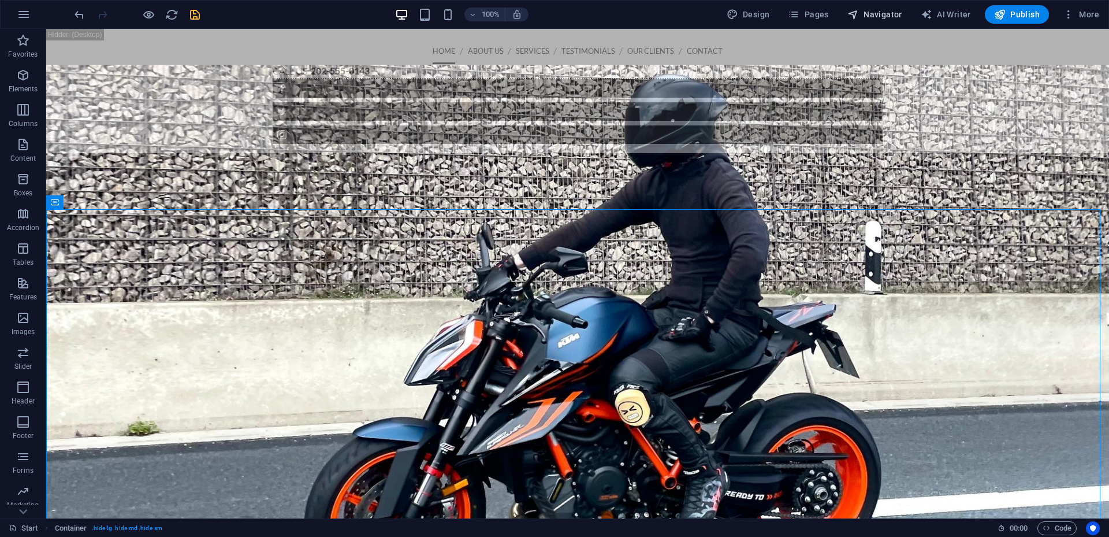
click at [878, 12] on span "Navigator" at bounding box center [875, 15] width 55 height 12
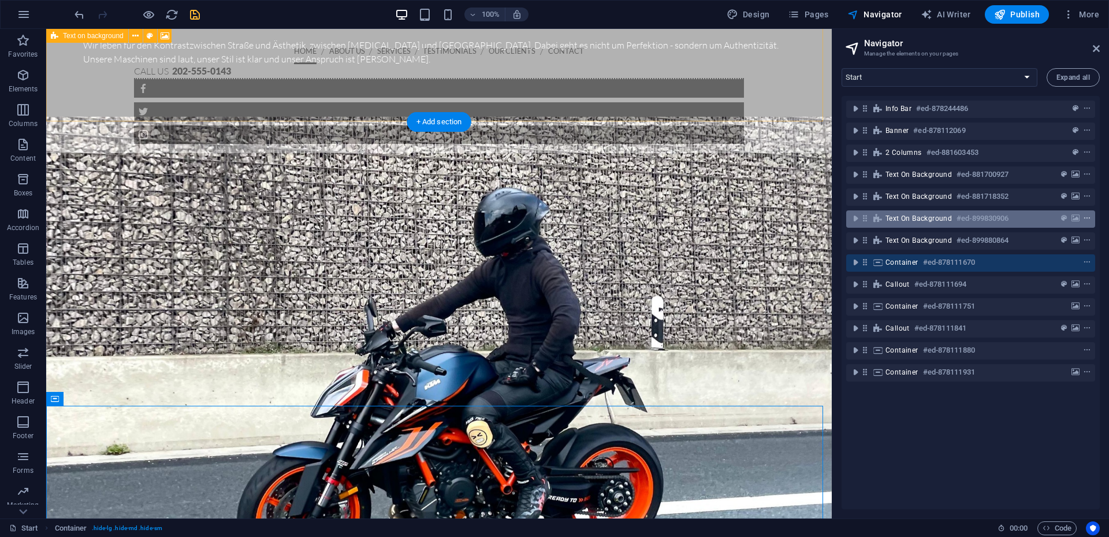
click at [1087, 217] on icon "context-menu" at bounding box center [1087, 218] width 8 height 8
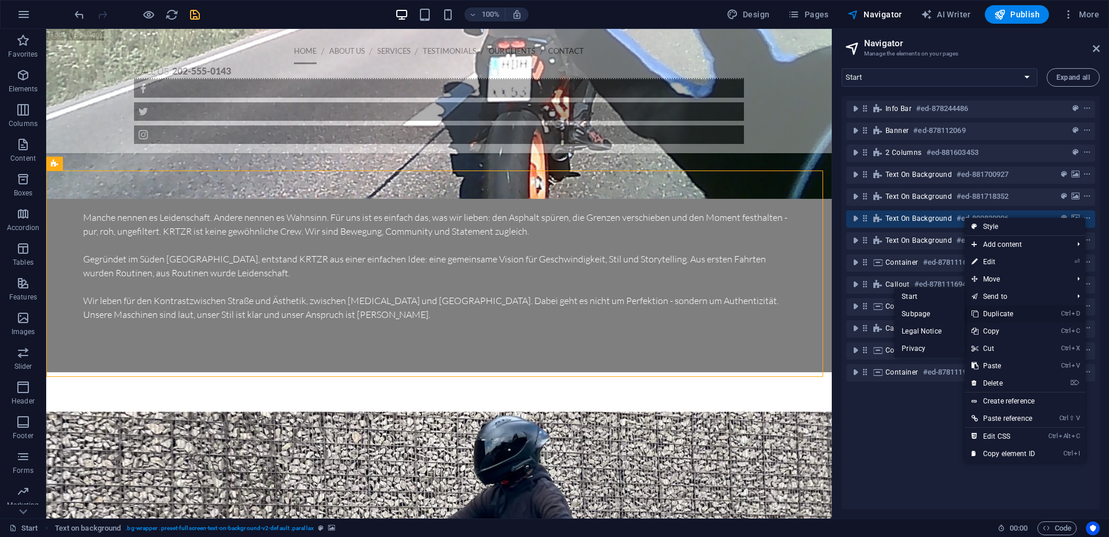
click at [998, 307] on link "Ctrl D Duplicate" at bounding box center [1003, 313] width 77 height 17
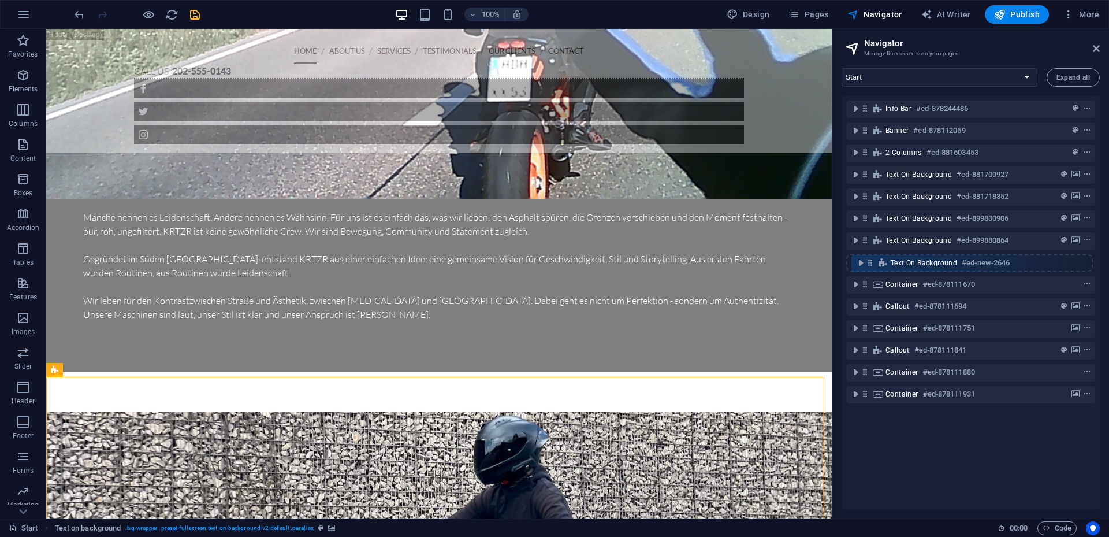
drag, startPoint x: 865, startPoint y: 242, endPoint x: 871, endPoint y: 267, distance: 26.2
click at [871, 267] on div "Info Bar #ed-878244486 Banner #ed-878112069 2 columns #ed-881603453 Text on bac…" at bounding box center [971, 302] width 258 height 413
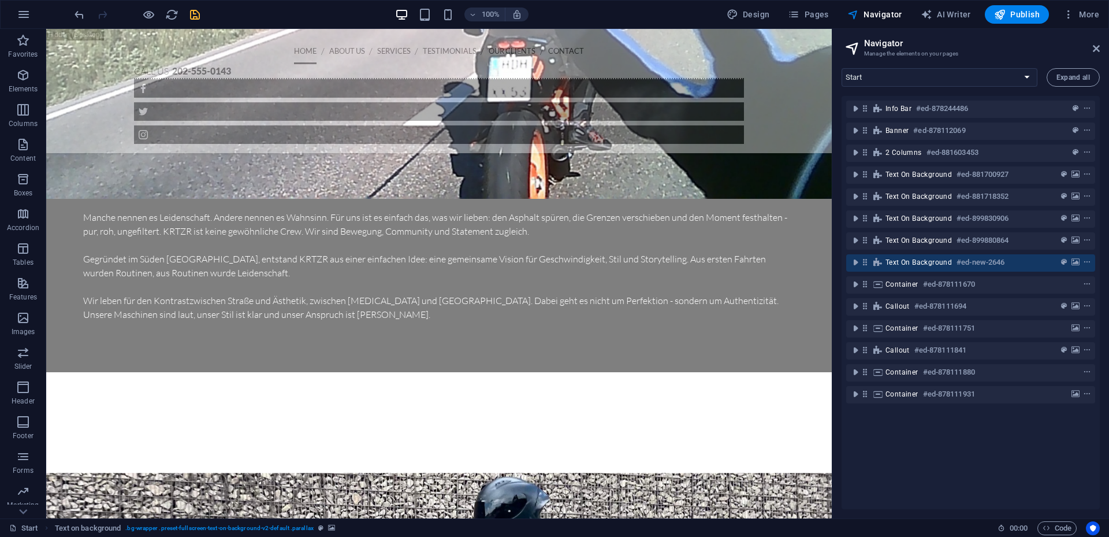
scroll to position [1807, 0]
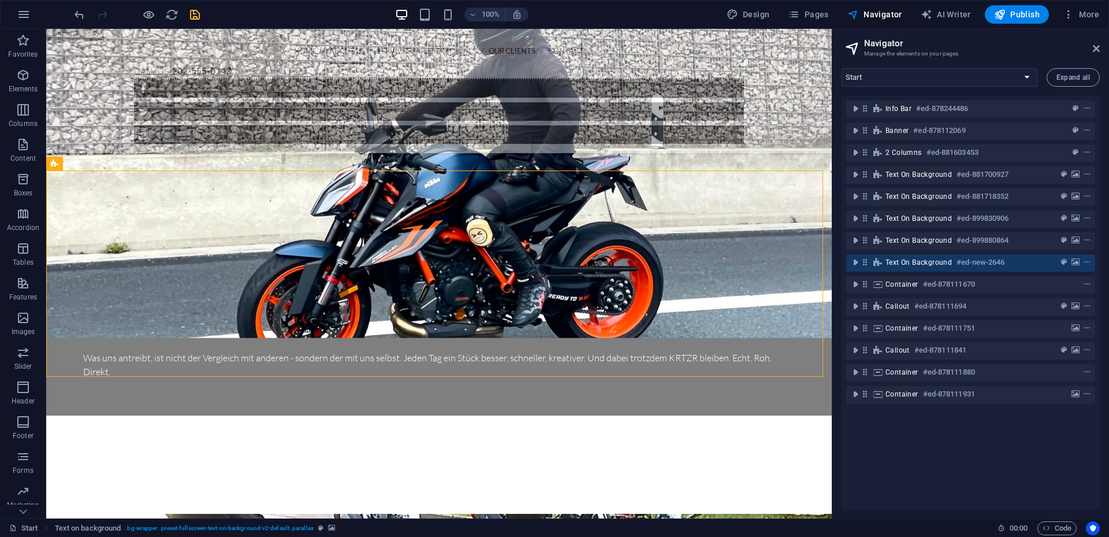
click at [1102, 45] on aside "Navigator Manage the elements on your pages Start Subpage Legal Notice Privacy …" at bounding box center [970, 273] width 277 height 489
click at [1095, 46] on icon at bounding box center [1096, 48] width 7 height 9
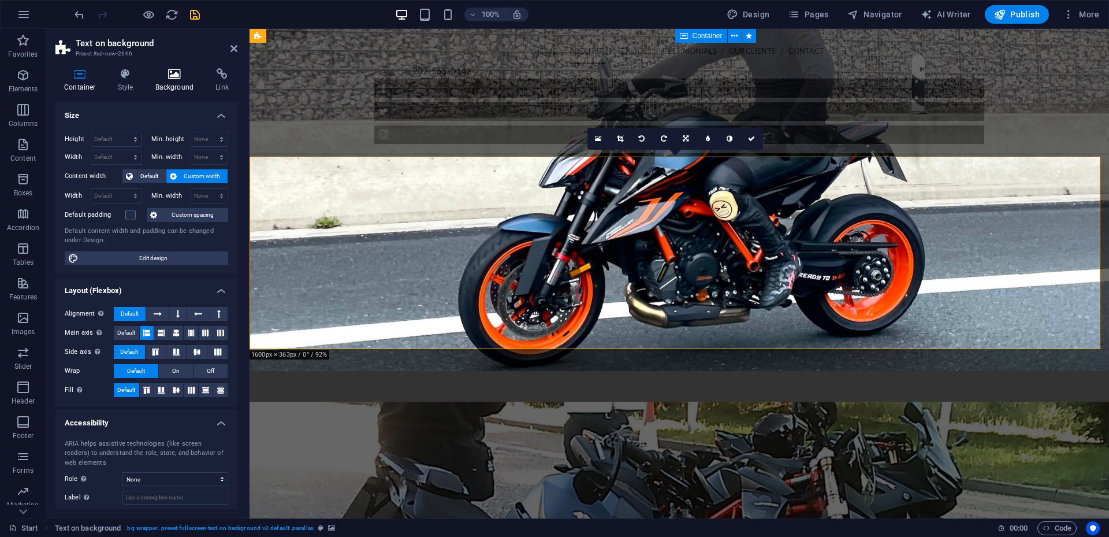
click at [186, 83] on h4 "Background" at bounding box center [177, 80] width 61 height 24
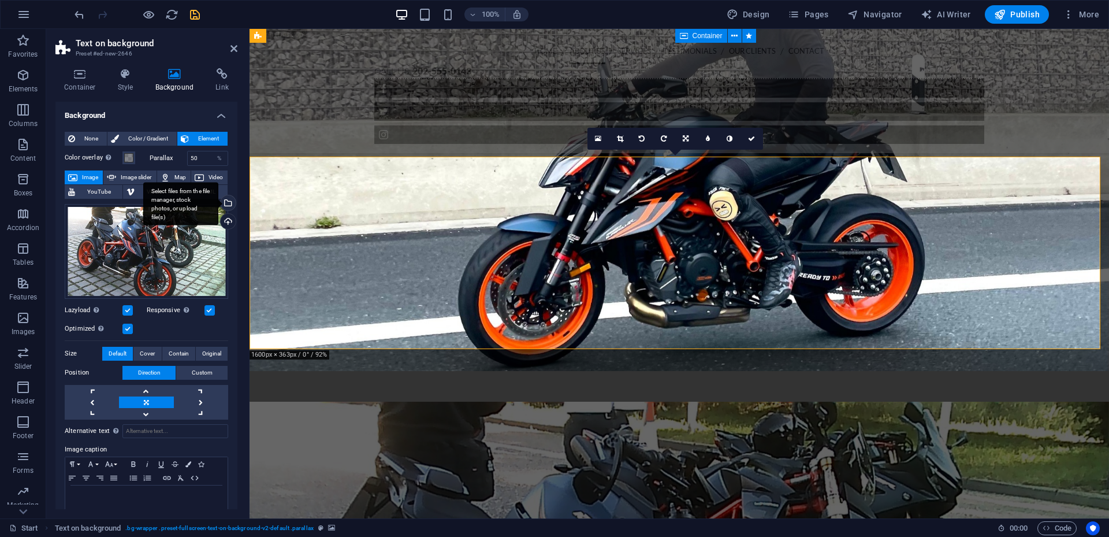
click at [226, 199] on div "Select files from the file manager, stock photos, or upload file(s)" at bounding box center [226, 203] width 17 height 17
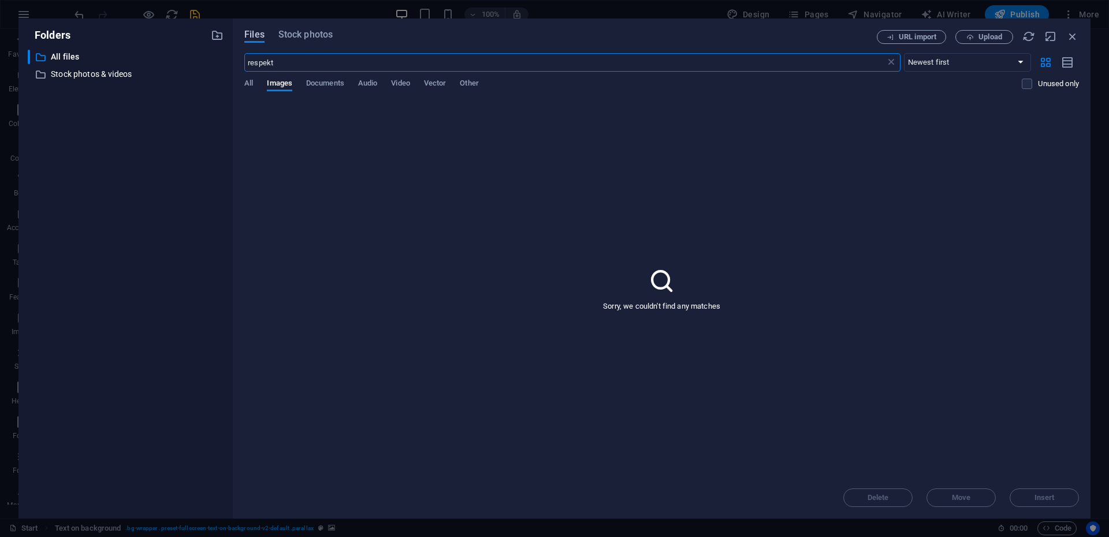
click at [257, 38] on span "Files" at bounding box center [254, 35] width 20 height 14
click at [894, 64] on div "respekt ​" at bounding box center [572, 62] width 656 height 18
click at [894, 64] on icon at bounding box center [892, 63] width 12 height 12
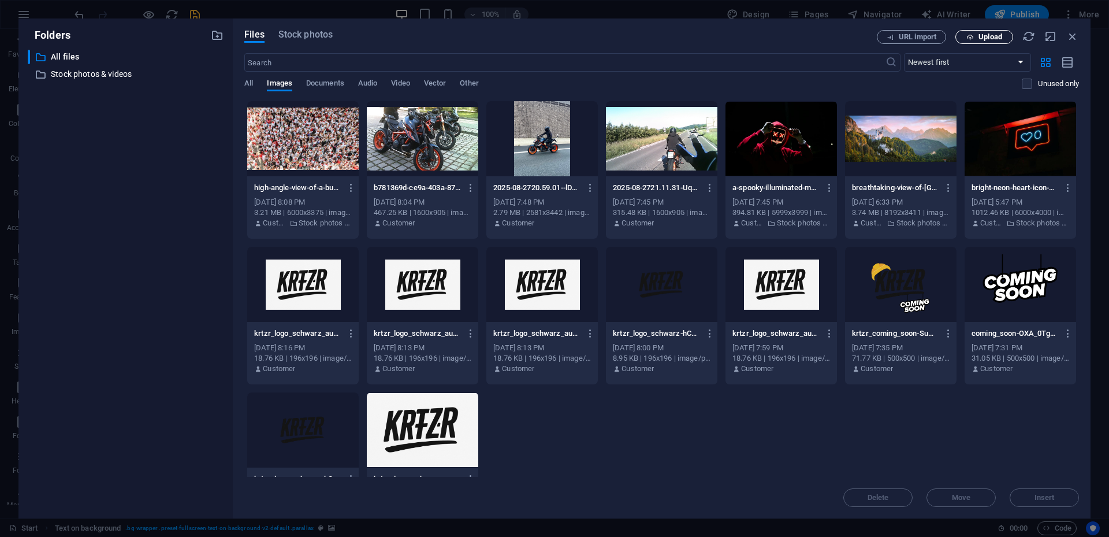
click at [983, 35] on span "Upload" at bounding box center [991, 37] width 24 height 7
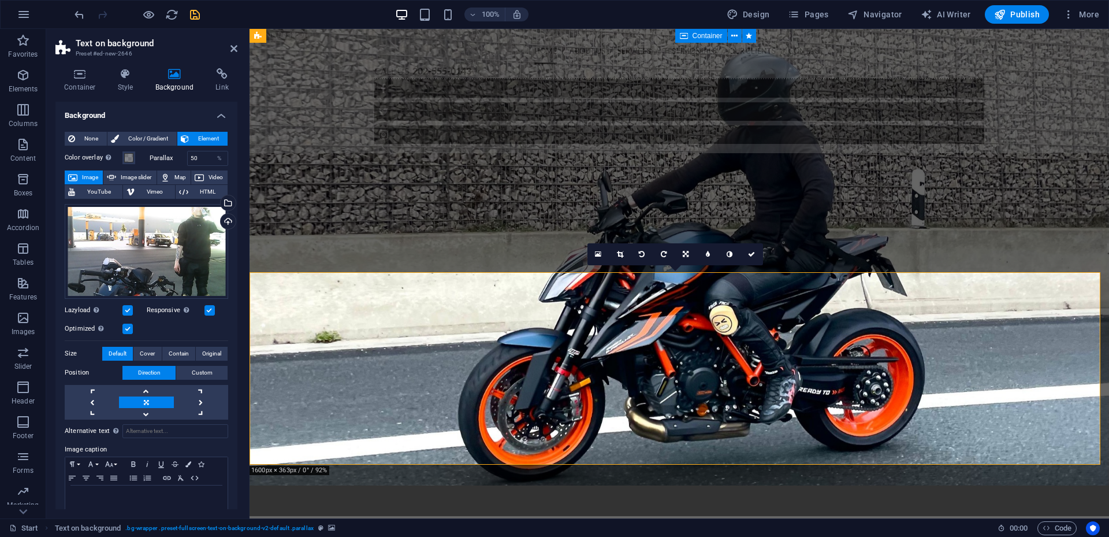
scroll to position [1692, 0]
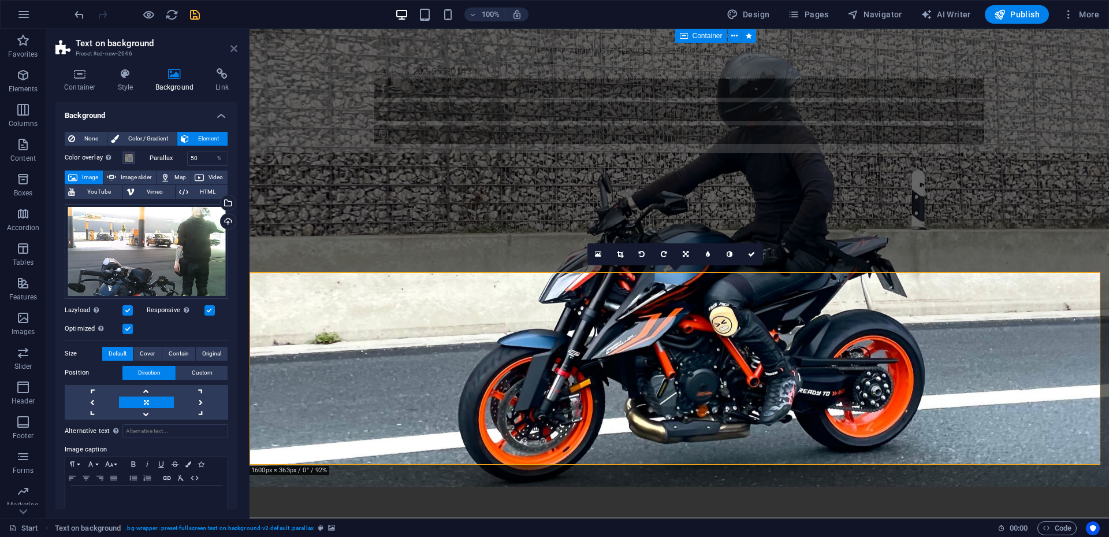
click at [235, 49] on icon at bounding box center [234, 48] width 7 height 9
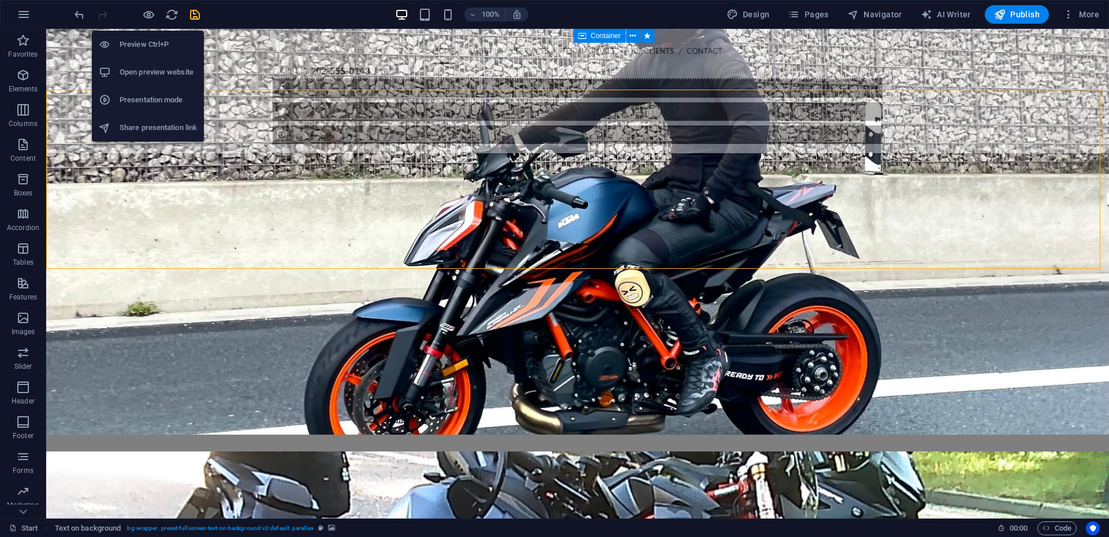
click at [149, 38] on h6 "Preview Ctrl+P" at bounding box center [158, 45] width 77 height 14
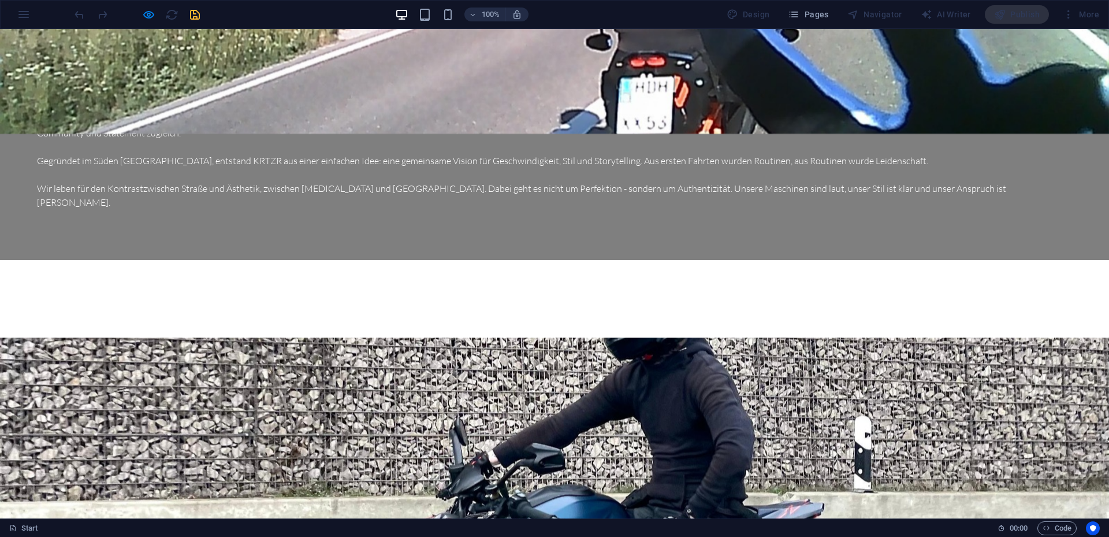
scroll to position [1414, 0]
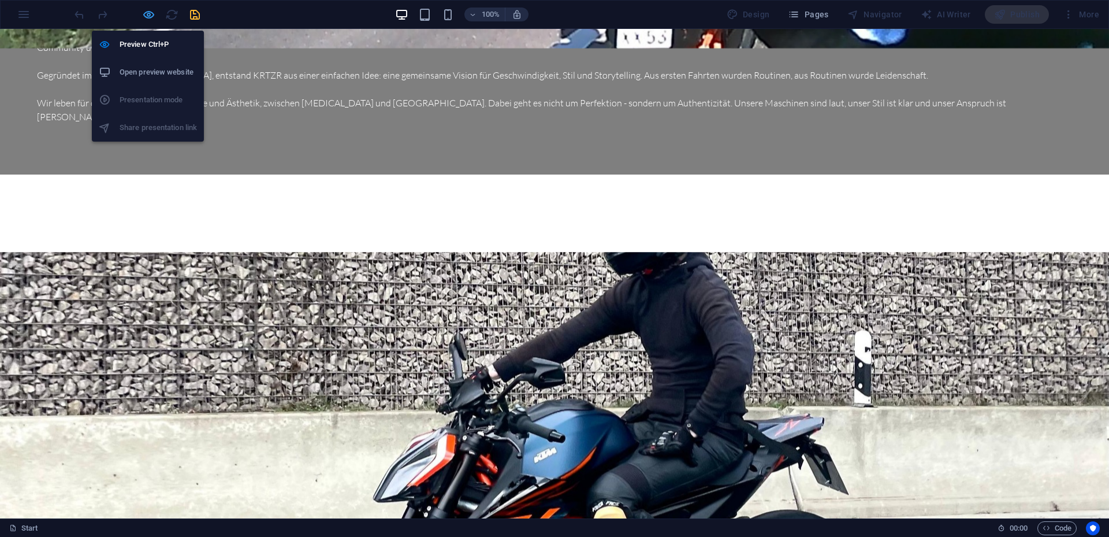
click at [150, 20] on icon "button" at bounding box center [148, 14] width 13 height 13
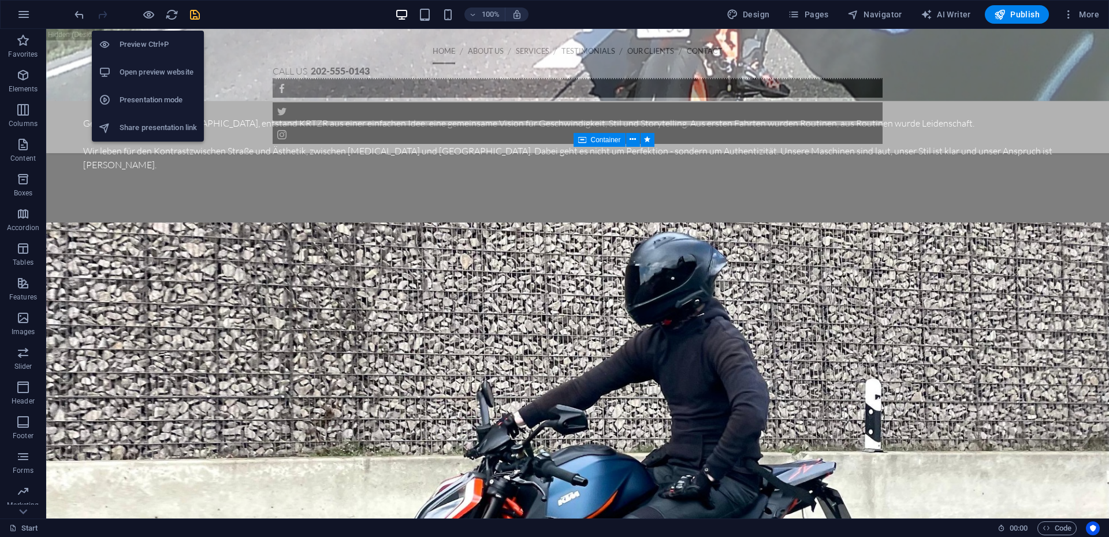
click at [136, 75] on h6 "Open preview website" at bounding box center [158, 72] width 77 height 14
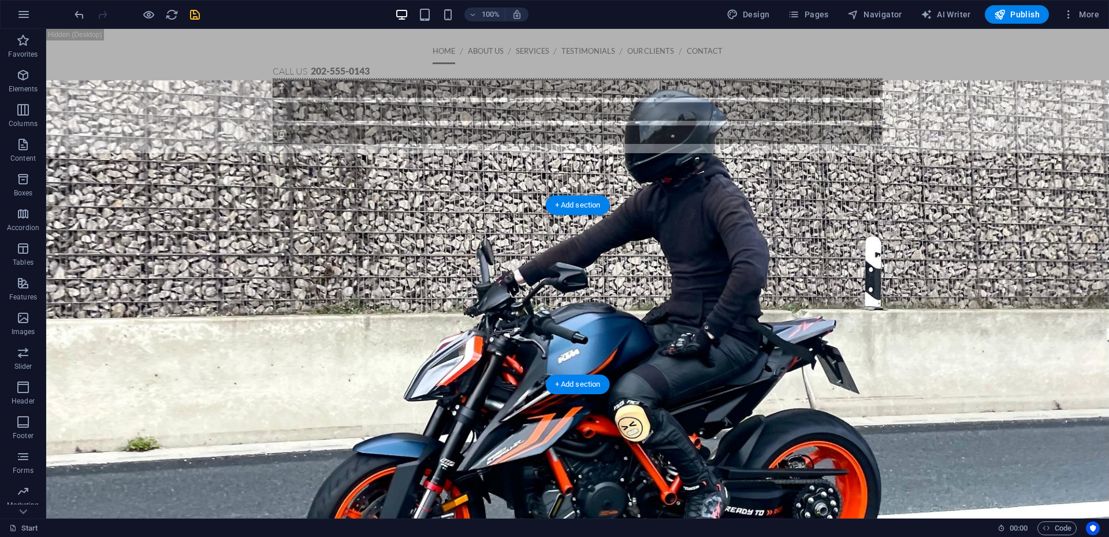
scroll to position [1530, 0]
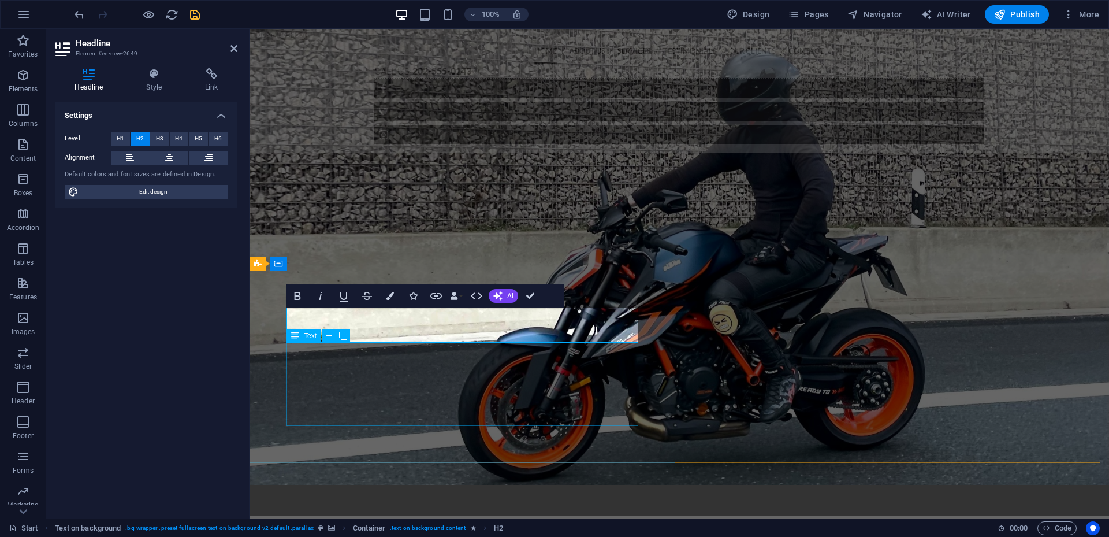
scroll to position [1819, 0]
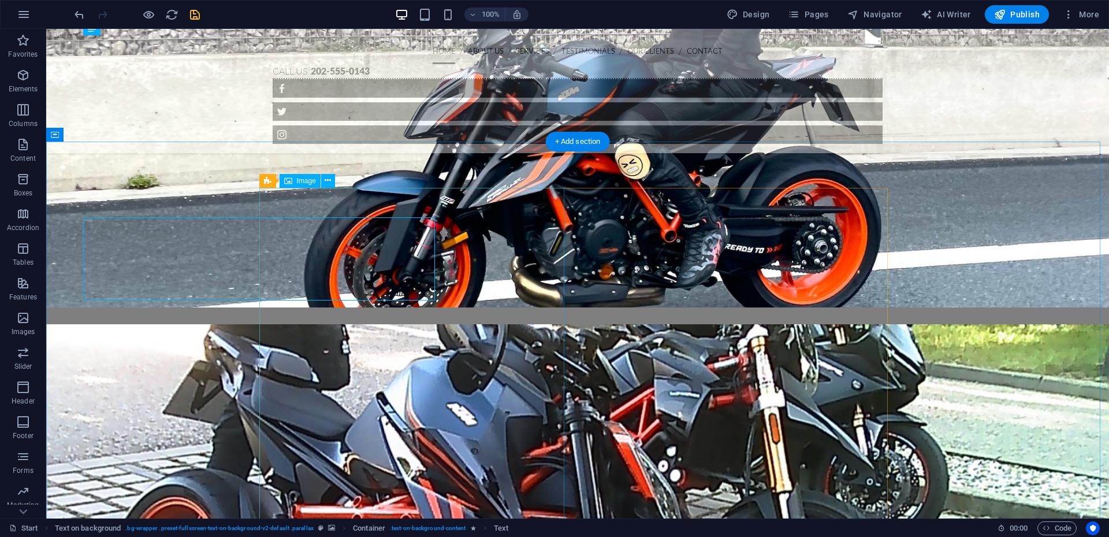
select select "%"
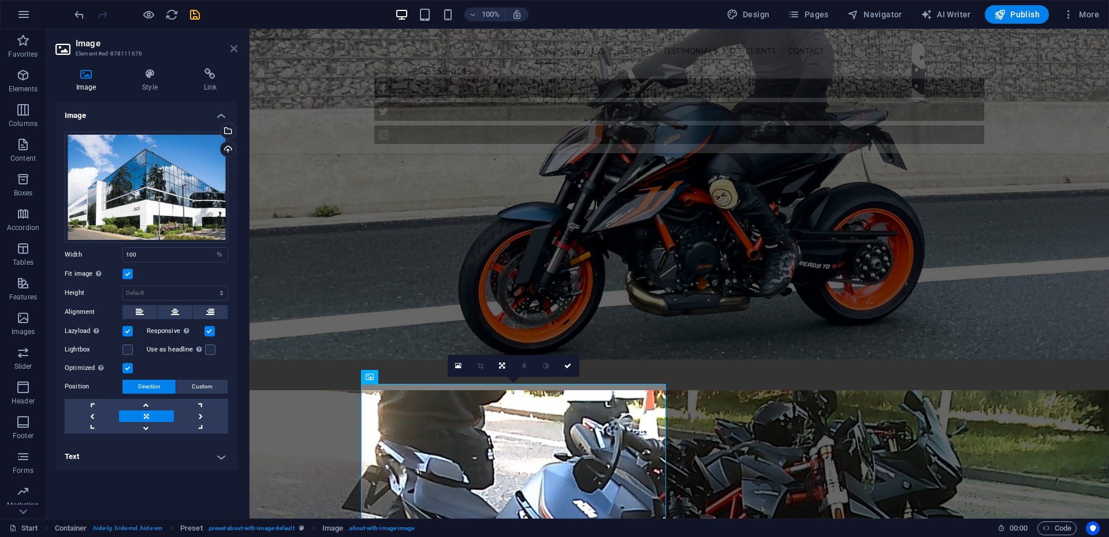
click at [235, 47] on icon at bounding box center [234, 48] width 7 height 9
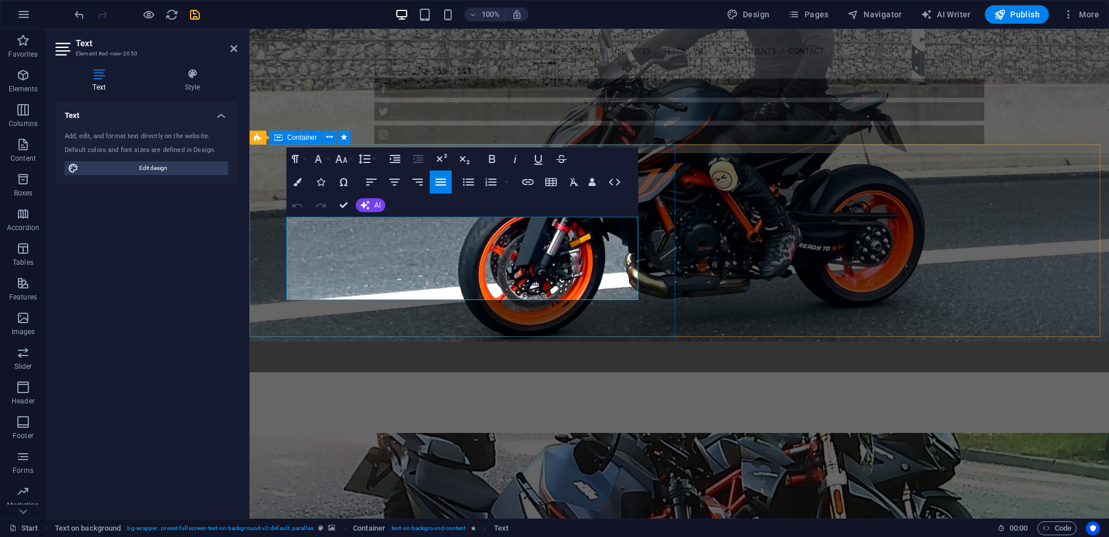
scroll to position [1819, 0]
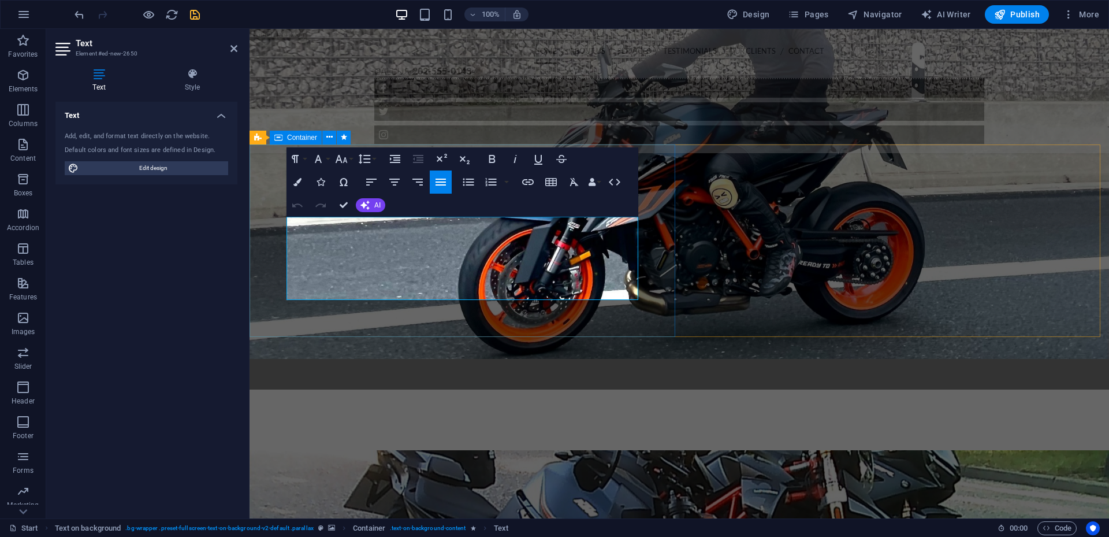
drag, startPoint x: 334, startPoint y: 283, endPoint x: 284, endPoint y: 237, distance: 67.9
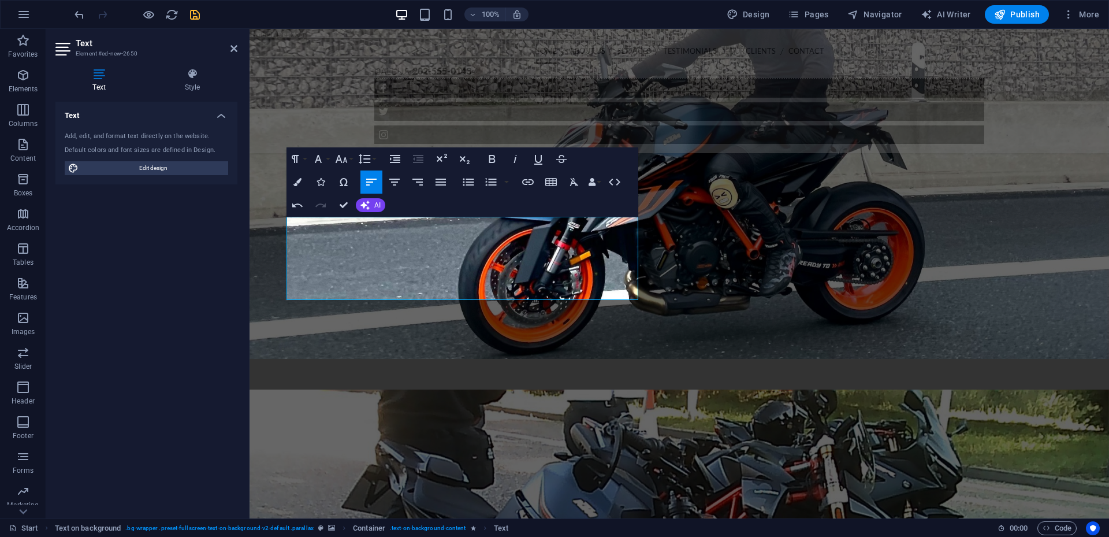
click at [197, 18] on icon "save" at bounding box center [194, 14] width 13 height 13
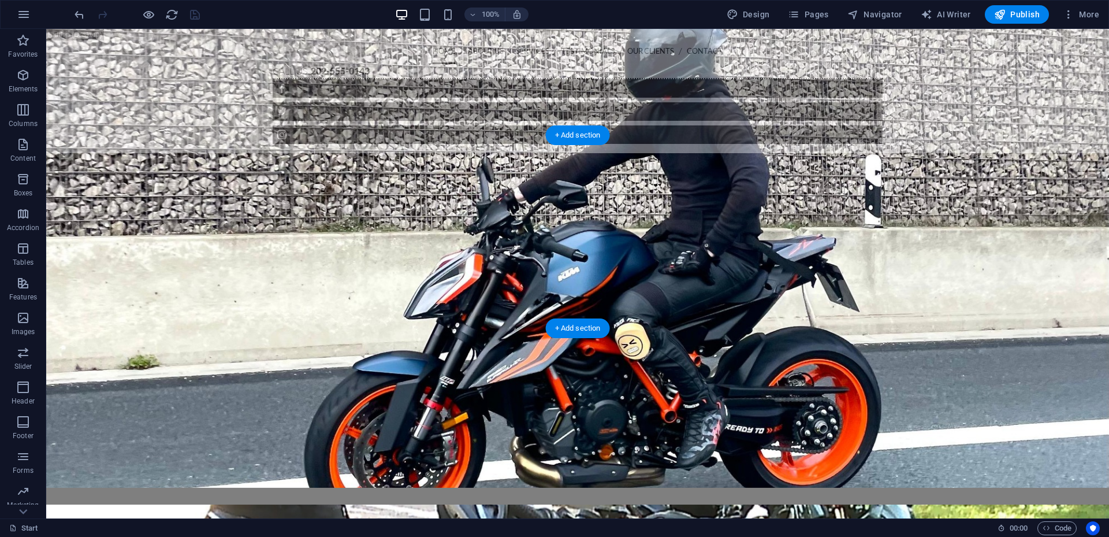
scroll to position [1530, 0]
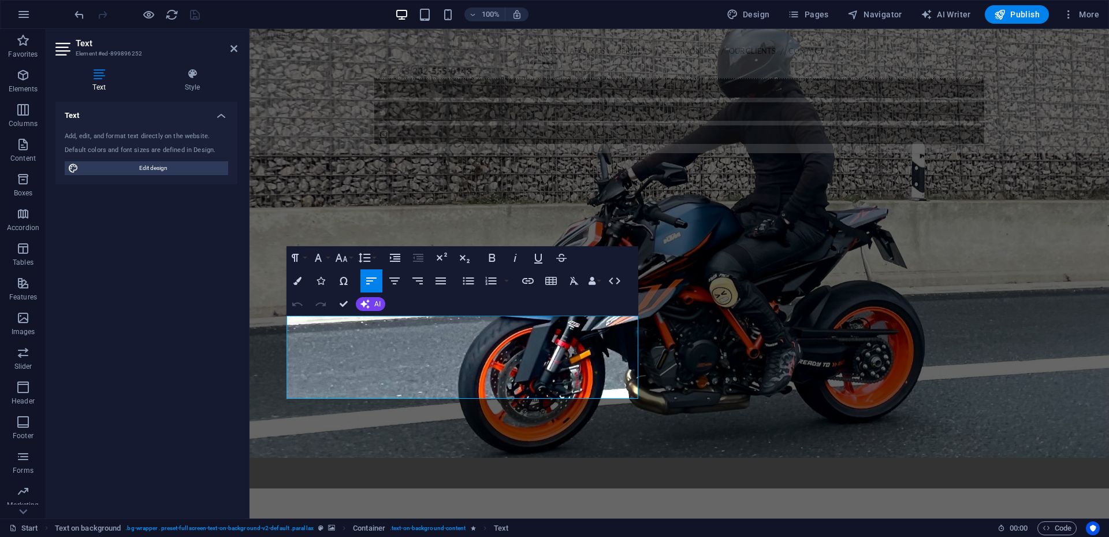
scroll to position [1819, 0]
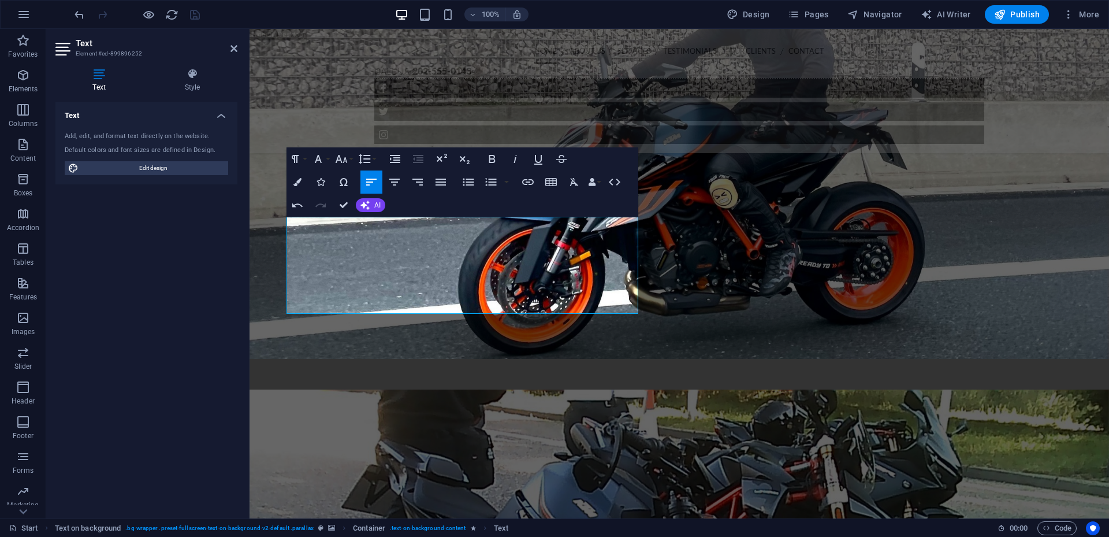
click at [242, 44] on aside "Text Element #ed-899896252 Text Style Text Add, edit, and format text directly …" at bounding box center [147, 273] width 203 height 489
click at [234, 49] on icon at bounding box center [234, 48] width 7 height 9
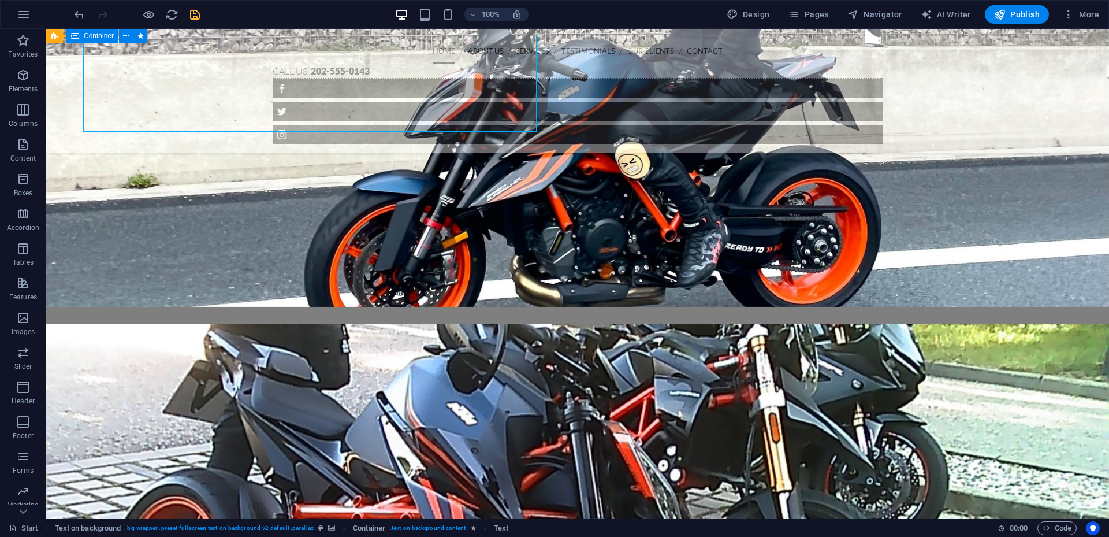
click at [187, 15] on div at bounding box center [136, 14] width 129 height 18
click at [194, 14] on icon "save" at bounding box center [194, 14] width 13 height 13
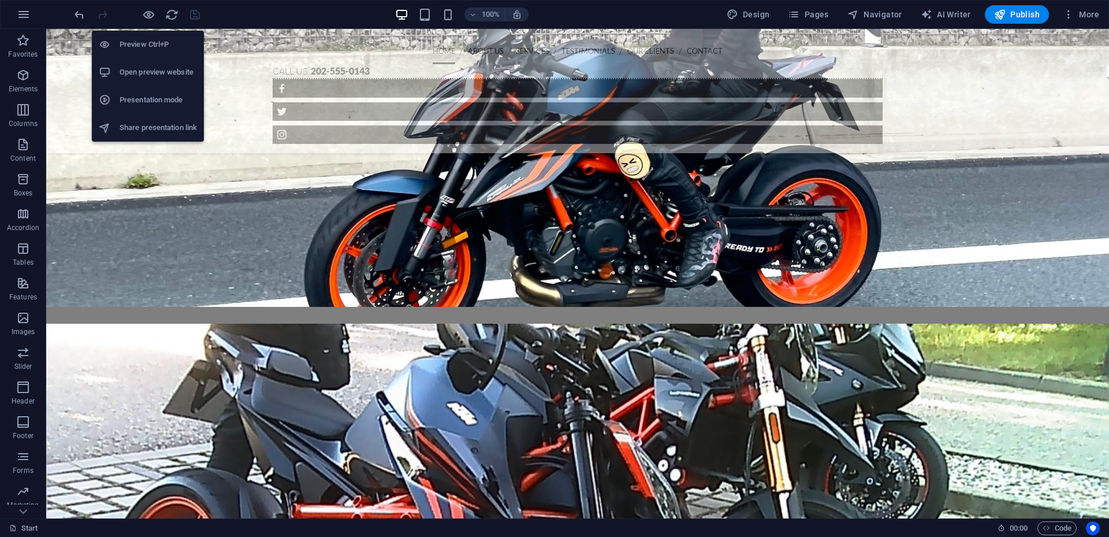
click at [149, 73] on h6 "Open preview website" at bounding box center [158, 72] width 77 height 14
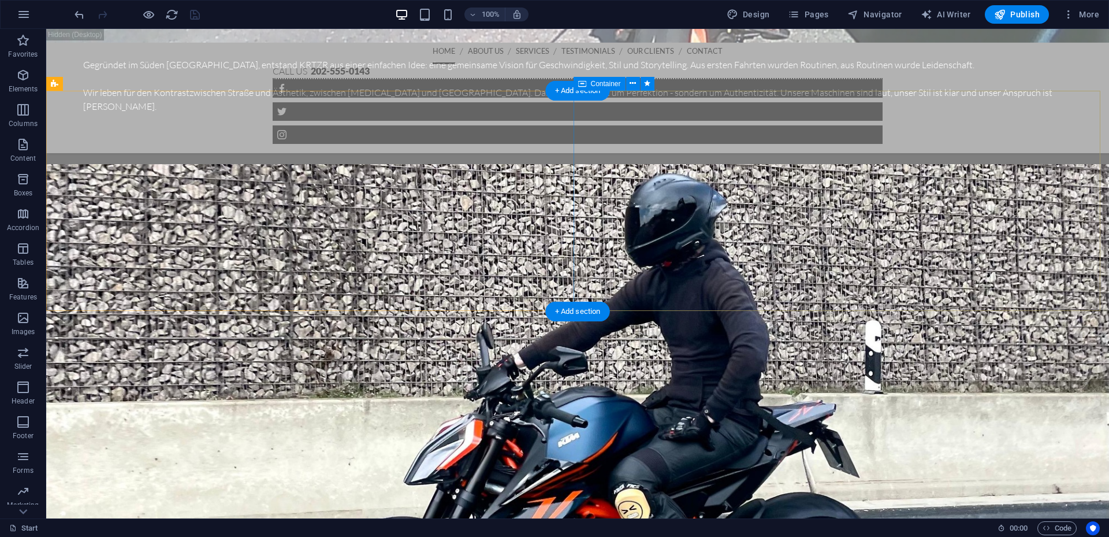
scroll to position [1242, 0]
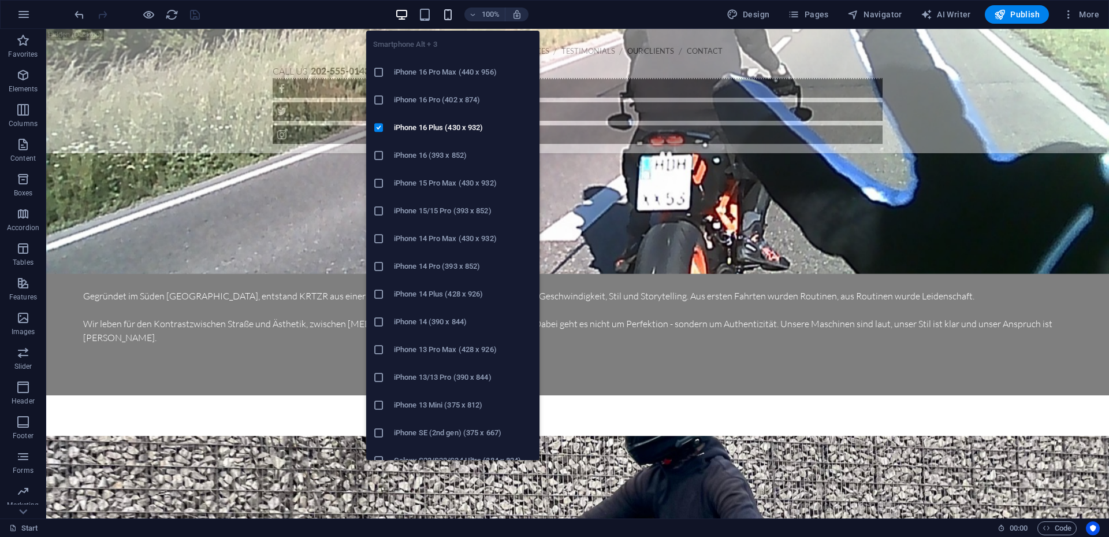
click at [455, 17] on icon "button" at bounding box center [447, 14] width 13 height 13
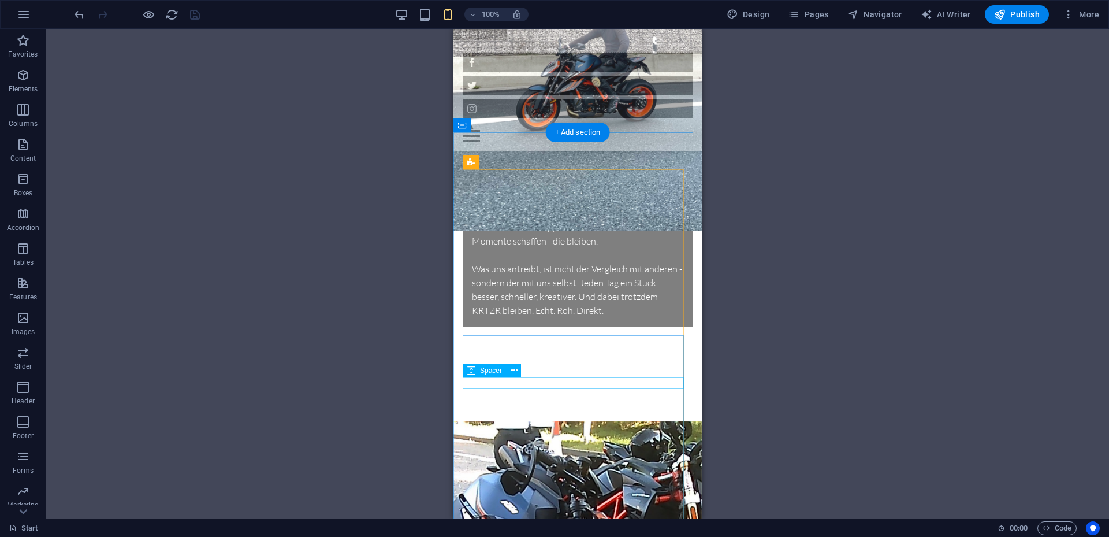
scroll to position [1733, 0]
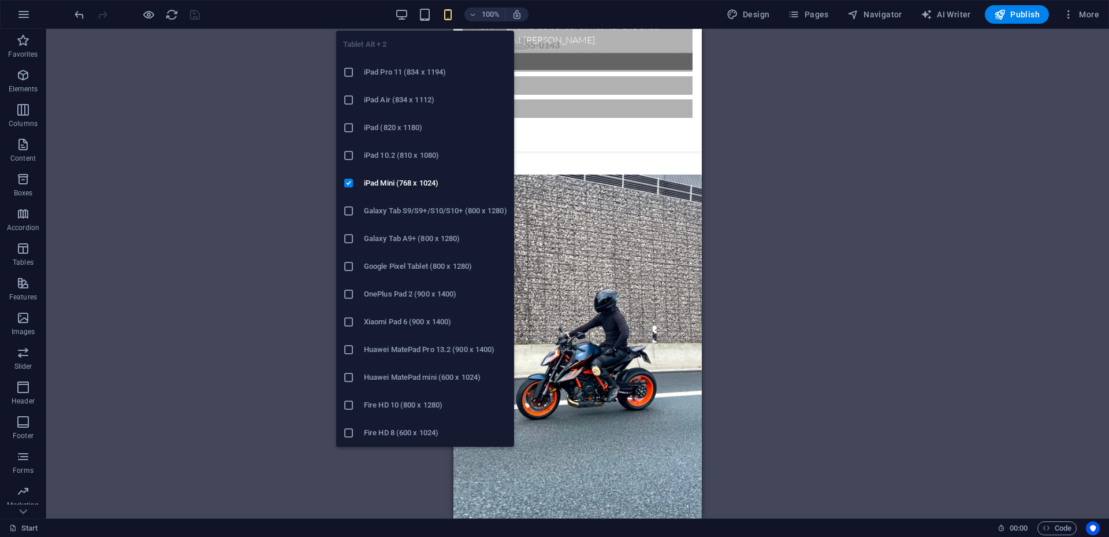
click at [399, 23] on div "Tablet Alt + 2 iPad Pro 11 (834 x 1194) iPad Air (834 x 1112) iPad (820 x 1180)…" at bounding box center [425, 233] width 178 height 425
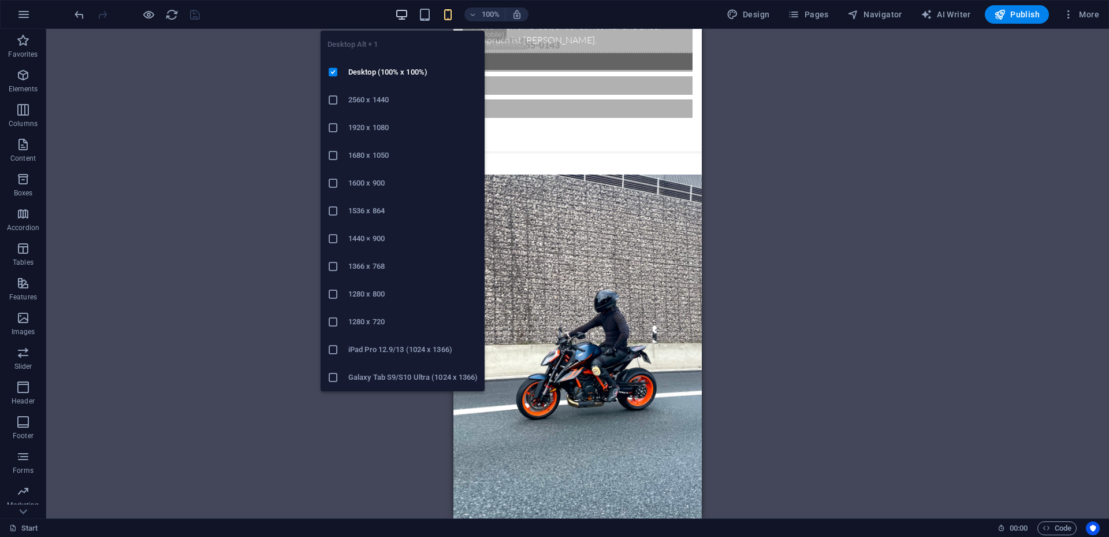
click at [404, 18] on icon "button" at bounding box center [401, 14] width 13 height 13
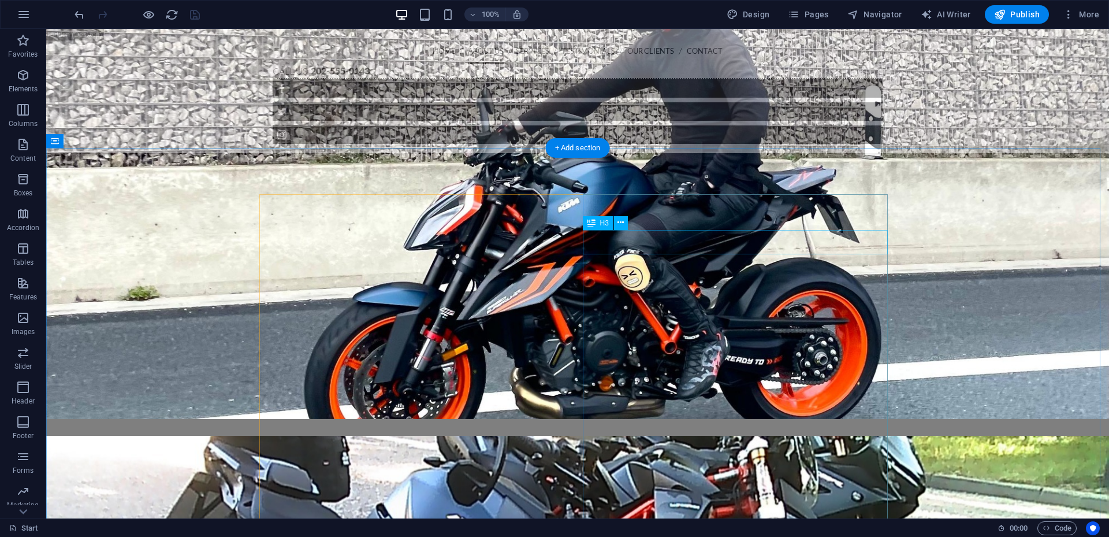
scroll to position [1560, 0]
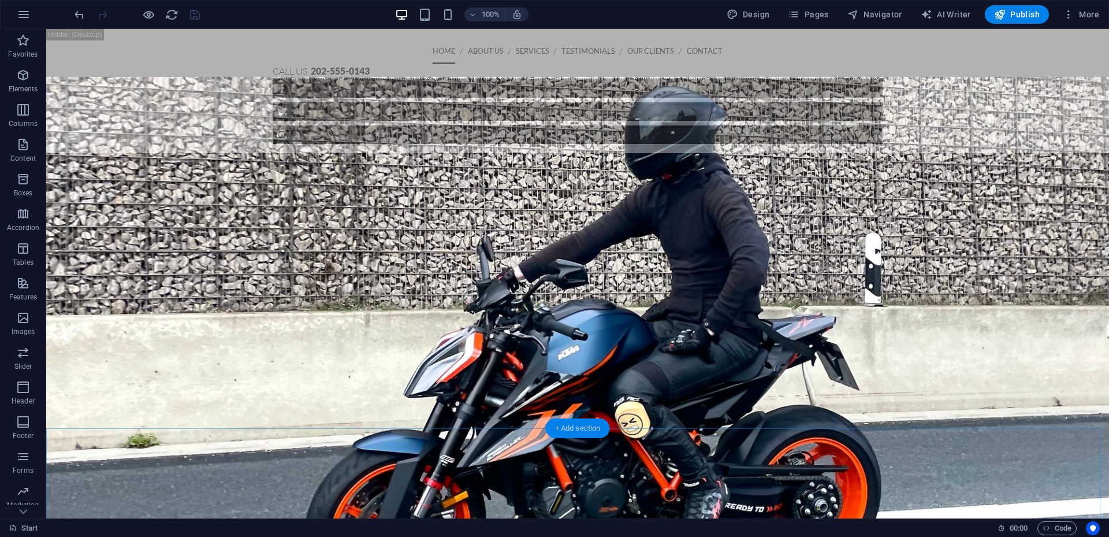
click at [586, 432] on div "+ Add section" at bounding box center [578, 428] width 64 height 20
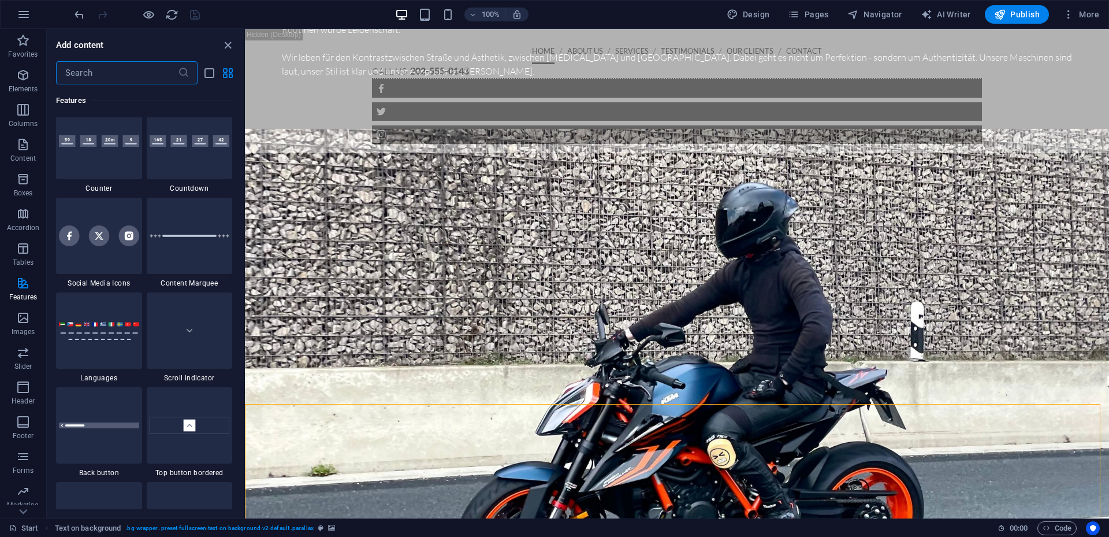
scroll to position [5199, 0]
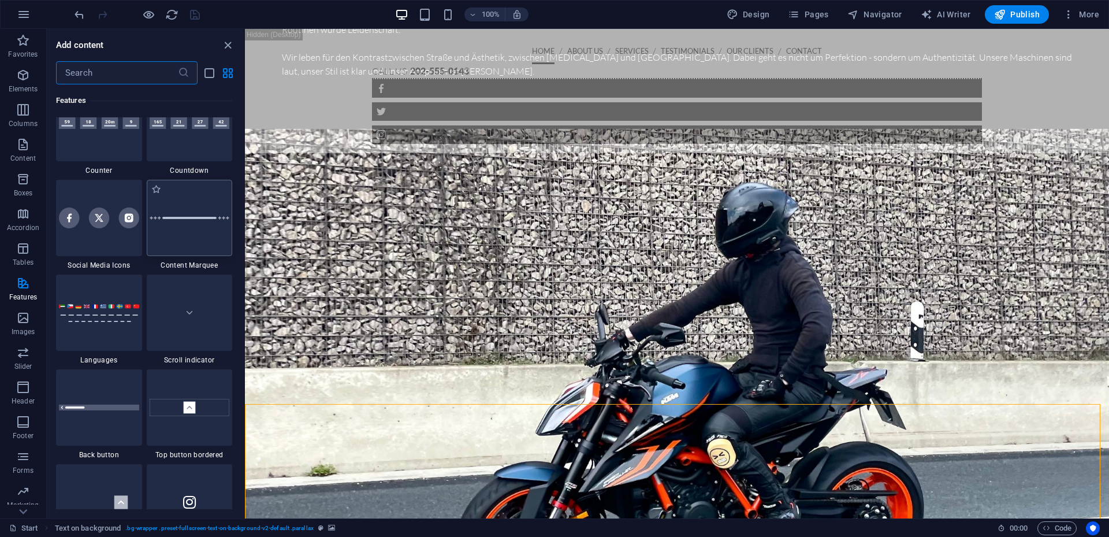
click at [226, 235] on div at bounding box center [190, 218] width 86 height 76
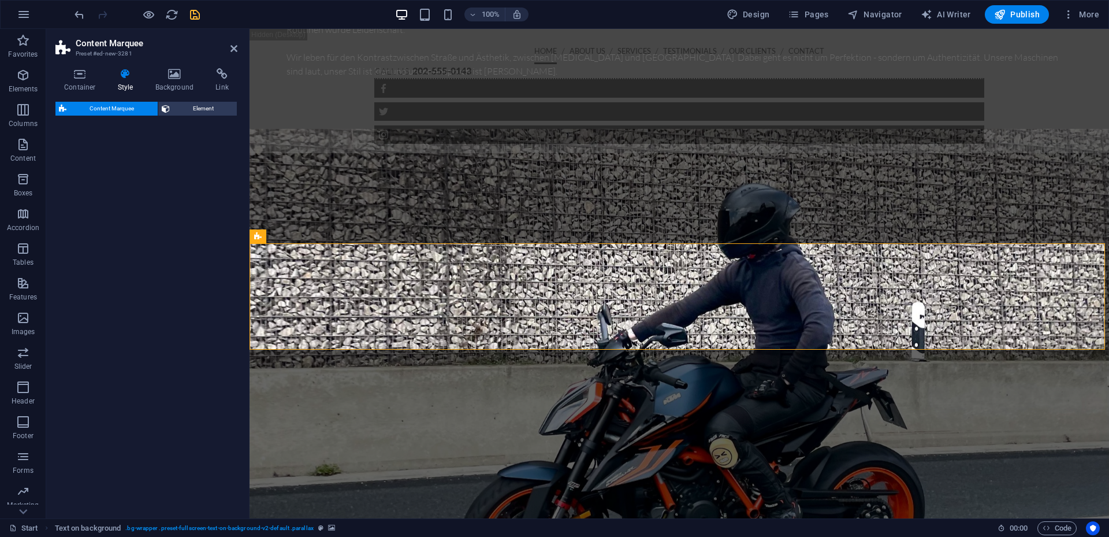
scroll to position [1950, 0]
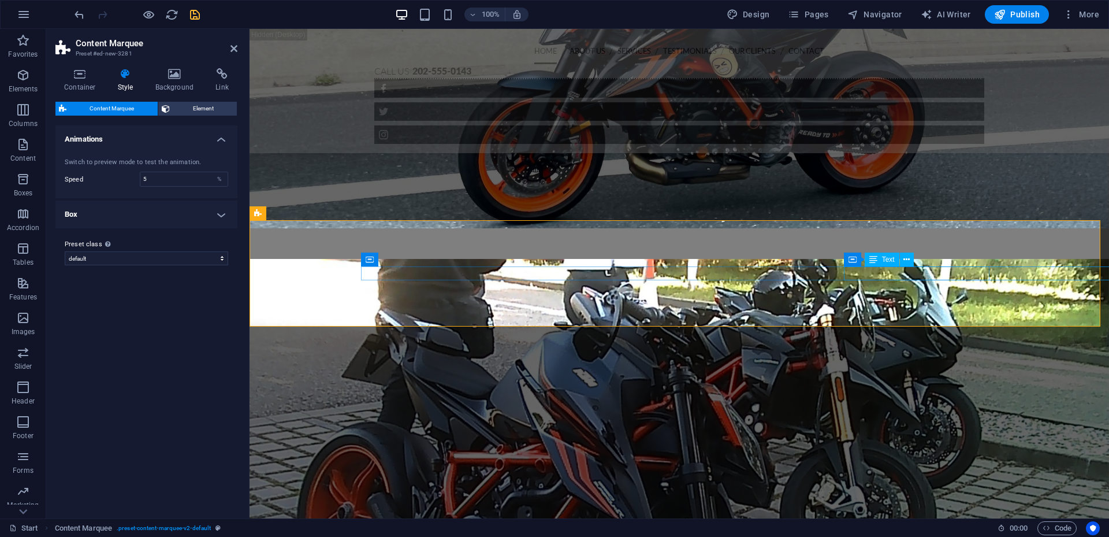
drag, startPoint x: 908, startPoint y: 270, endPoint x: 1109, endPoint y: 275, distance: 201.7
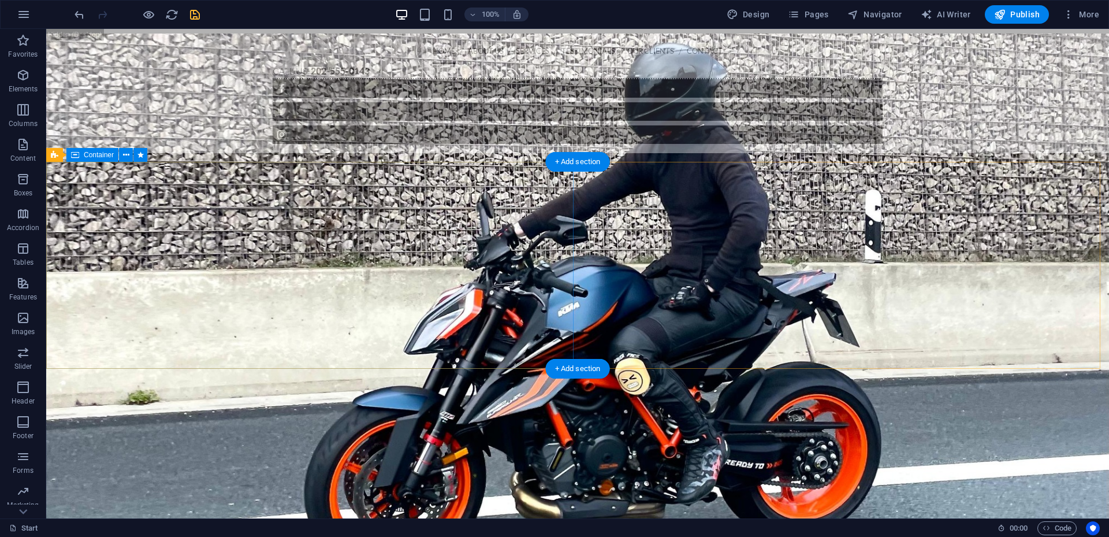
scroll to position [1892, 0]
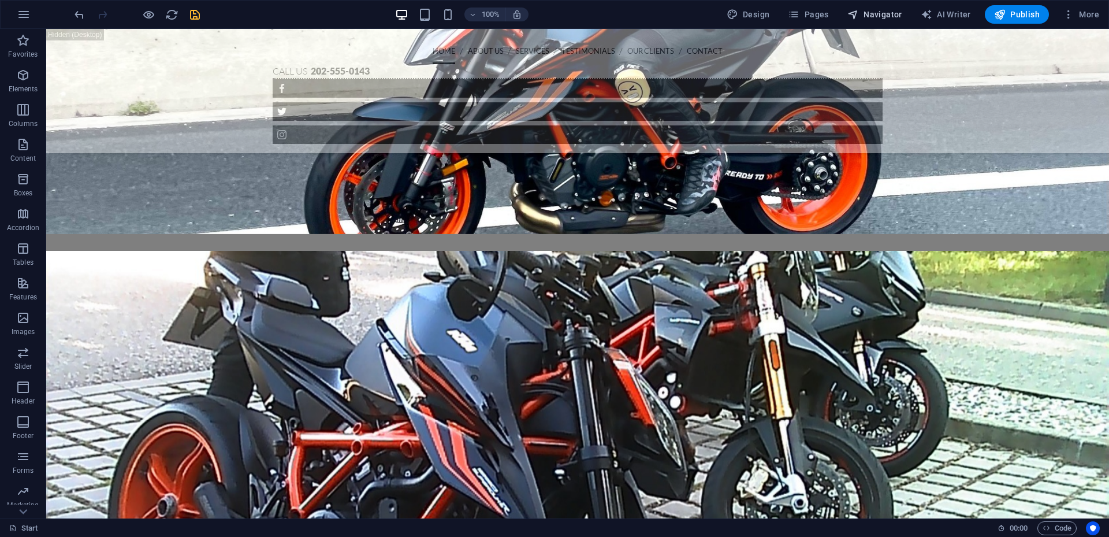
click at [859, 17] on icon "button" at bounding box center [854, 15] width 12 height 12
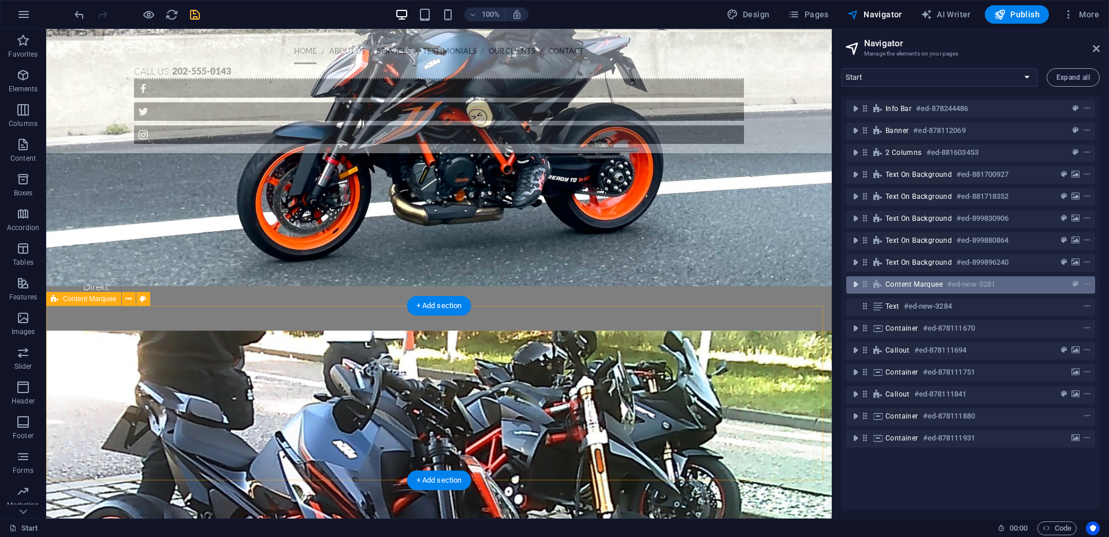
click at [857, 282] on icon "toggle-expand" at bounding box center [856, 284] width 12 height 12
click at [1084, 279] on button "context-menu" at bounding box center [1088, 284] width 12 height 14
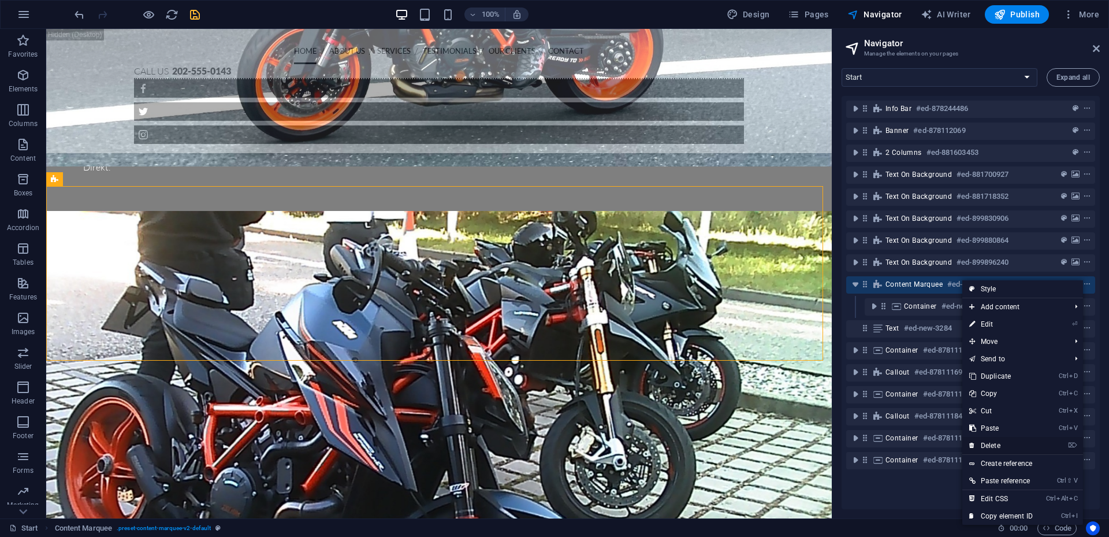
click at [985, 444] on link "⌦ Delete" at bounding box center [1001, 445] width 77 height 17
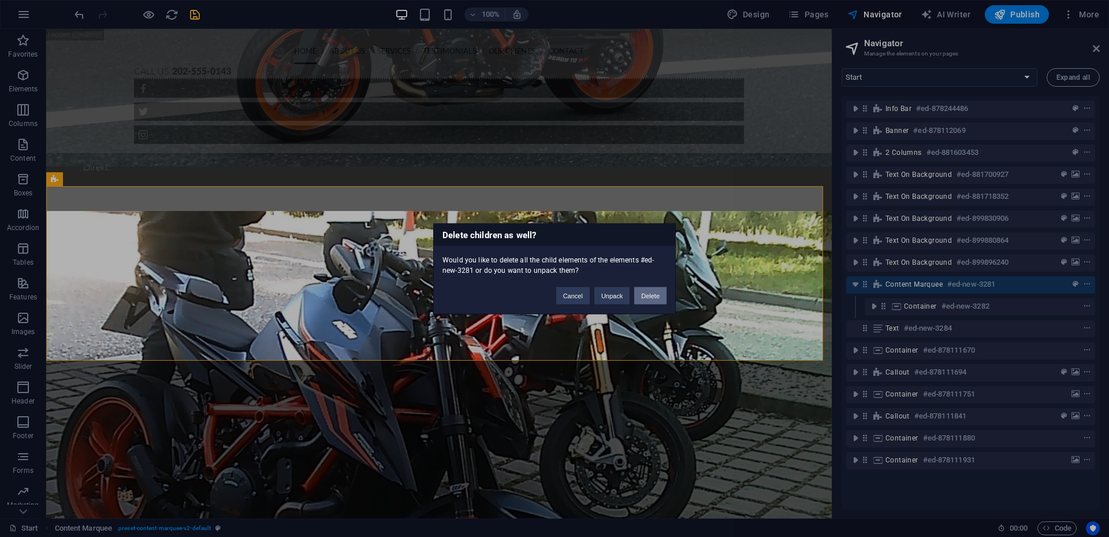
click at [656, 296] on button "Delete" at bounding box center [650, 295] width 32 height 17
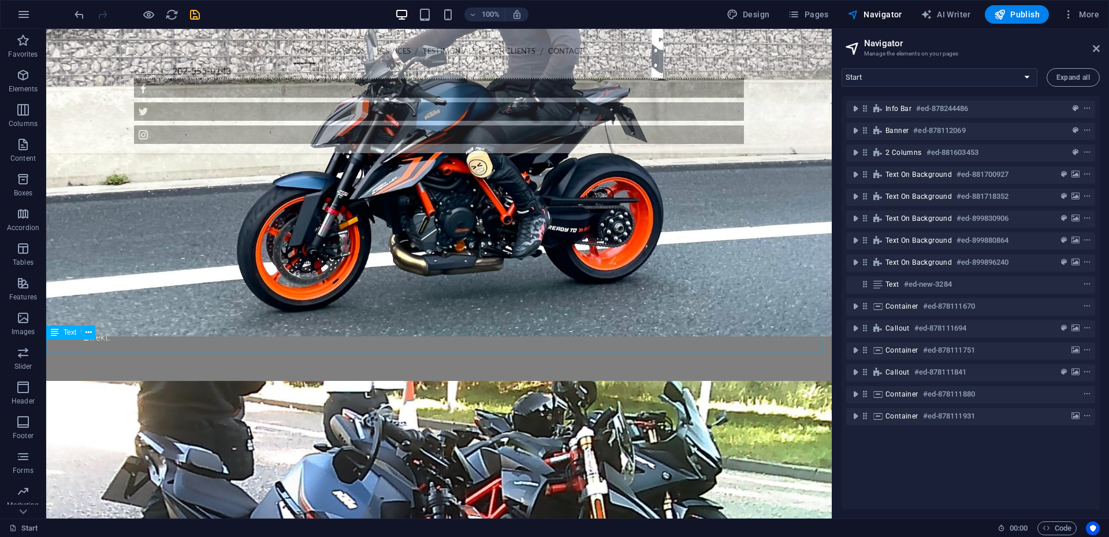
scroll to position [1838, 0]
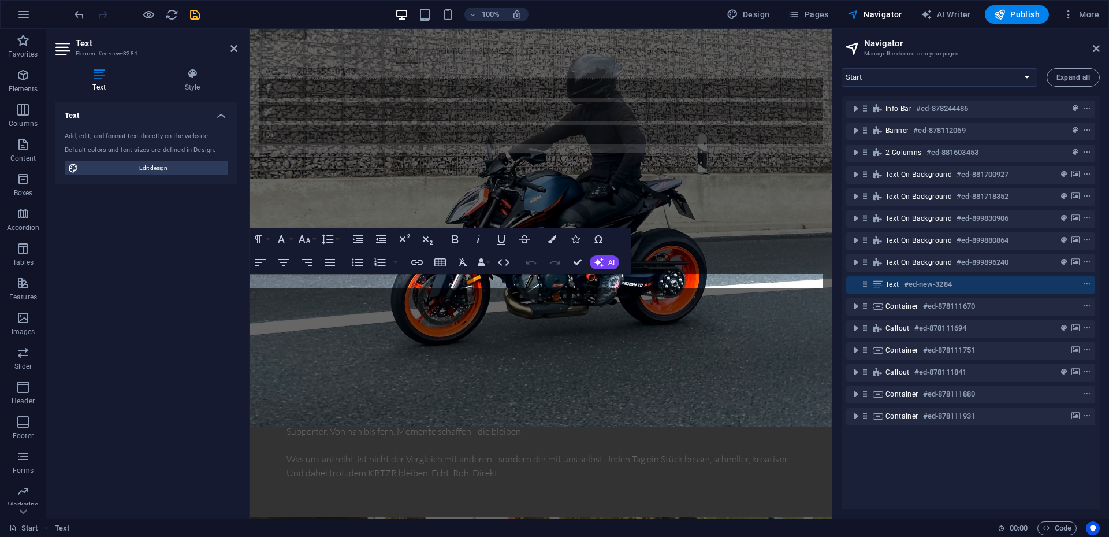
scroll to position [2290, 0]
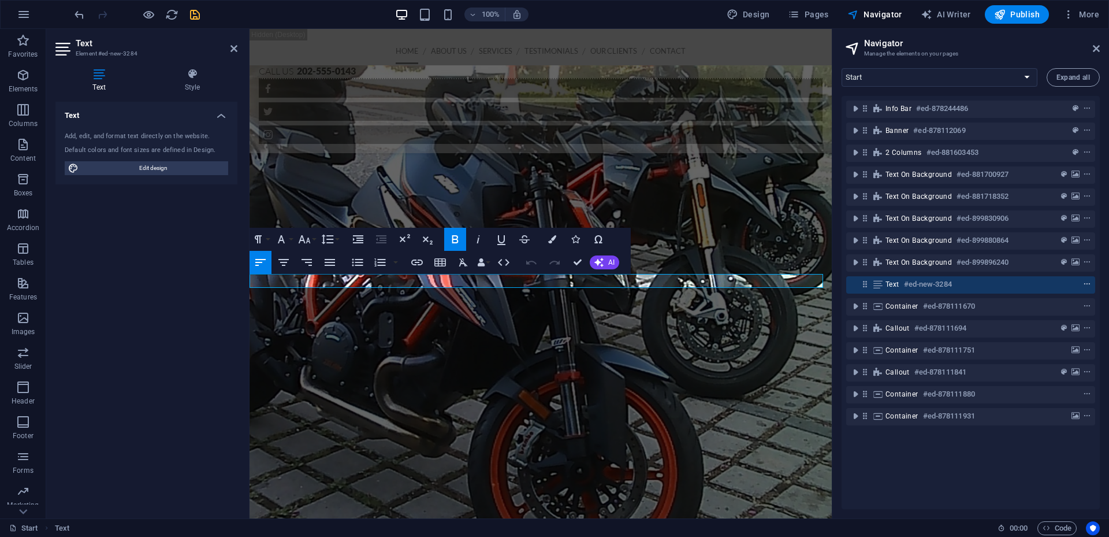
click at [1086, 283] on icon "context-menu" at bounding box center [1087, 284] width 8 height 8
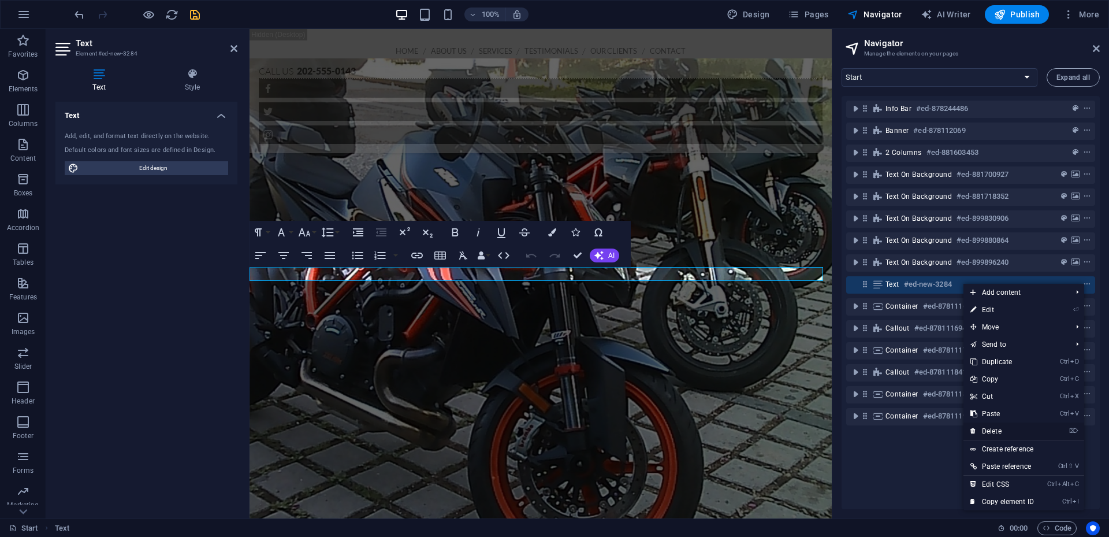
click at [998, 429] on link "⌦ Delete" at bounding box center [1002, 430] width 77 height 17
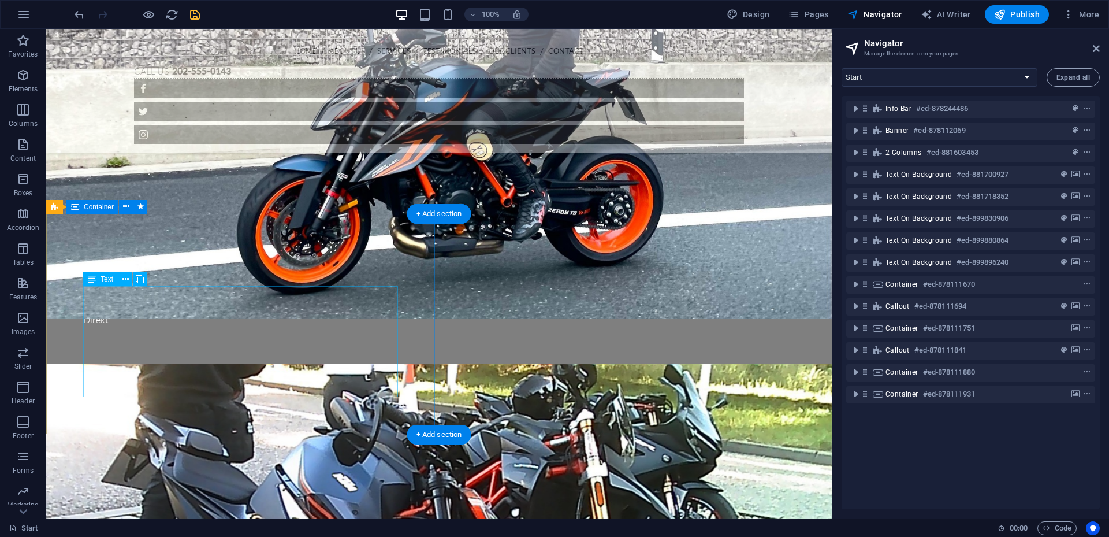
scroll to position [1758, 0]
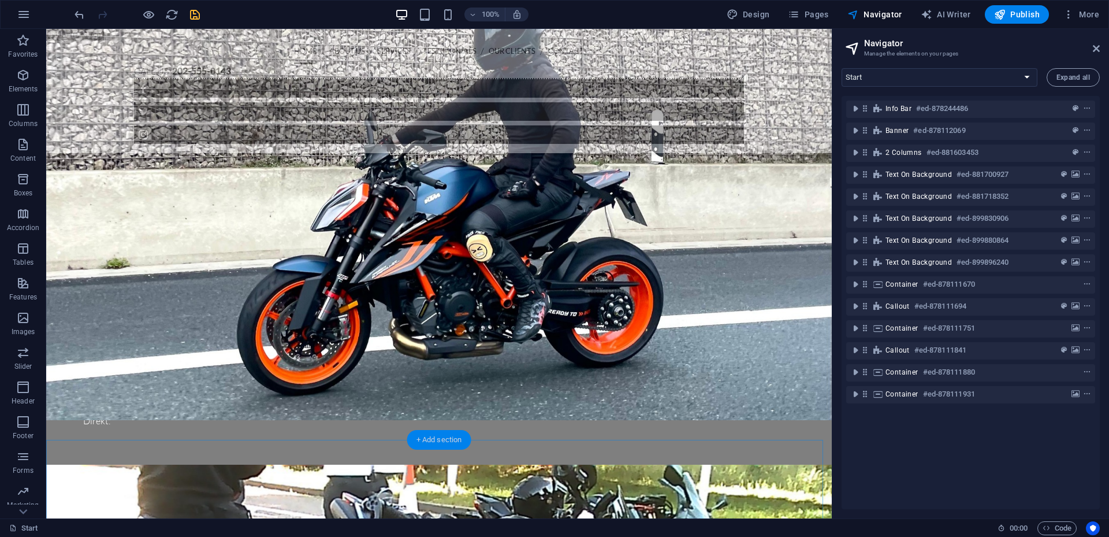
click at [443, 437] on div "+ Add section" at bounding box center [439, 440] width 64 height 20
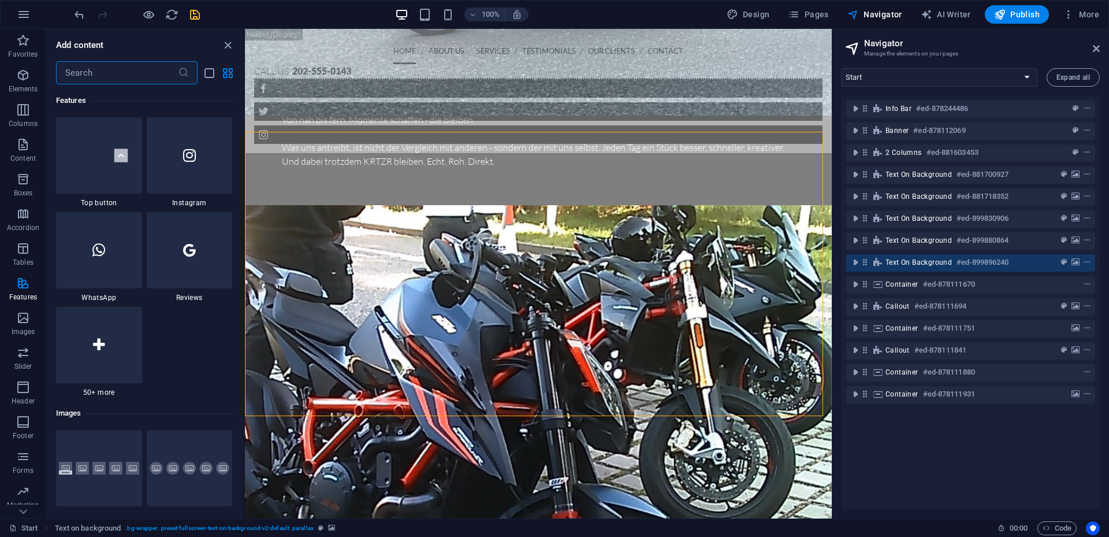
scroll to position [5315, 0]
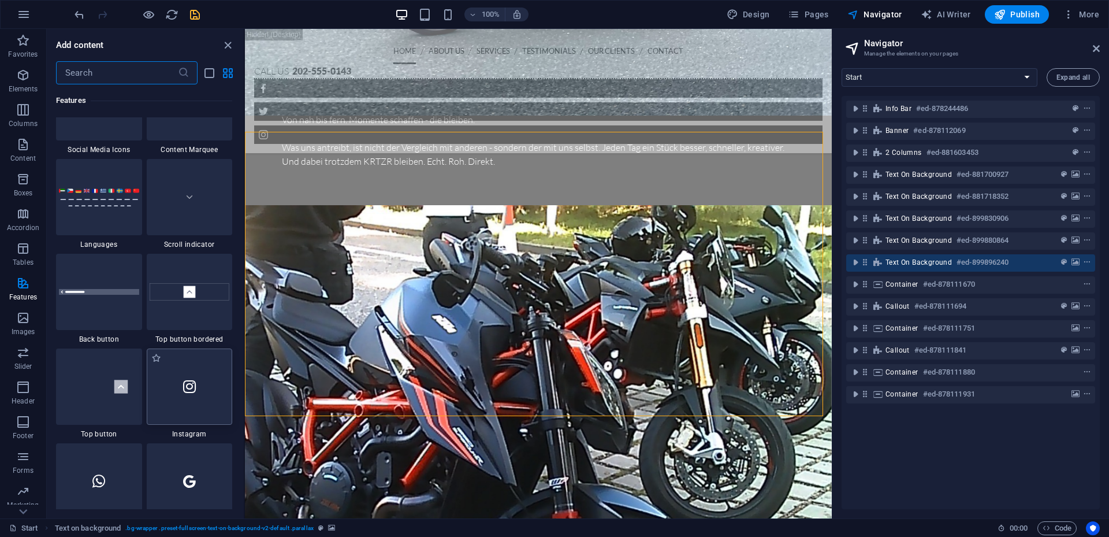
click at [222, 394] on div at bounding box center [190, 386] width 86 height 76
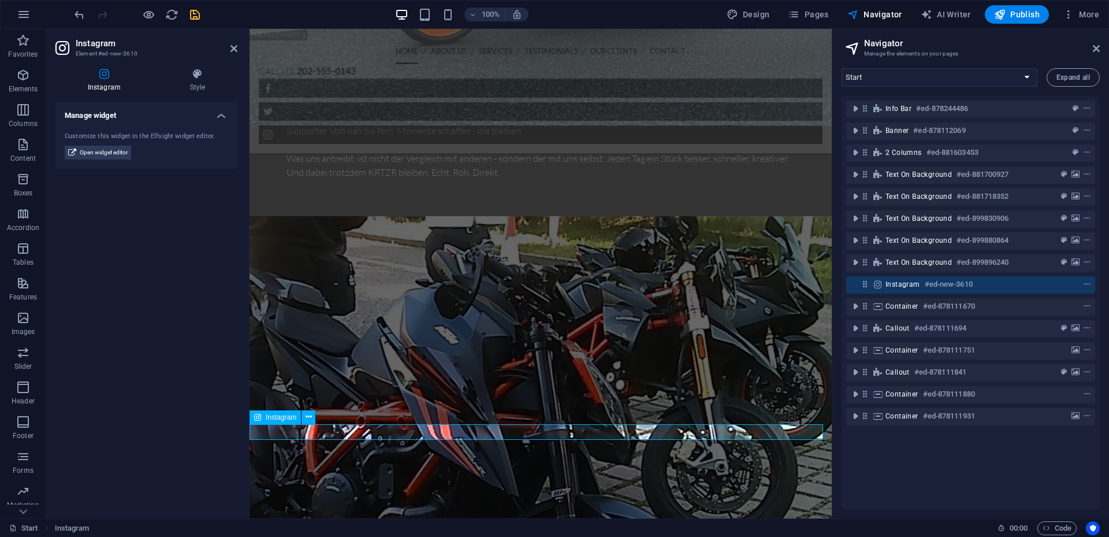
scroll to position [2197, 0]
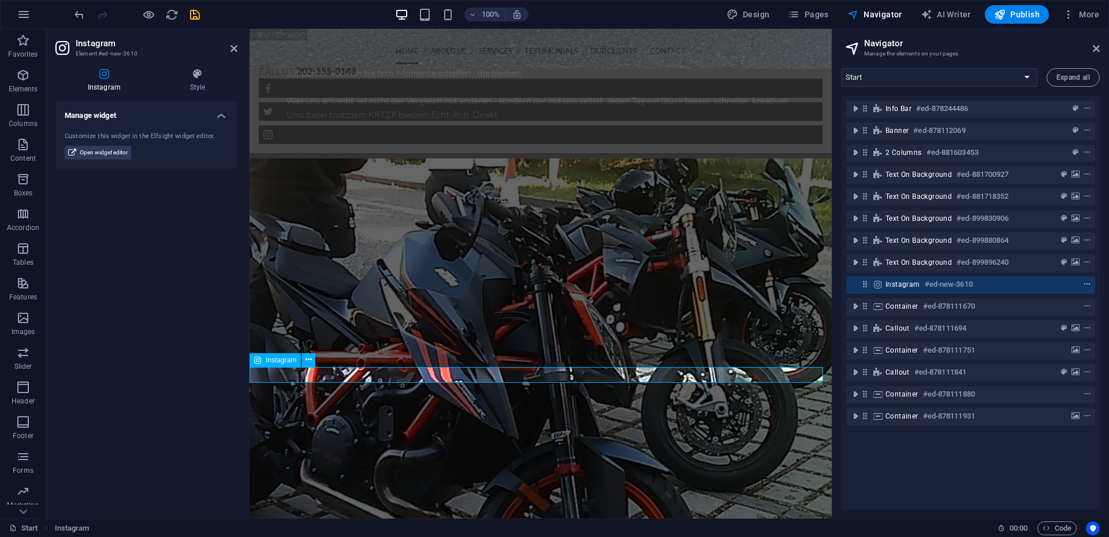
click at [1084, 284] on icon "context-menu" at bounding box center [1087, 284] width 8 height 8
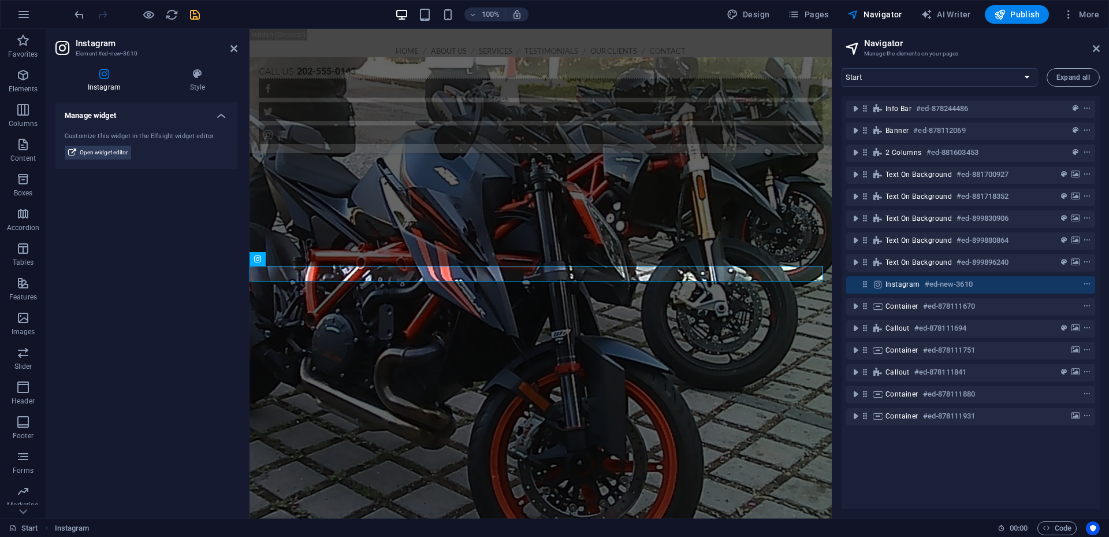
click at [166, 262] on div "Manage widget Customize this widget in the Elfsight widget editor. Open widget …" at bounding box center [146, 305] width 182 height 407
click at [114, 150] on span "Open widget editor" at bounding box center [104, 153] width 48 height 14
click at [96, 157] on span "Open widget editor" at bounding box center [104, 153] width 48 height 14
click at [93, 149] on span "Open widget editor" at bounding box center [104, 153] width 48 height 14
drag, startPoint x: 132, startPoint y: 218, endPoint x: 135, endPoint y: 213, distance: 6.5
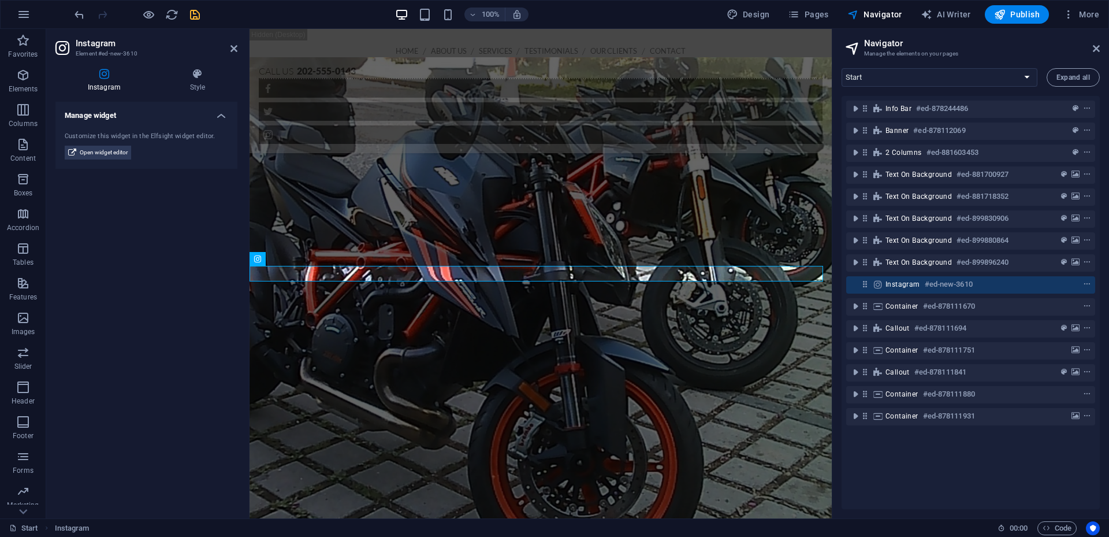
click at [132, 218] on div "Manage widget Customize this widget in the Elfsight widget editor. Open widget …" at bounding box center [146, 305] width 182 height 407
click at [234, 49] on icon at bounding box center [234, 48] width 7 height 9
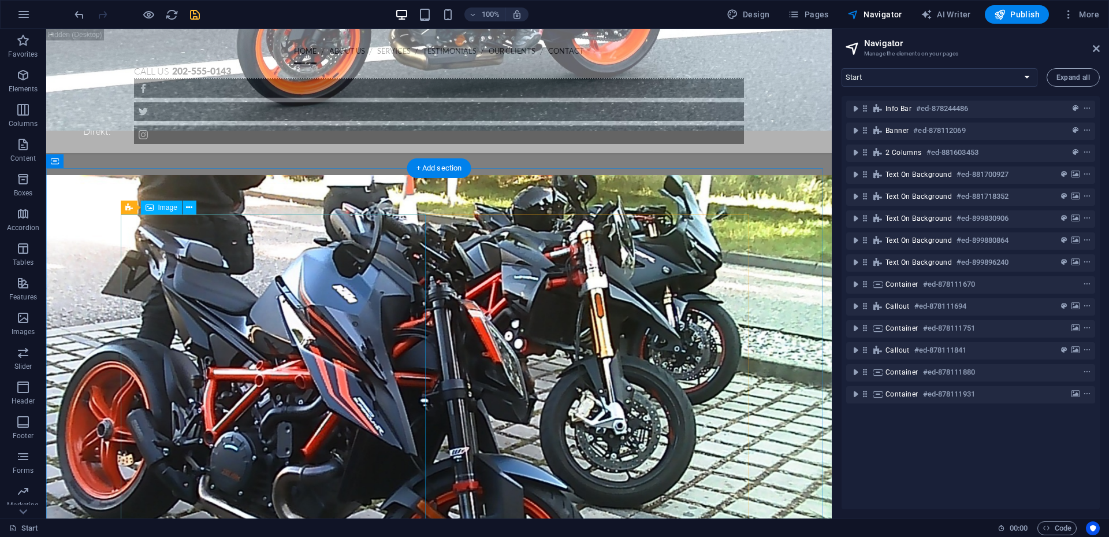
scroll to position [1932, 0]
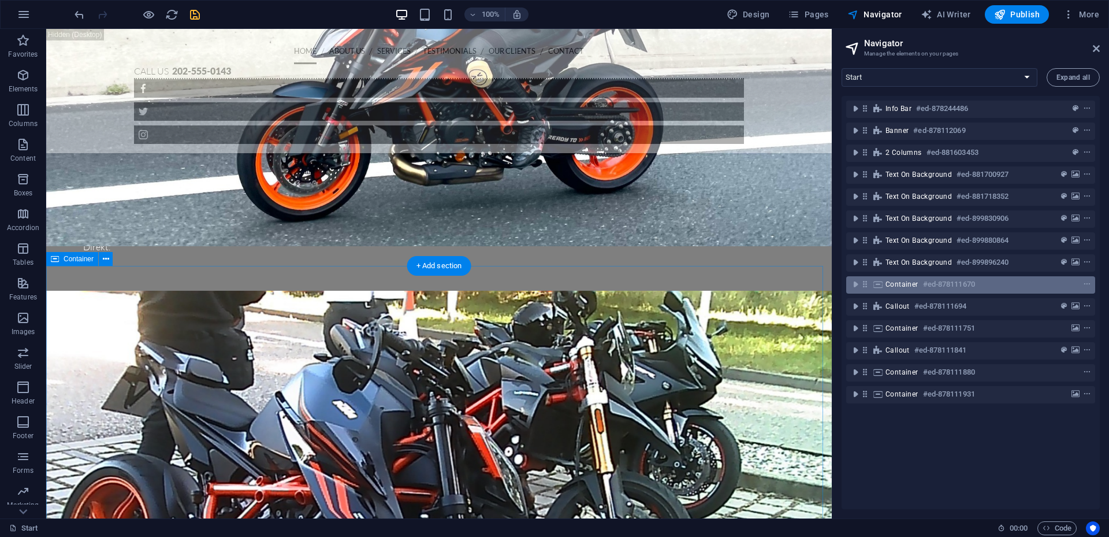
click at [918, 285] on div "Container #ed-878111670" at bounding box center [962, 284] width 152 height 14
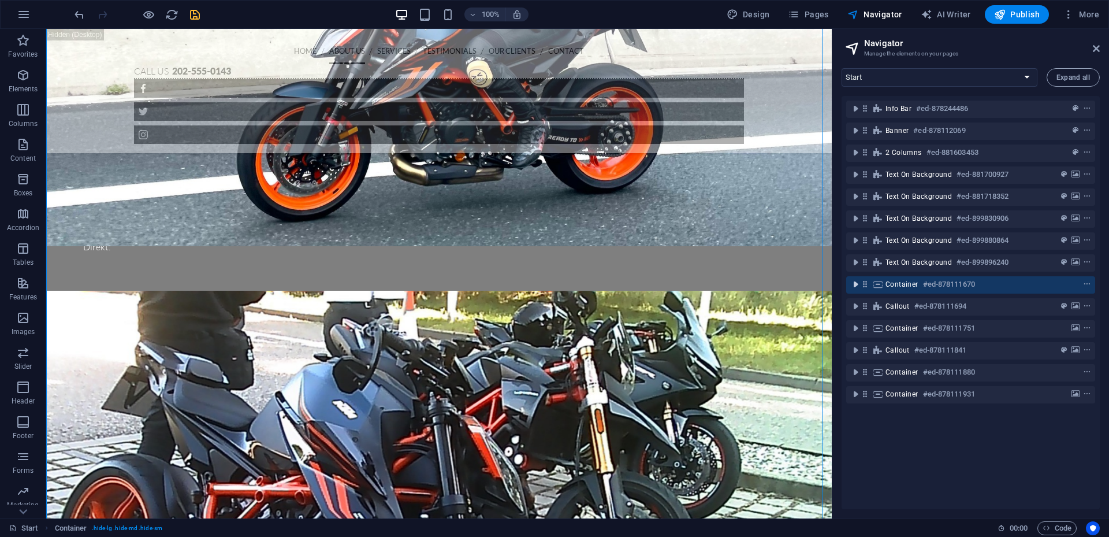
scroll to position [2201, 0]
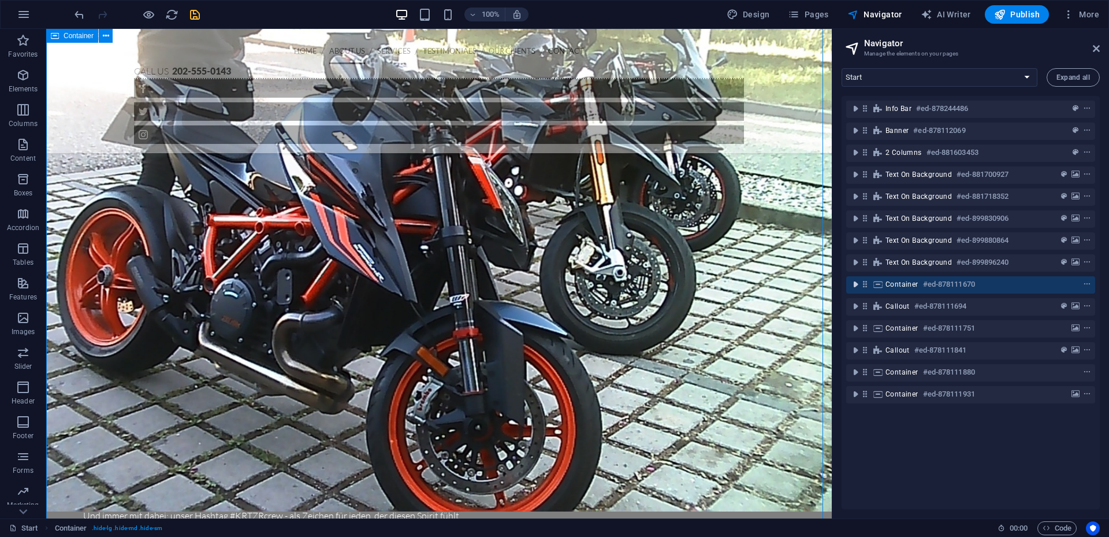
click at [856, 283] on icon "toggle-expand" at bounding box center [856, 284] width 12 height 12
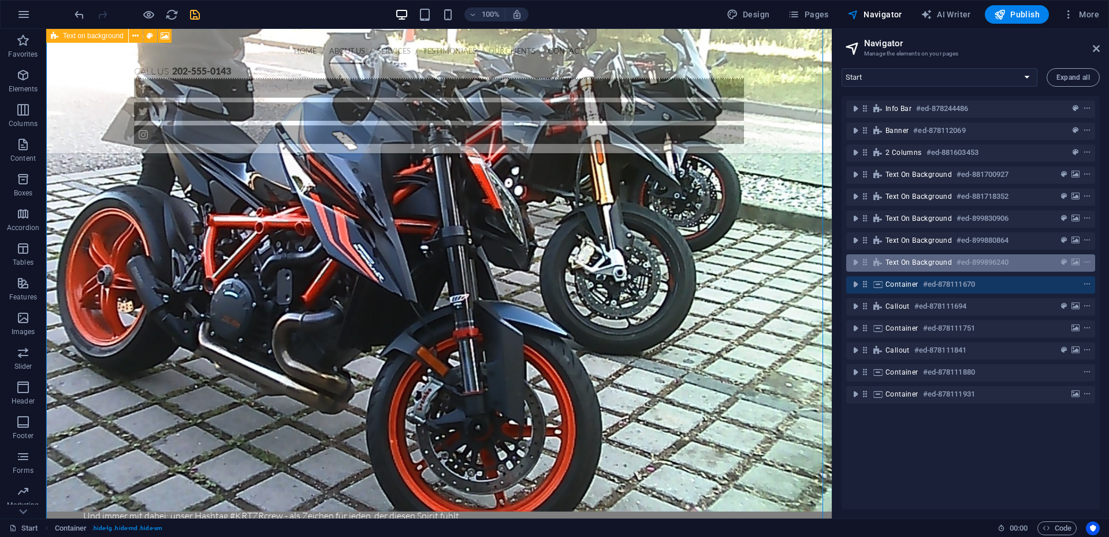
click at [925, 263] on span "Text on background" at bounding box center [919, 262] width 66 height 9
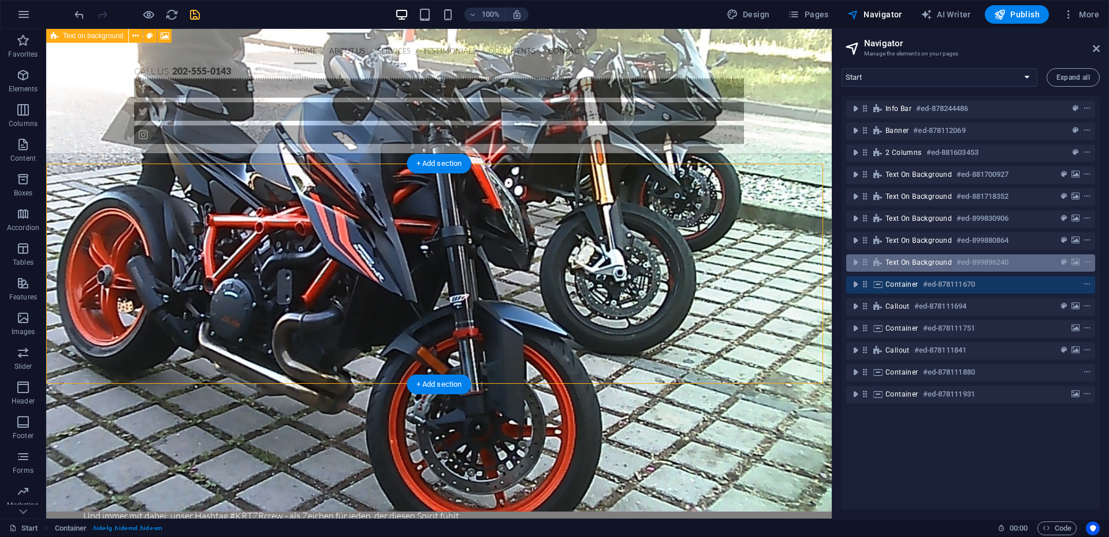
scroll to position [1814, 0]
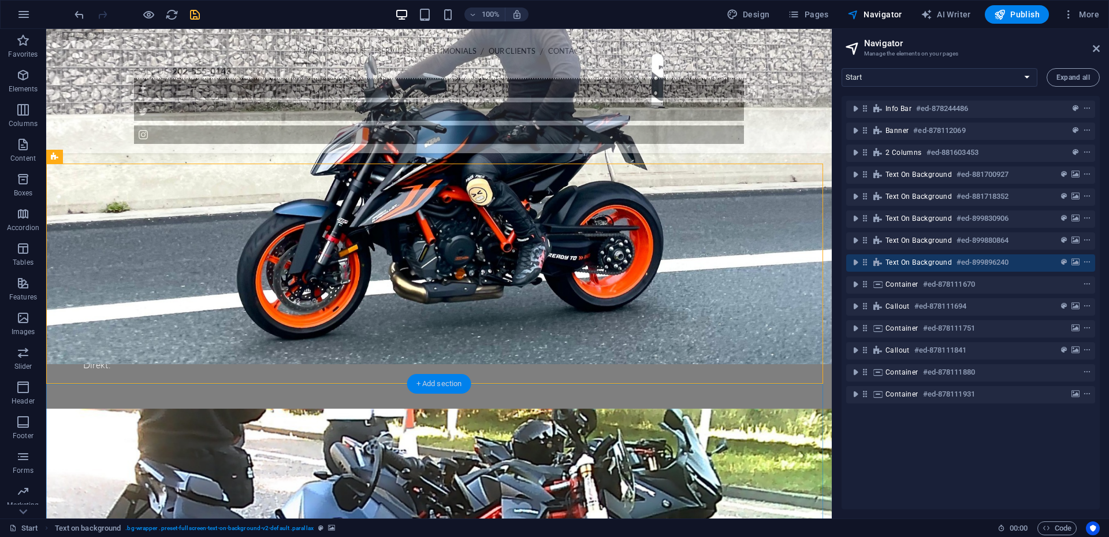
click at [448, 387] on div "+ Add section" at bounding box center [439, 384] width 64 height 20
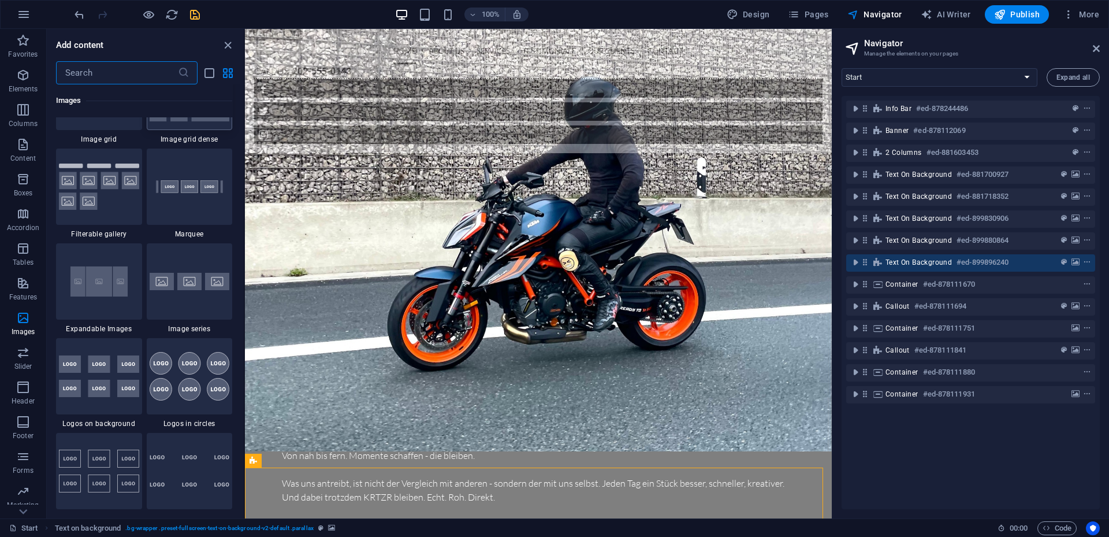
scroll to position [6124, 0]
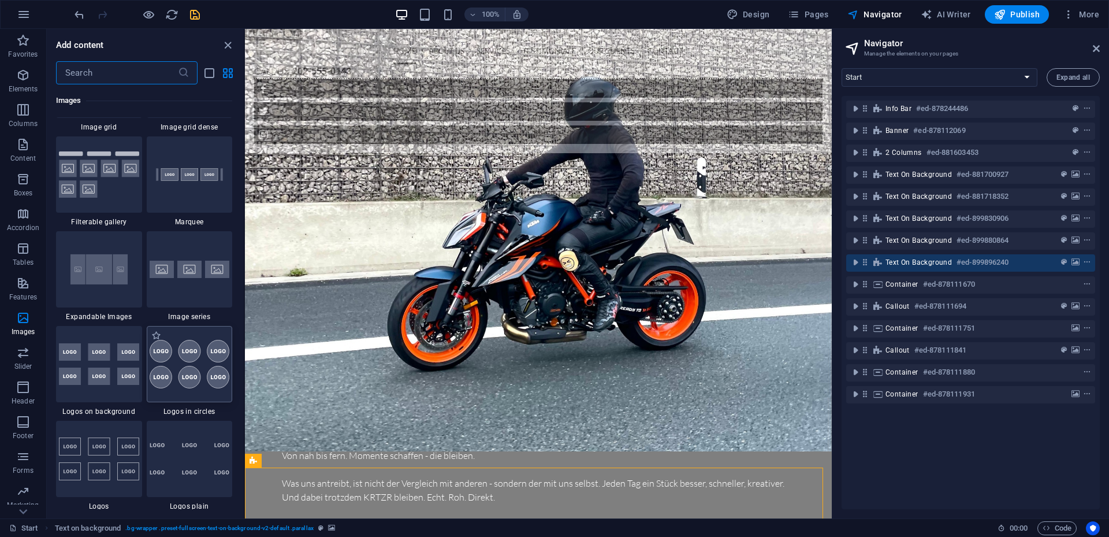
click at [207, 368] on img at bounding box center [190, 364] width 80 height 49
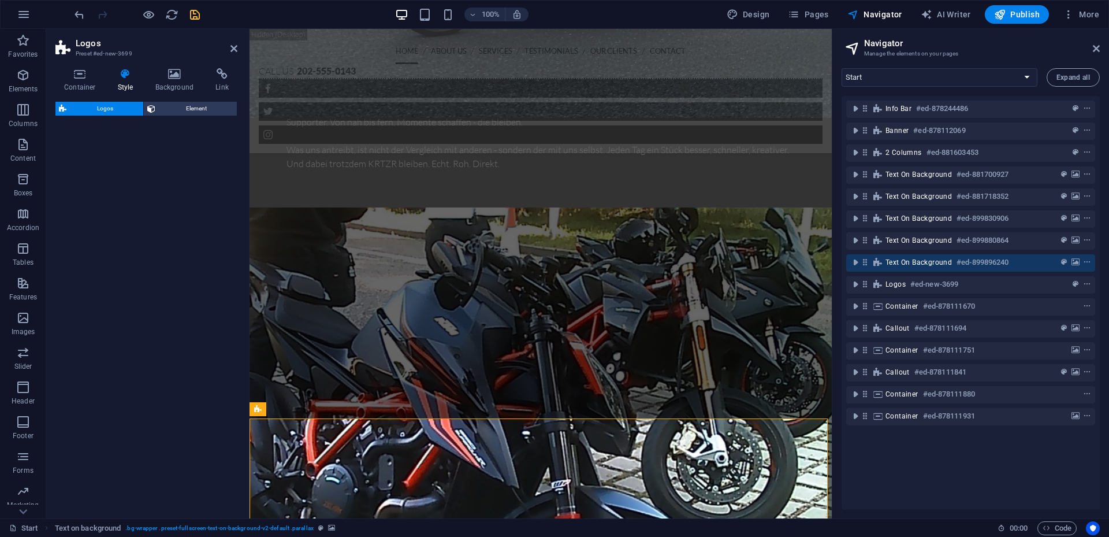
select select "rem"
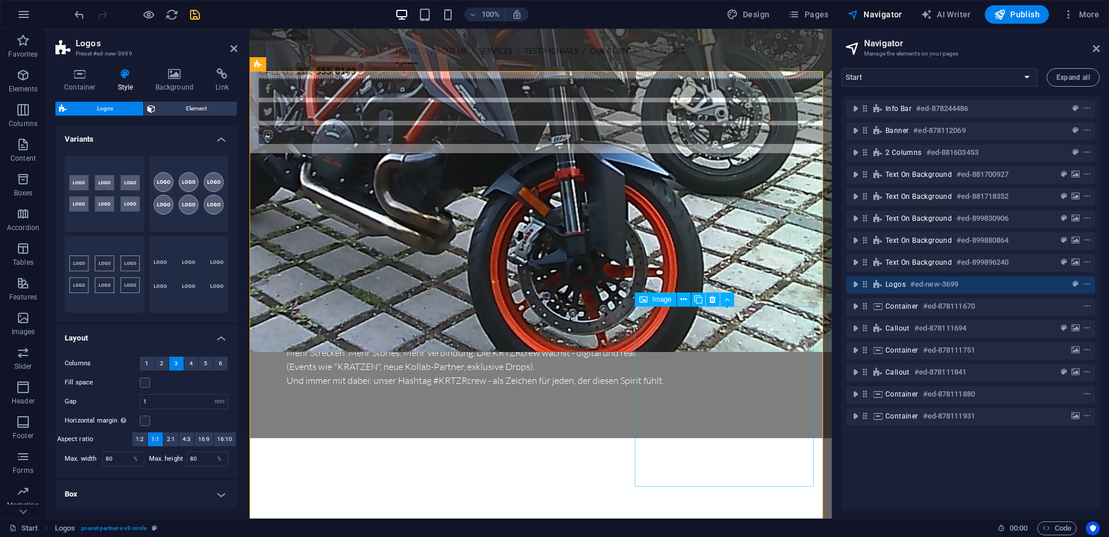
scroll to position [2494, 0]
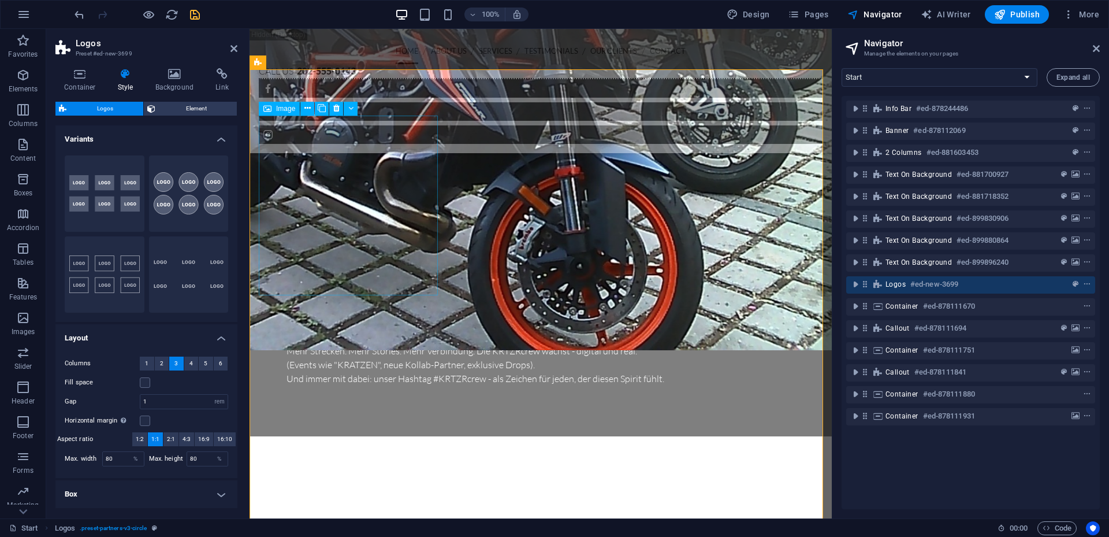
select select "rem"
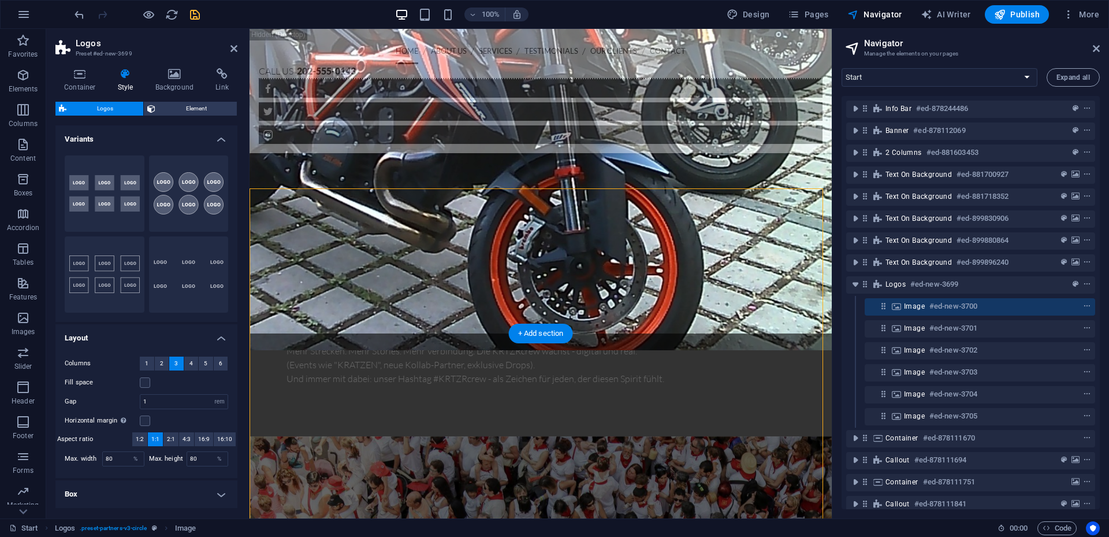
scroll to position [2375, 0]
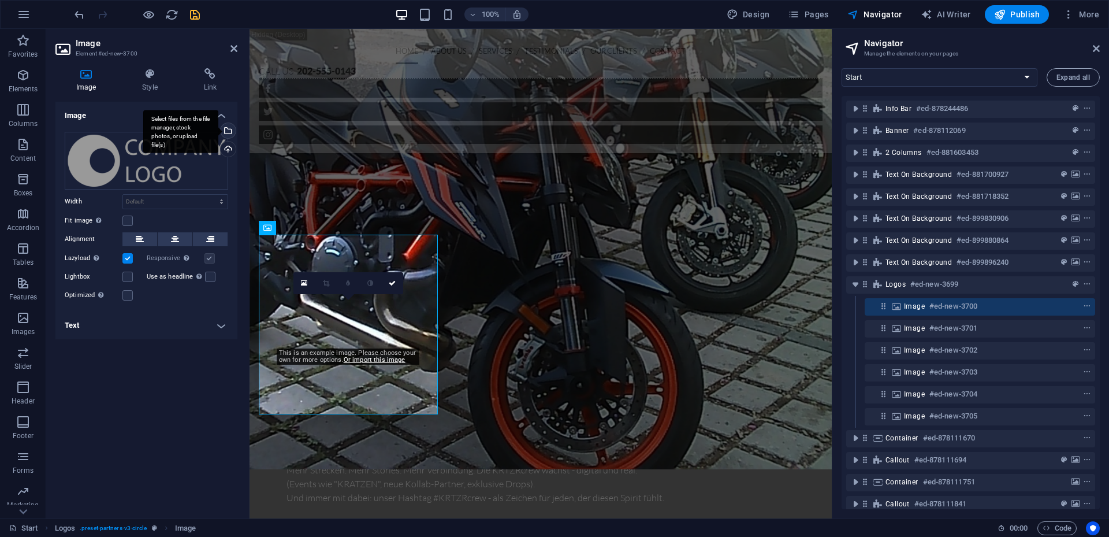
click at [233, 129] on div "Select files from the file manager, stock photos, or upload file(s)" at bounding box center [226, 131] width 17 height 17
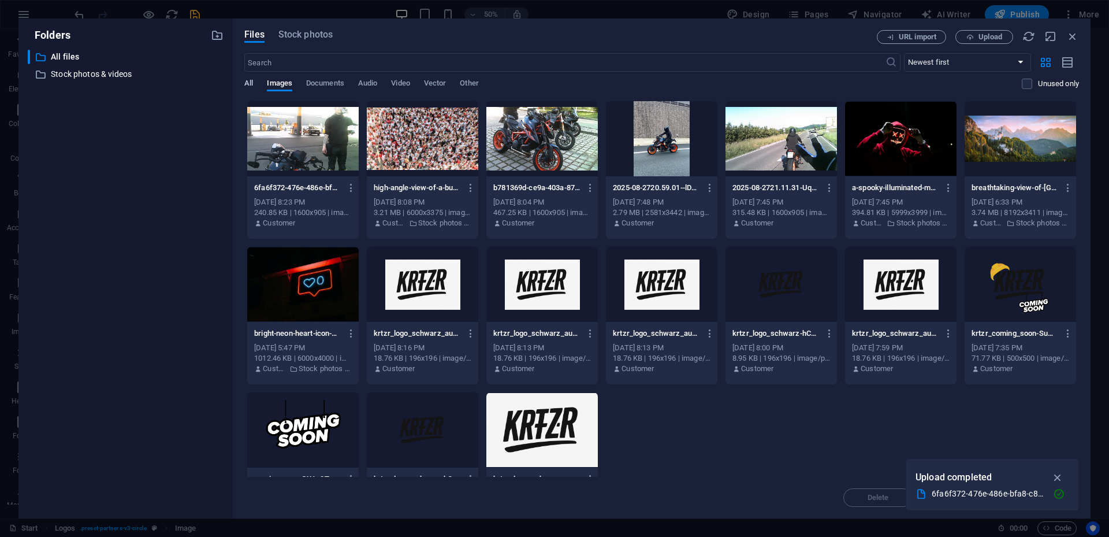
click at [246, 81] on span "All" at bounding box center [248, 84] width 9 height 16
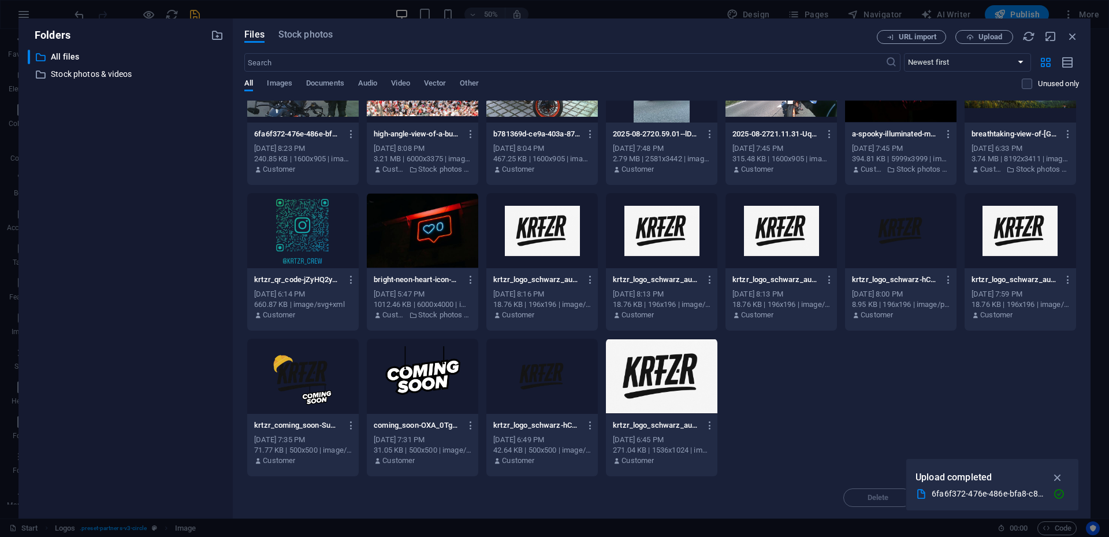
scroll to position [0, 0]
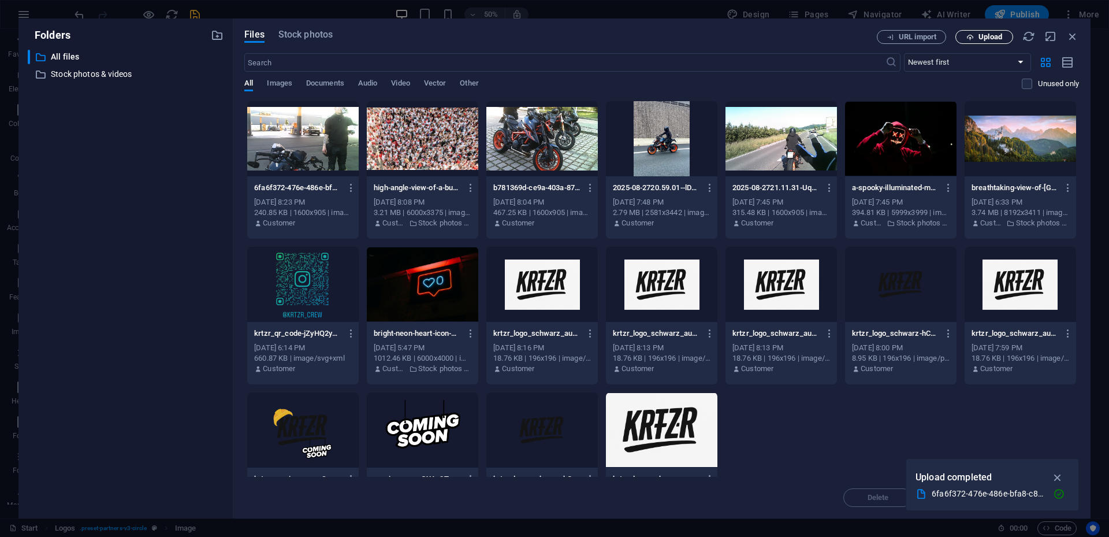
click at [974, 35] on span "Upload" at bounding box center [984, 38] width 47 height 8
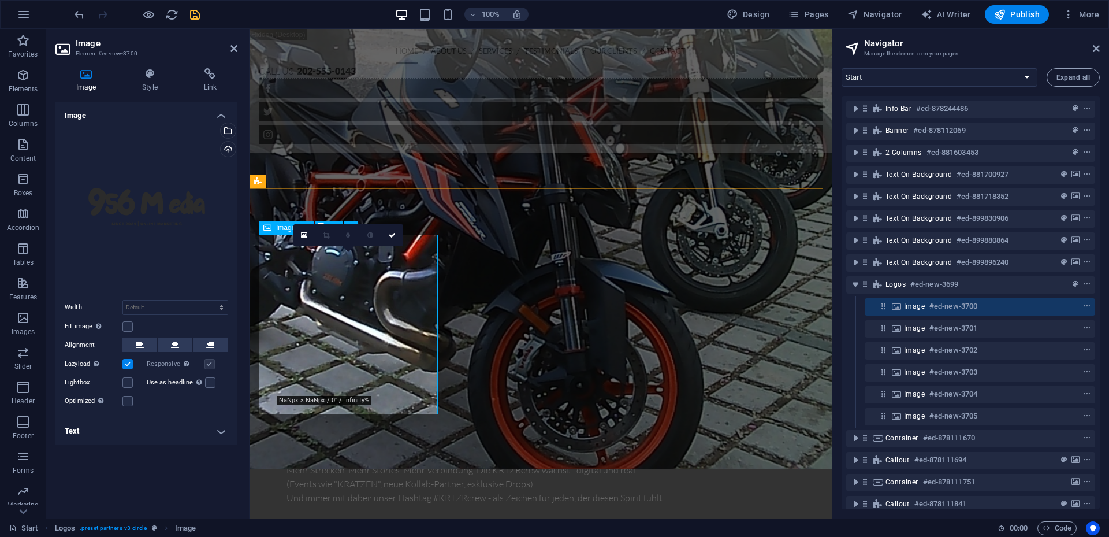
click at [199, 208] on div "Drag files here, click to choose files or select files from Files or our free s…" at bounding box center [147, 214] width 164 height 164
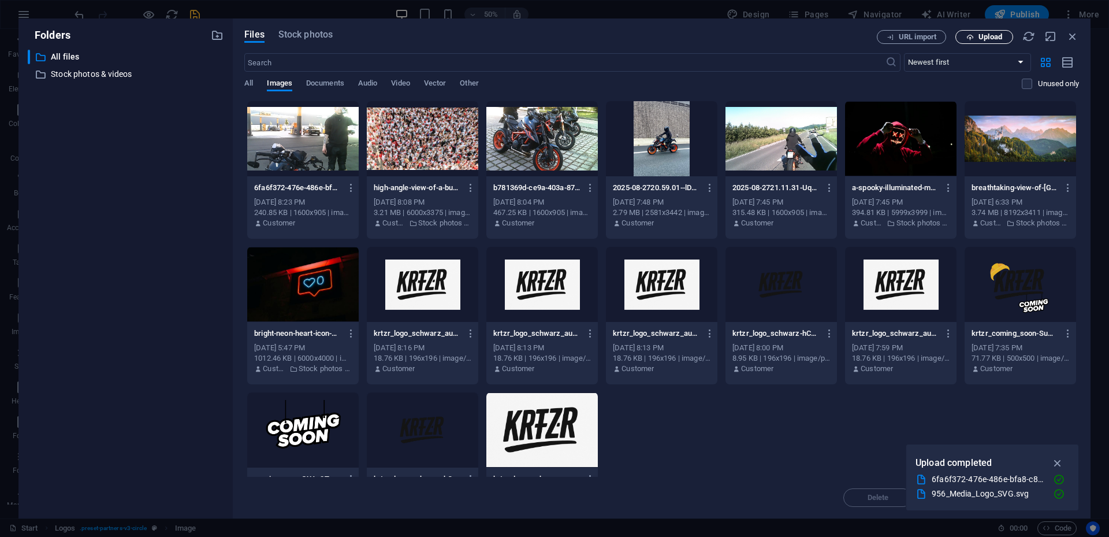
click at [989, 38] on span "Upload" at bounding box center [991, 37] width 24 height 7
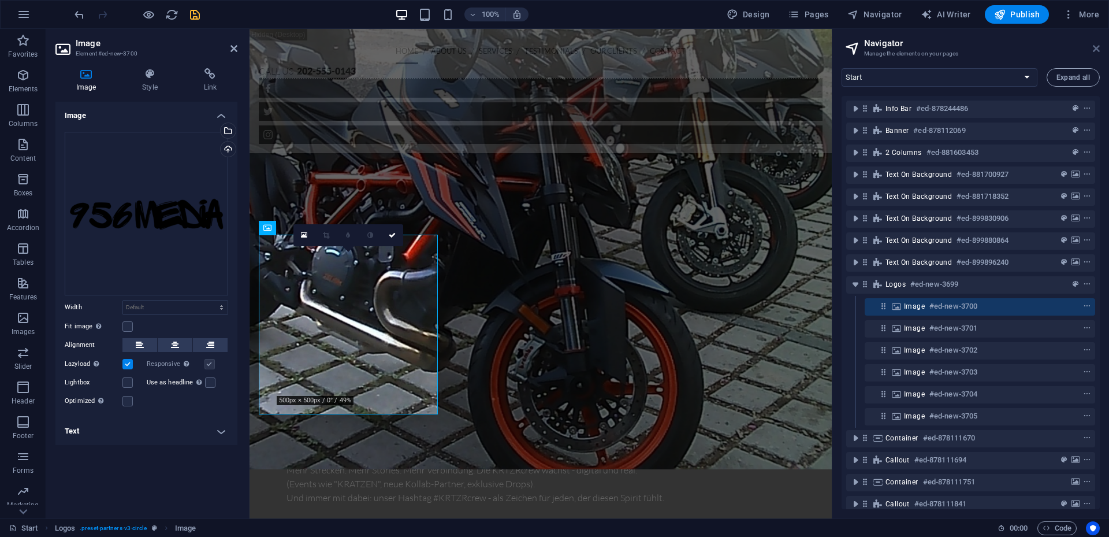
click at [1099, 50] on icon at bounding box center [1096, 48] width 7 height 9
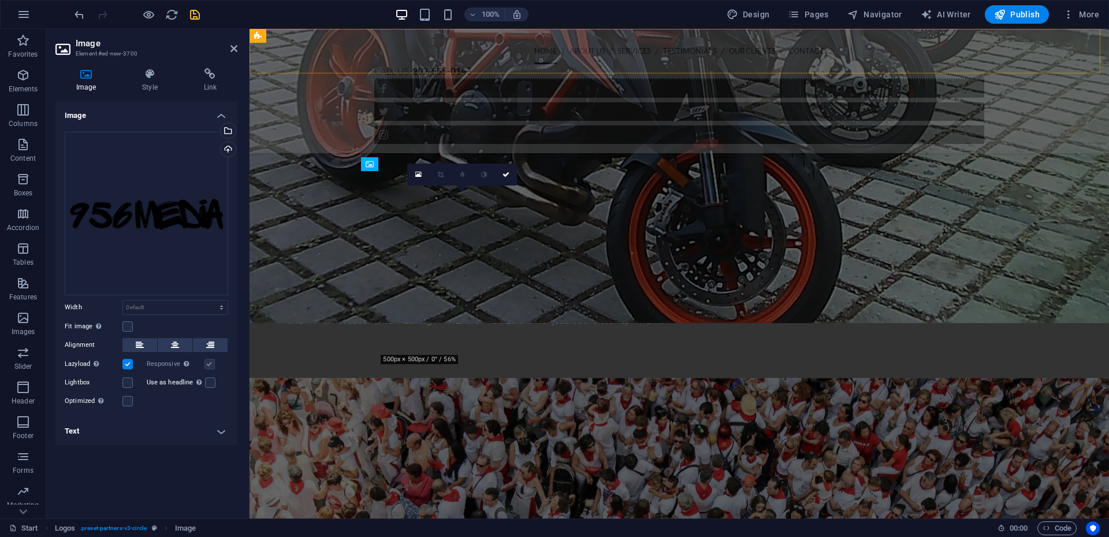
scroll to position [2045, 0]
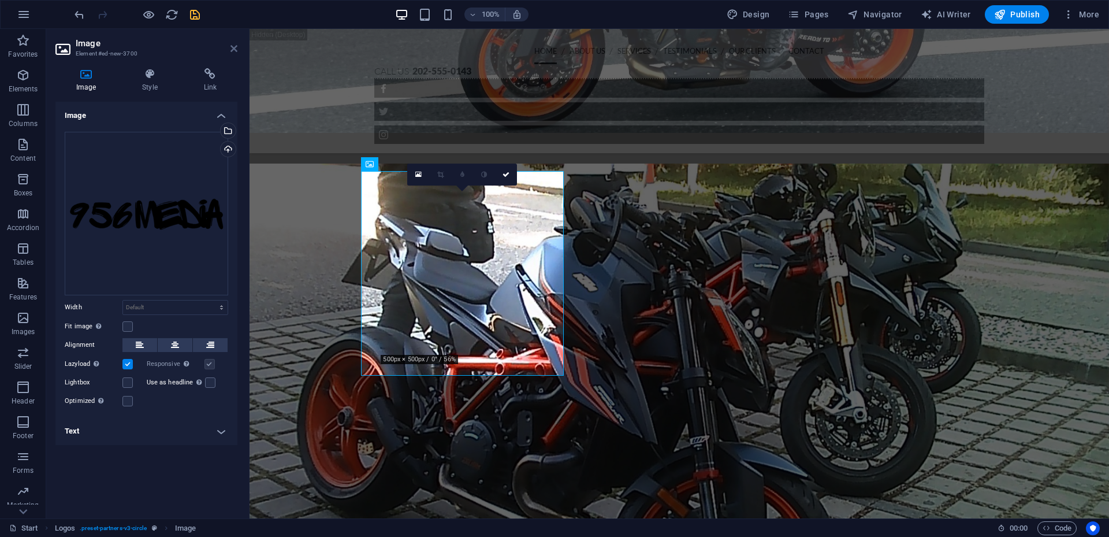
click at [232, 50] on icon at bounding box center [234, 48] width 7 height 9
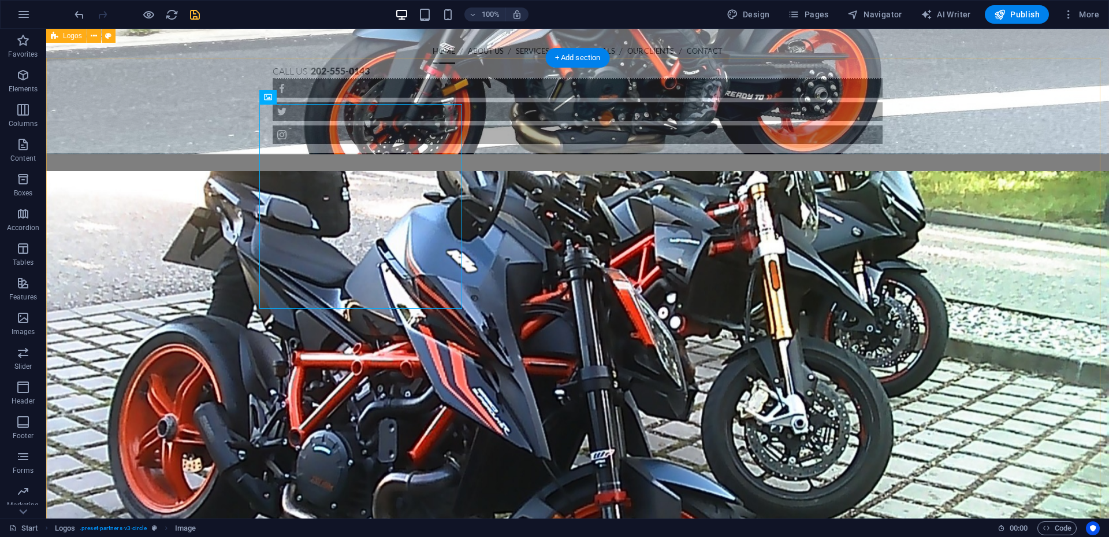
scroll to position [1930, 0]
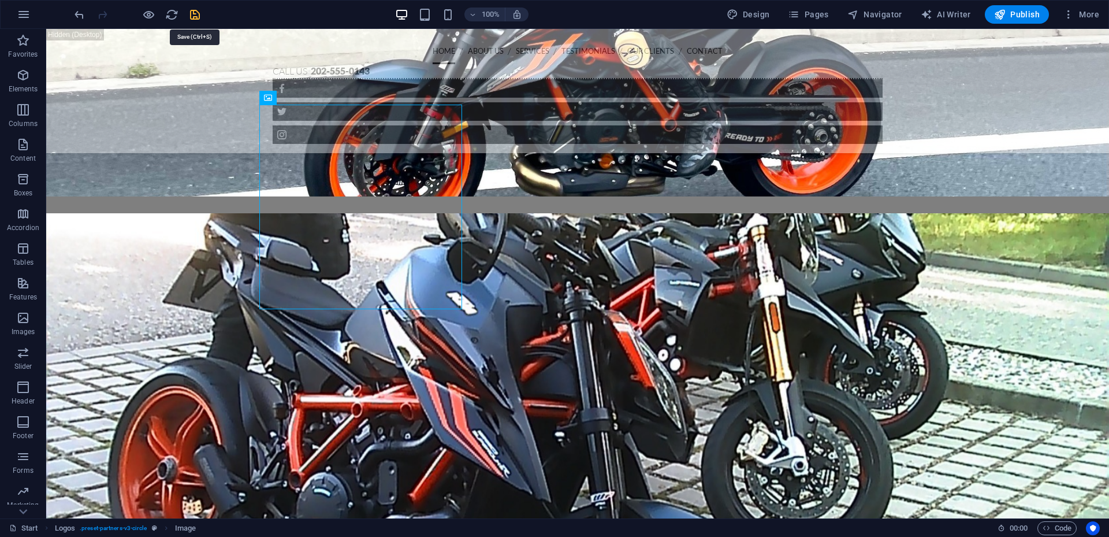
click at [198, 13] on icon "save" at bounding box center [194, 14] width 13 height 13
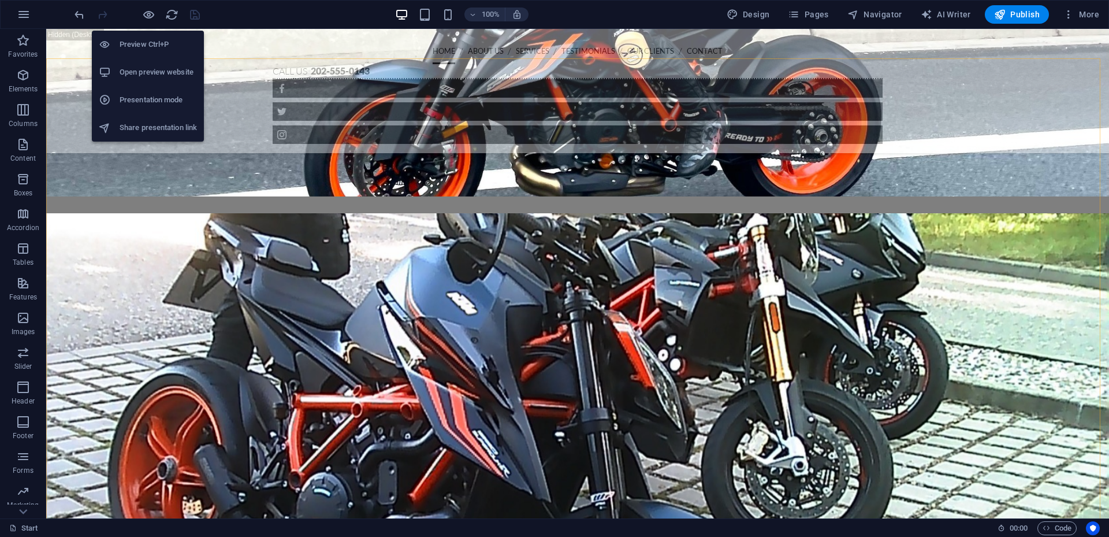
click at [136, 48] on h6 "Preview Ctrl+P" at bounding box center [158, 45] width 77 height 14
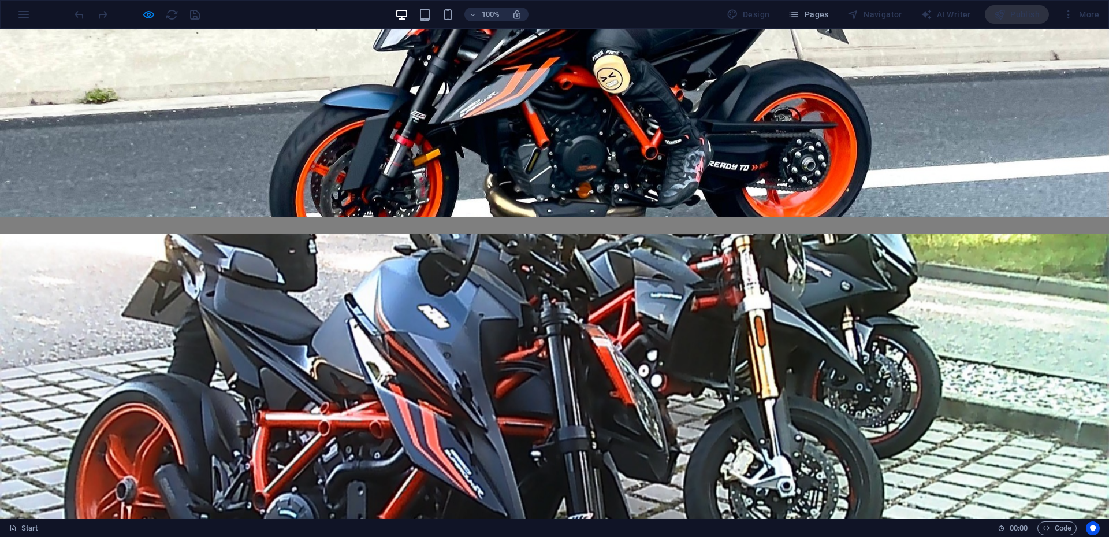
scroll to position [1837, 0]
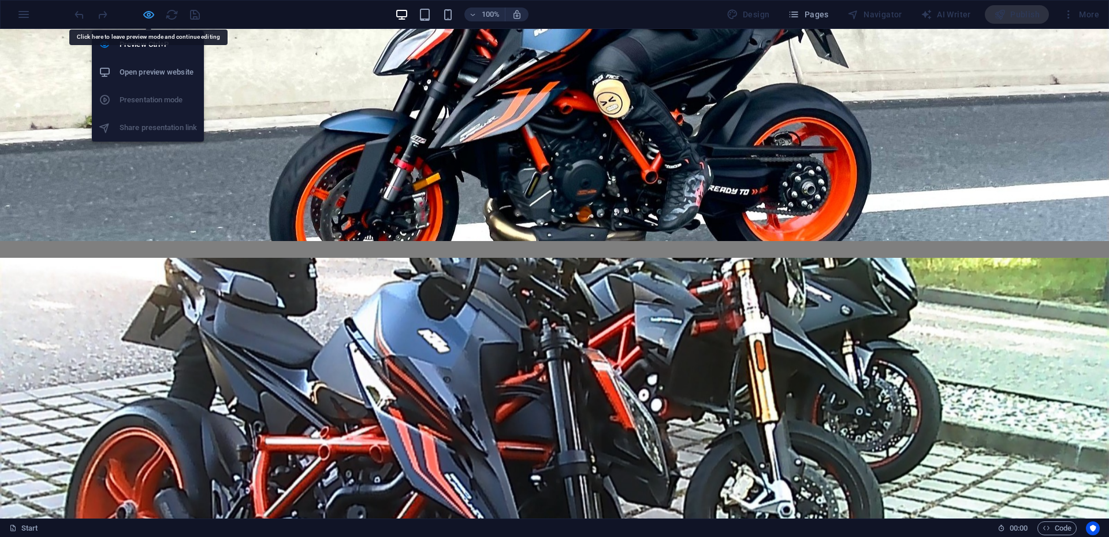
click at [146, 12] on icon "button" at bounding box center [148, 14] width 13 height 13
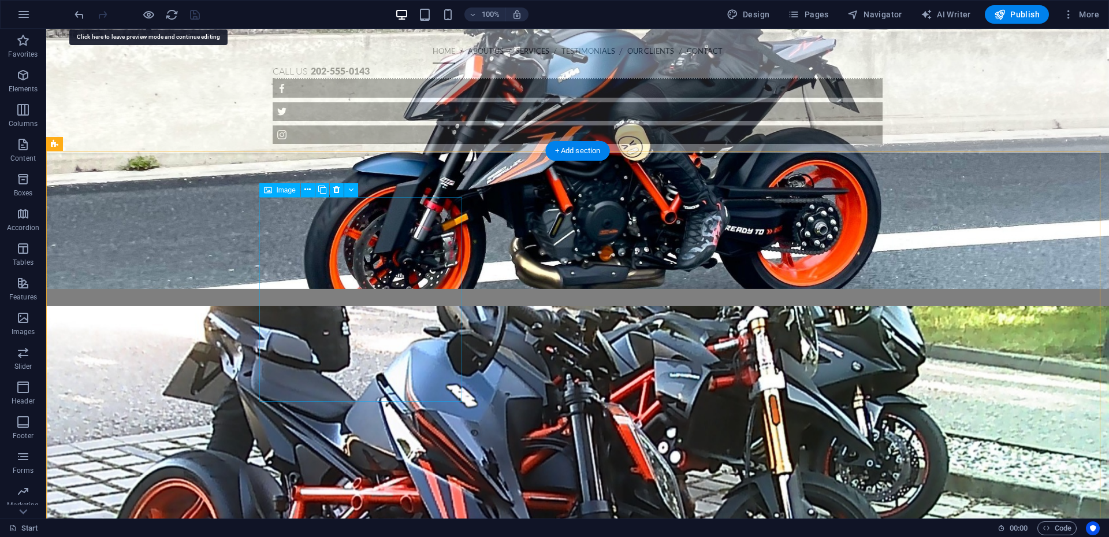
select select
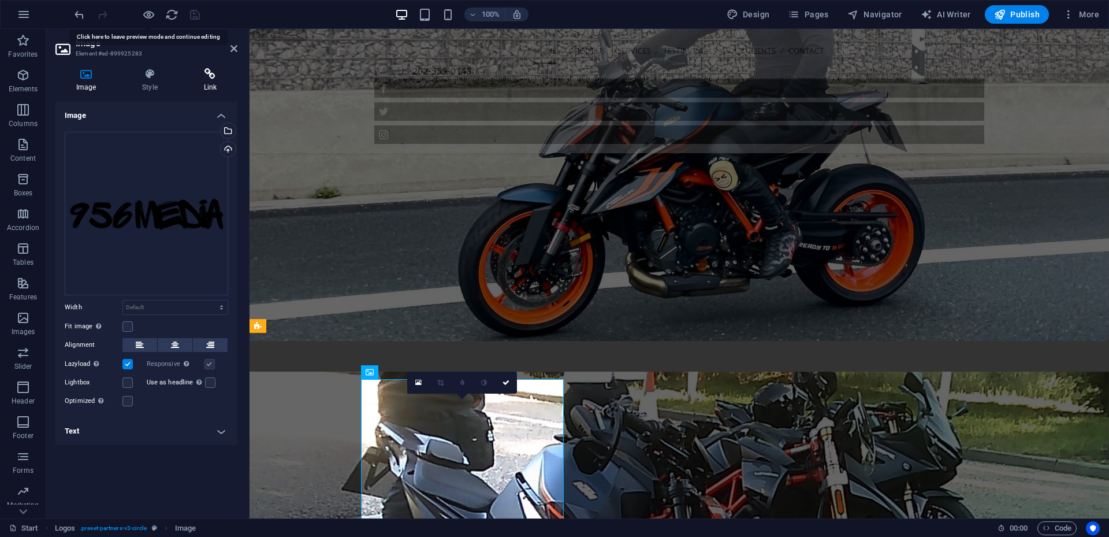
click at [214, 79] on icon at bounding box center [210, 74] width 54 height 12
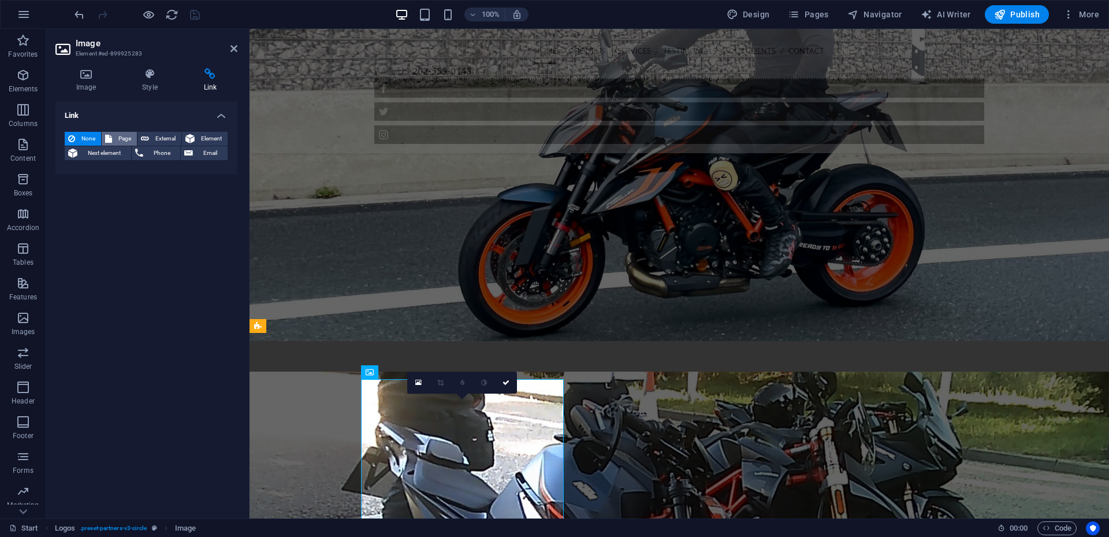
click at [111, 139] on icon at bounding box center [108, 139] width 7 height 14
select select
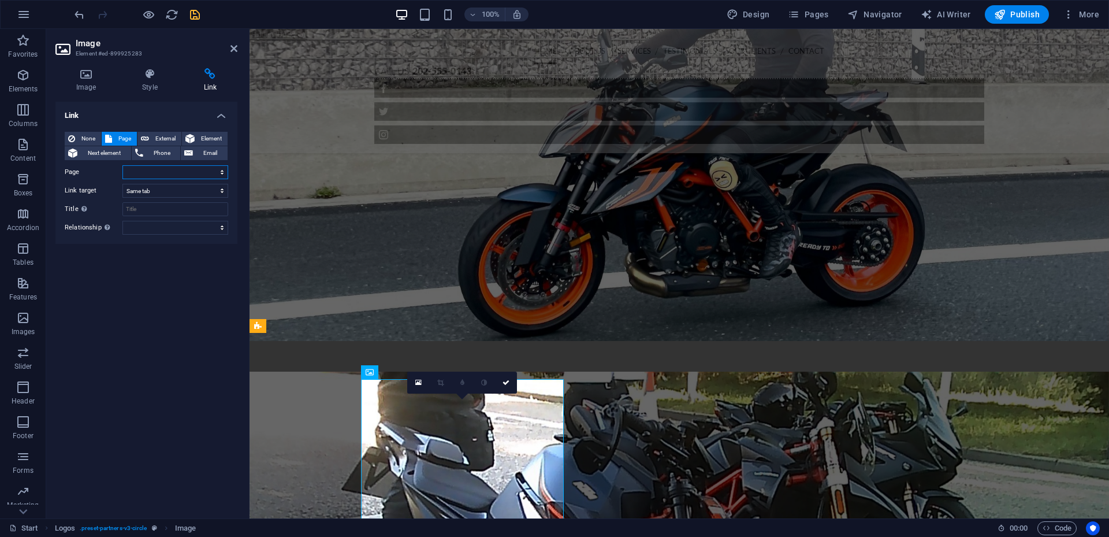
click at [152, 173] on select "Start Subpage Legal Notice Privacy" at bounding box center [175, 172] width 106 height 14
click at [151, 169] on select "Start Subpage Legal Notice Privacy" at bounding box center [175, 172] width 106 height 14
click at [170, 135] on span "External" at bounding box center [165, 139] width 25 height 14
select select "blank"
type input "[DOMAIN_NAME]"
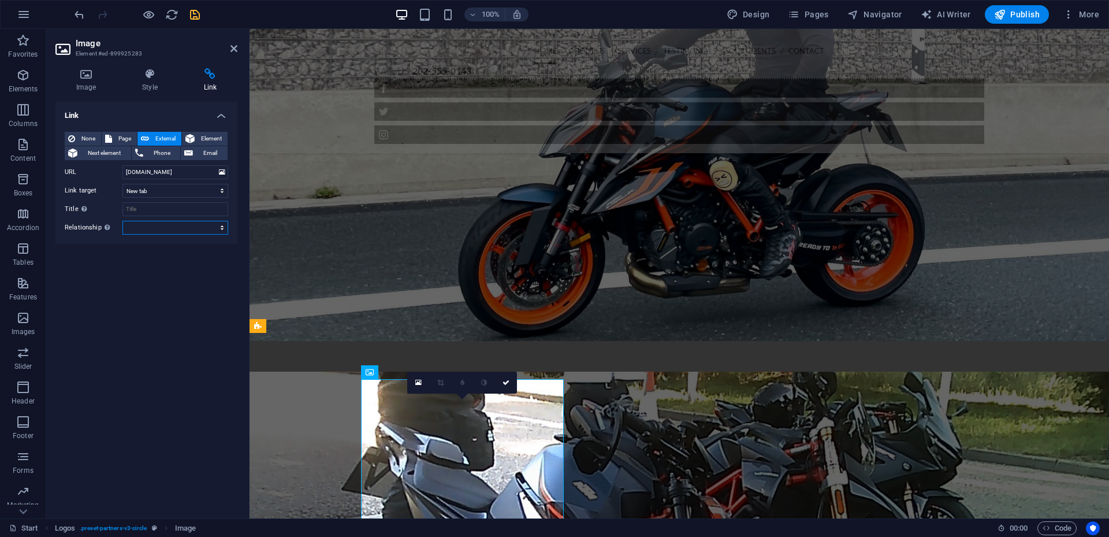
click at [222, 228] on select "alternate author bookmark external help license next nofollow noreferrer noopen…" at bounding box center [175, 228] width 106 height 14
click at [220, 228] on select "alternate author bookmark external help license next nofollow noreferrer noopen…" at bounding box center [175, 228] width 106 height 14
click at [192, 14] on icon "save" at bounding box center [194, 14] width 13 height 13
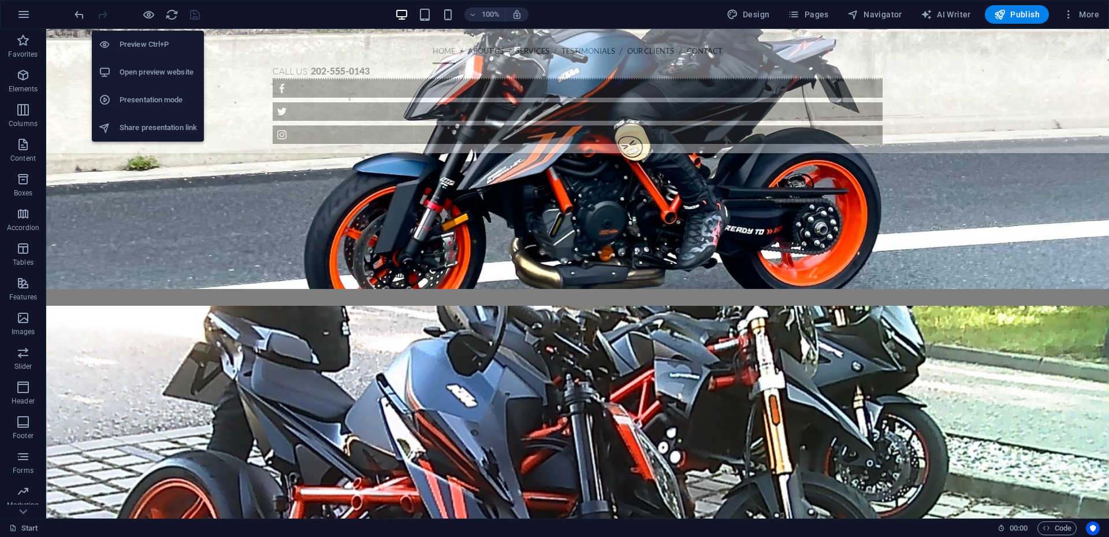
click at [148, 76] on h6 "Open preview website" at bounding box center [158, 72] width 77 height 14
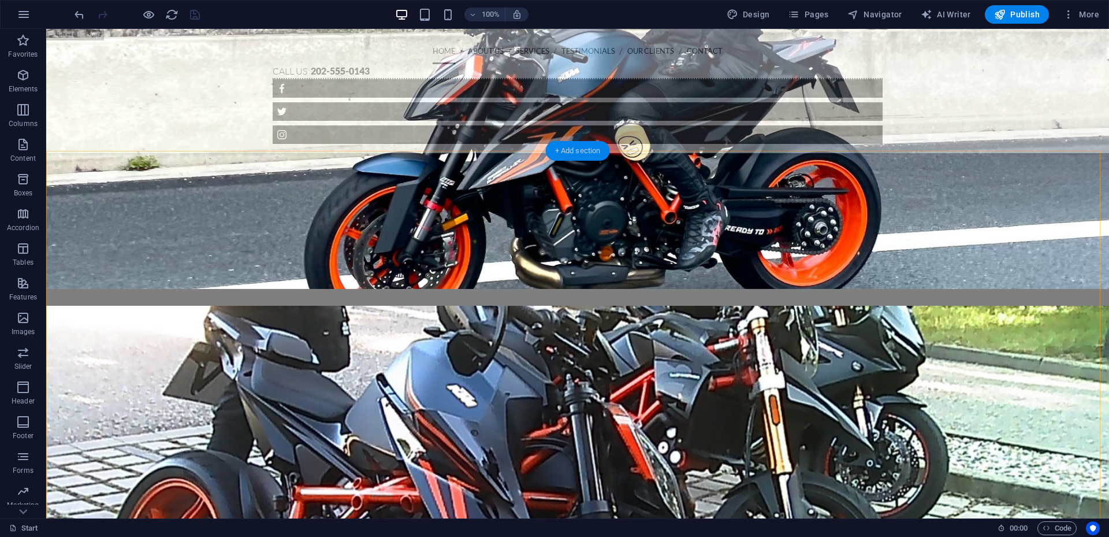
click at [573, 151] on div "+ Add section" at bounding box center [578, 151] width 64 height 20
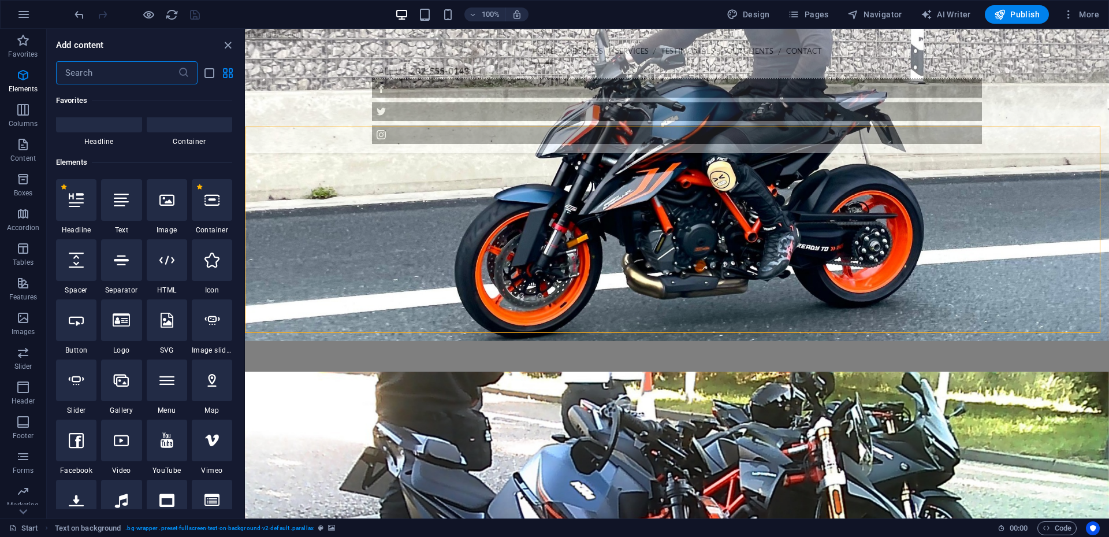
scroll to position [0, 0]
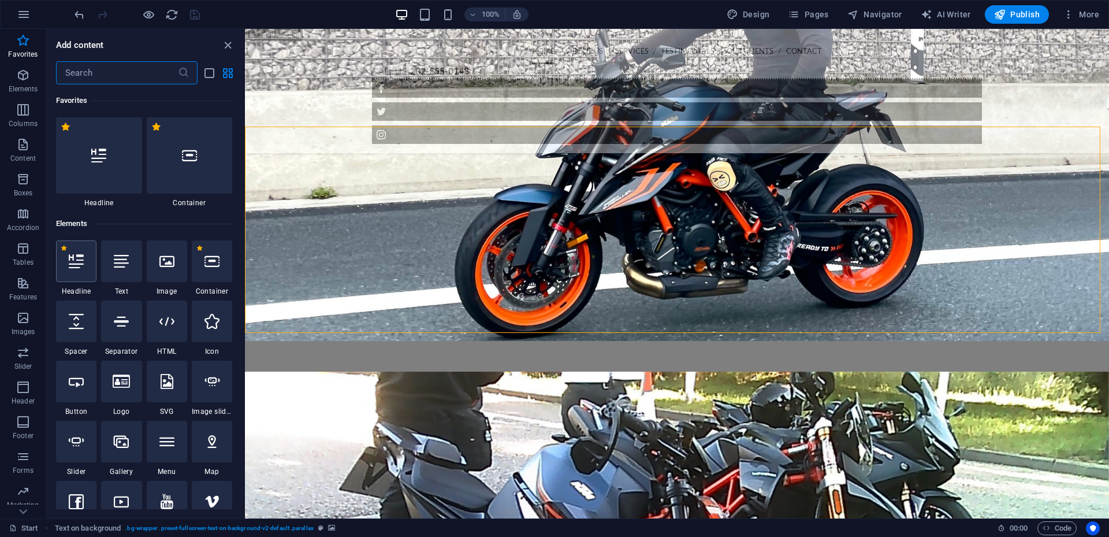
click at [82, 269] on div at bounding box center [76, 261] width 40 height 42
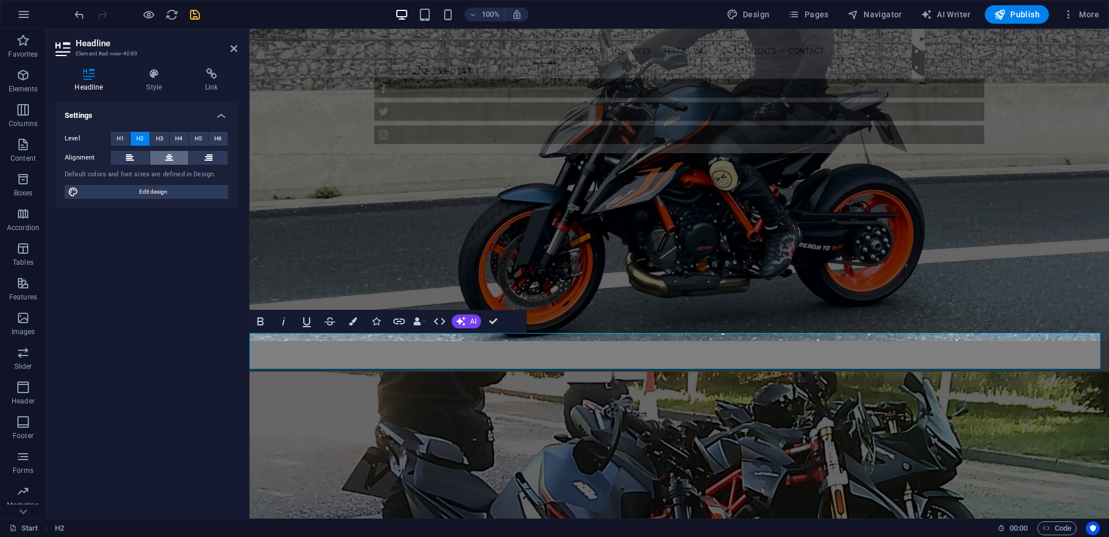
click at [163, 158] on button at bounding box center [169, 158] width 39 height 14
drag, startPoint x: 806, startPoint y: 353, endPoint x: 559, endPoint y: 362, distance: 247.4
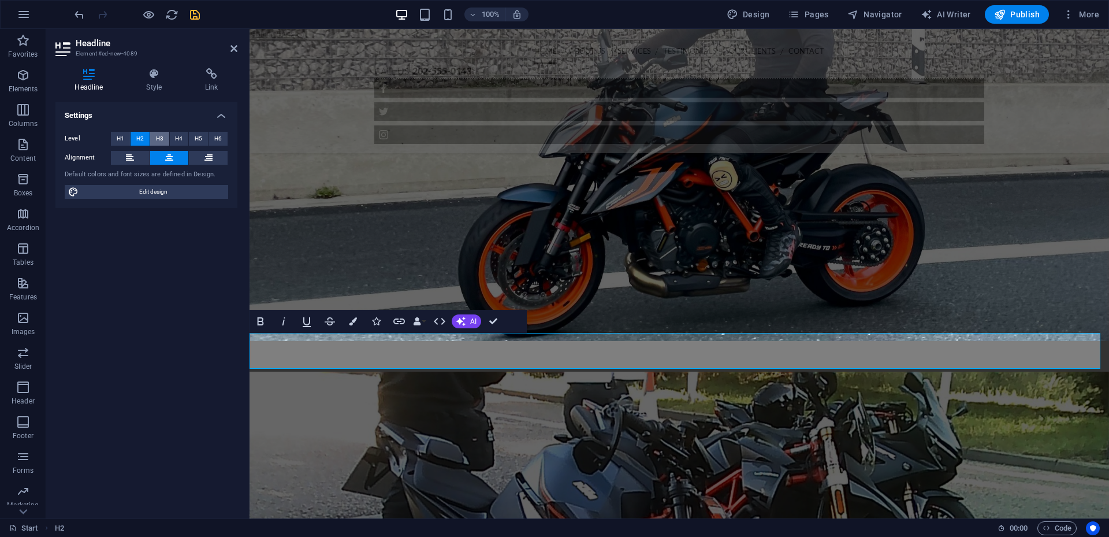
click at [158, 134] on span "H3" at bounding box center [160, 139] width 8 height 14
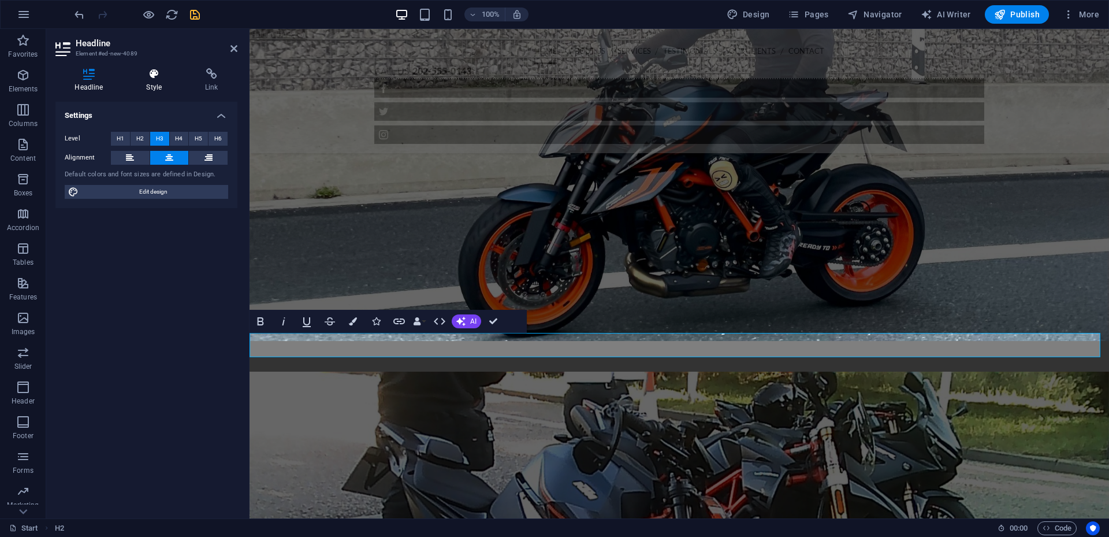
click at [164, 82] on h4 "Style" at bounding box center [156, 80] width 59 height 24
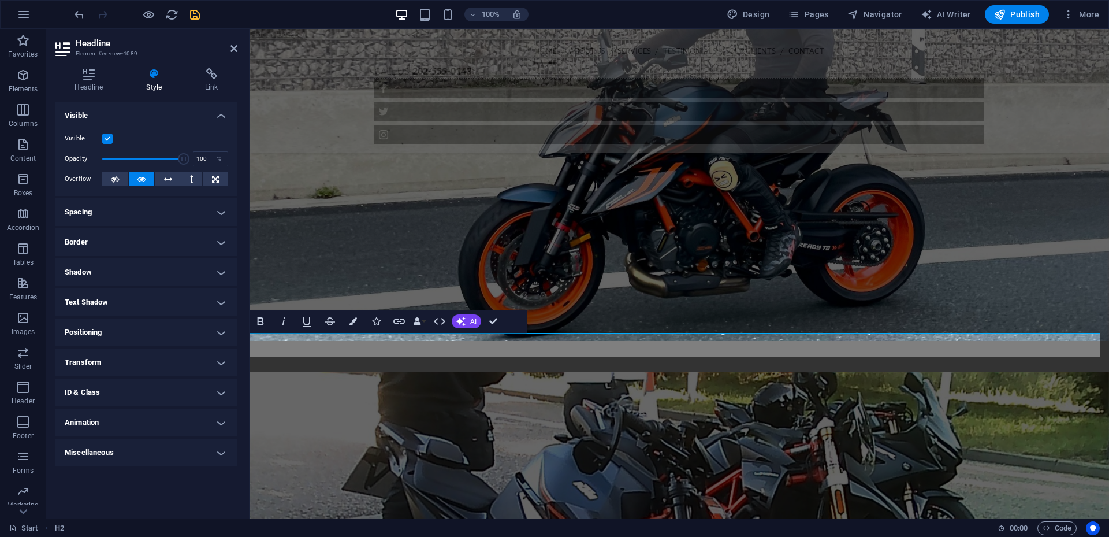
click at [88, 215] on h4 "Spacing" at bounding box center [146, 212] width 182 height 28
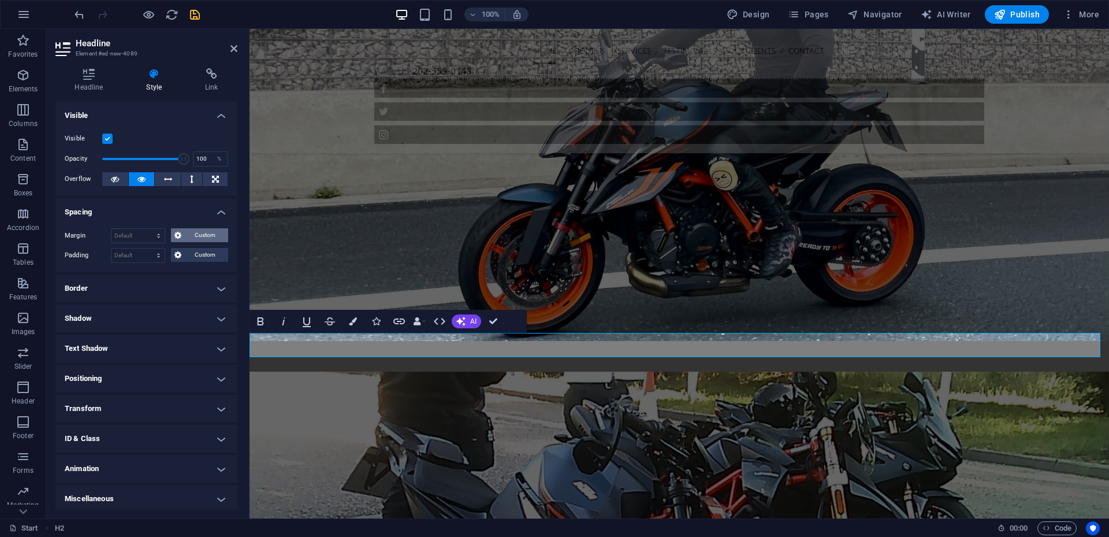
click at [171, 239] on button "Custom" at bounding box center [199, 235] width 57 height 14
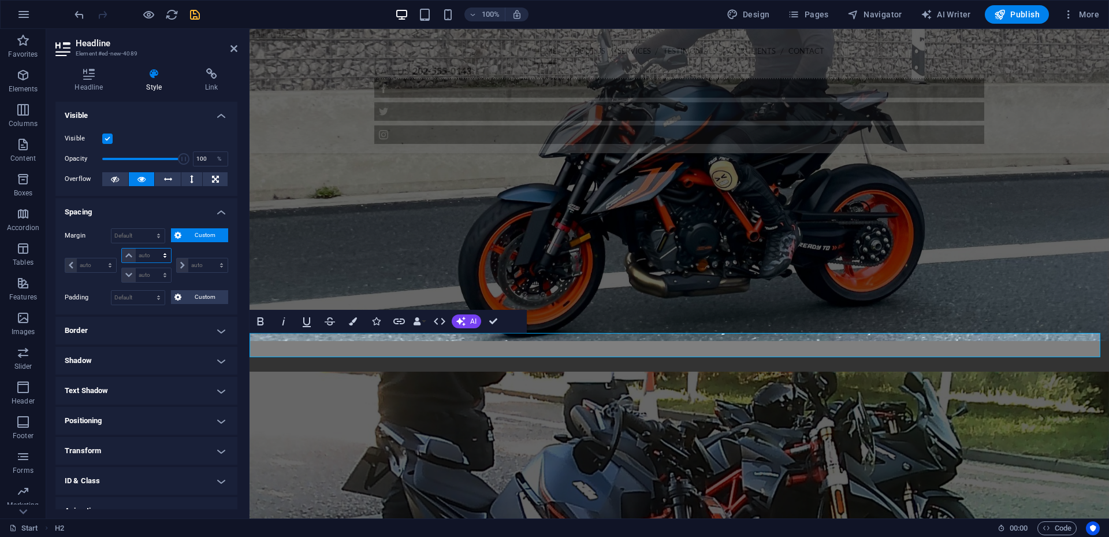
click at [128, 255] on select "auto px % rem vw vh" at bounding box center [146, 255] width 49 height 14
select select "%"
click at [153, 248] on select "auto px % rem vw vh" at bounding box center [146, 255] width 49 height 14
type input "0"
select select "px"
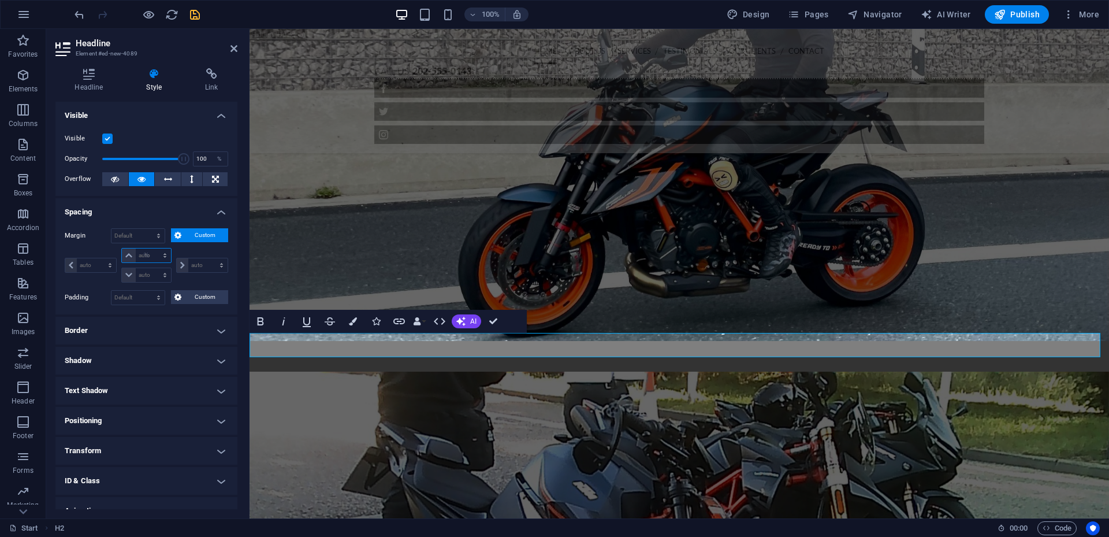
type input "100"
type input "0"
select select "px"
type input "0"
select select "px"
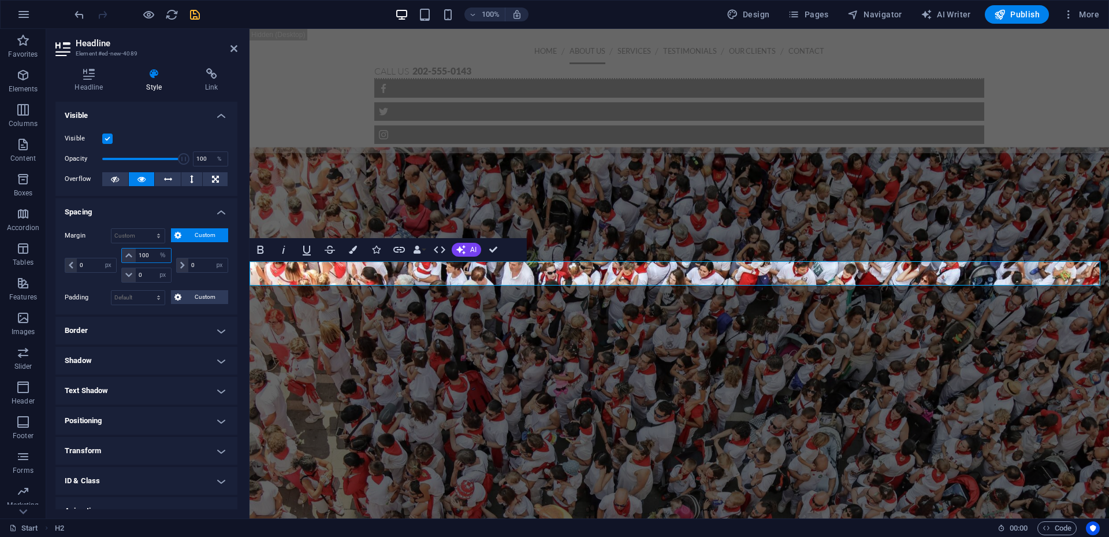
scroll to position [2760, 0]
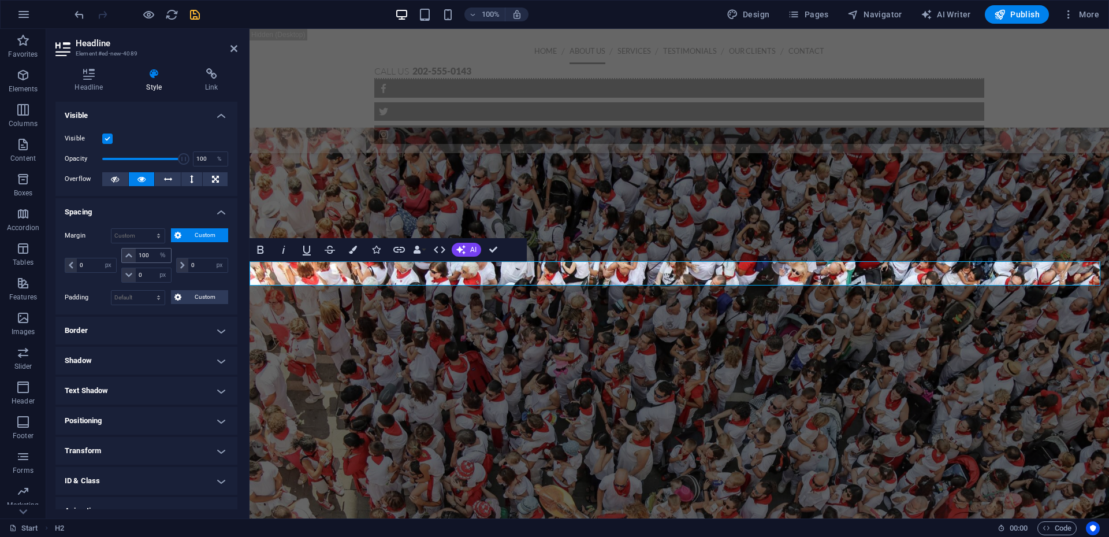
click at [131, 254] on icon at bounding box center [128, 255] width 7 height 7
click at [162, 256] on select "auto px % rem vw vh" at bounding box center [163, 255] width 16 height 14
select select "px"
click at [155, 248] on select "auto px % rem vw vh" at bounding box center [163, 255] width 16 height 14
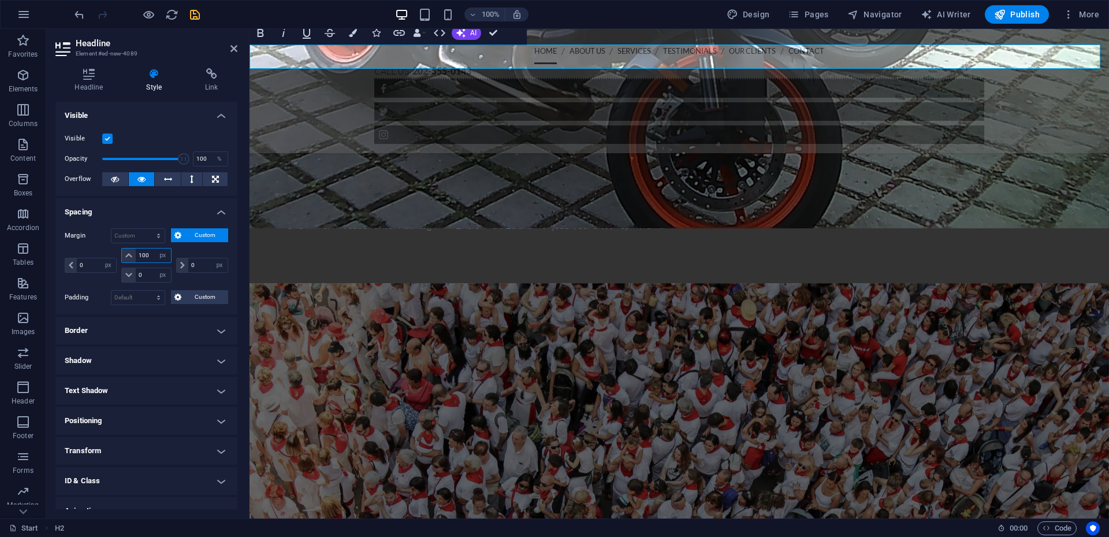
scroll to position [1967, 0]
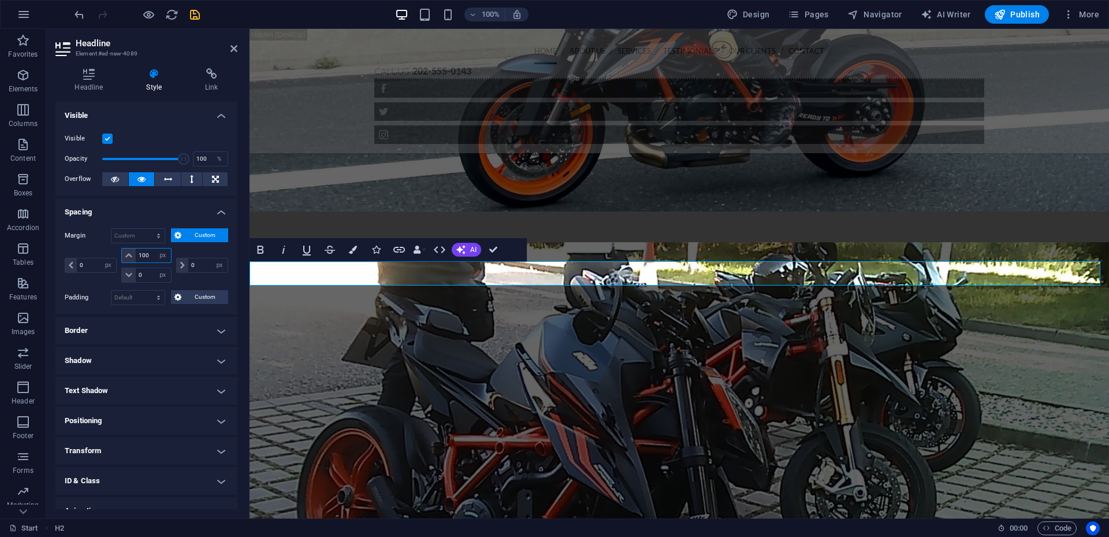
click at [151, 256] on input "100" at bounding box center [153, 255] width 35 height 14
drag, startPoint x: 151, startPoint y: 255, endPoint x: 138, endPoint y: 255, distance: 13.3
click at [138, 255] on input "100" at bounding box center [153, 255] width 35 height 14
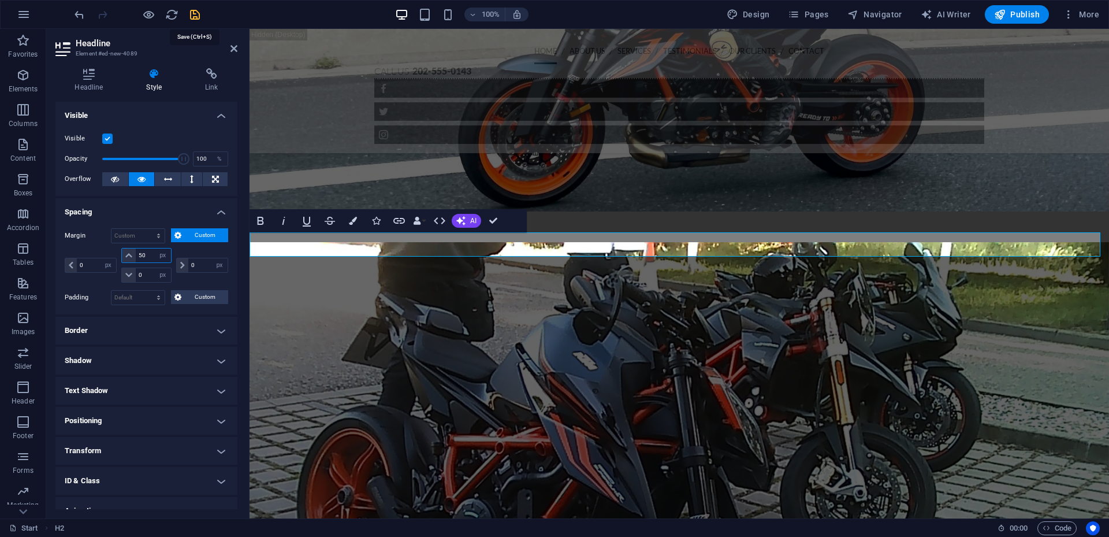
type input "50"
click at [193, 14] on icon "save" at bounding box center [194, 14] width 13 height 13
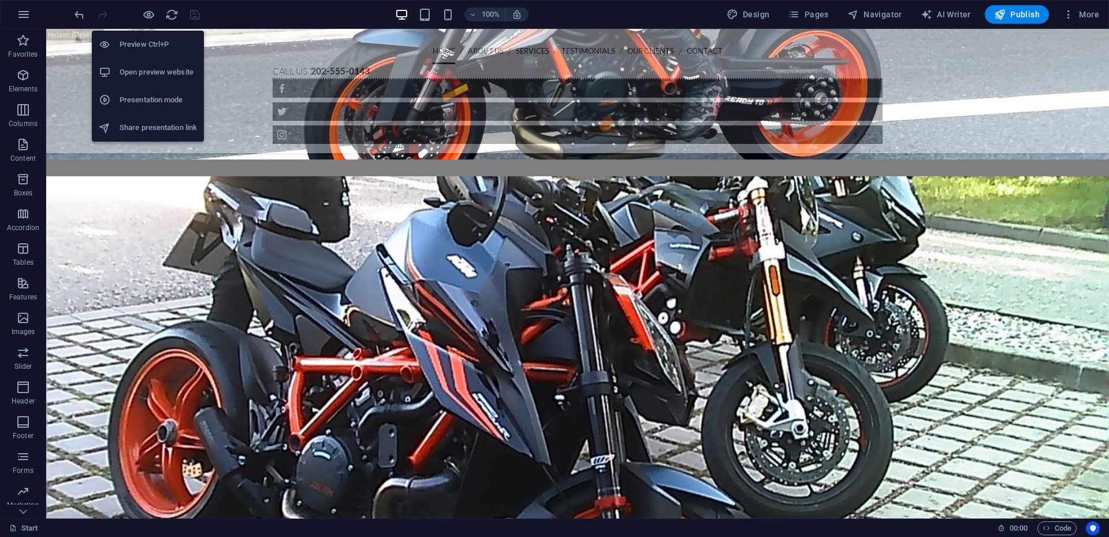
click at [148, 72] on h6 "Open preview website" at bounding box center [158, 72] width 77 height 14
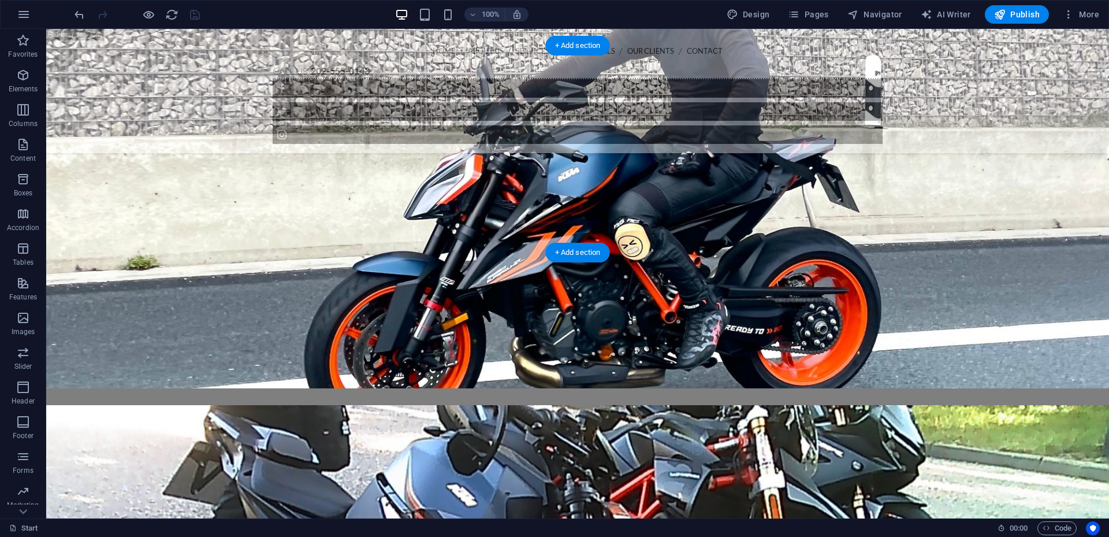
scroll to position [1736, 0]
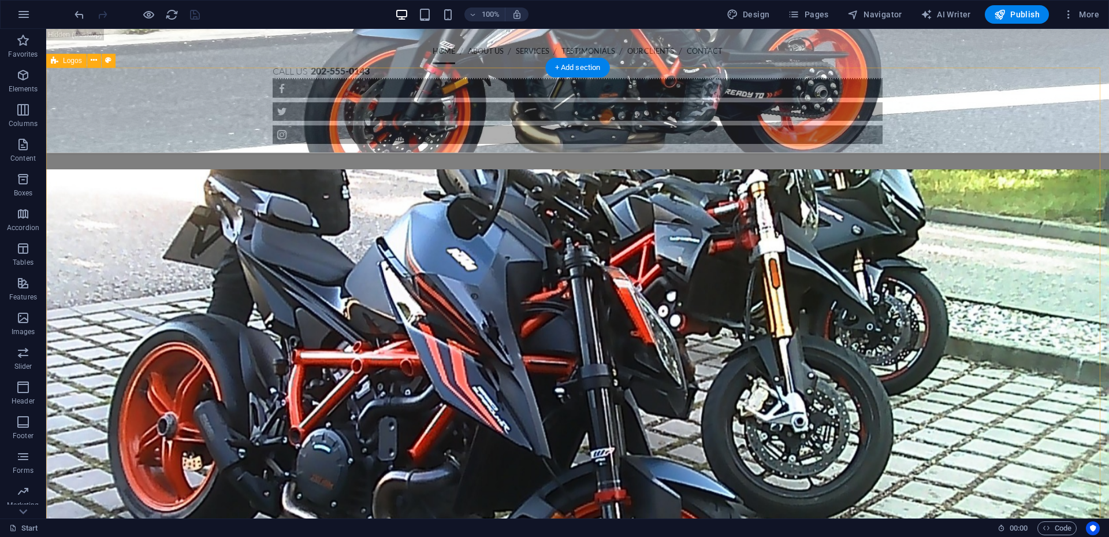
scroll to position [2024, 0]
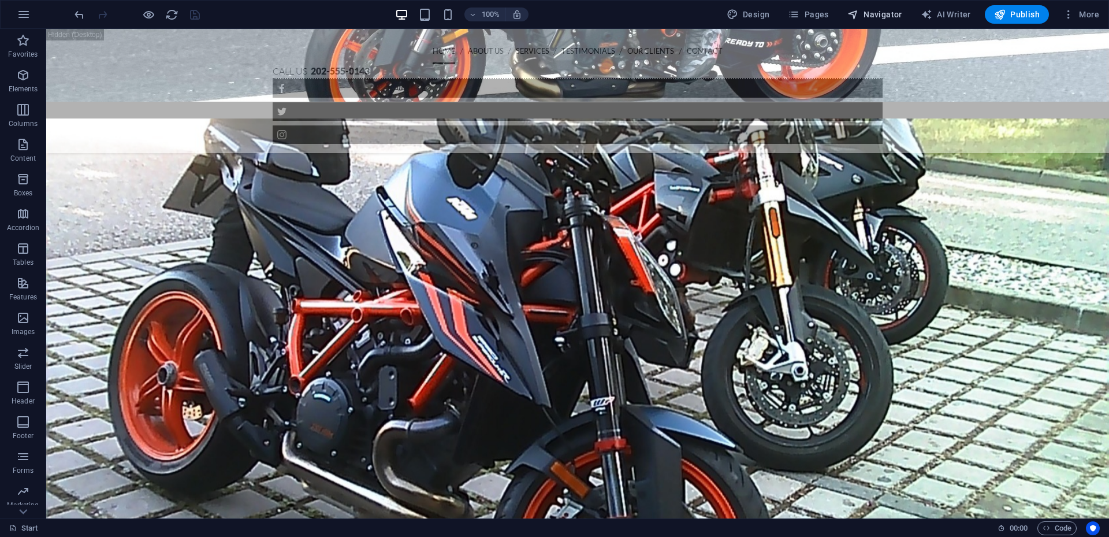
click at [867, 17] on span "Navigator" at bounding box center [875, 15] width 55 height 12
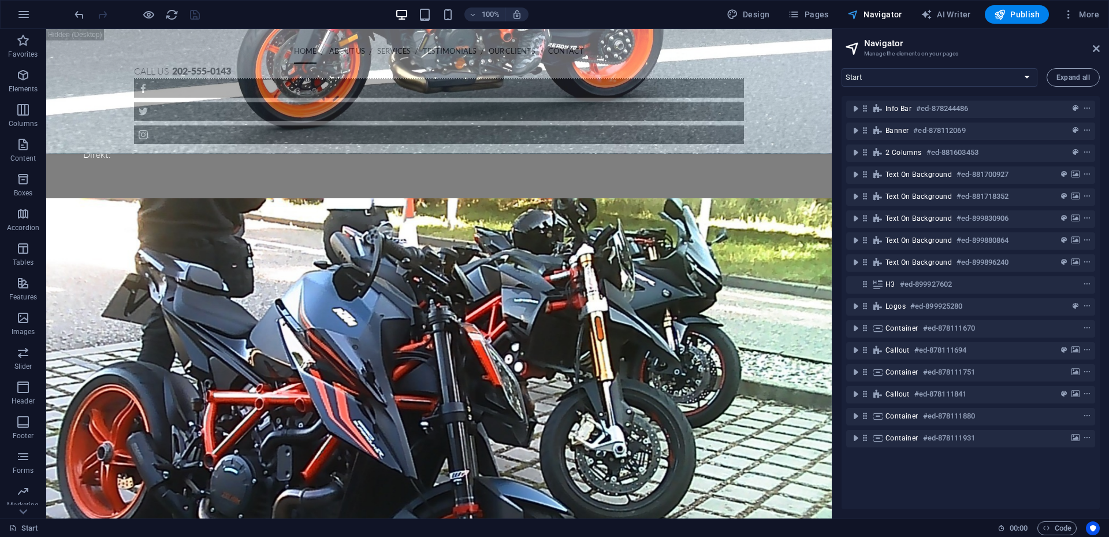
scroll to position [2234, 0]
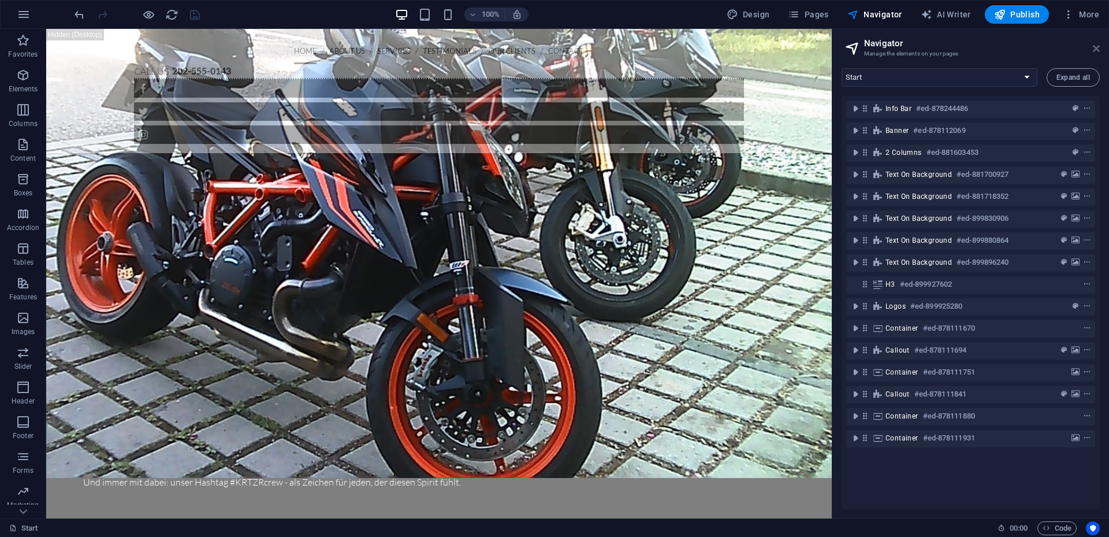
click at [1097, 49] on icon at bounding box center [1096, 48] width 7 height 9
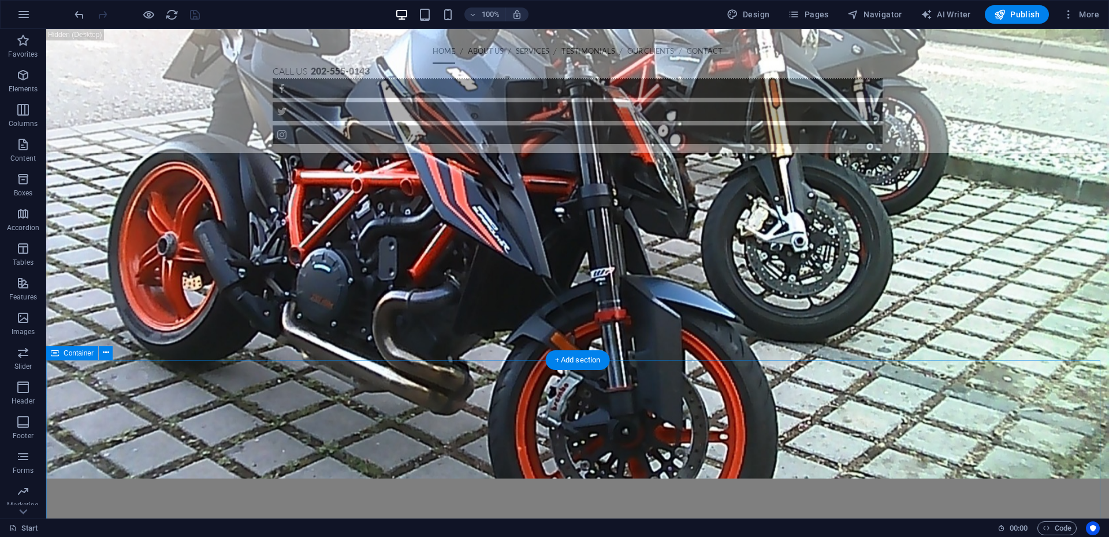
scroll to position [2256, 0]
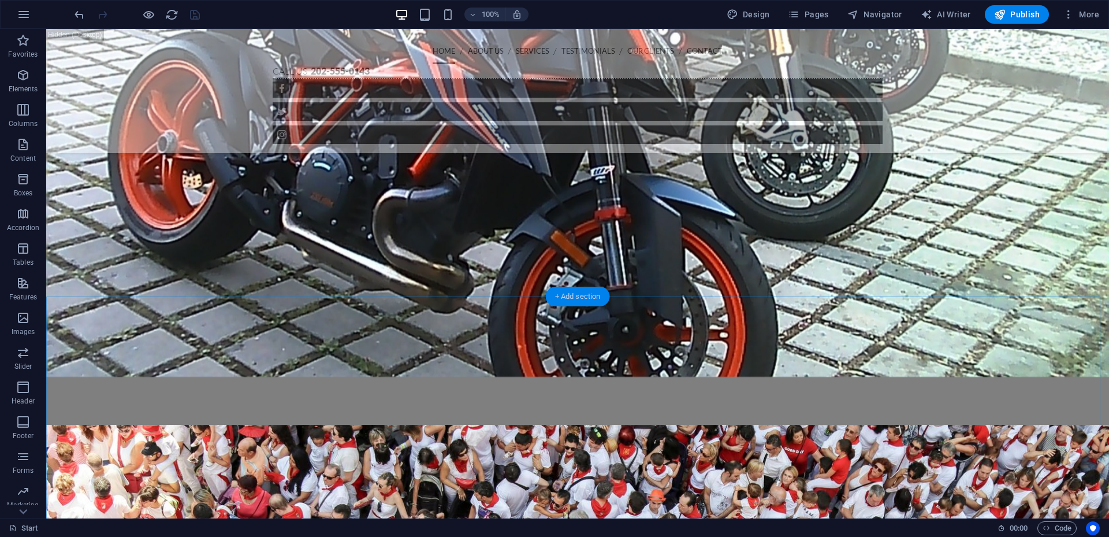
click at [582, 294] on div "+ Add section" at bounding box center [578, 297] width 64 height 20
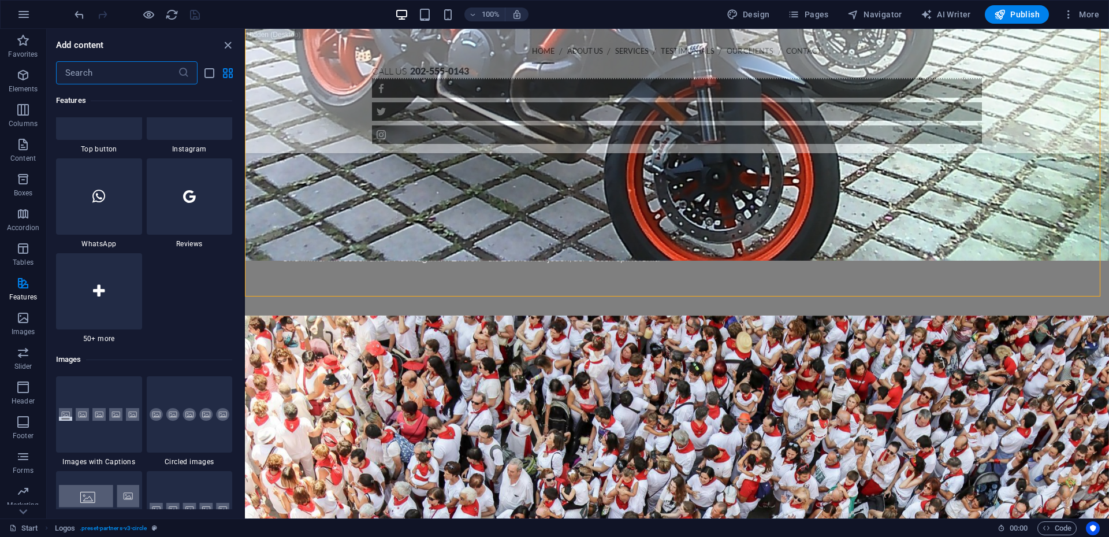
scroll to position [5604, 0]
click at [117, 302] on div at bounding box center [99, 287] width 86 height 76
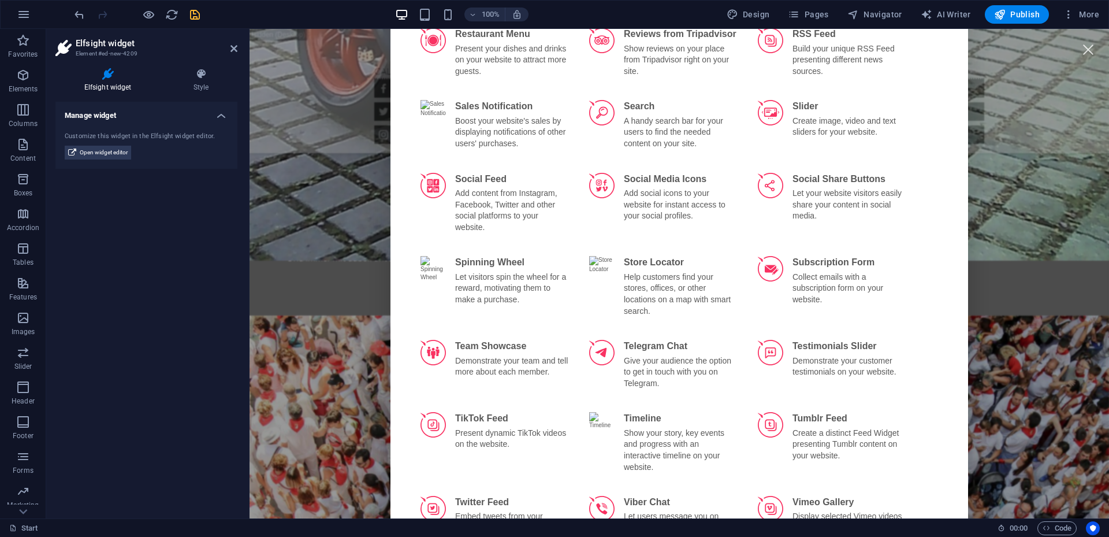
scroll to position [1907, 0]
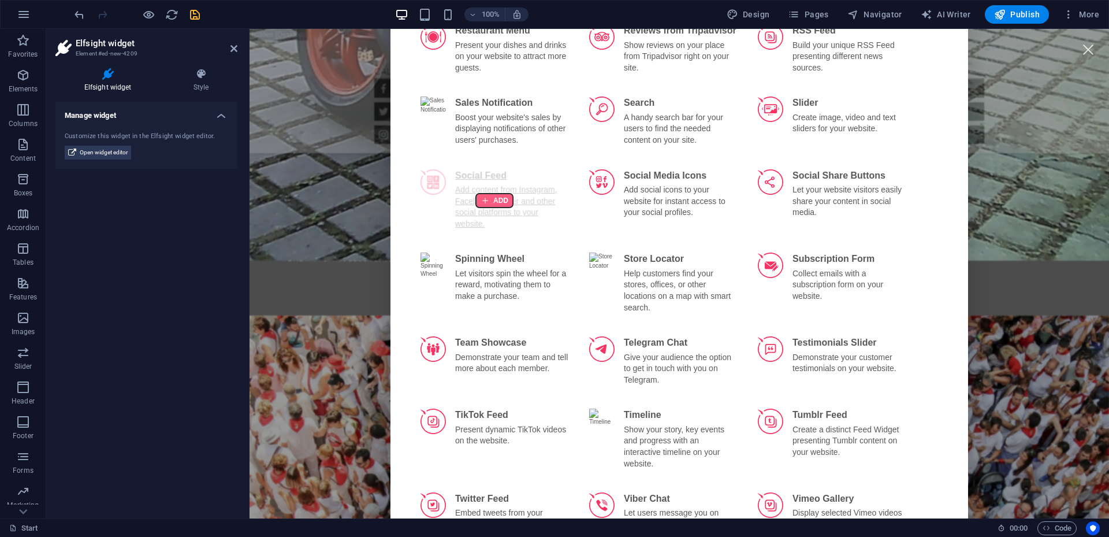
click at [496, 194] on div at bounding box center [494, 201] width 37 height 14
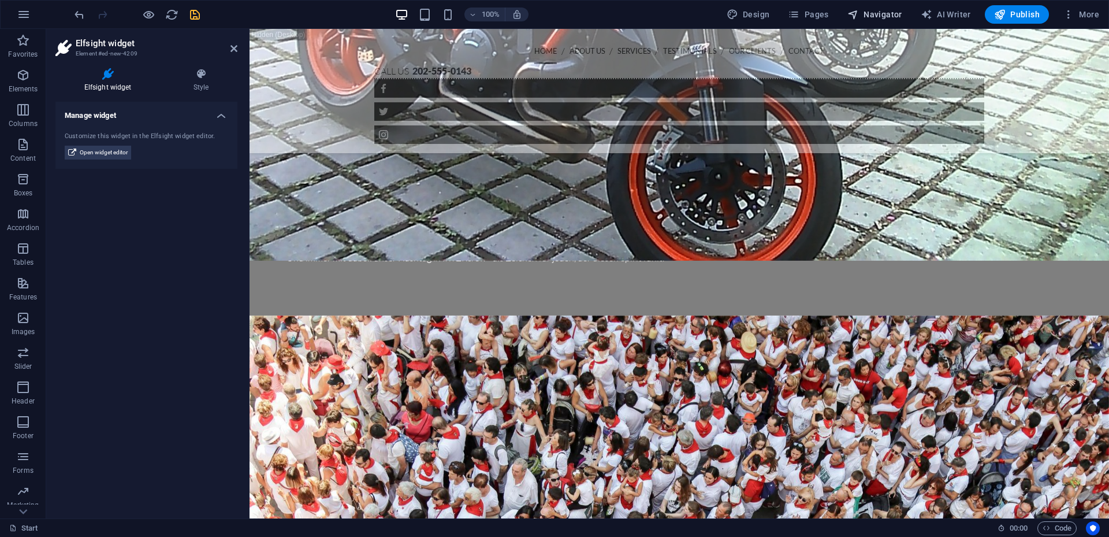
click at [894, 15] on span "Navigator" at bounding box center [875, 15] width 55 height 12
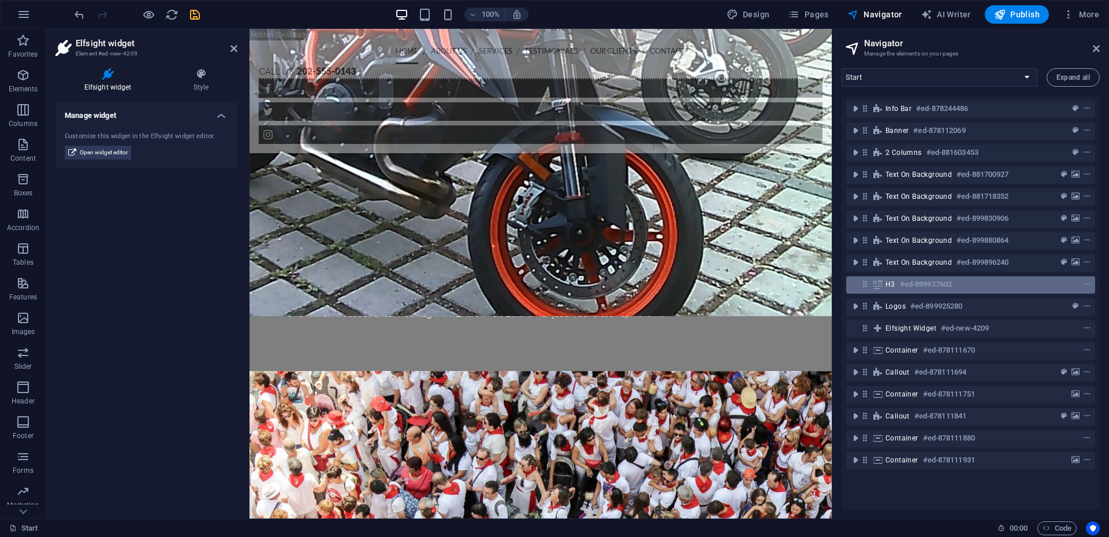
scroll to position [2831, 0]
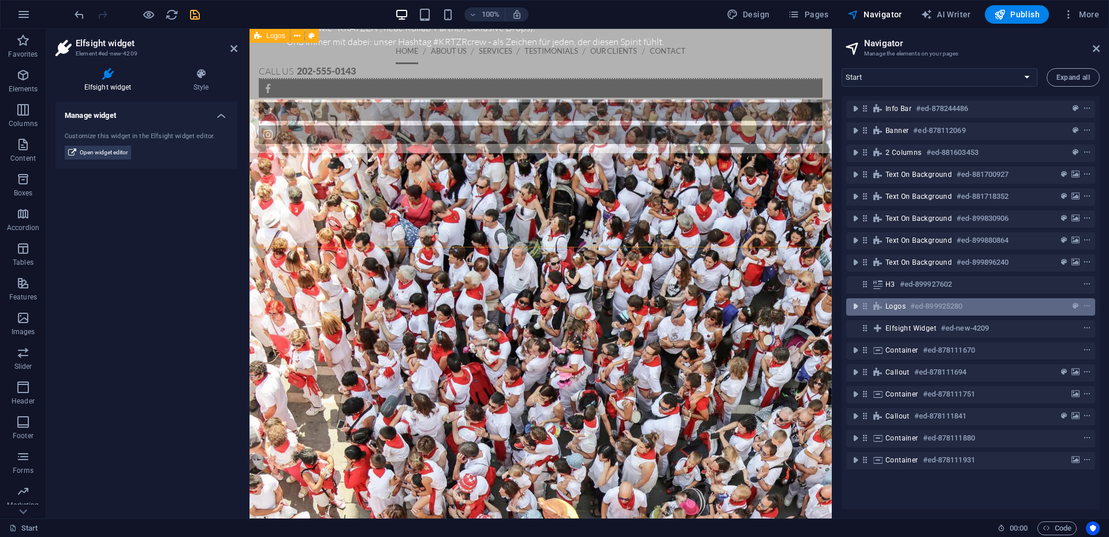
click at [855, 305] on icon "toggle-expand" at bounding box center [856, 306] width 12 height 12
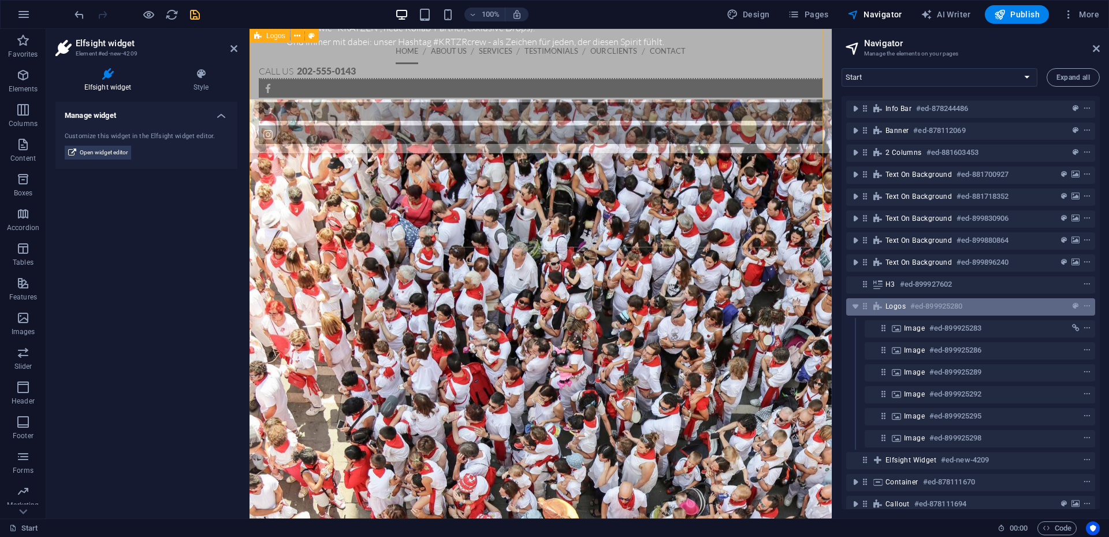
click at [917, 306] on h6 "#ed-899925280" at bounding box center [937, 306] width 52 height 14
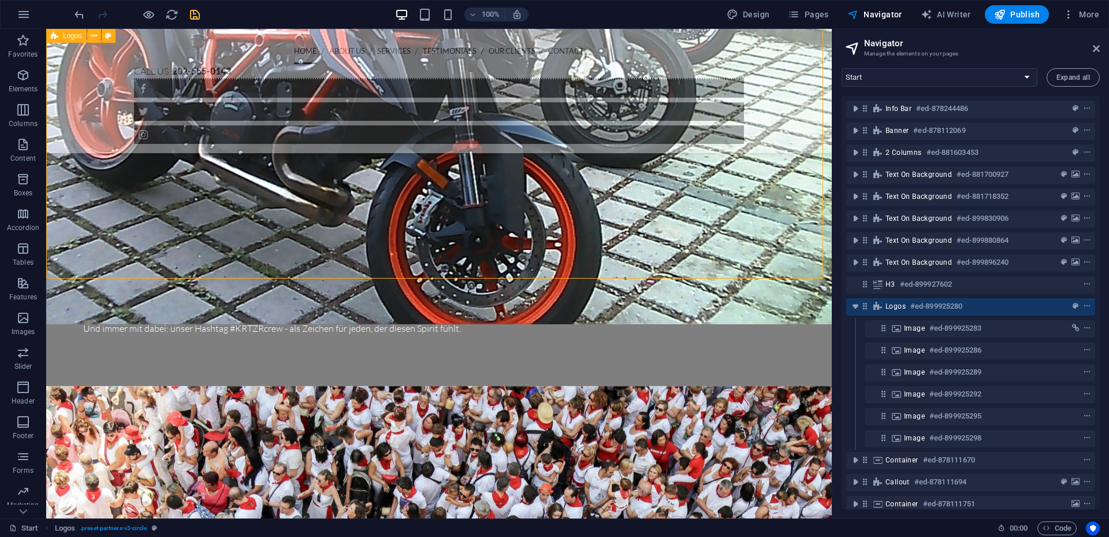
scroll to position [2496, 0]
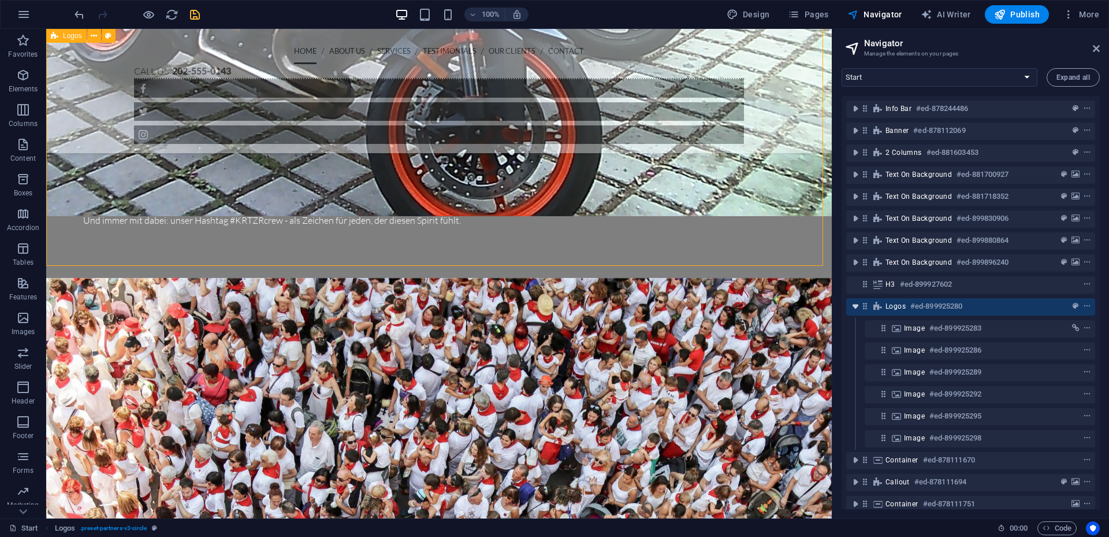
click at [856, 308] on icon "toggle-expand" at bounding box center [856, 306] width 12 height 12
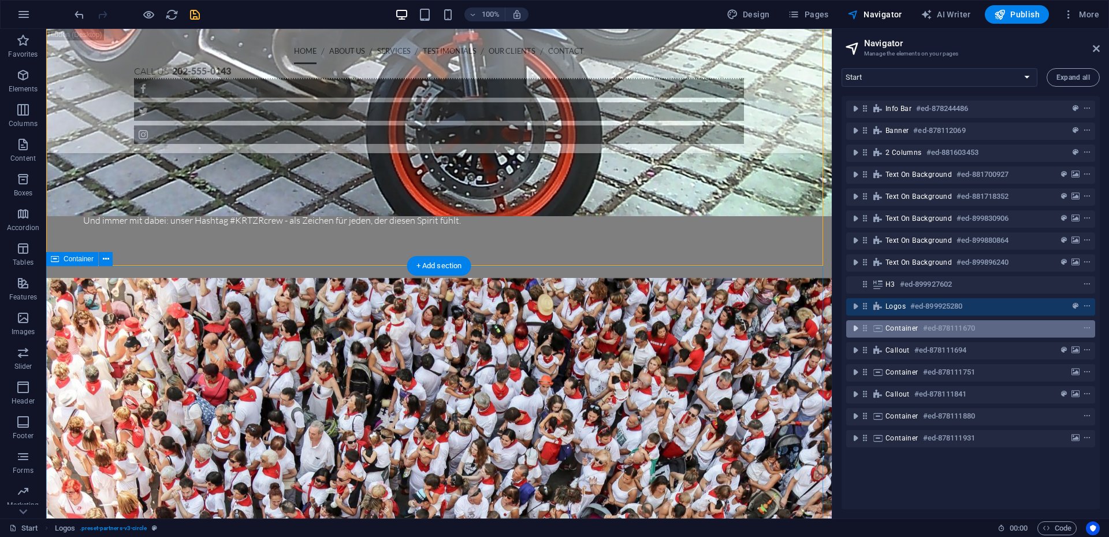
click at [860, 328] on icon "toggle-expand" at bounding box center [856, 328] width 12 height 12
click at [904, 330] on span "Container" at bounding box center [902, 328] width 33 height 9
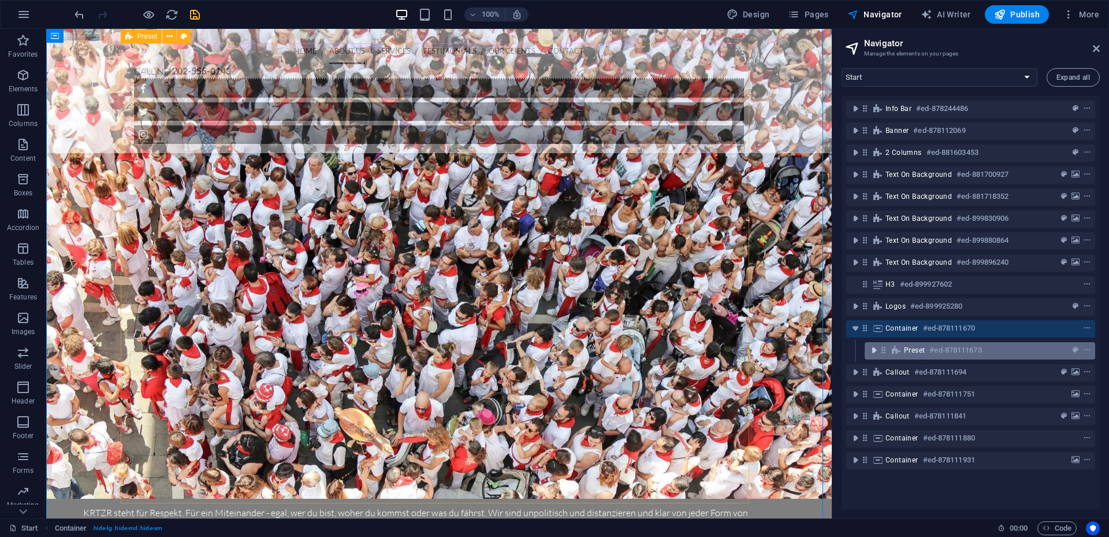
click at [872, 349] on icon "toggle-expand" at bounding box center [874, 350] width 12 height 12
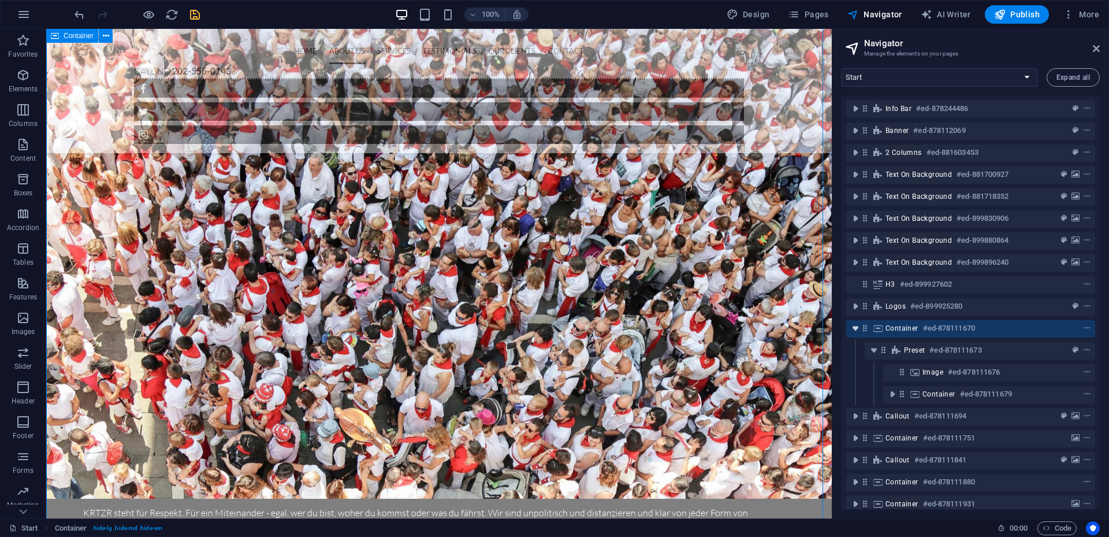
click at [855, 330] on icon "toggle-expand" at bounding box center [856, 328] width 12 height 12
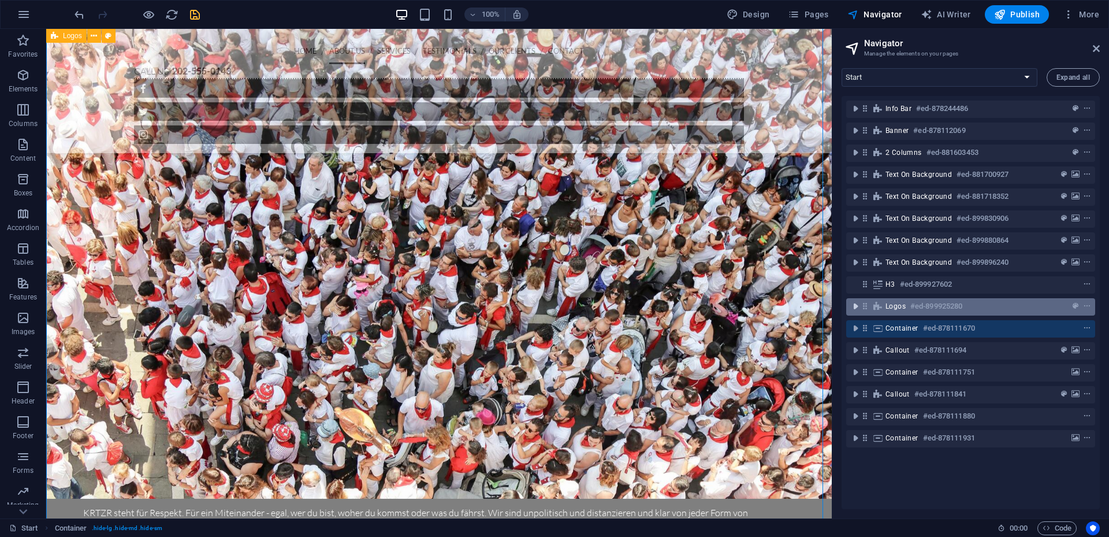
click at [855, 304] on icon "toggle-expand" at bounding box center [856, 306] width 12 height 12
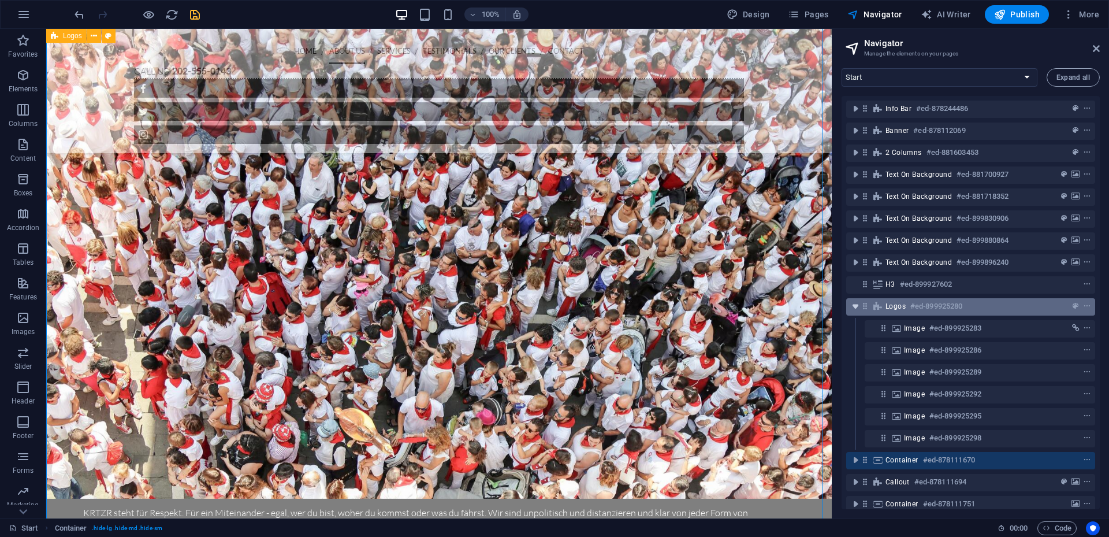
click at [858, 306] on icon "toggle-expand" at bounding box center [856, 306] width 12 height 12
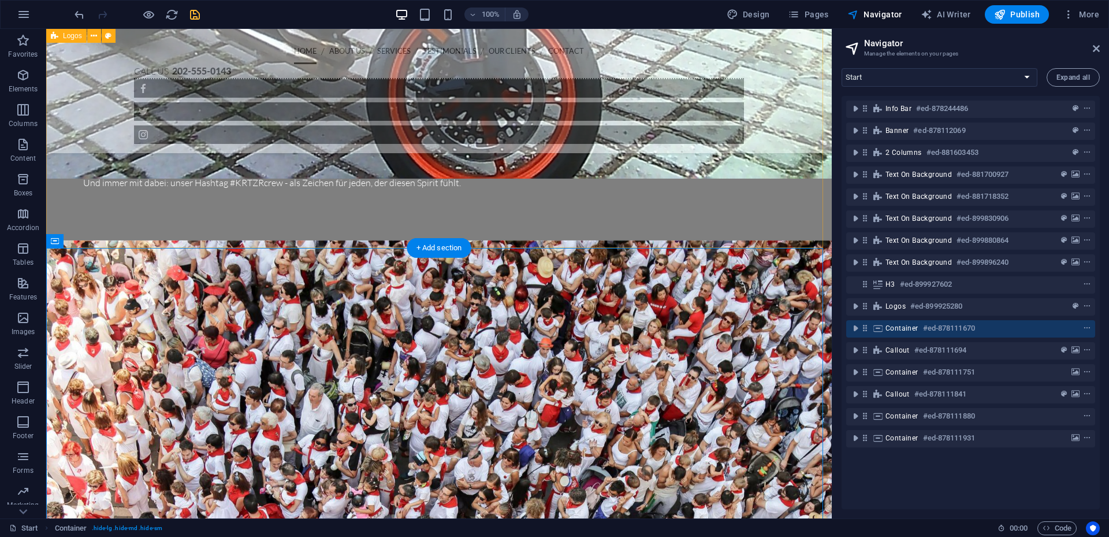
scroll to position [2418, 0]
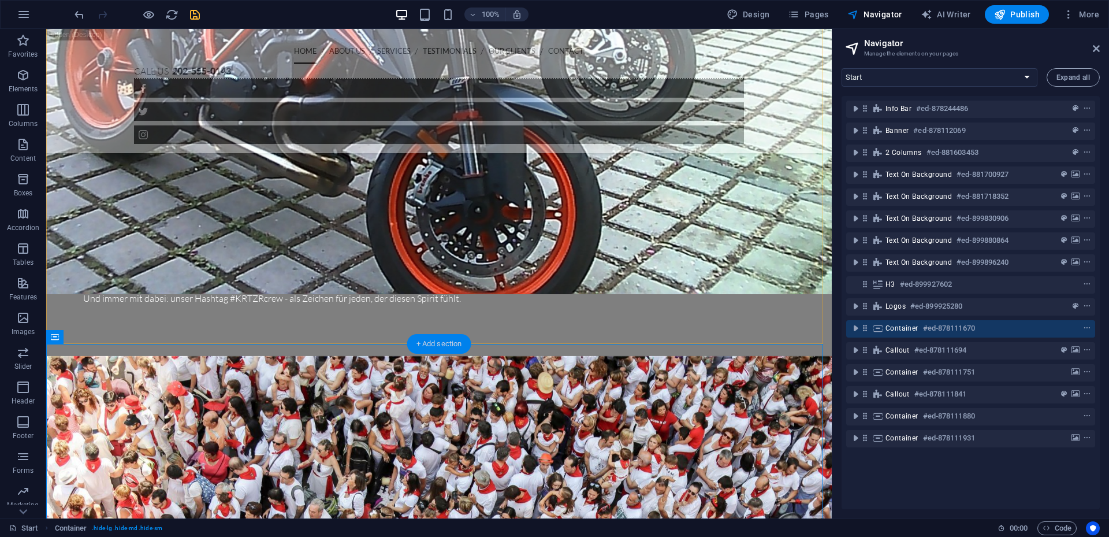
click at [460, 342] on div "+ Add section" at bounding box center [439, 344] width 64 height 20
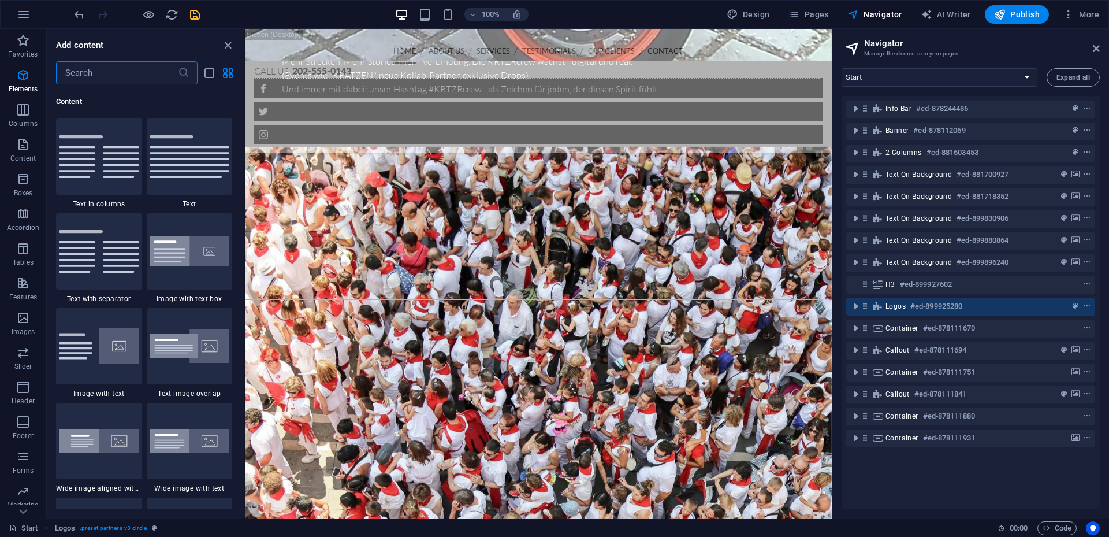
scroll to position [2022, 0]
drag, startPoint x: 1095, startPoint y: 46, endPoint x: 849, endPoint y: 17, distance: 248.3
click at [1095, 46] on icon at bounding box center [1096, 48] width 7 height 9
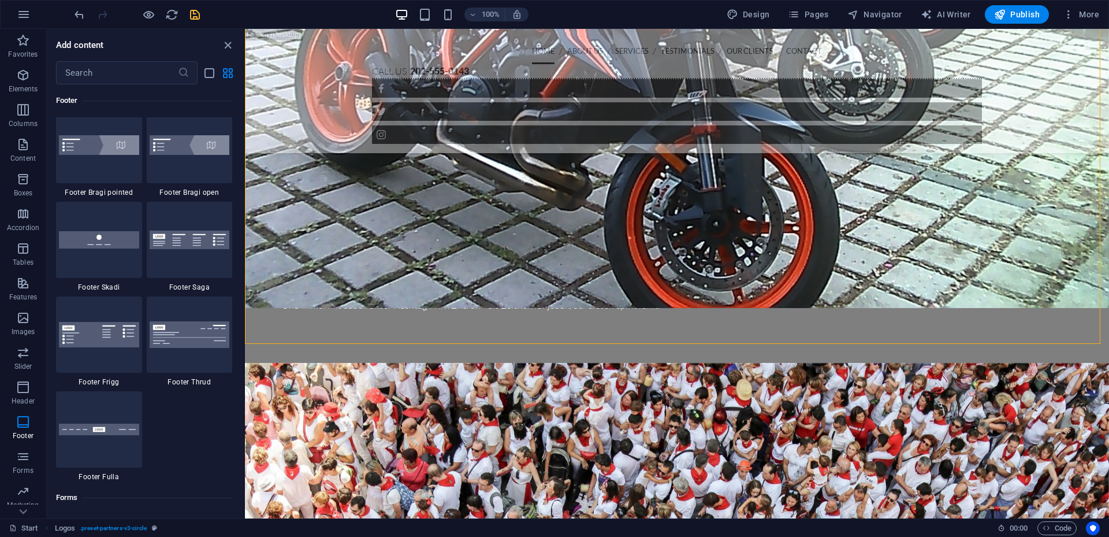
scroll to position [8030, 0]
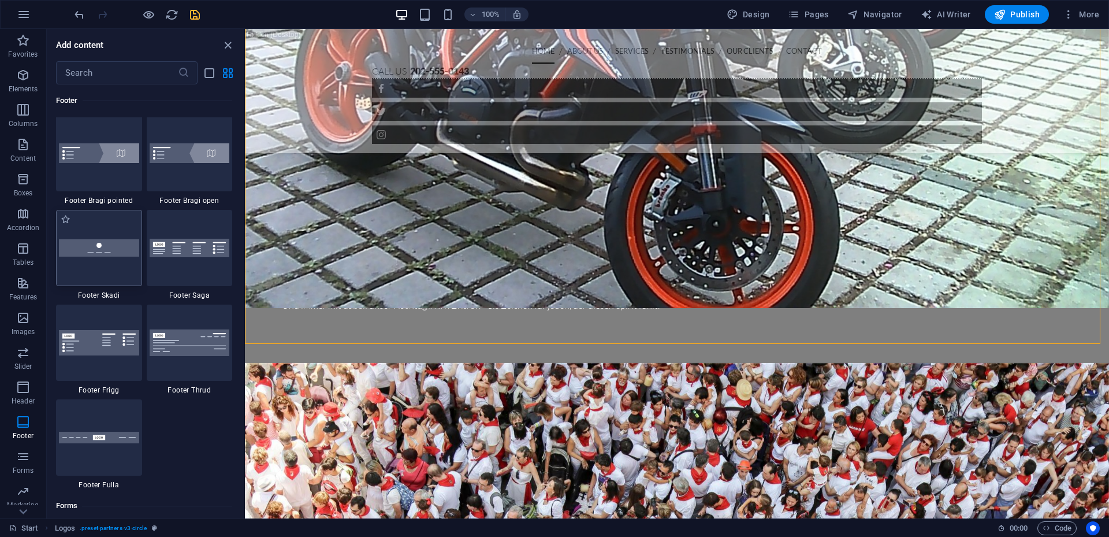
click at [128, 275] on div at bounding box center [99, 248] width 86 height 76
click at [245, 275] on div "Container H2 Text on background Text on background Container Logo Banner Contai…" at bounding box center [677, 273] width 864 height 489
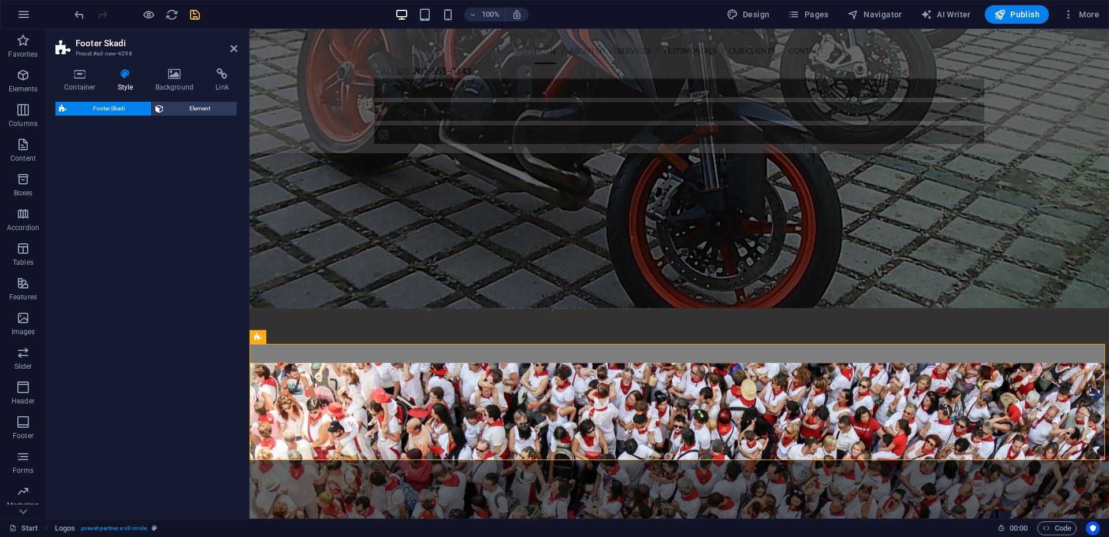
select select "rem"
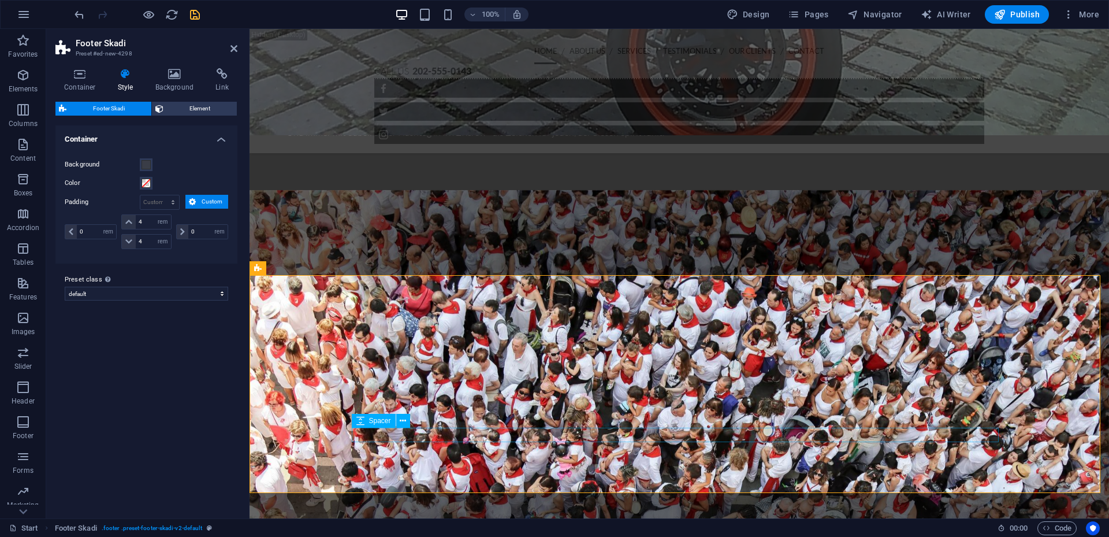
scroll to position [2564, 0]
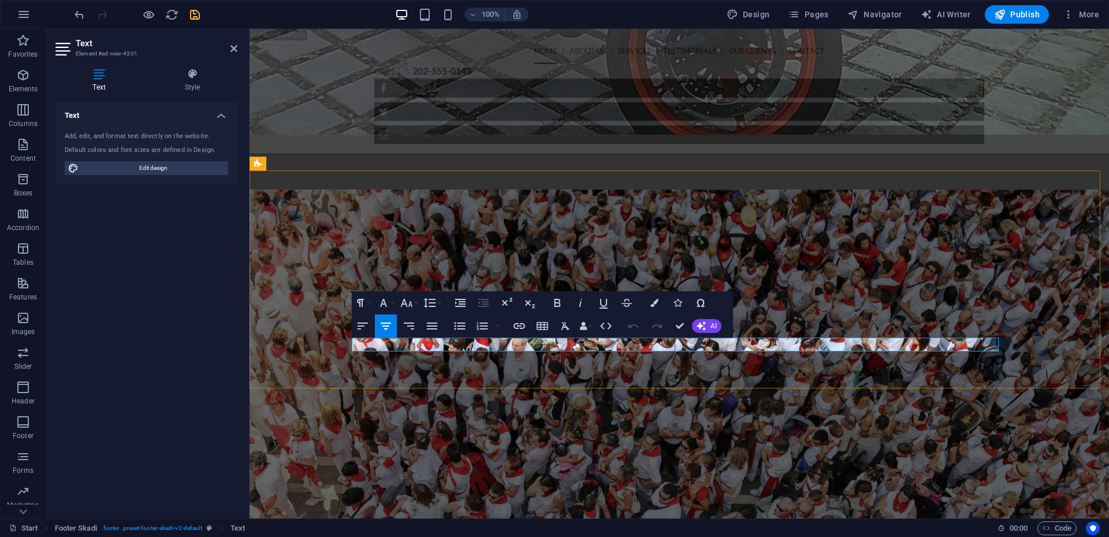
drag, startPoint x: 711, startPoint y: 345, endPoint x: 667, endPoint y: 345, distance: 44.5
click at [233, 48] on icon at bounding box center [234, 48] width 7 height 9
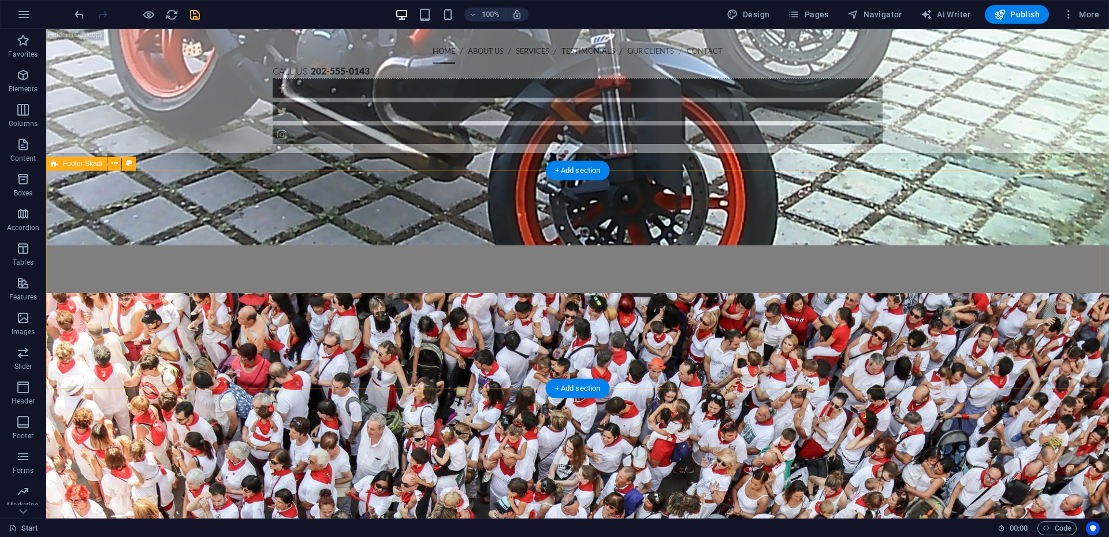
scroll to position [2382, 0]
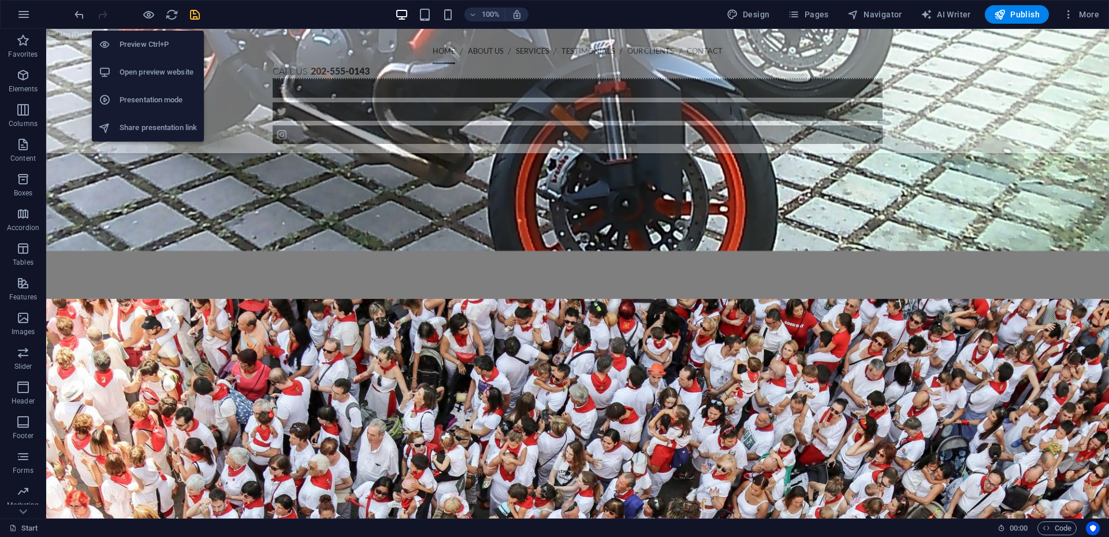
click at [151, 78] on h6 "Open preview website" at bounding box center [158, 72] width 77 height 14
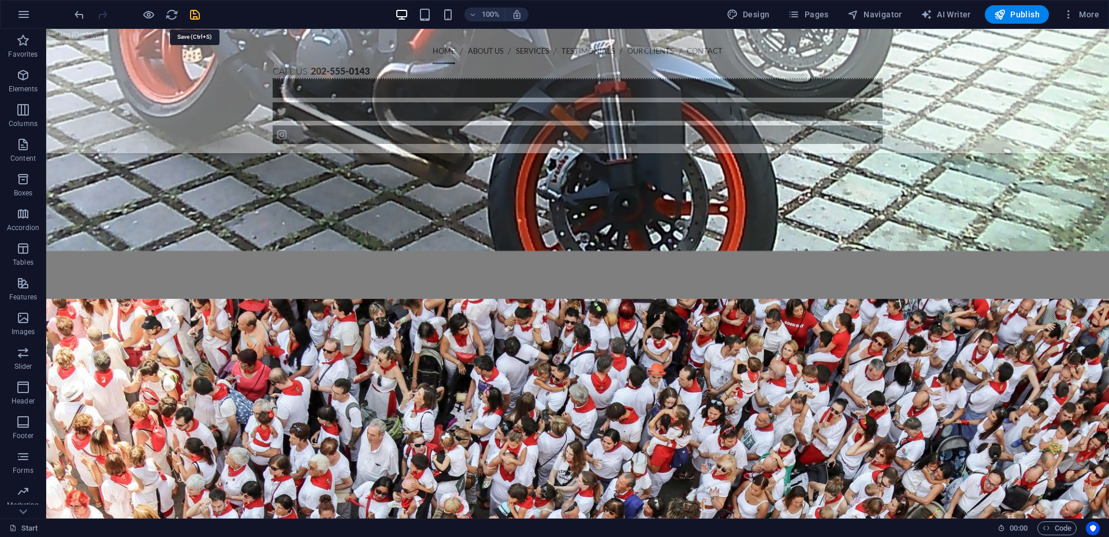
click at [196, 14] on icon "save" at bounding box center [194, 14] width 13 height 13
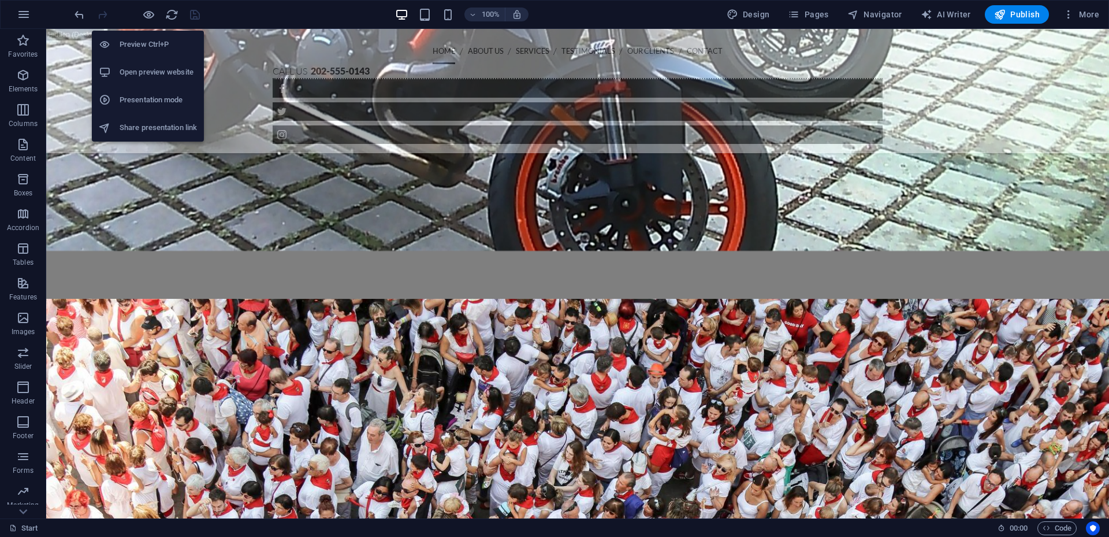
click at [157, 73] on h6 "Open preview website" at bounding box center [158, 72] width 77 height 14
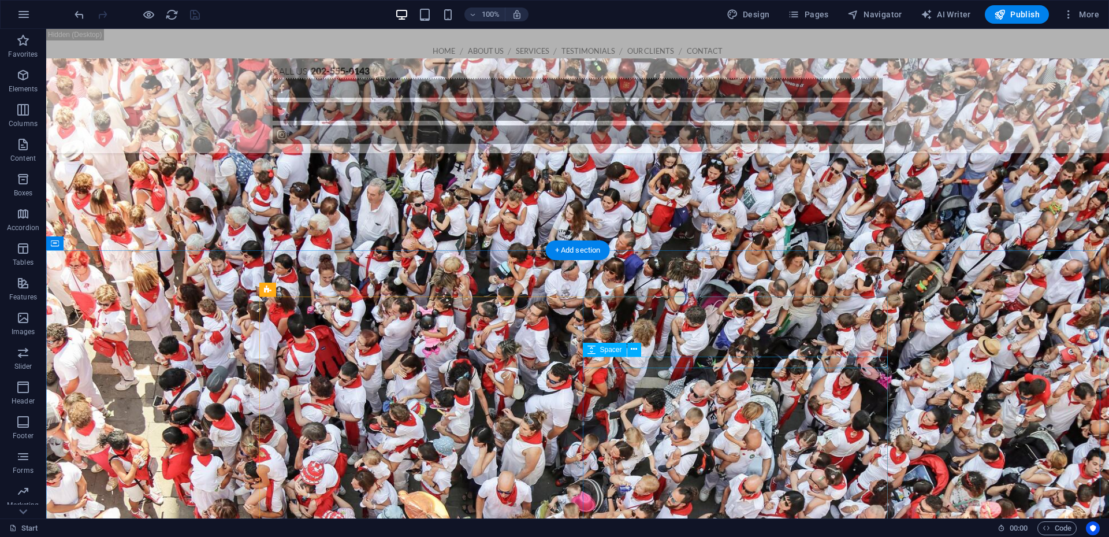
scroll to position [2439, 0]
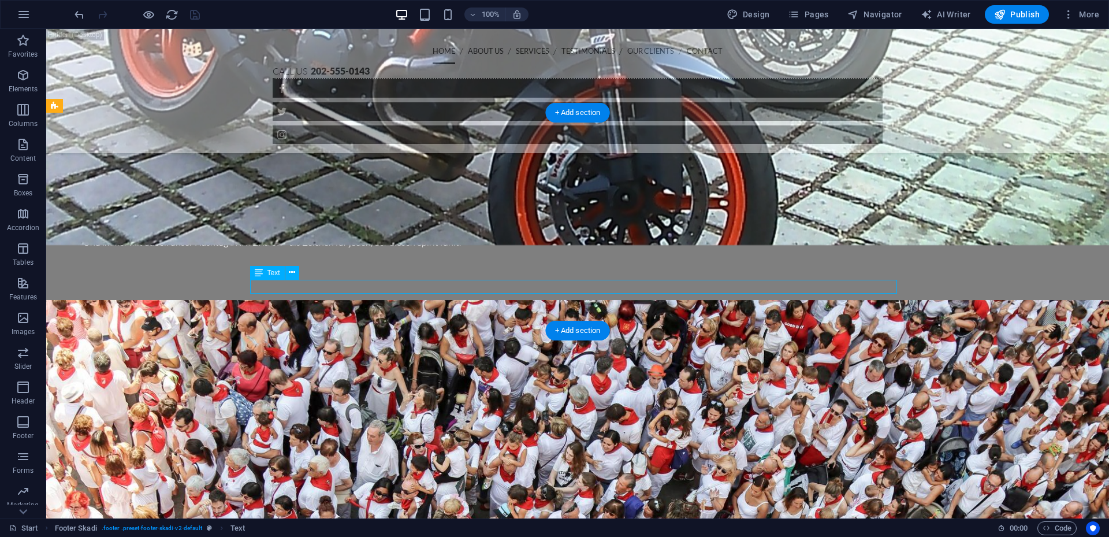
scroll to position [2621, 0]
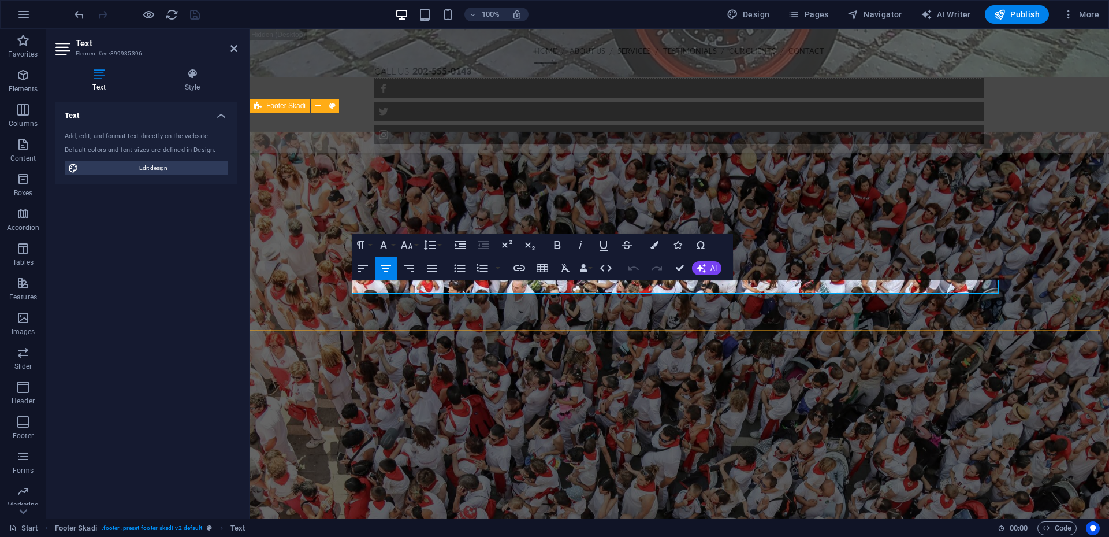
click at [228, 117] on h4 "Text" at bounding box center [146, 112] width 182 height 21
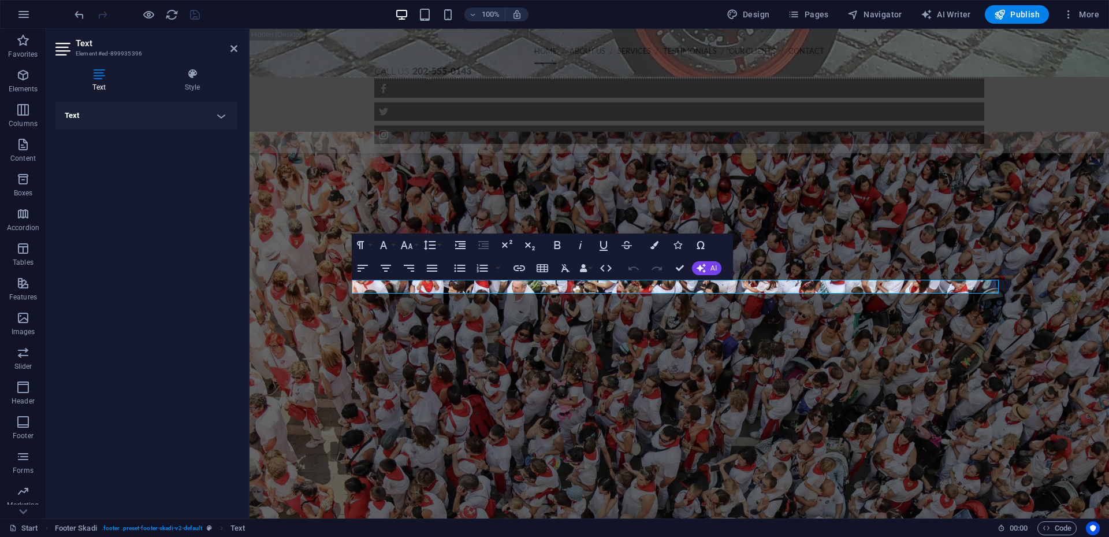
click at [228, 117] on h4 "Text" at bounding box center [146, 116] width 182 height 28
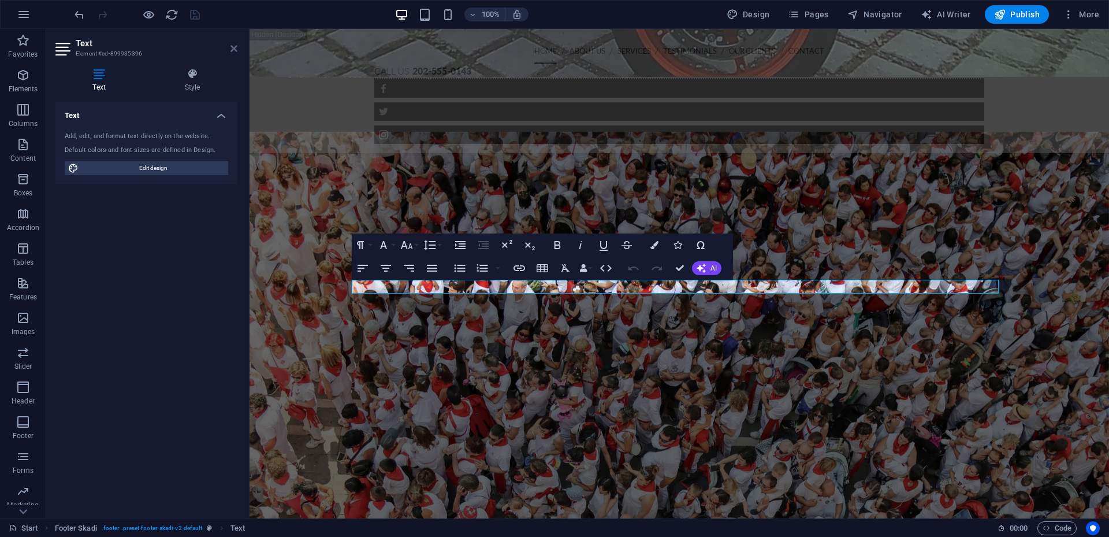
click at [231, 46] on icon at bounding box center [234, 48] width 7 height 9
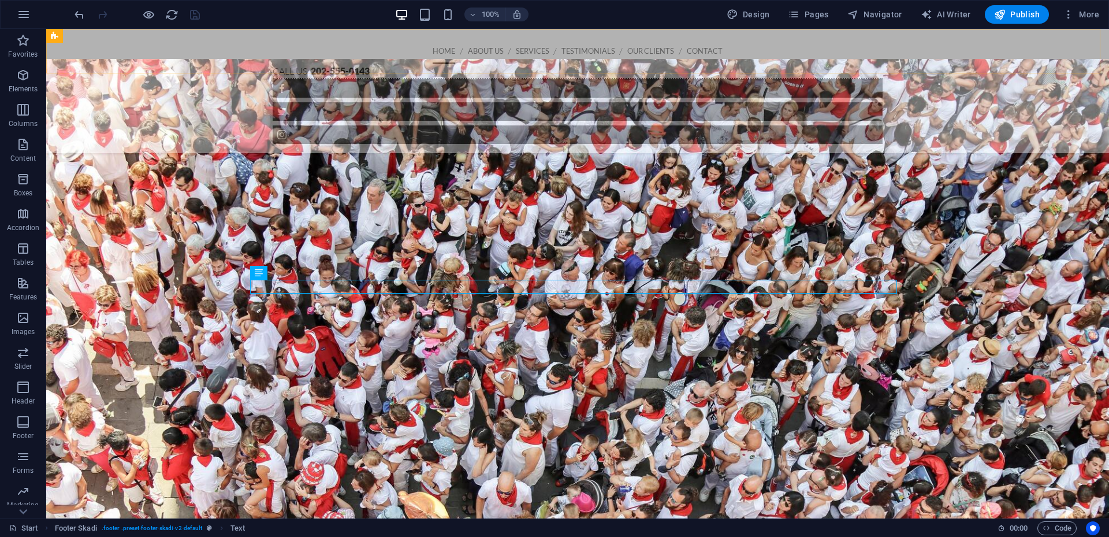
scroll to position [2439, 0]
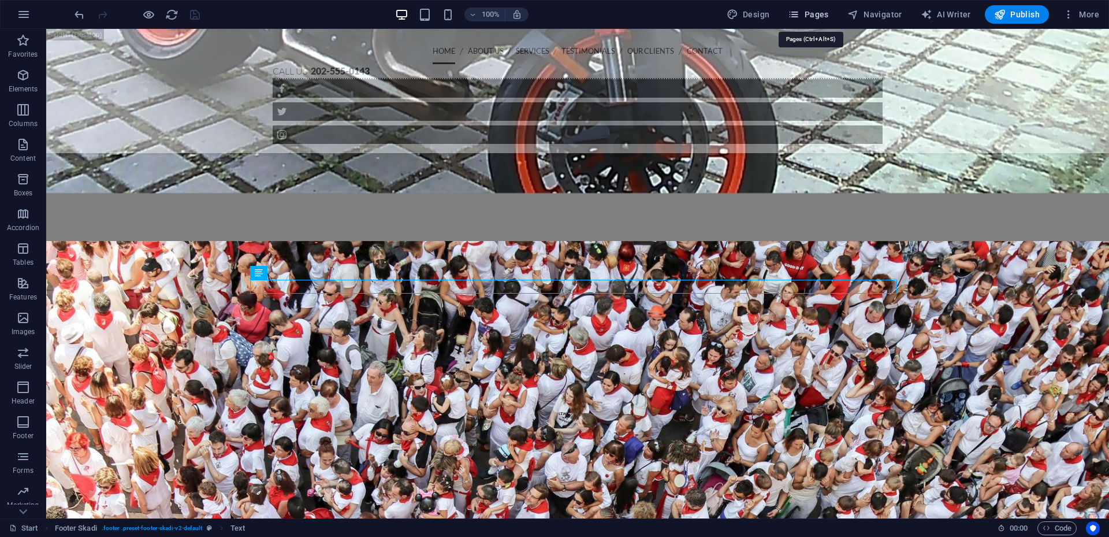
click at [813, 13] on span "Pages" at bounding box center [808, 15] width 40 height 12
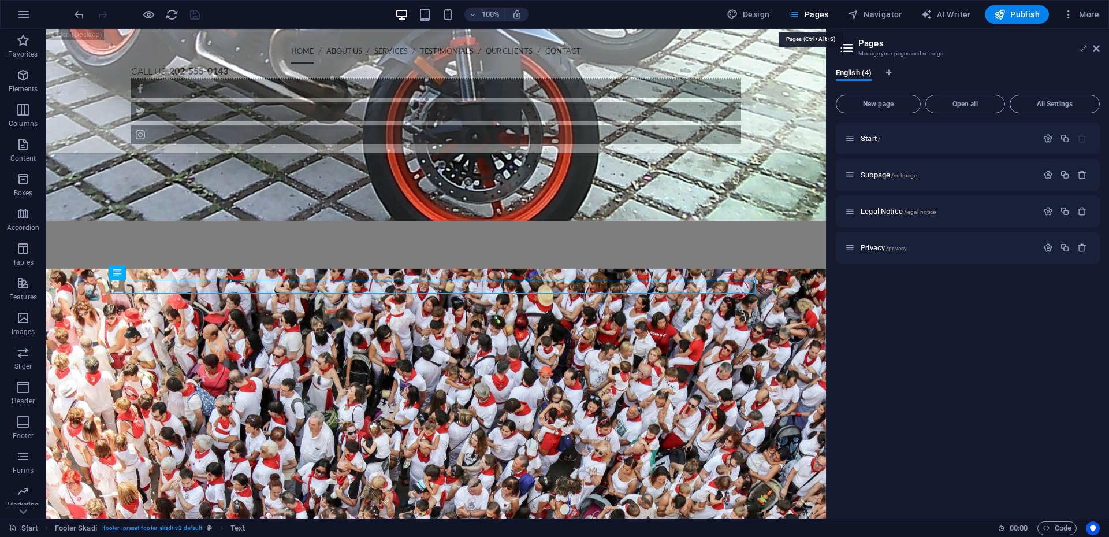
scroll to position [2649, 0]
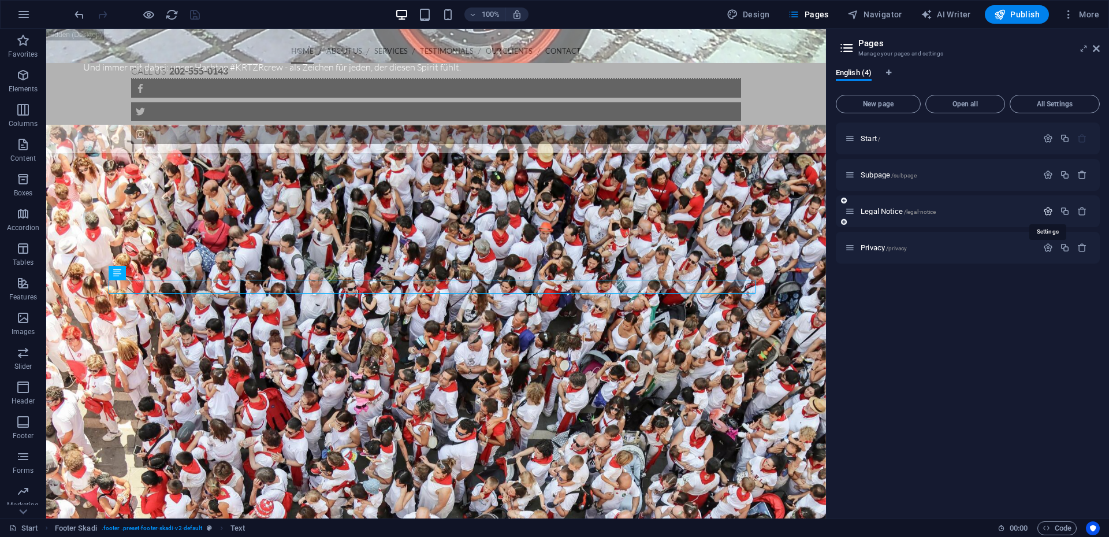
click at [1050, 212] on icon "button" at bounding box center [1048, 211] width 10 height 10
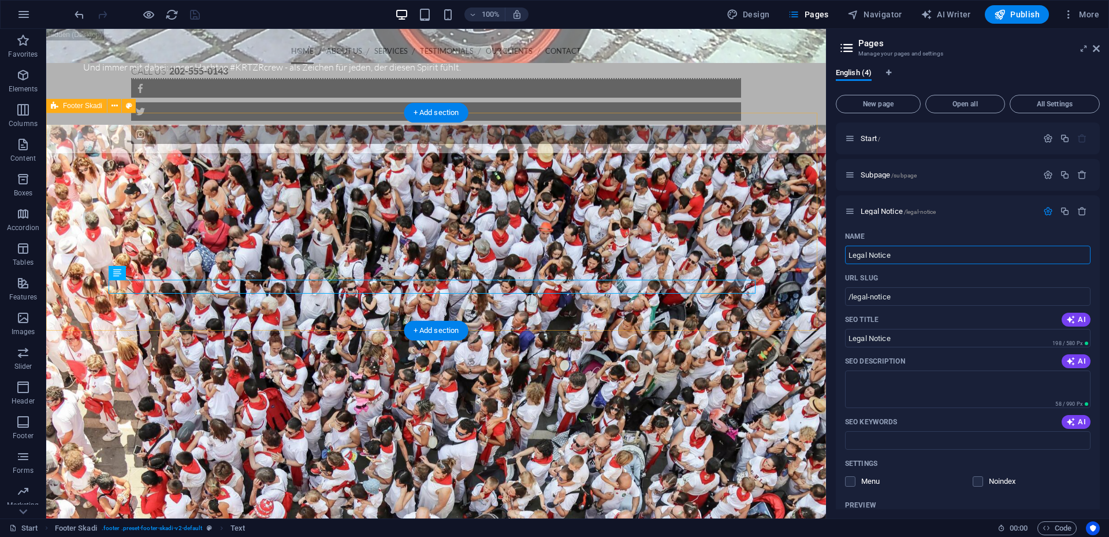
drag, startPoint x: 965, startPoint y: 285, endPoint x: 974, endPoint y: 295, distance: 13.5
drag, startPoint x: 911, startPoint y: 250, endPoint x: 827, endPoint y: 257, distance: 83.4
click at [827, 257] on aside "Pages Manage your pages and settings English (4) New page Open all All Settings…" at bounding box center [967, 273] width 283 height 489
type input "Datenscha"
type input "/datenscha"
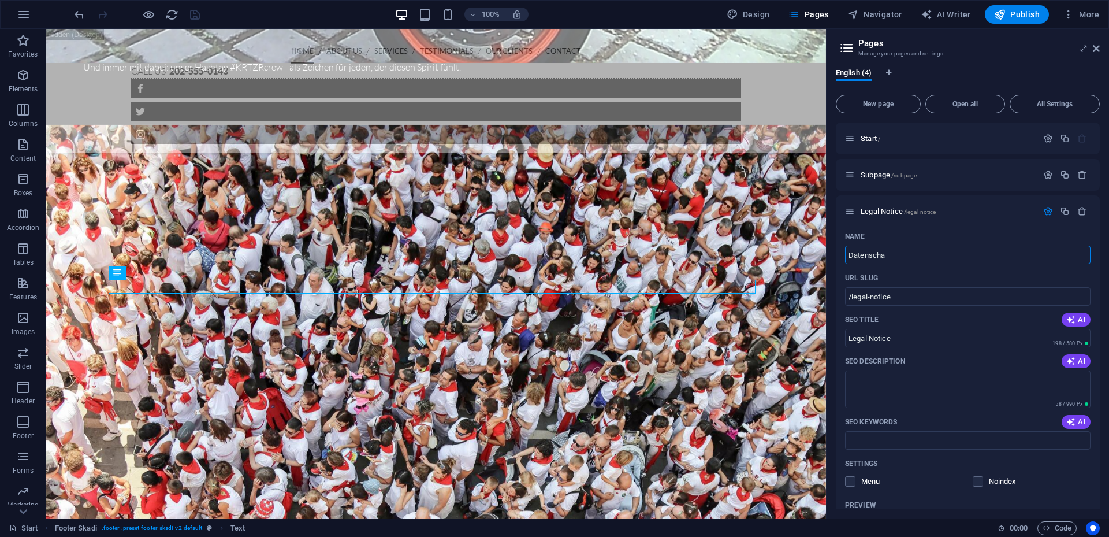
type input "Datenscha"
type input "Datenschutz"
type input "/datenschutz"
type input "Datenschutz"
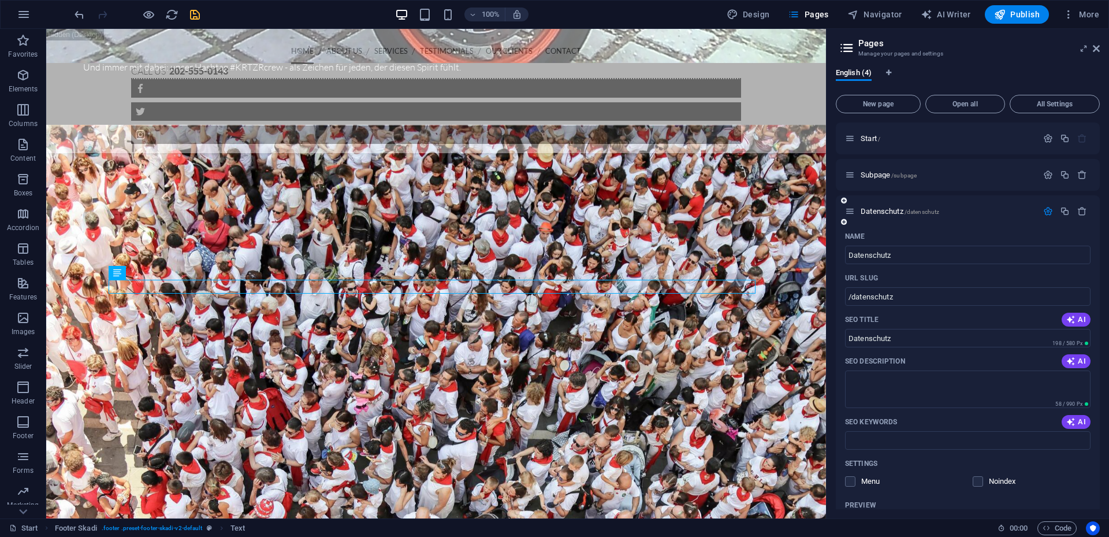
click at [957, 226] on div "Datenschutz /datenschutz" at bounding box center [968, 211] width 264 height 32
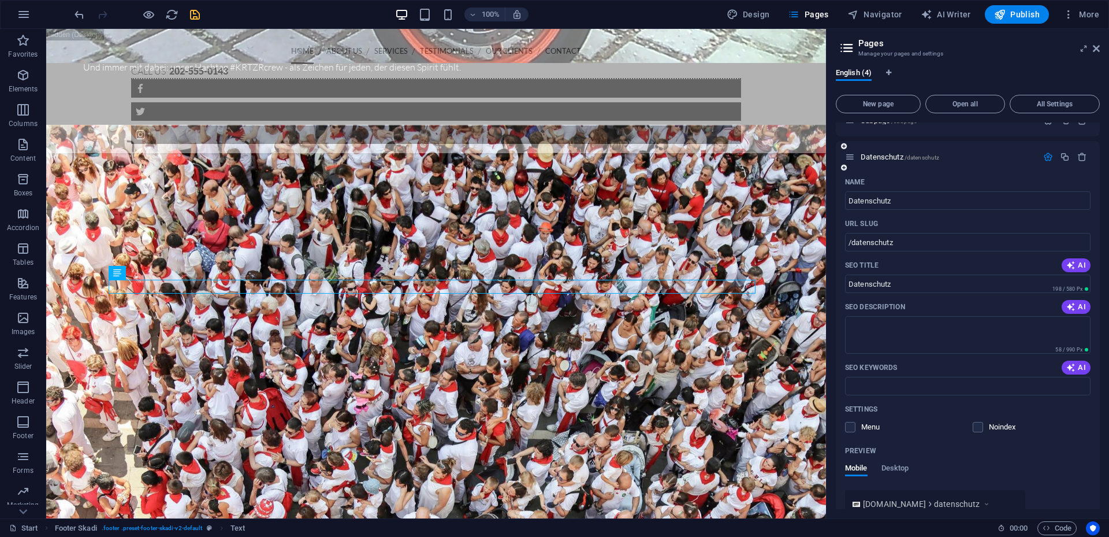
scroll to position [0, 0]
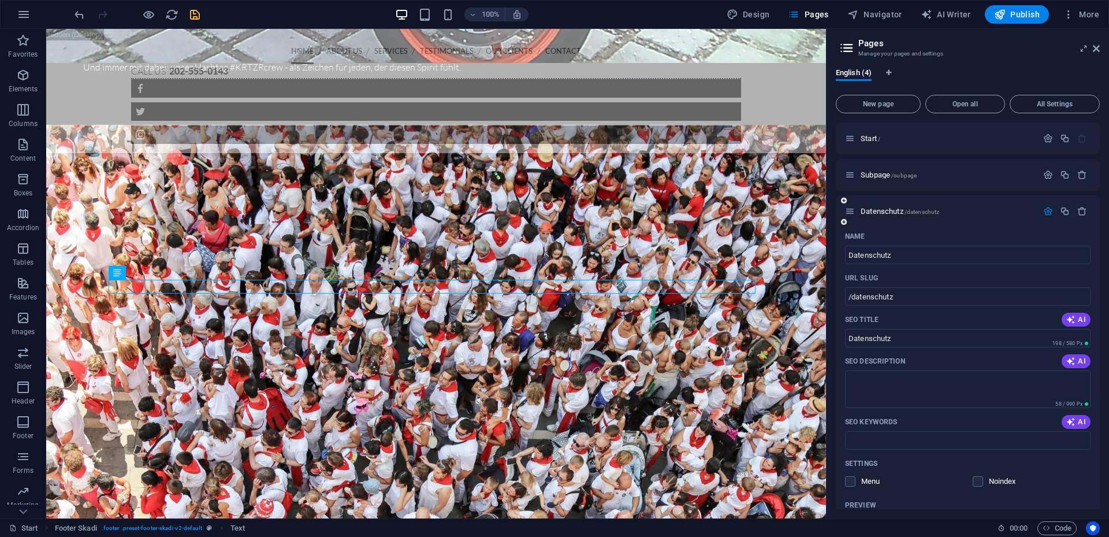
click at [890, 224] on div "Datenschutz /datenschutz" at bounding box center [968, 211] width 264 height 32
click at [1045, 213] on icon "button" at bounding box center [1048, 211] width 10 height 10
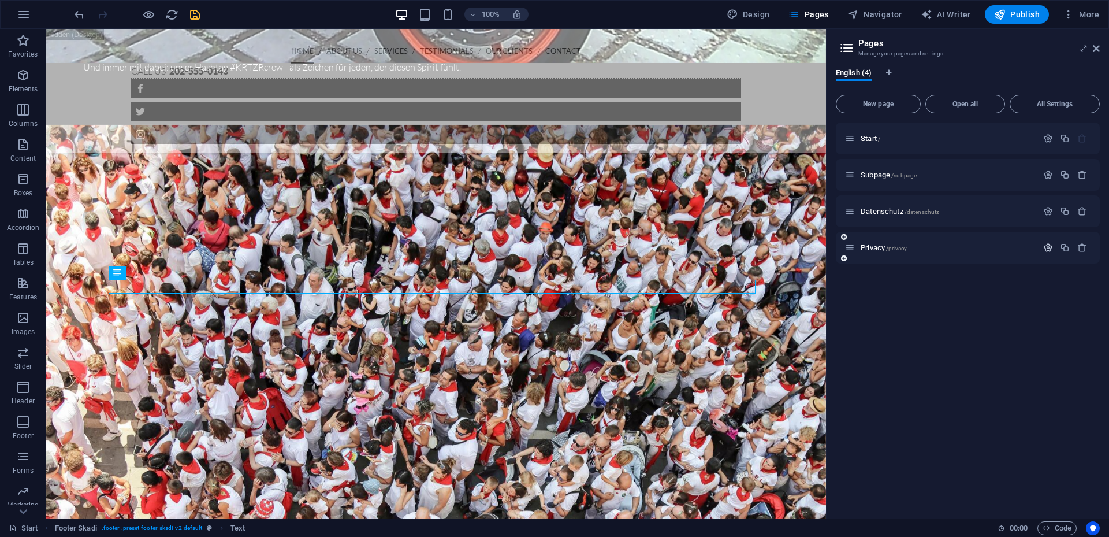
click at [1048, 247] on icon "button" at bounding box center [1048, 248] width 10 height 10
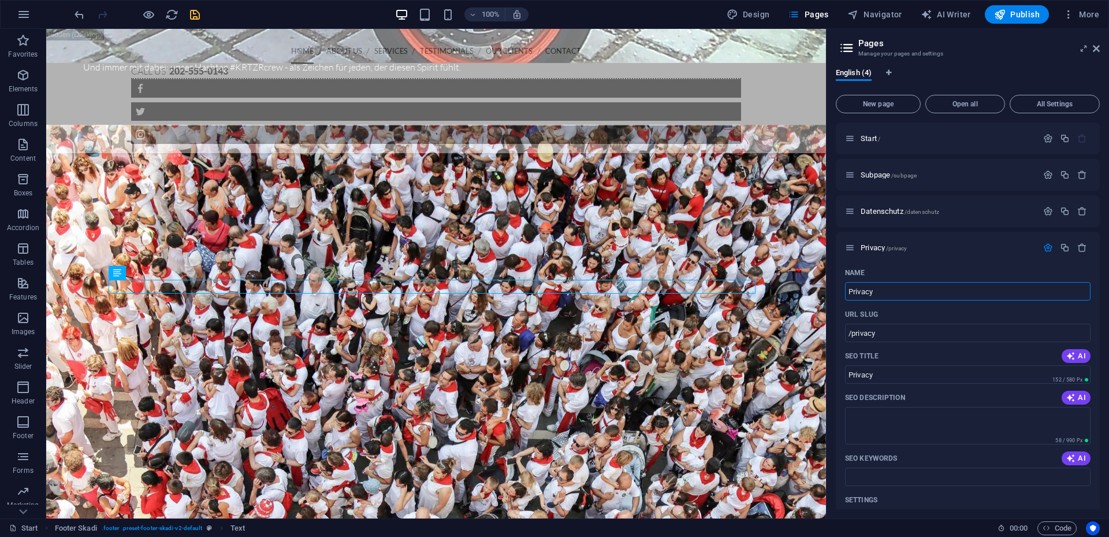
drag, startPoint x: 934, startPoint y: 321, endPoint x: 824, endPoint y: 291, distance: 113.3
type input "Imp"
type input "/i"
type input "I"
type input "Impre"
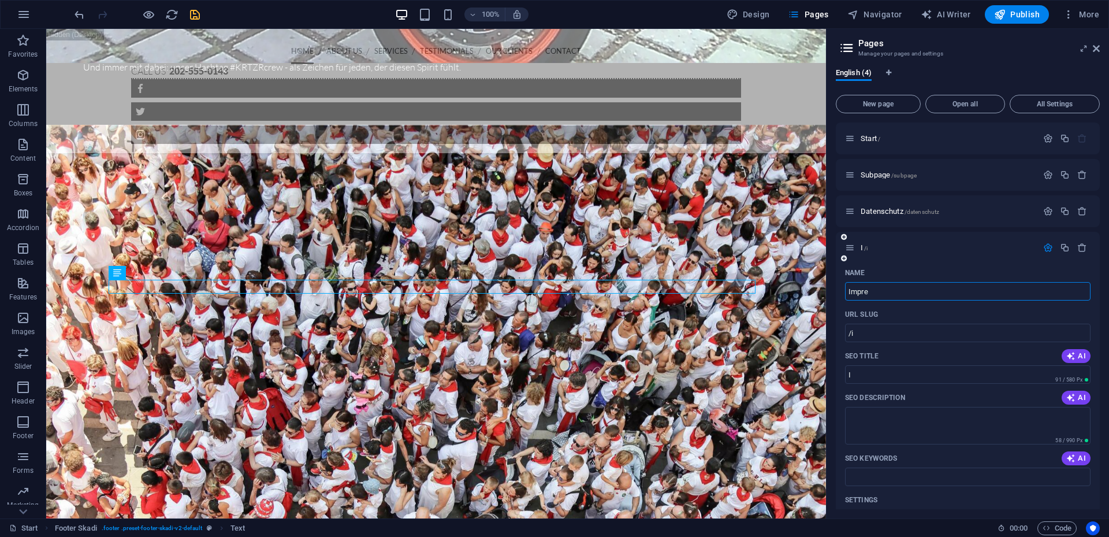
type input "/imp"
type input "Imp"
type input "Impressu"
type input "/impress"
type input "Impress"
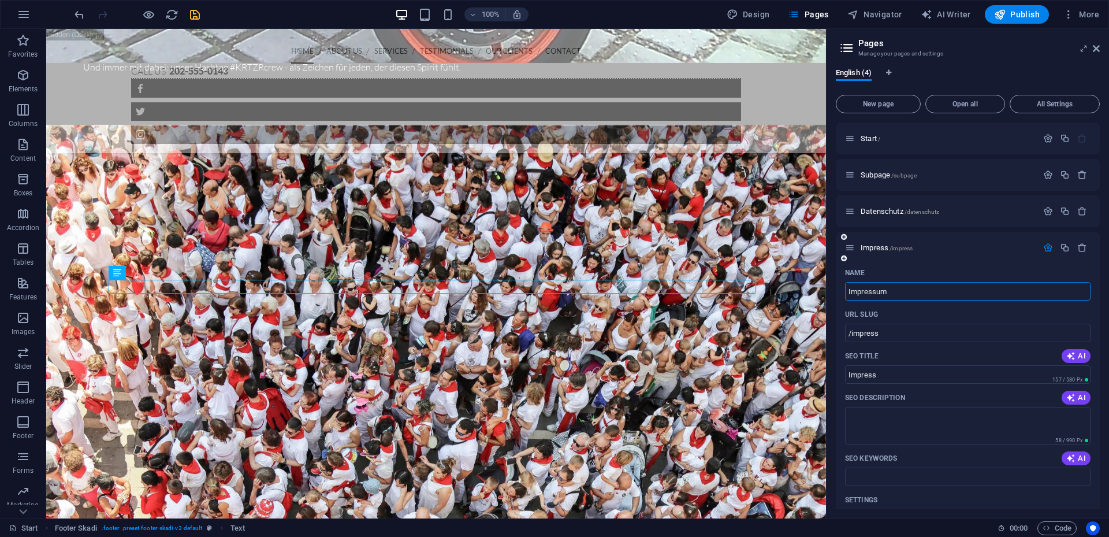
type input "Impressum"
type input "/impressum"
type input "Impressum"
click at [965, 258] on div "Impressum /impressum" at bounding box center [968, 248] width 264 height 32
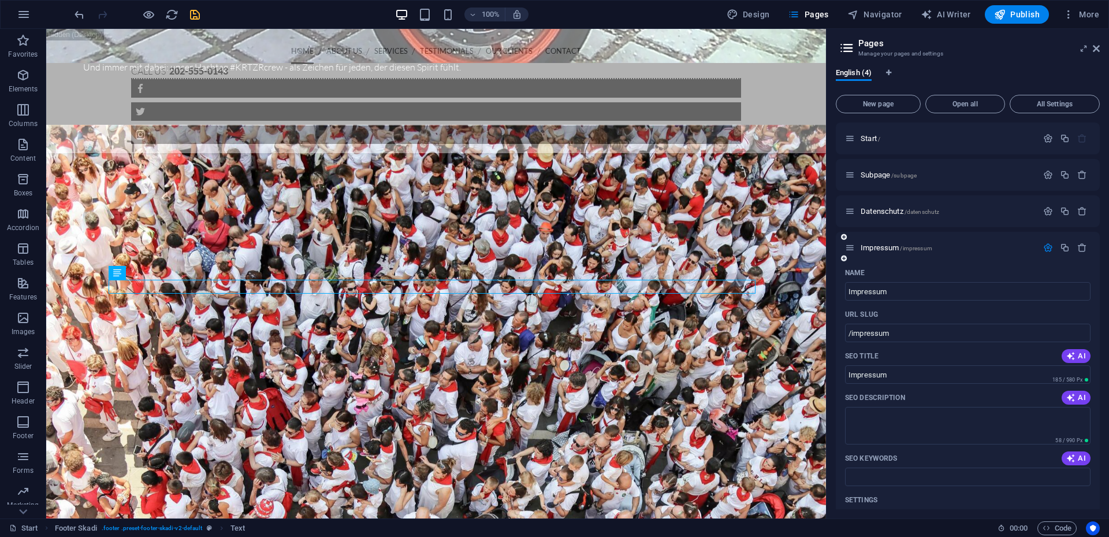
click at [1043, 250] on icon "button" at bounding box center [1048, 248] width 10 height 10
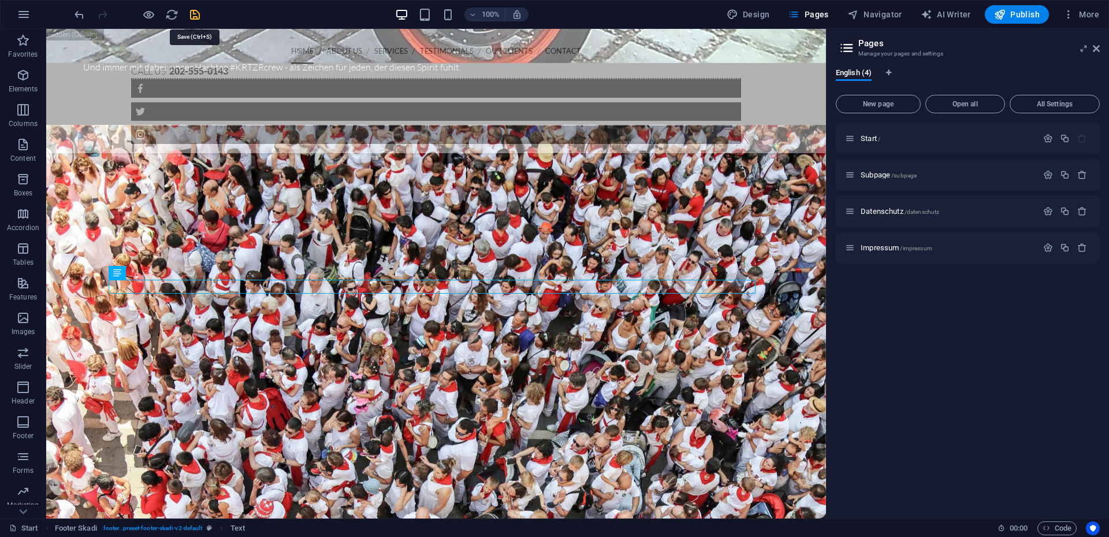
click at [193, 16] on icon "save" at bounding box center [194, 14] width 13 height 13
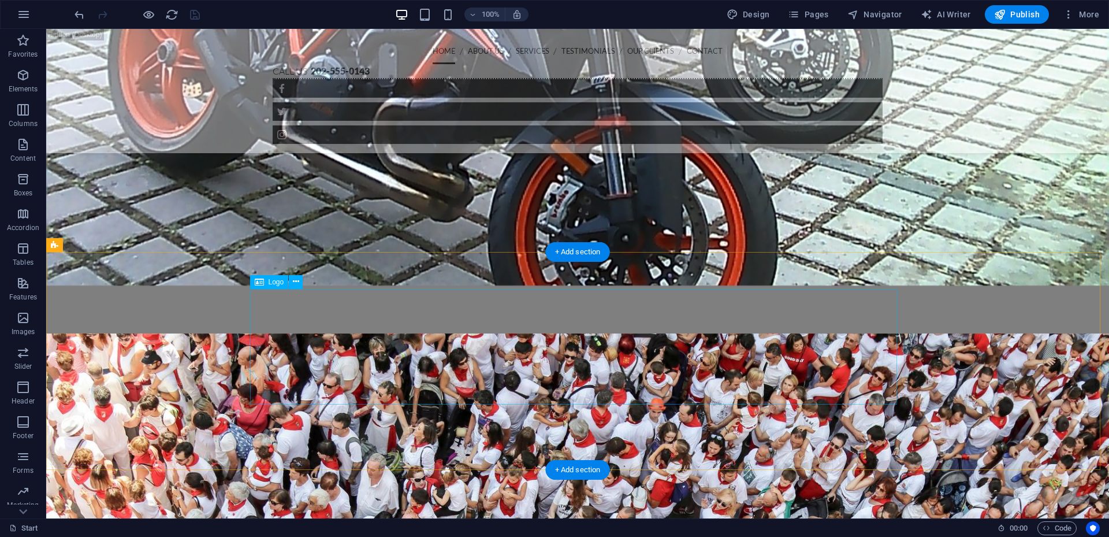
scroll to position [2266, 0]
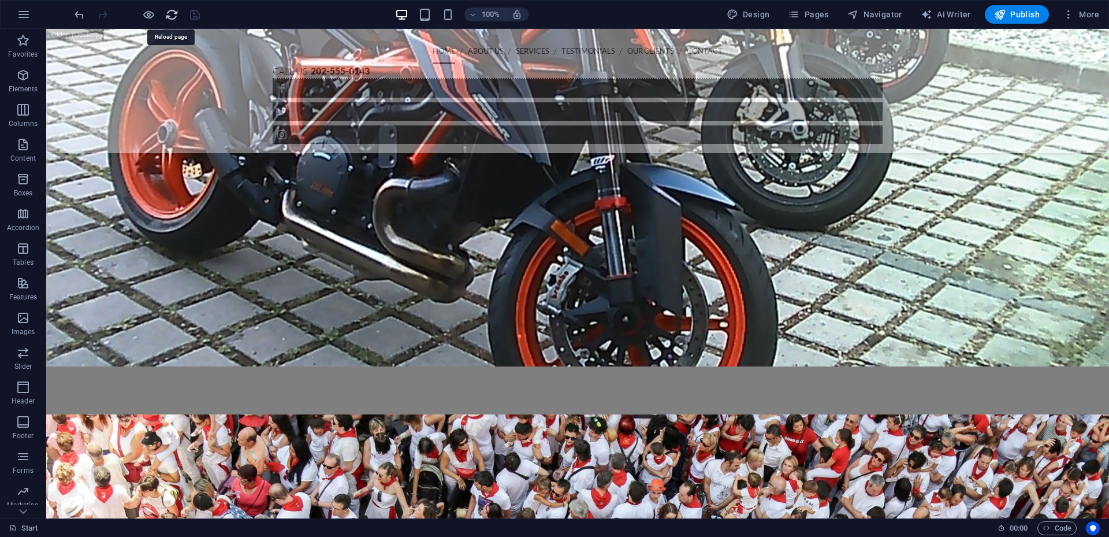
click at [173, 15] on icon "reload" at bounding box center [171, 14] width 13 height 13
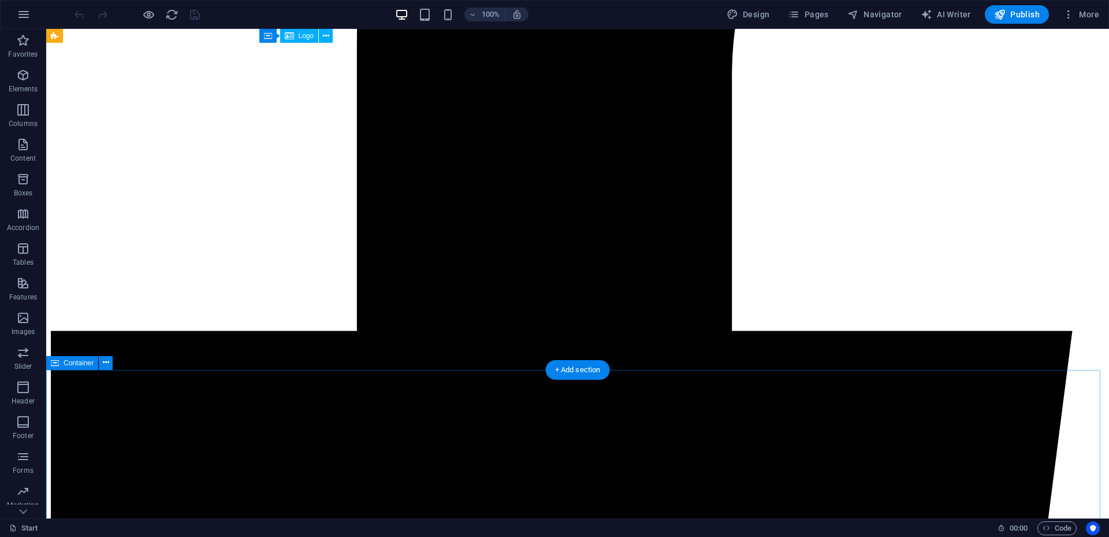
scroll to position [2427, 0]
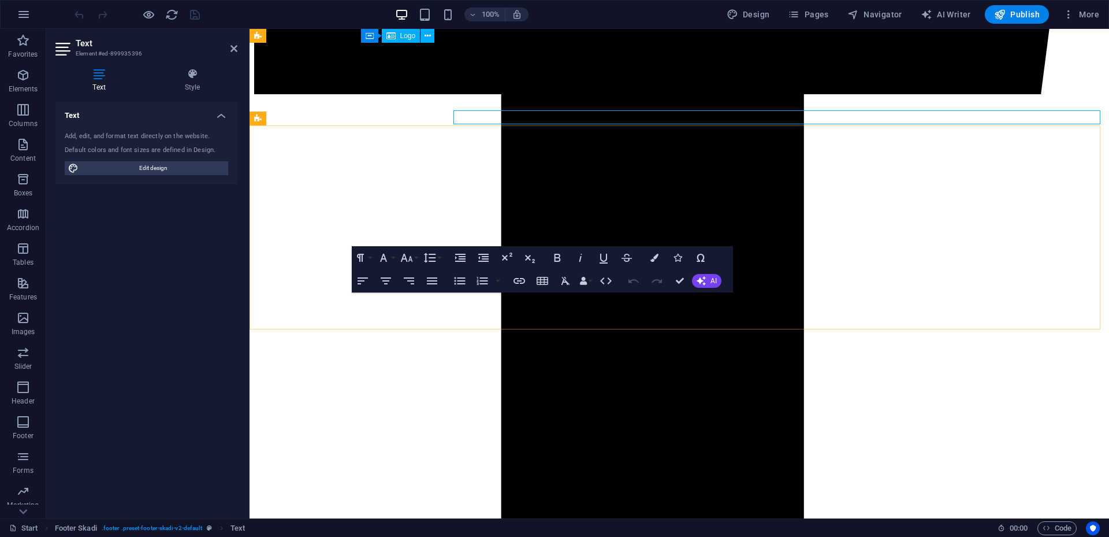
scroll to position [2609, 0]
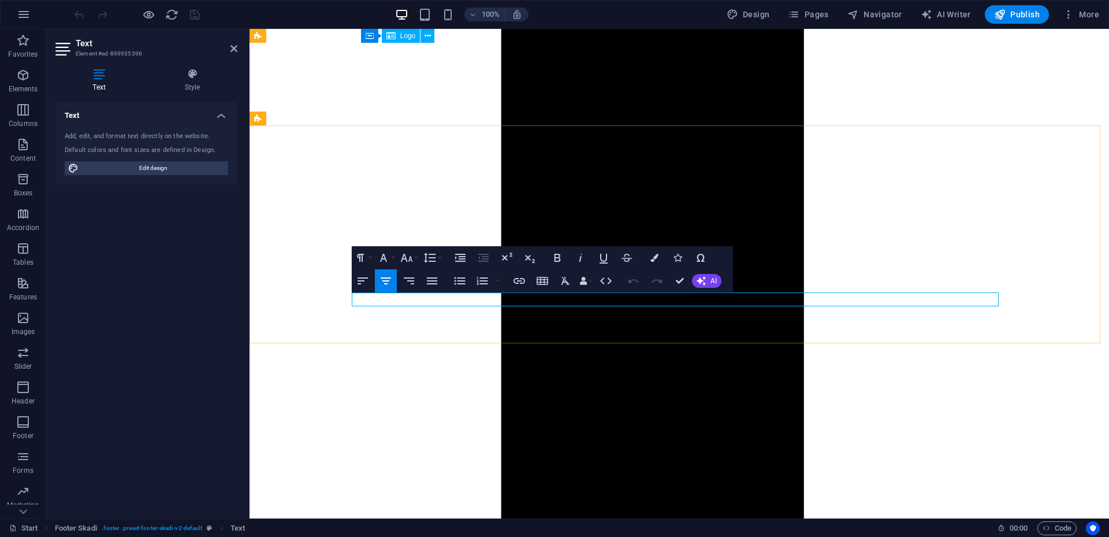
drag, startPoint x: 710, startPoint y: 299, endPoint x: 660, endPoint y: 299, distance: 49.7
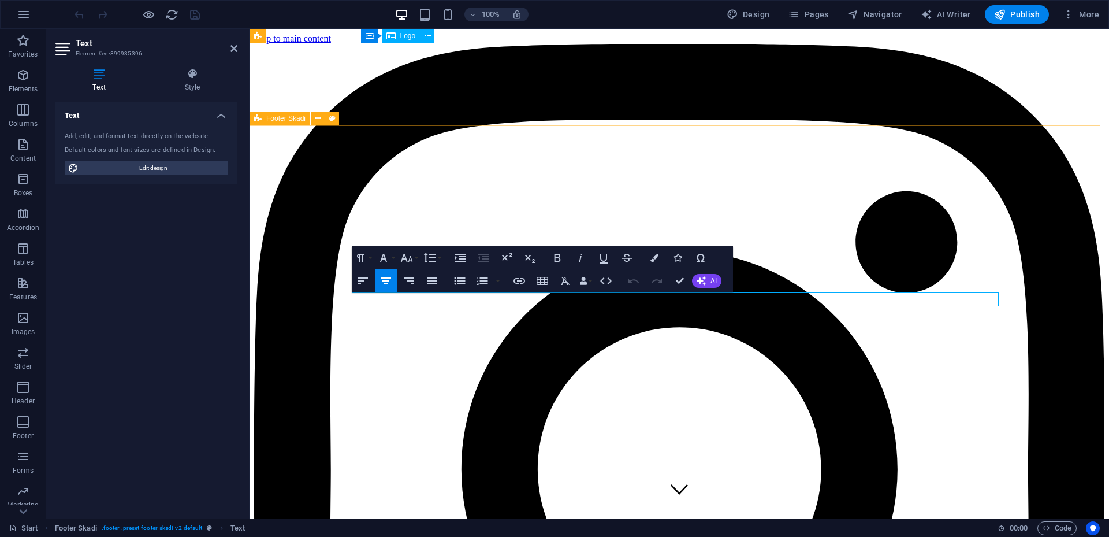
scroll to position [2609, 0]
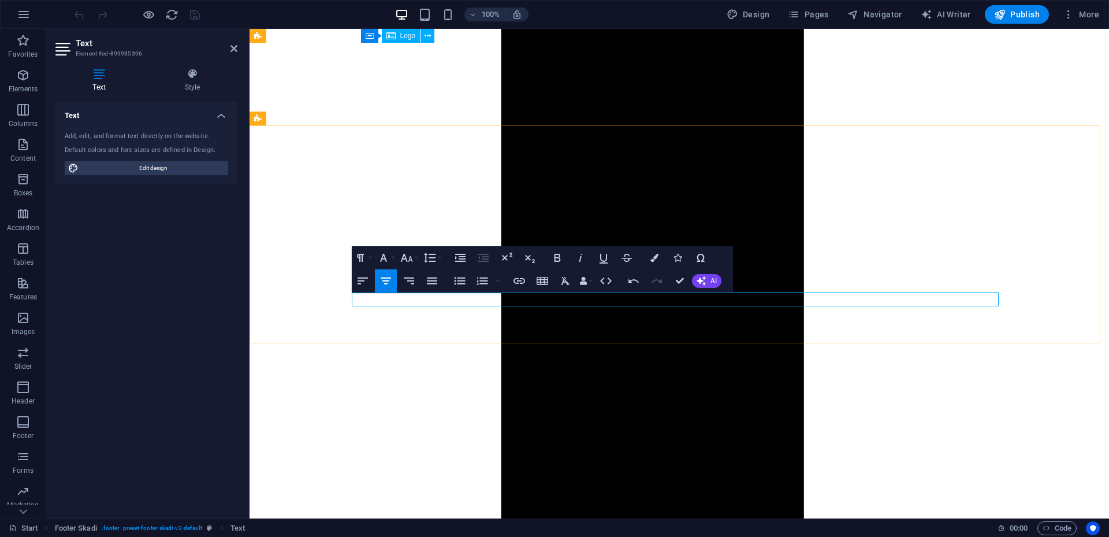
drag, startPoint x: 783, startPoint y: 299, endPoint x: 718, endPoint y: 299, distance: 65.3
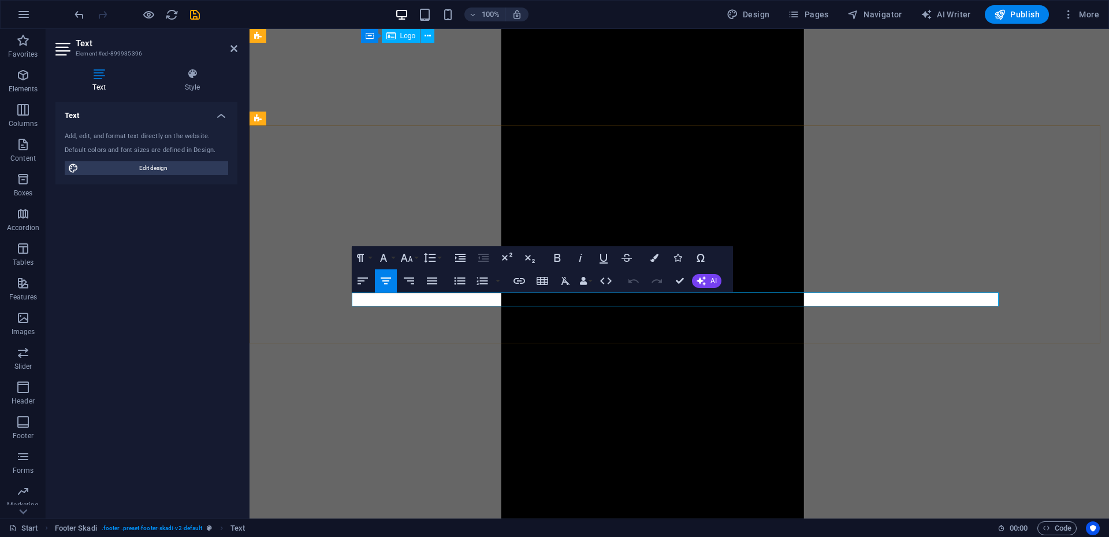
click at [522, 281] on icon "button" at bounding box center [519, 281] width 14 height 14
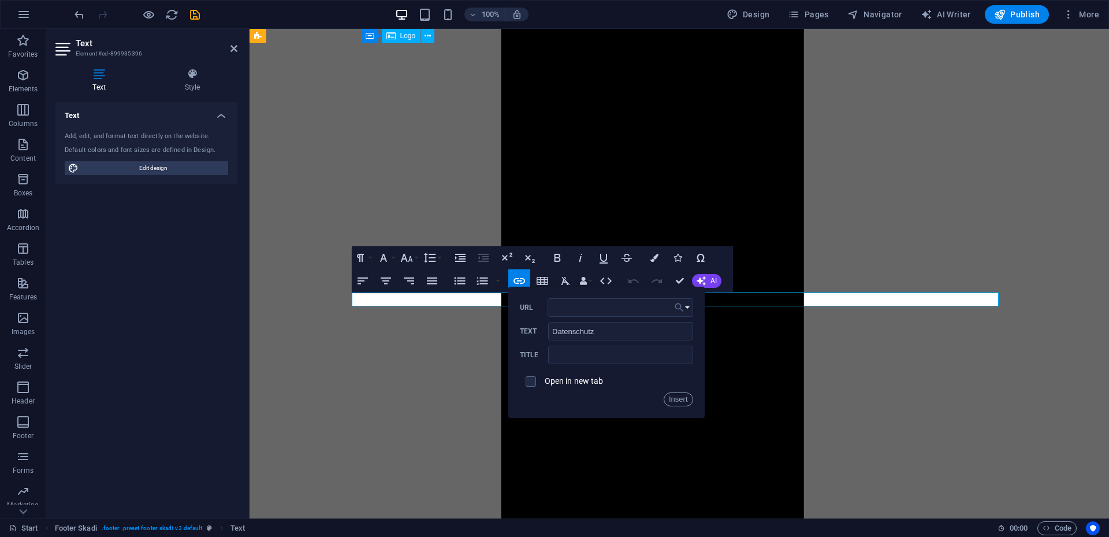
click at [688, 306] on button "Choose Link" at bounding box center [682, 307] width 22 height 18
click at [663, 363] on p "Datenschutz" at bounding box center [645, 362] width 61 height 17
click at [685, 396] on button "Insert" at bounding box center [678, 399] width 29 height 14
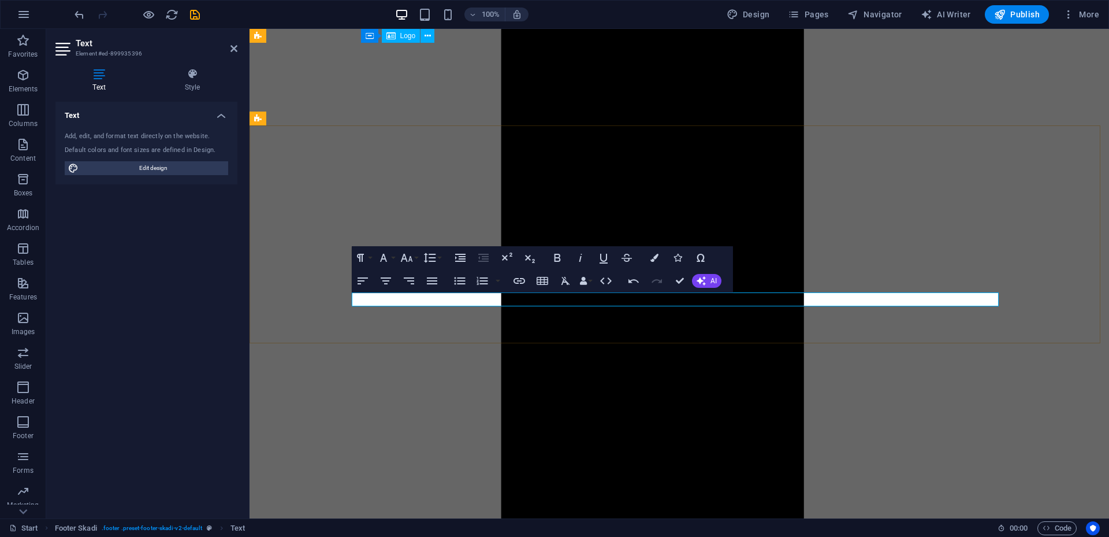
drag, startPoint x: 774, startPoint y: 301, endPoint x: 721, endPoint y: 301, distance: 52.6
type input "Impressum"
click at [513, 283] on icon "button" at bounding box center [519, 281] width 14 height 14
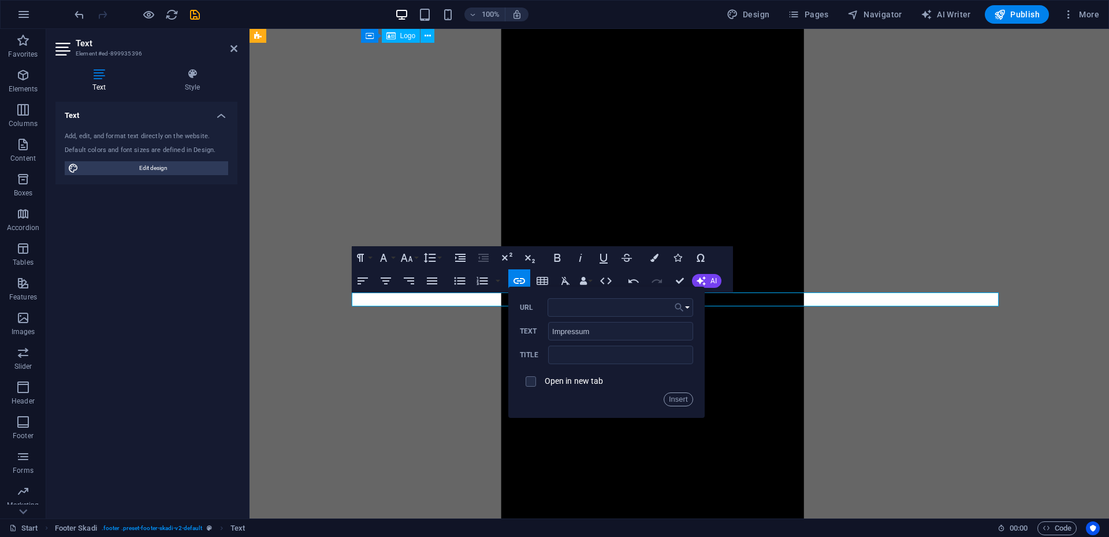
click at [683, 306] on icon "button" at bounding box center [680, 307] width 12 height 14
click at [636, 378] on p "Impressum" at bounding box center [642, 379] width 55 height 17
click at [682, 394] on button "Insert" at bounding box center [678, 399] width 29 height 14
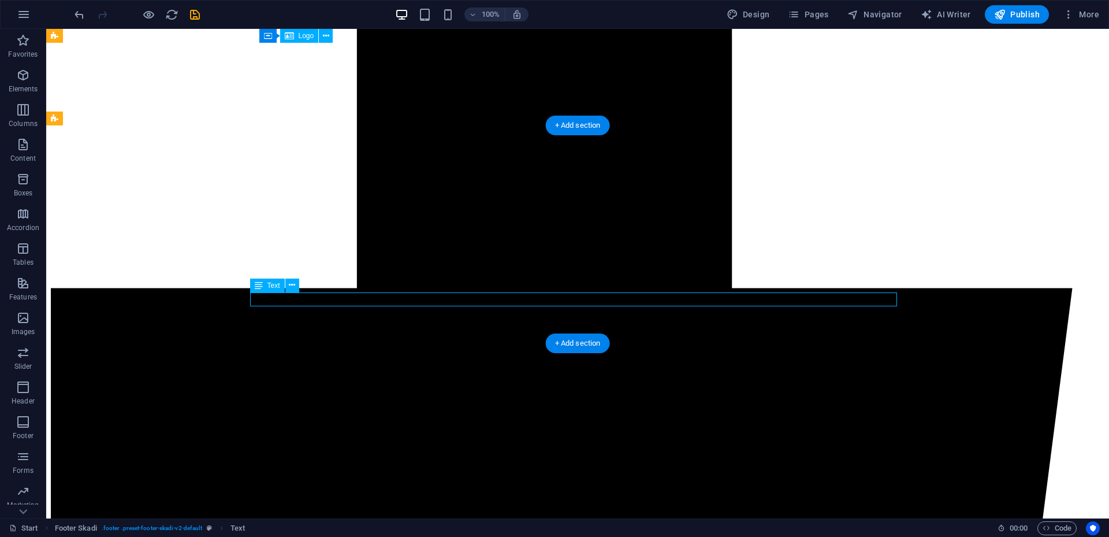
drag, startPoint x: 663, startPoint y: 298, endPoint x: 460, endPoint y: 298, distance: 202.8
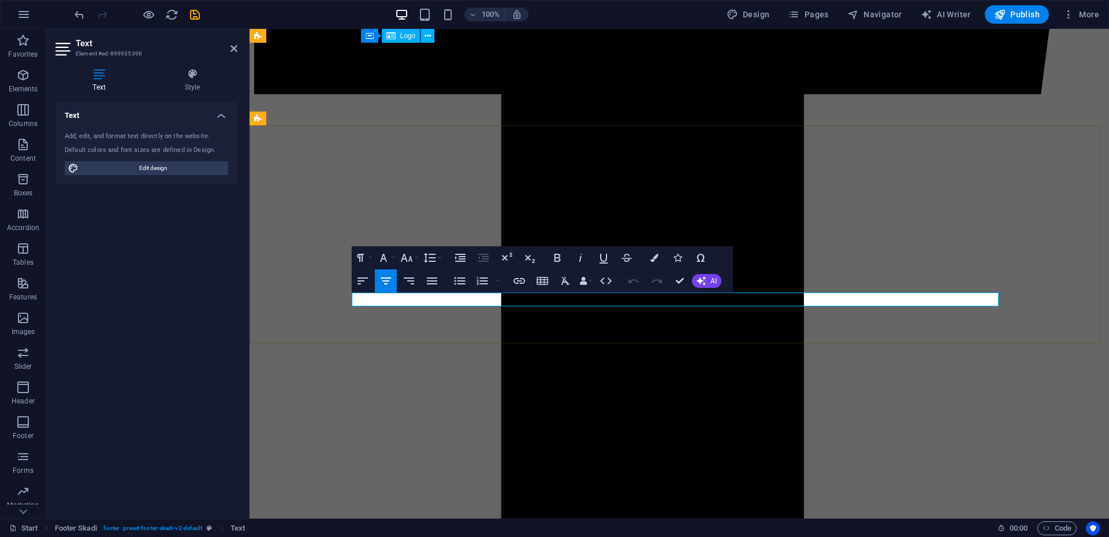
scroll to position [2609, 0]
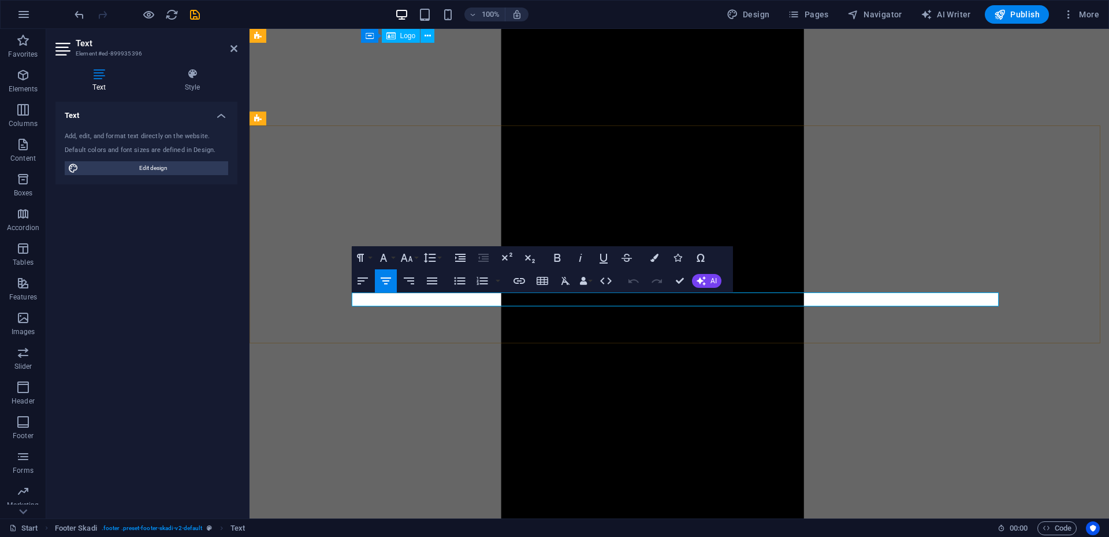
drag, startPoint x: 719, startPoint y: 301, endPoint x: 764, endPoint y: 302, distance: 45.1
copy p "| Impressum"
drag, startPoint x: 809, startPoint y: 298, endPoint x: 745, endPoint y: 300, distance: 63.6
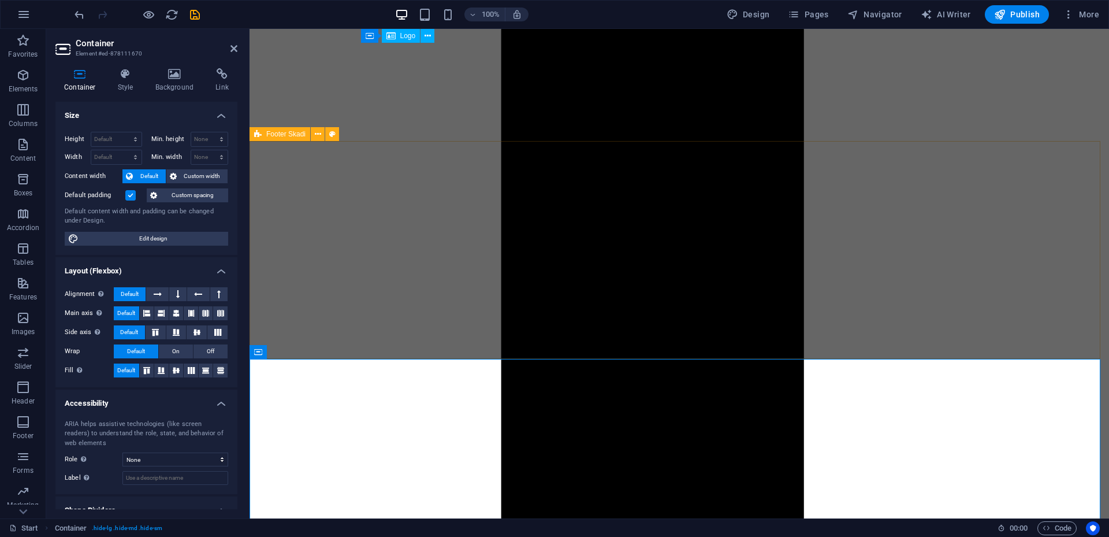
scroll to position [2493, 0]
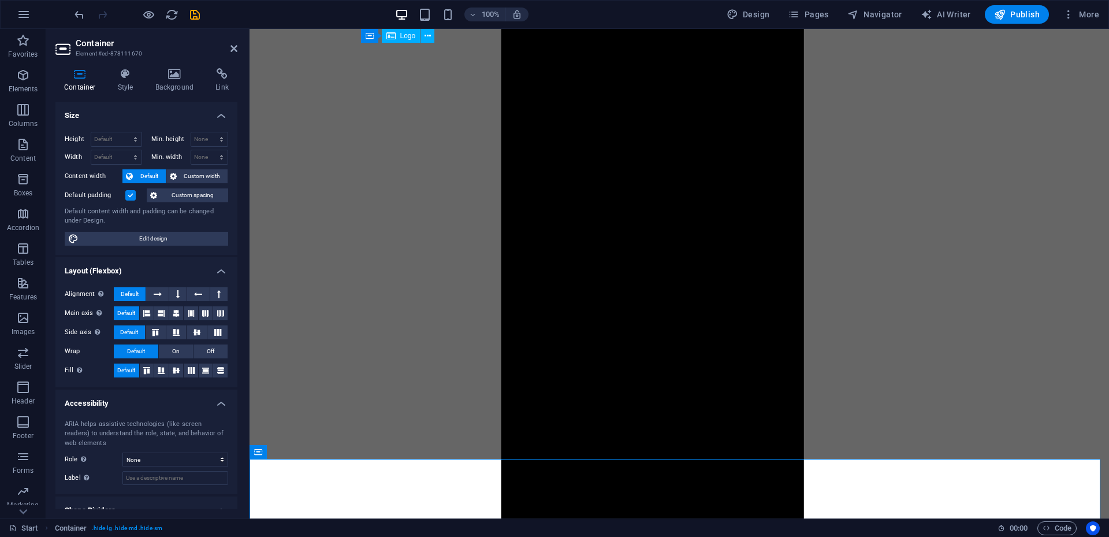
click at [205, 16] on div "100% Design Pages Navigator AI Writer Publish More" at bounding box center [588, 14] width 1032 height 18
click at [202, 17] on div "100% Design Pages Navigator AI Writer Publish More" at bounding box center [588, 14] width 1032 height 18
click at [200, 17] on icon "save" at bounding box center [194, 14] width 13 height 13
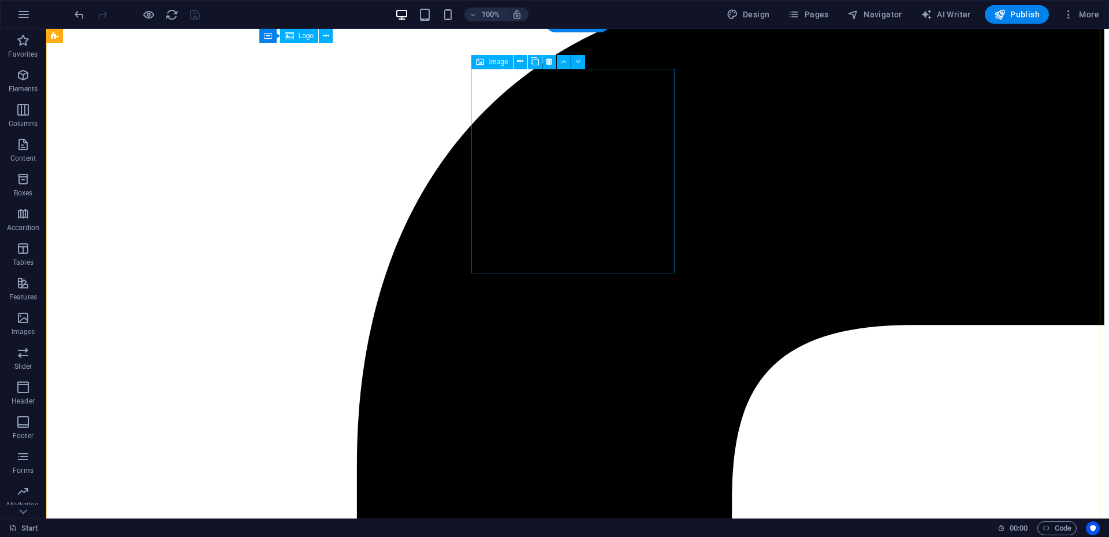
scroll to position [1907, 0]
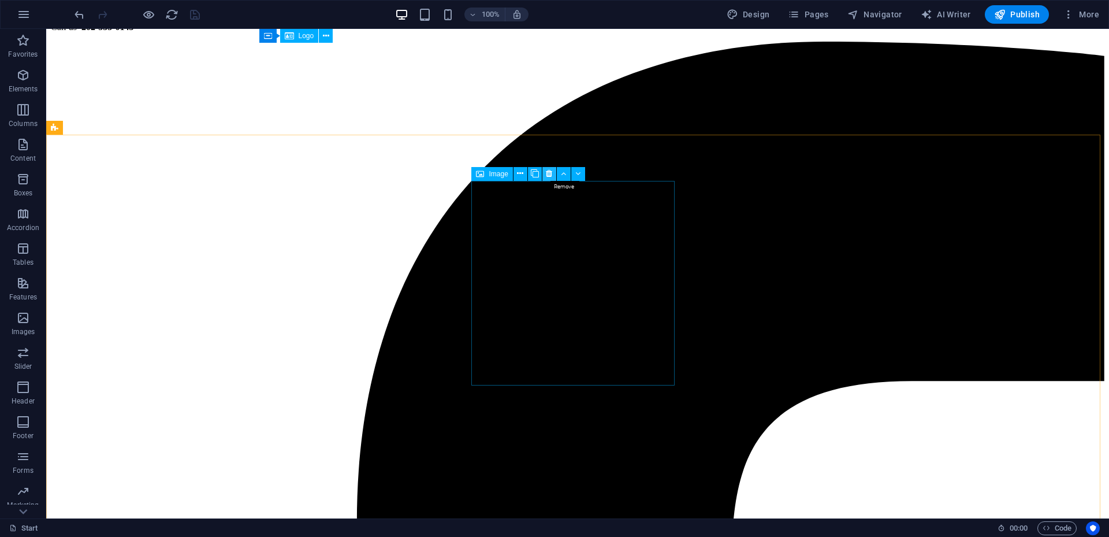
click at [549, 172] on icon at bounding box center [549, 174] width 6 height 12
click at [551, 176] on icon at bounding box center [549, 174] width 6 height 12
click at [549, 172] on icon at bounding box center [549, 174] width 6 height 12
click at [548, 174] on icon at bounding box center [549, 174] width 6 height 12
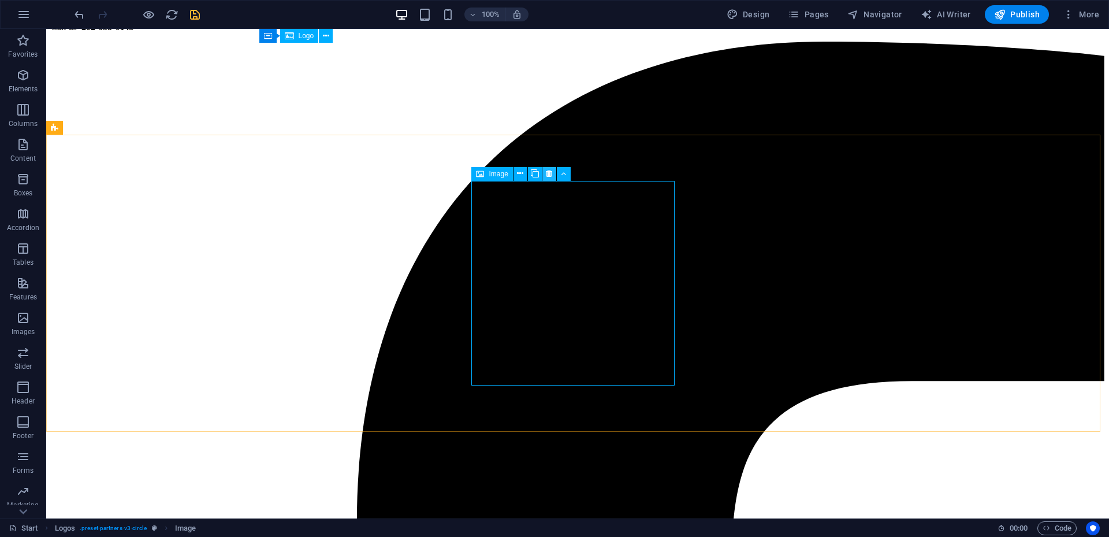
click at [553, 172] on button at bounding box center [550, 174] width 14 height 14
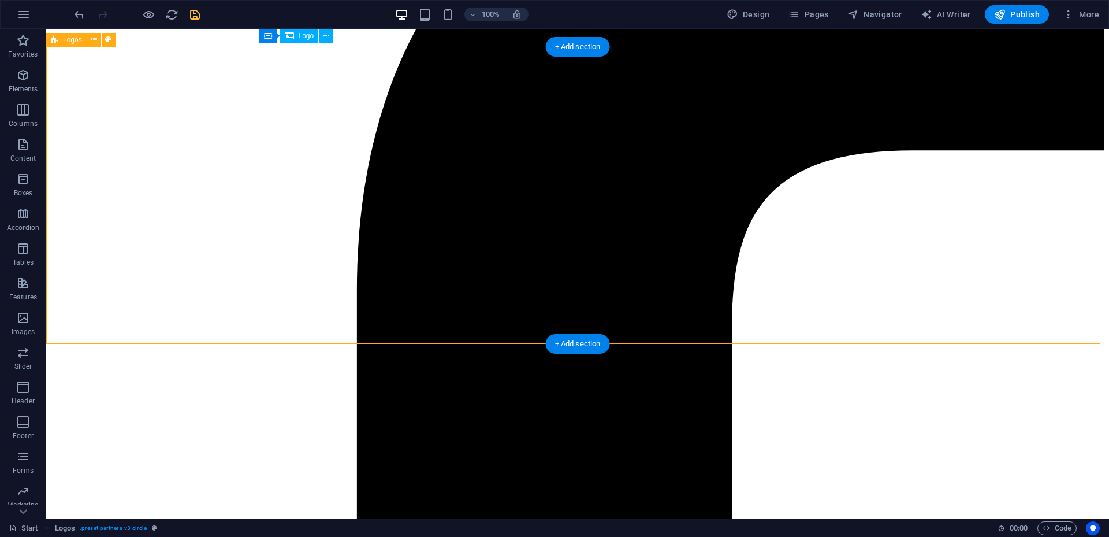
scroll to position [2138, 0]
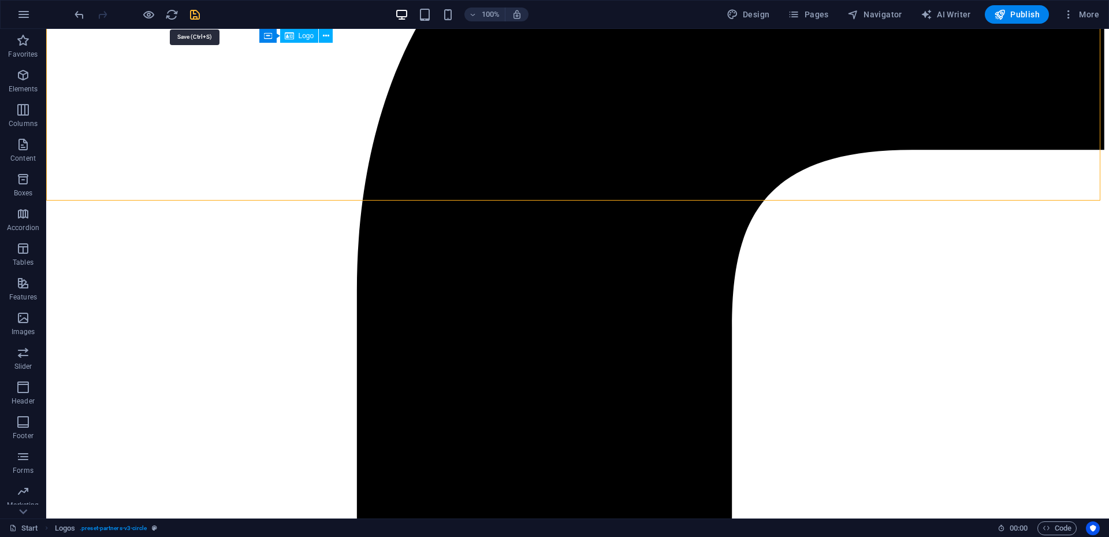
click at [192, 18] on icon "save" at bounding box center [194, 14] width 13 height 13
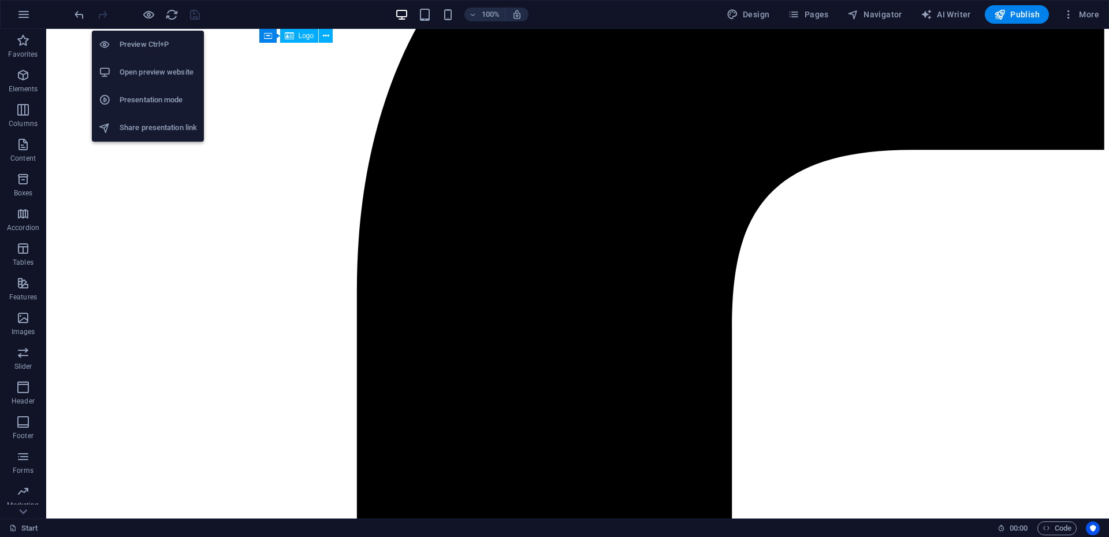
click at [149, 71] on h6 "Open preview website" at bounding box center [158, 72] width 77 height 14
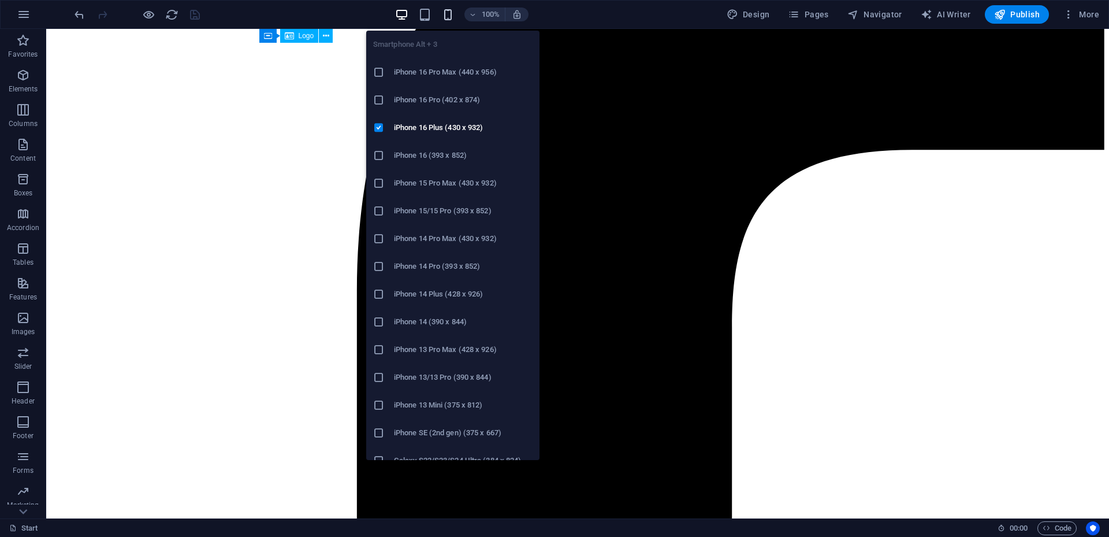
click at [447, 17] on icon "button" at bounding box center [447, 14] width 13 height 13
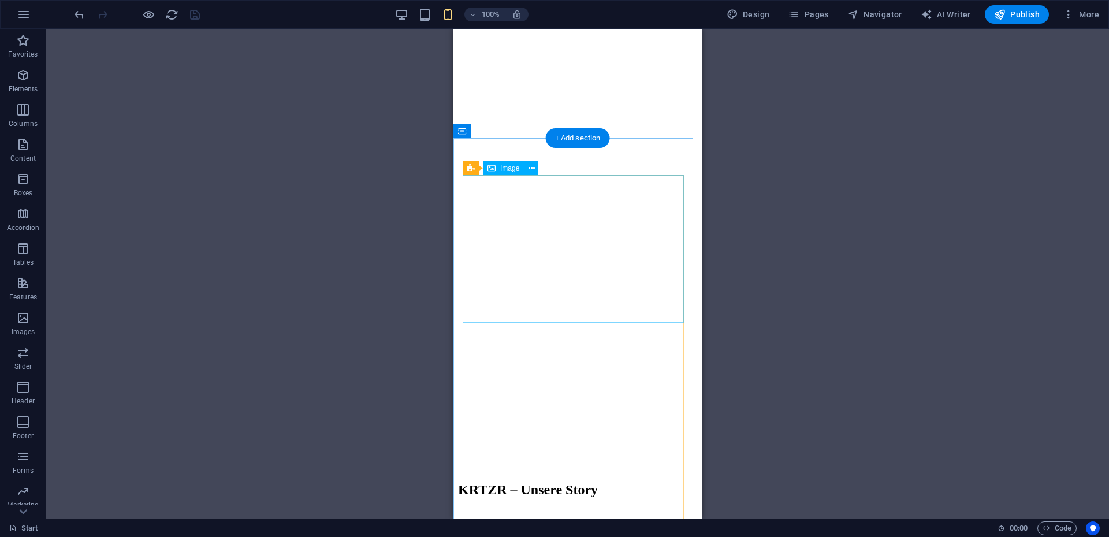
scroll to position [2369, 0]
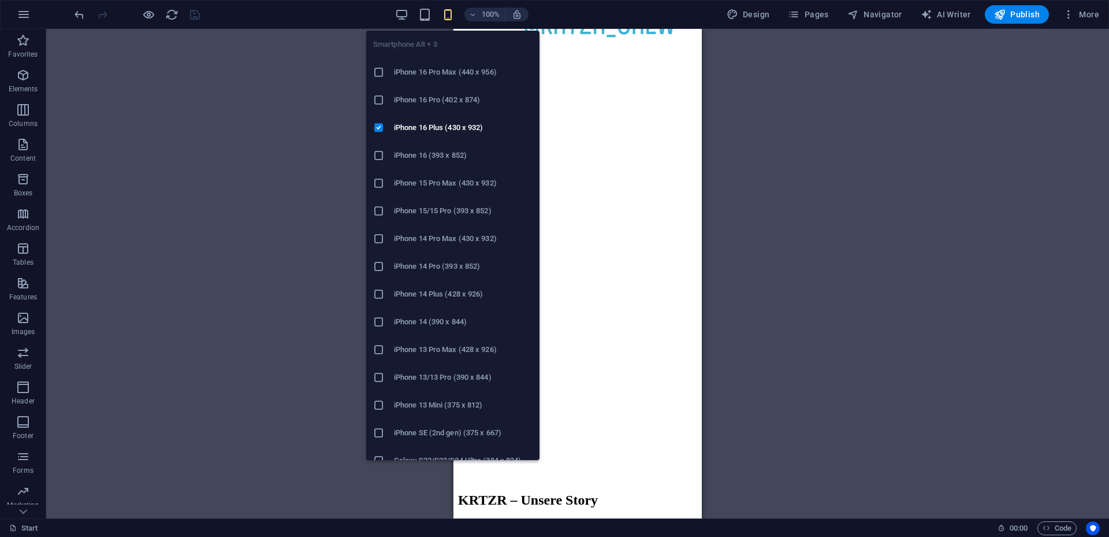
click at [441, 70] on h6 "iPhone 16 Pro Max (440 x 956)" at bounding box center [463, 72] width 139 height 14
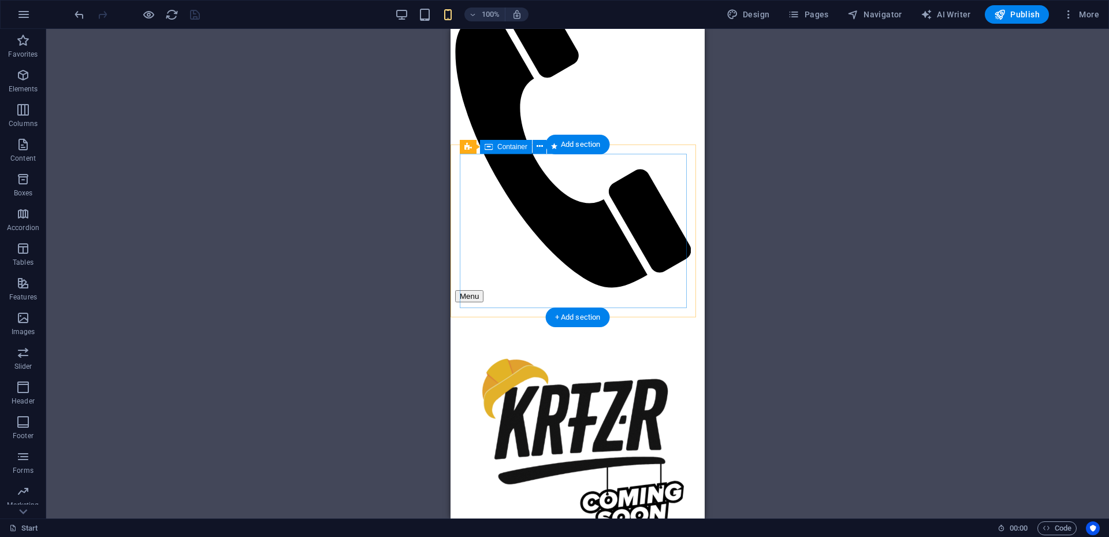
scroll to position [1277, 0]
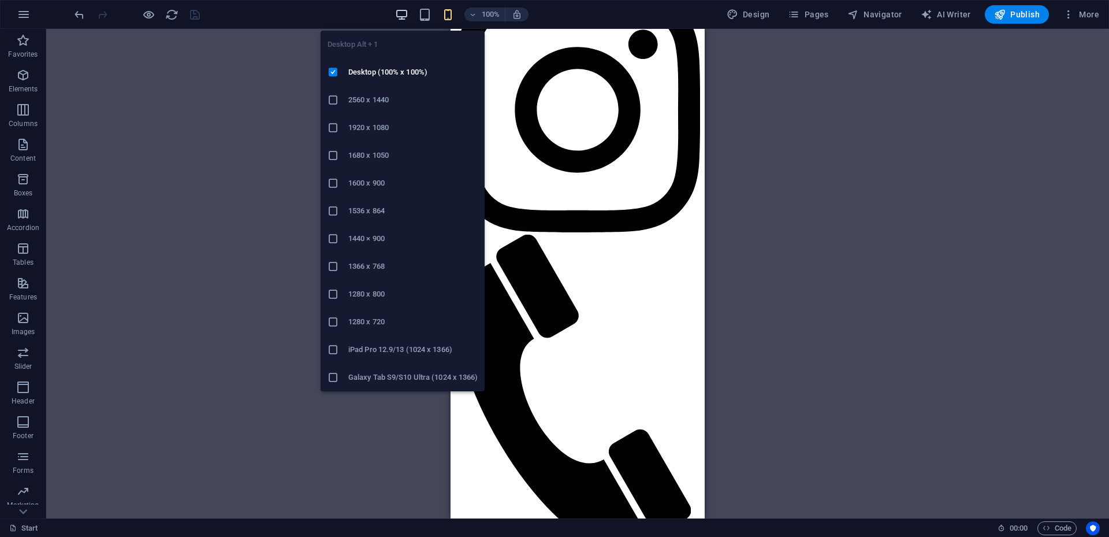
click at [407, 16] on icon "button" at bounding box center [401, 14] width 13 height 13
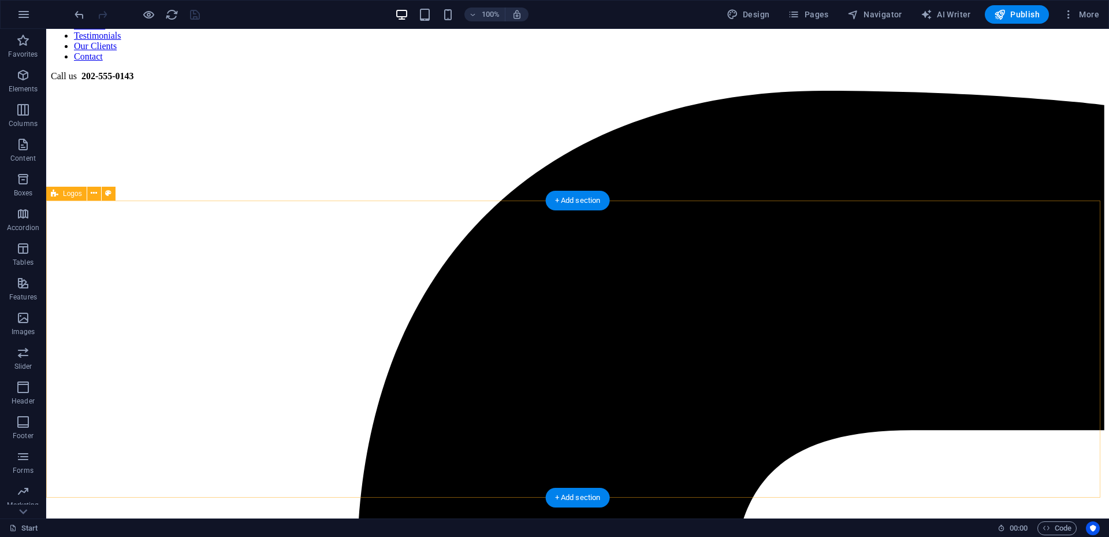
scroll to position [1913, 0]
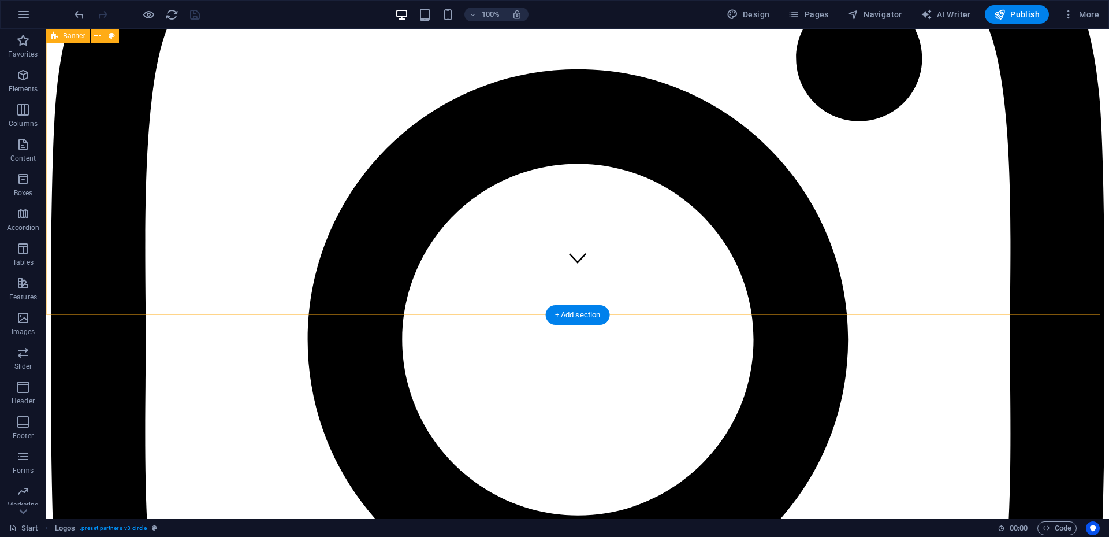
scroll to position [0, 0]
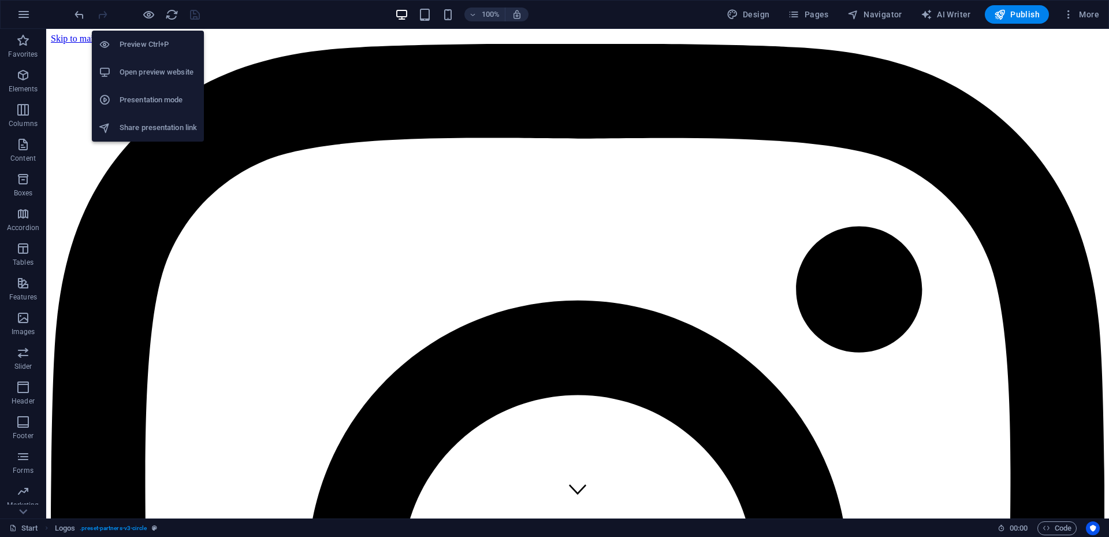
click at [151, 73] on h6 "Open preview website" at bounding box center [158, 72] width 77 height 14
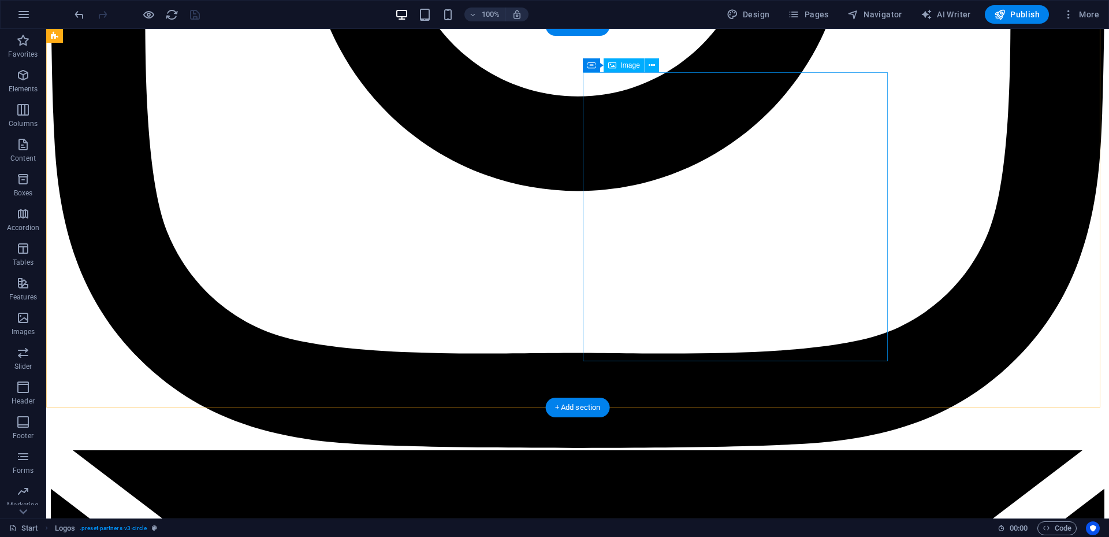
scroll to position [520, 0]
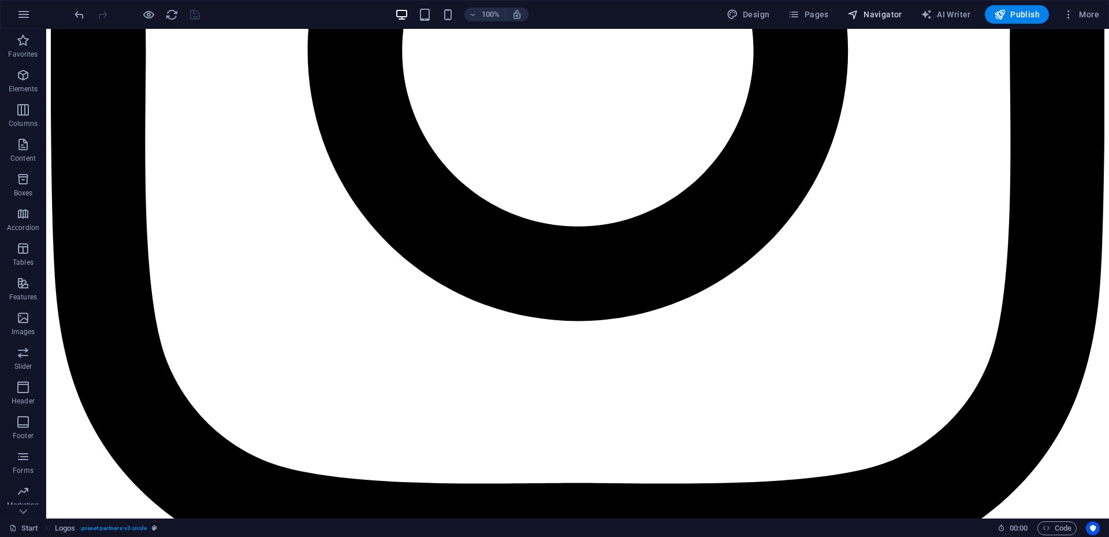
drag, startPoint x: 887, startPoint y: 12, endPoint x: 881, endPoint y: 16, distance: 7.9
click at [886, 12] on span "Navigator" at bounding box center [875, 15] width 55 height 12
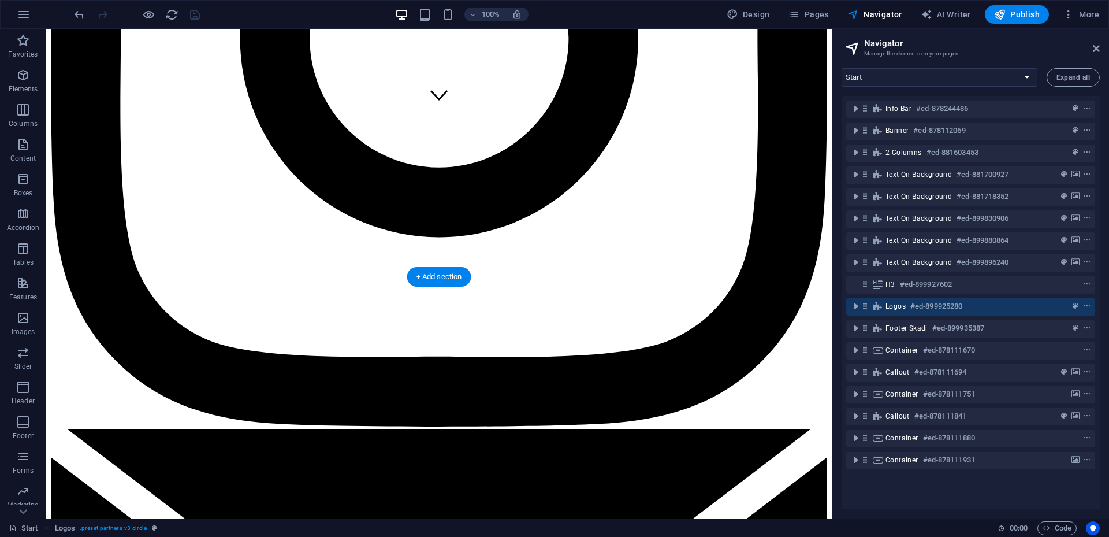
scroll to position [335, 0]
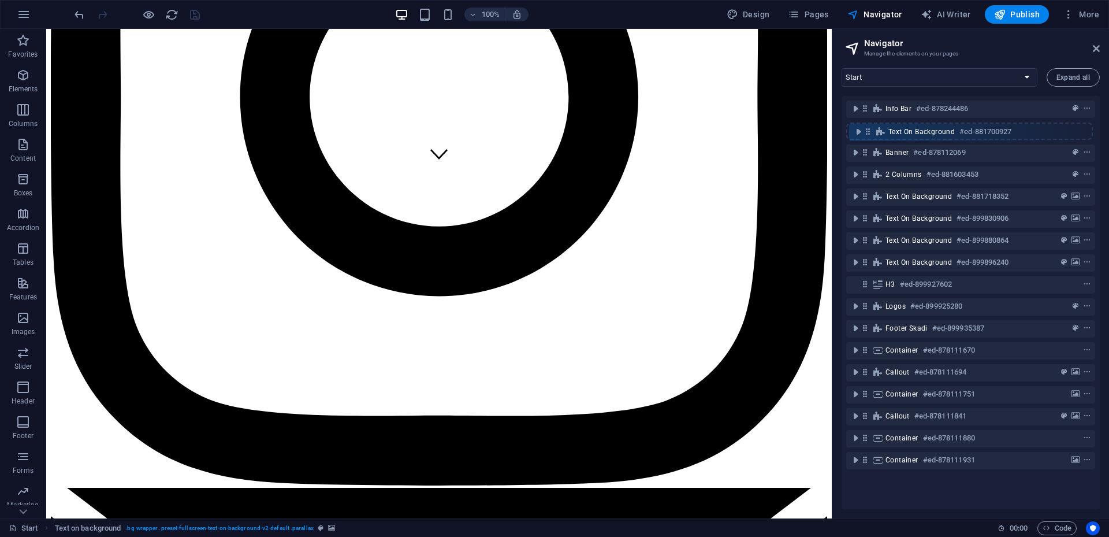
drag, startPoint x: 867, startPoint y: 177, endPoint x: 870, endPoint y: 130, distance: 47.5
click at [870, 130] on div "Info Bar #ed-878244486 Banner #ed-878112069 2 columns #ed-881603453 Text on bac…" at bounding box center [971, 302] width 258 height 413
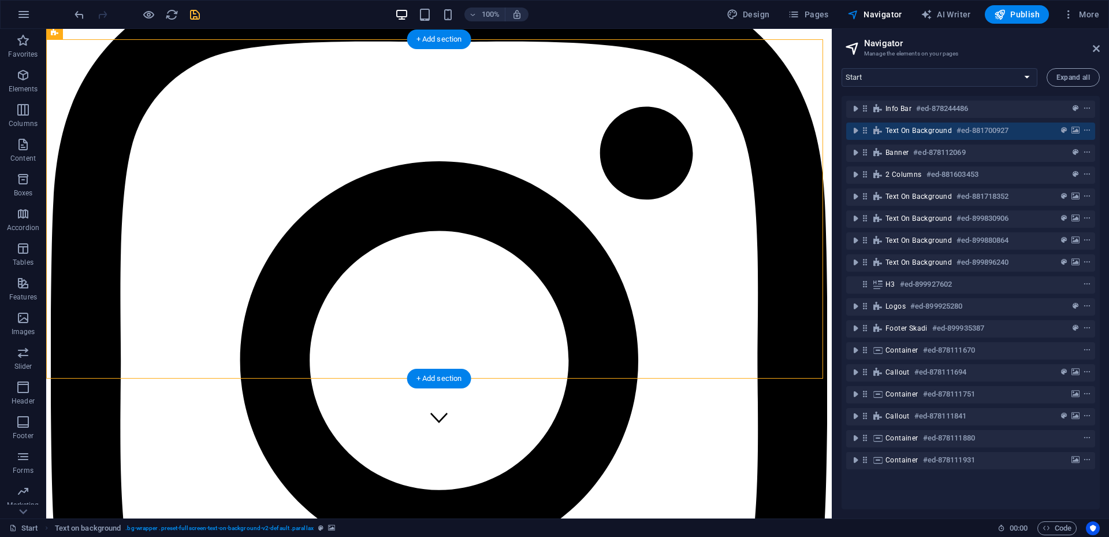
scroll to position [173, 0]
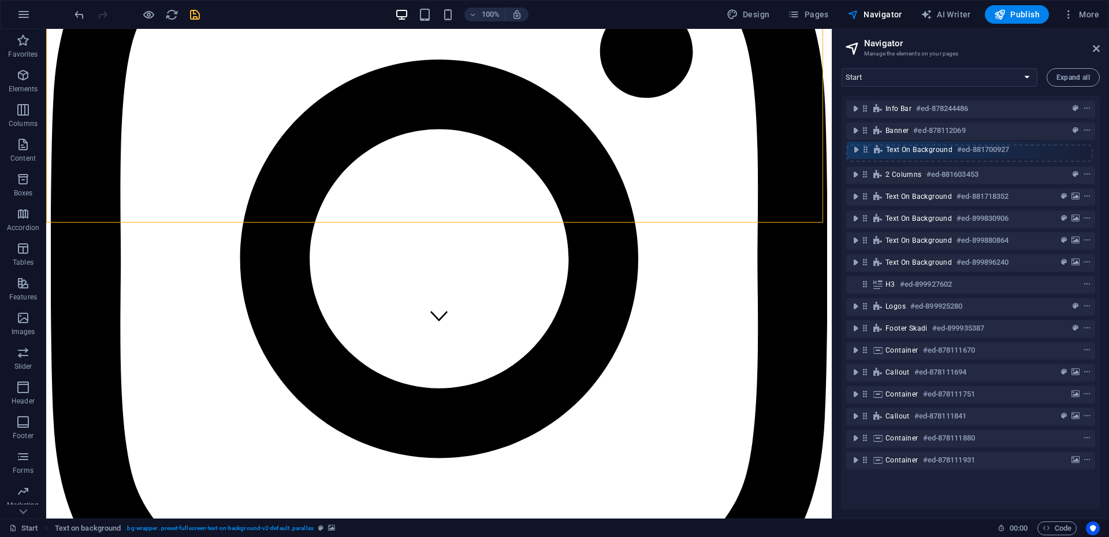
drag, startPoint x: 867, startPoint y: 144, endPoint x: 867, endPoint y: 156, distance: 12.1
click at [867, 156] on div "Info Bar #ed-878244486 Text on background #ed-881700927 Banner #ed-878112069 2 …" at bounding box center [971, 302] width 258 height 413
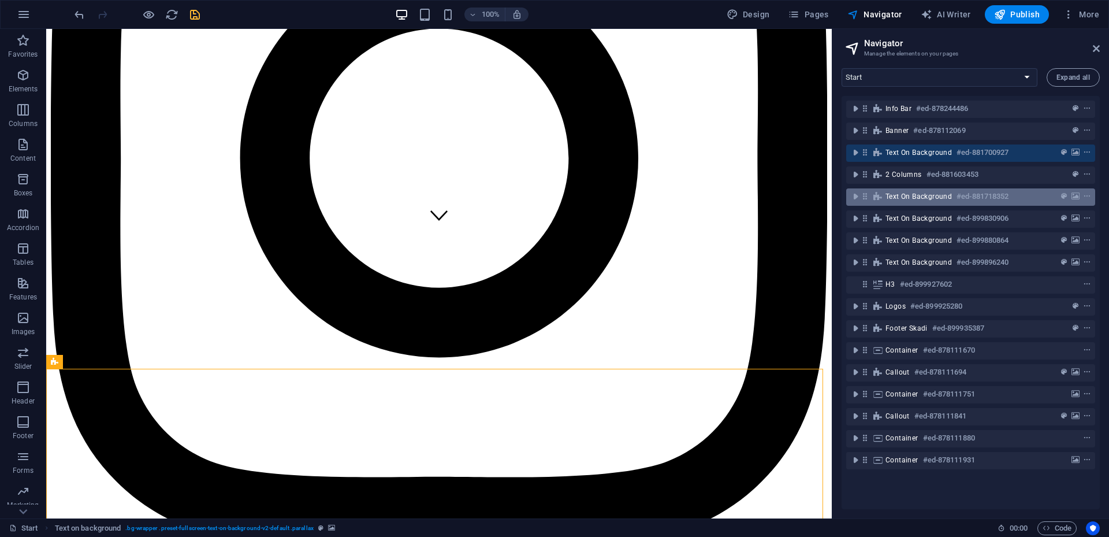
scroll to position [442, 0]
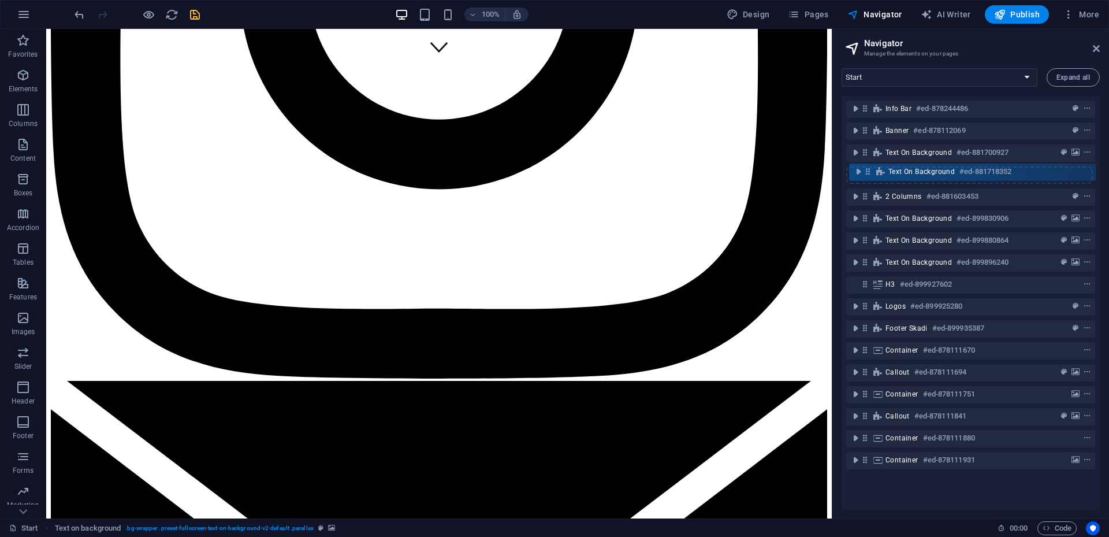
drag, startPoint x: 866, startPoint y: 193, endPoint x: 848, endPoint y: 182, distance: 21.5
click at [868, 165] on div "Info Bar #ed-878244486 Banner #ed-878112069 Text on background #ed-881700927 2 …" at bounding box center [971, 302] width 258 height 413
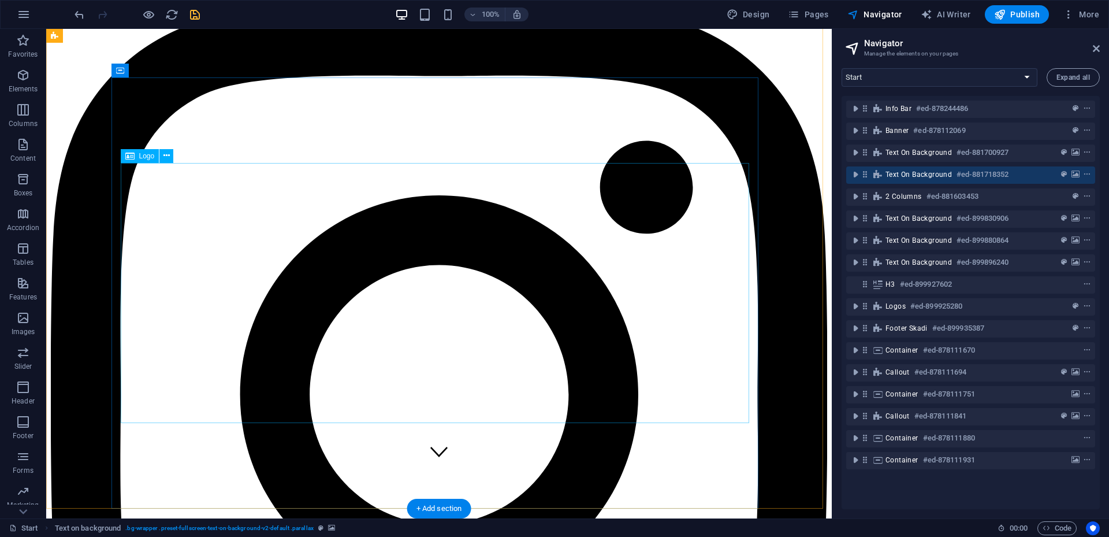
scroll to position [0, 0]
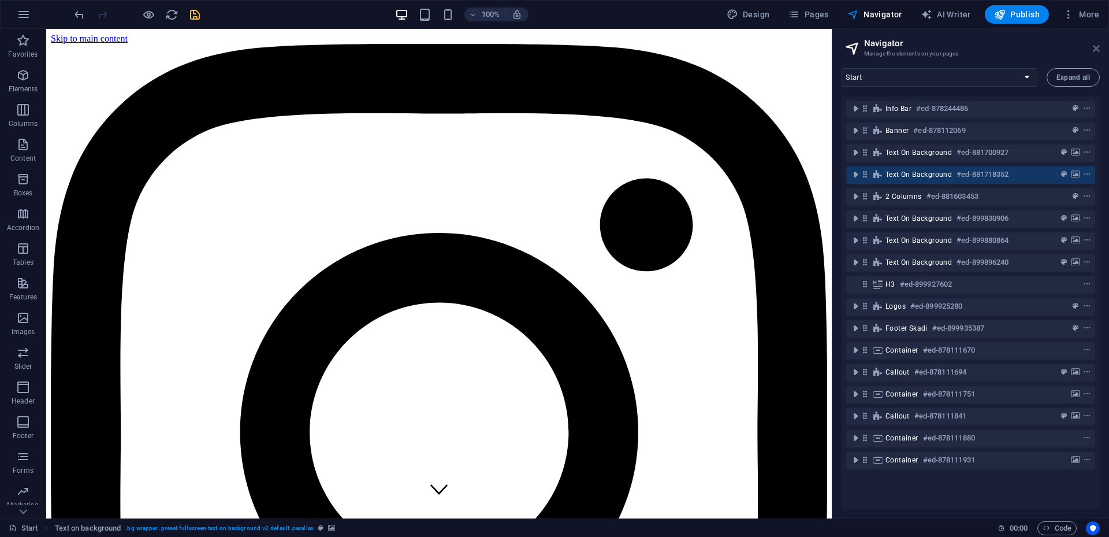
click at [1097, 44] on icon at bounding box center [1096, 48] width 7 height 9
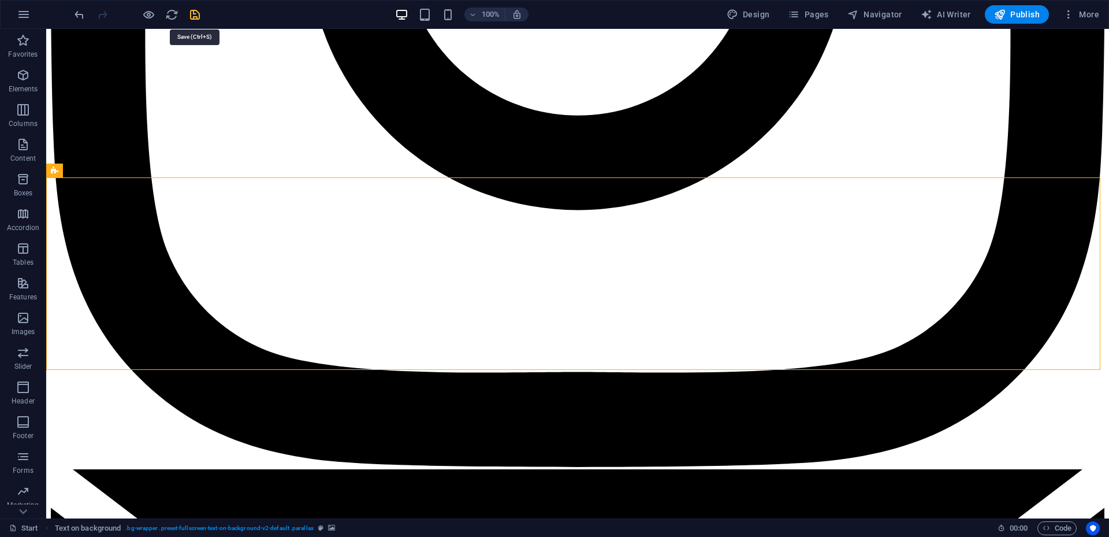
click at [199, 17] on icon "save" at bounding box center [194, 14] width 13 height 13
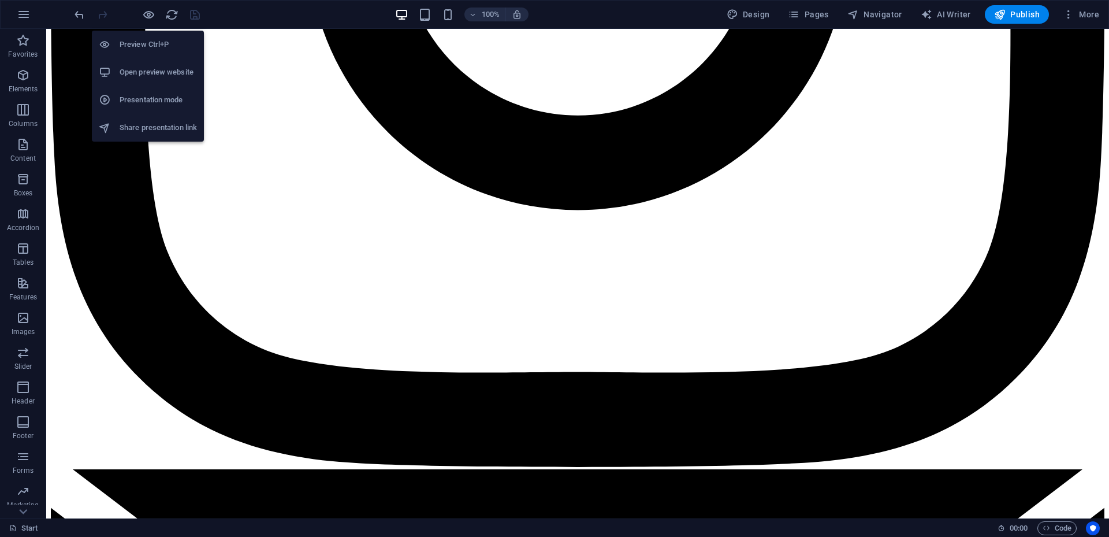
click at [156, 72] on h6 "Open preview website" at bounding box center [158, 72] width 77 height 14
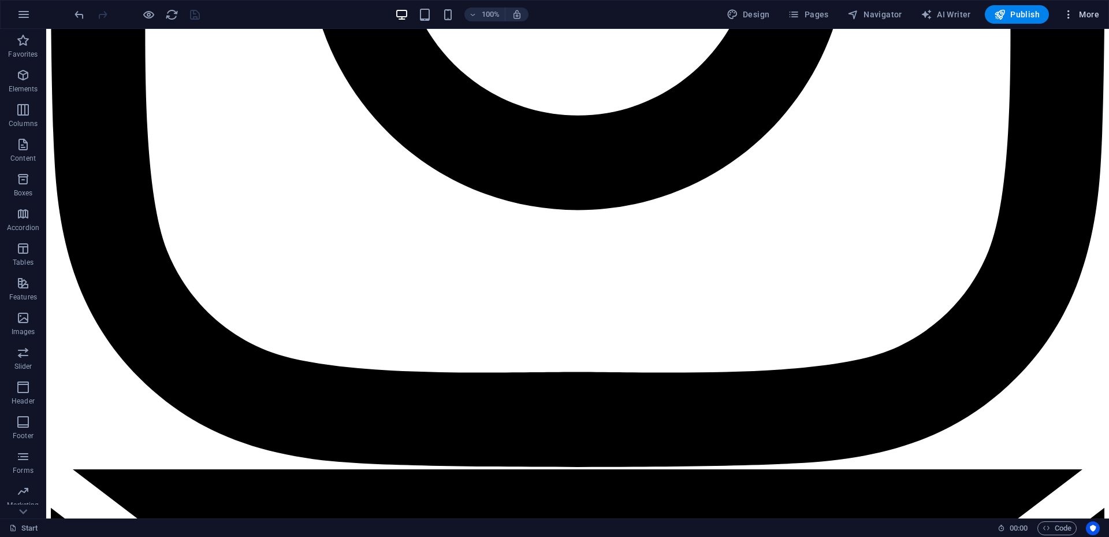
click at [1078, 15] on span "More" at bounding box center [1081, 15] width 36 height 12
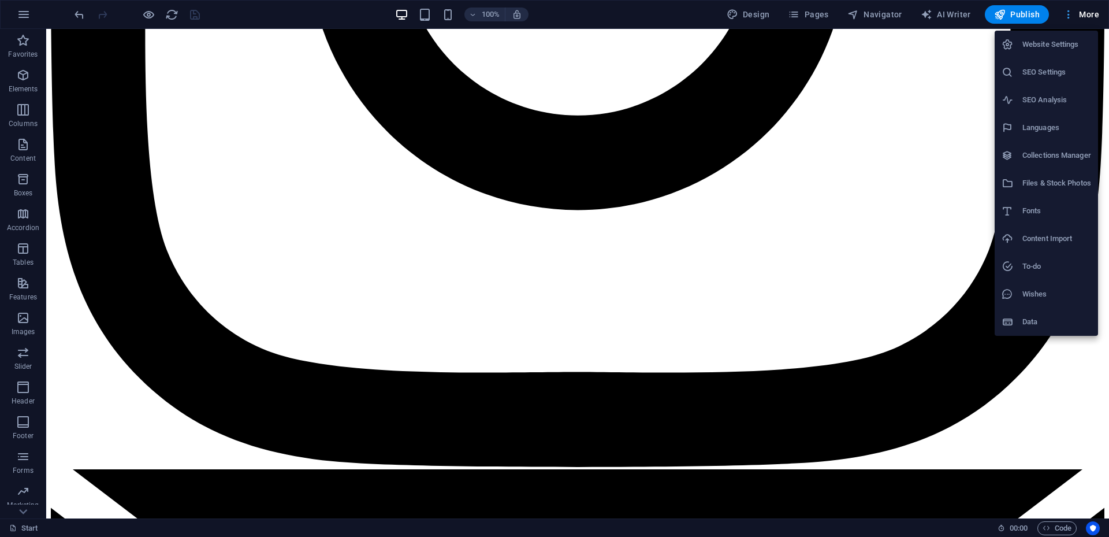
click at [1078, 15] on div at bounding box center [554, 268] width 1109 height 537
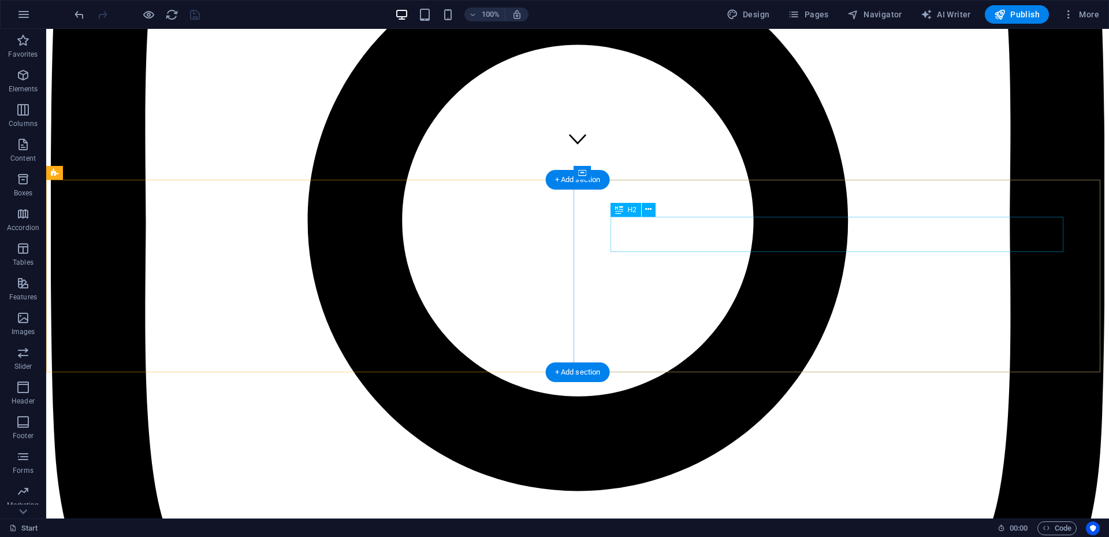
scroll to position [284, 0]
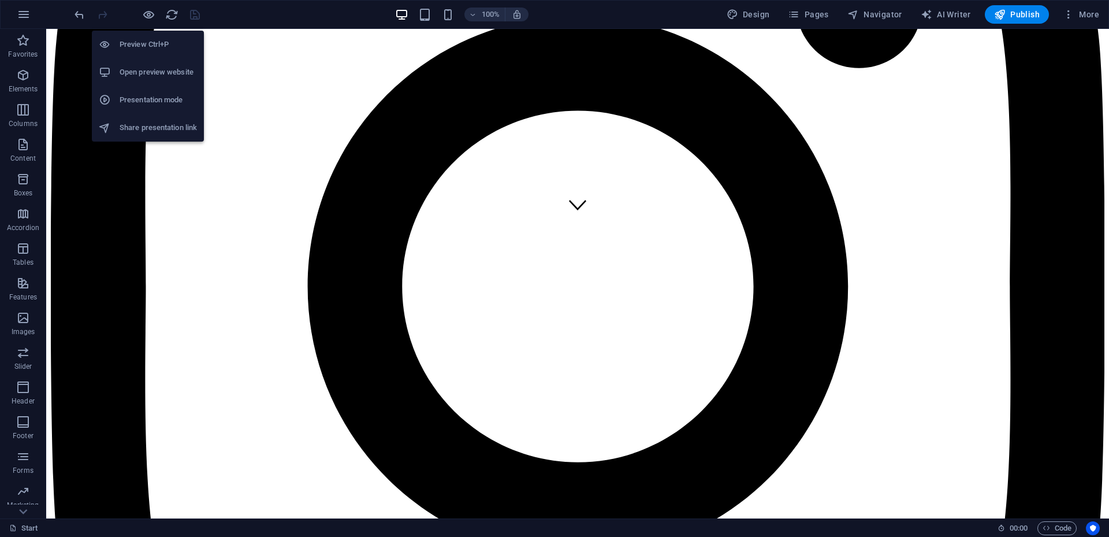
click at [153, 68] on h6 "Open preview website" at bounding box center [158, 72] width 77 height 14
